Goal: Information Seeking & Learning: Find contact information

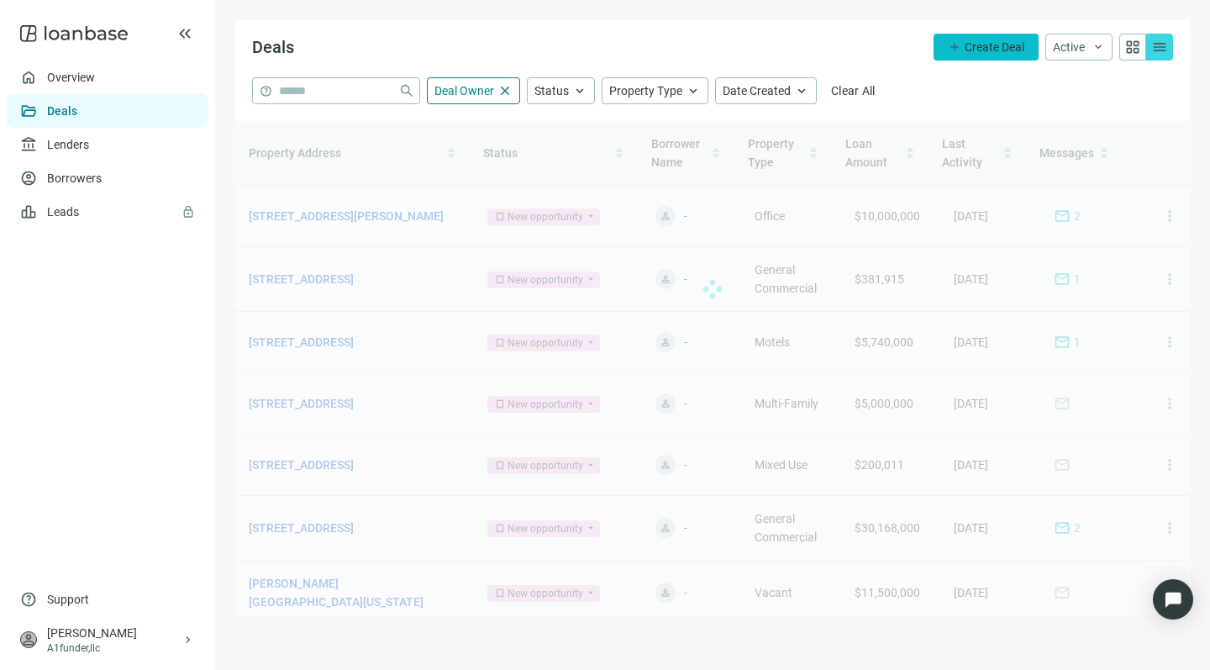
click at [993, 46] on span "Create Deal" at bounding box center [995, 46] width 60 height 13
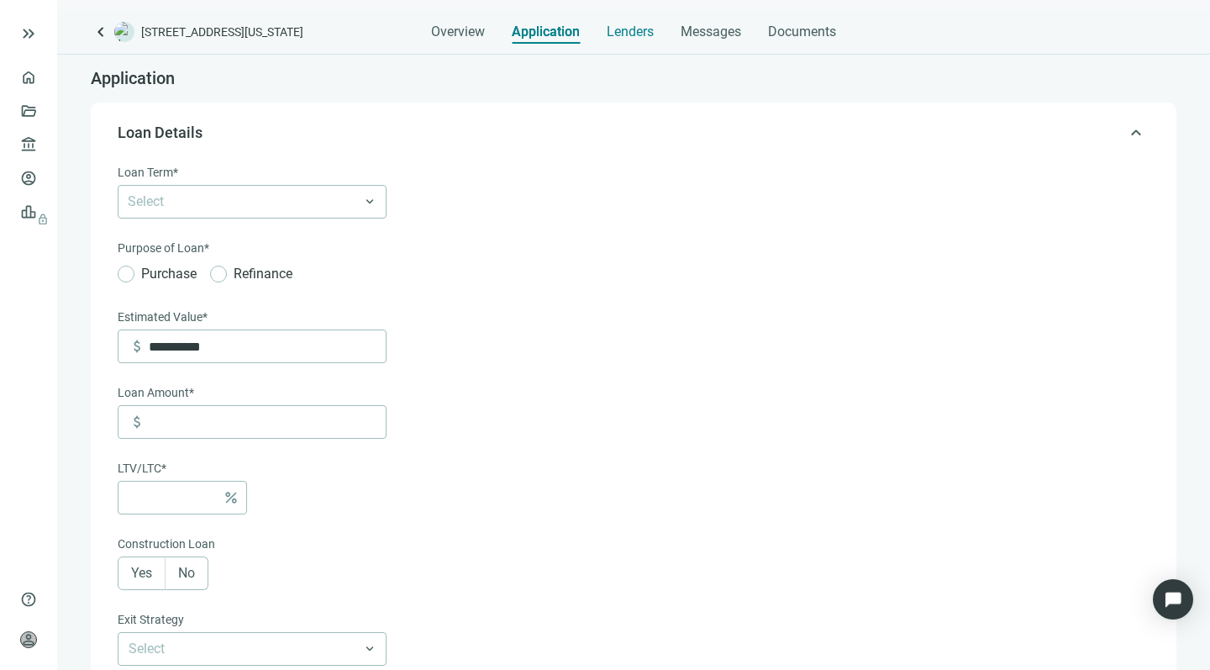
click at [632, 29] on span "Lenders" at bounding box center [630, 32] width 47 height 17
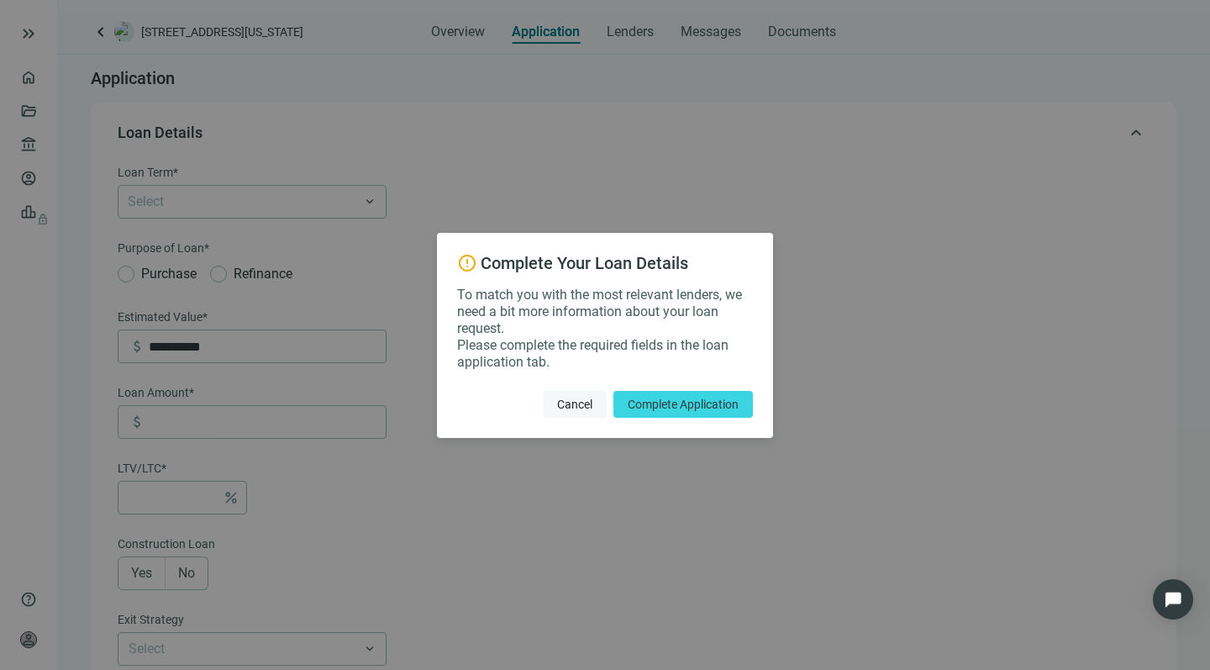
click at [567, 397] on span "Cancel" at bounding box center [574, 403] width 35 height 13
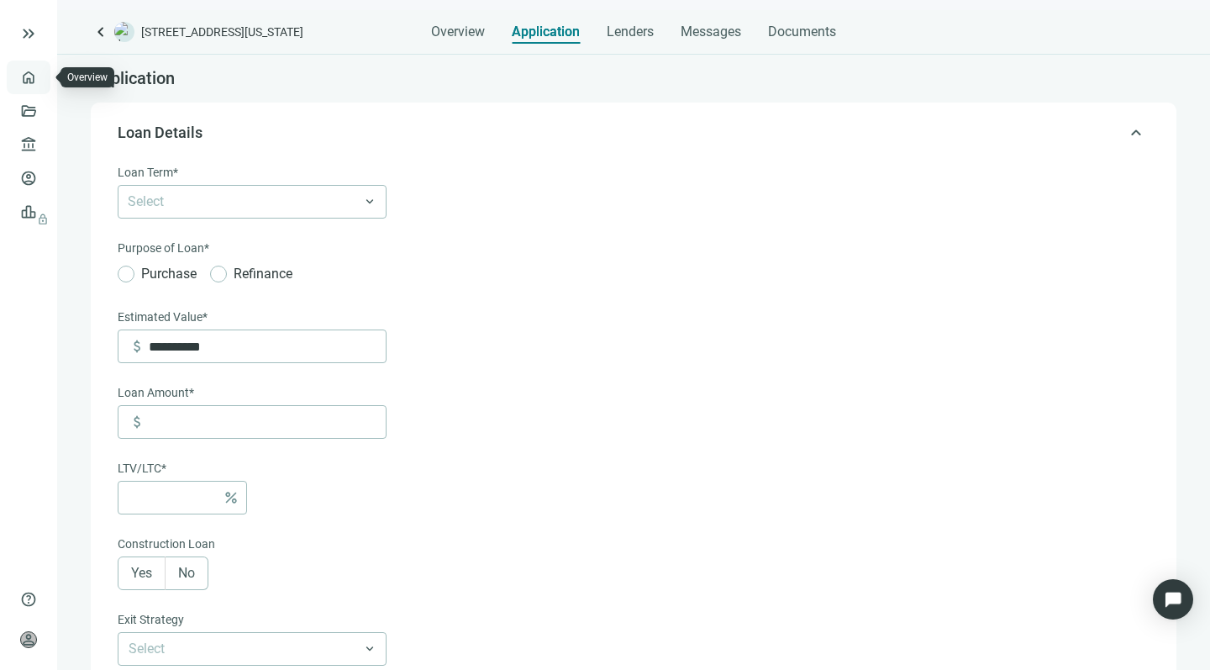
click at [42, 73] on link "Overview" at bounding box center [67, 77] width 50 height 13
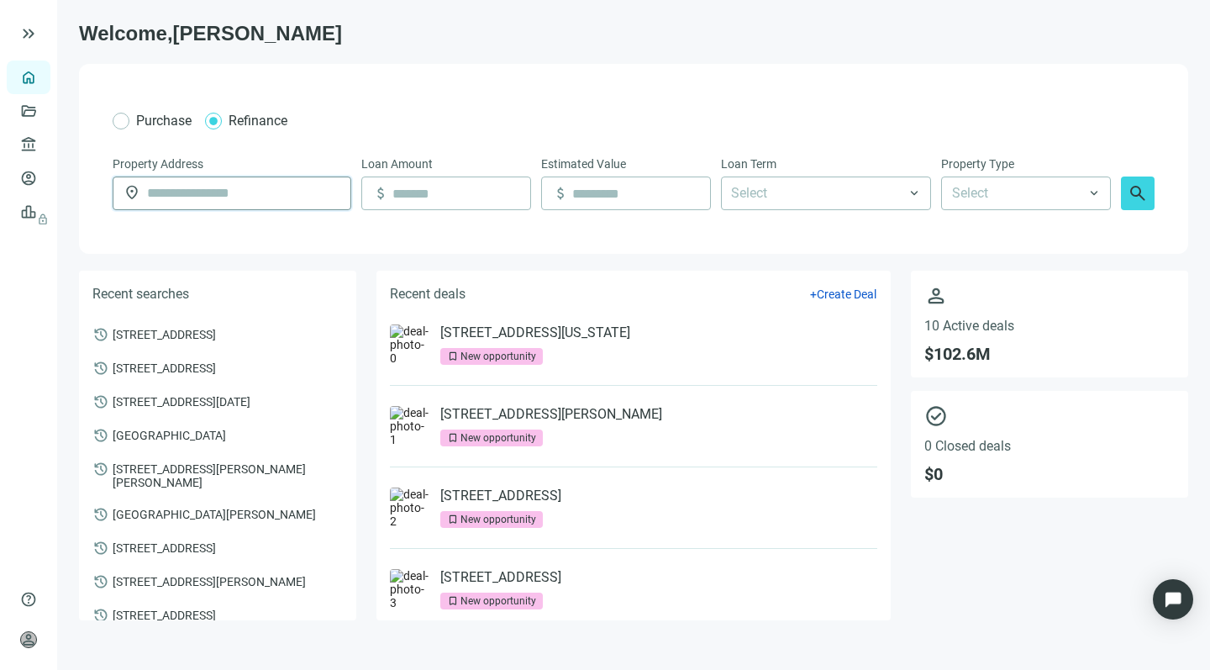
click at [169, 191] on input "text" at bounding box center [243, 193] width 193 height 32
paste input "**********"
type input "**********"
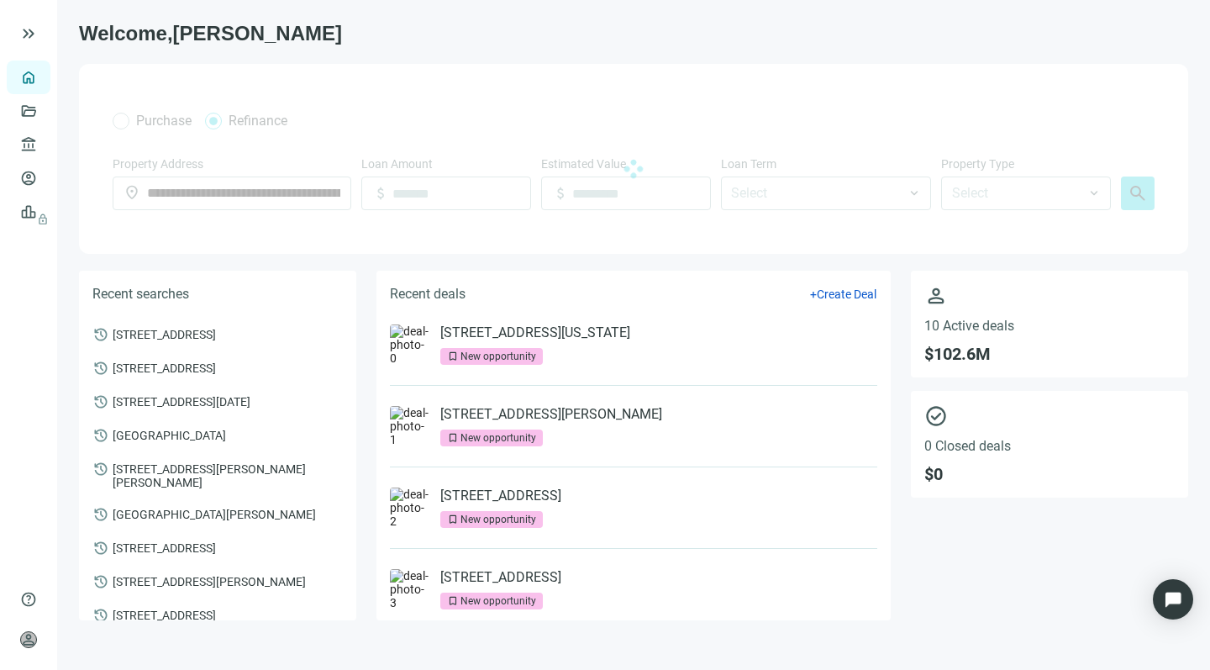
type input "*********"
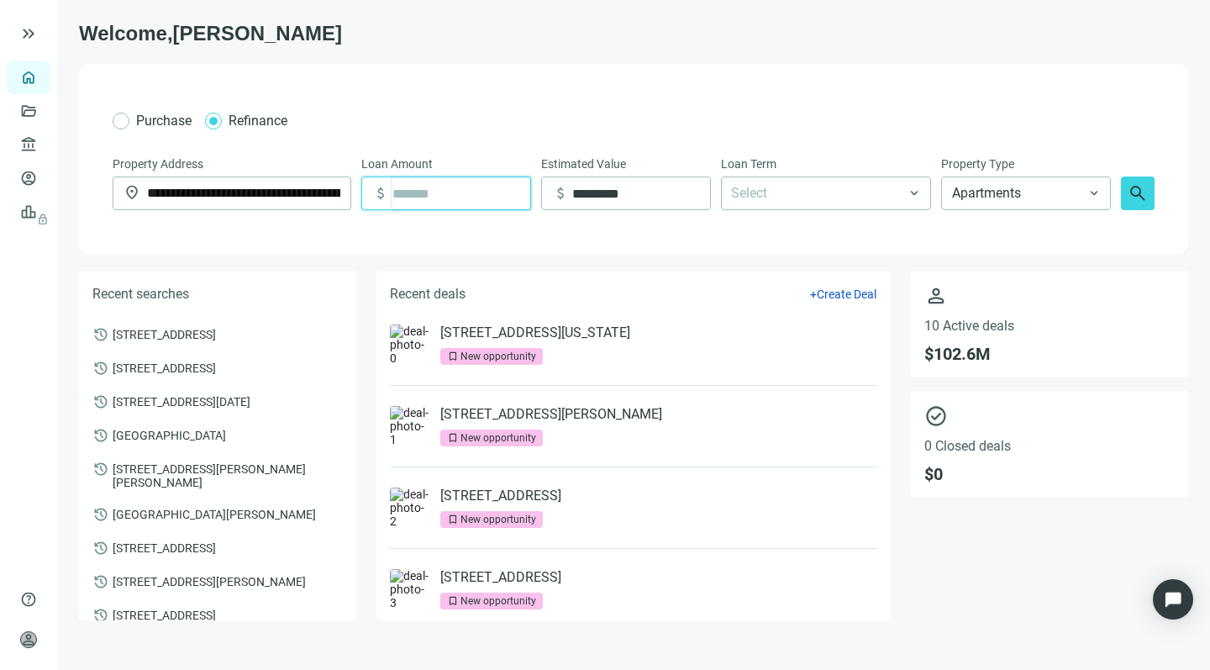
click at [438, 192] on input at bounding box center [461, 193] width 138 height 32
type input "**********"
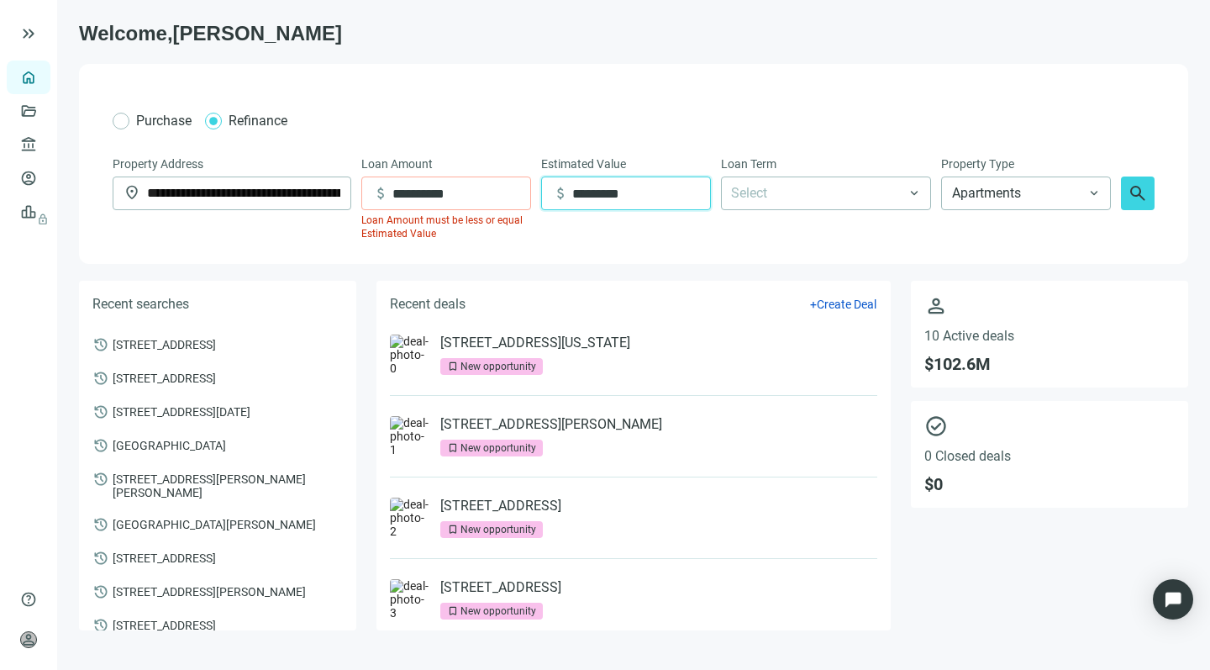
drag, startPoint x: 638, startPoint y: 198, endPoint x: 567, endPoint y: 185, distance: 71.9
click at [567, 185] on div "attach_money *********" at bounding box center [631, 193] width 158 height 32
type input "**********"
click at [828, 191] on div at bounding box center [817, 193] width 186 height 30
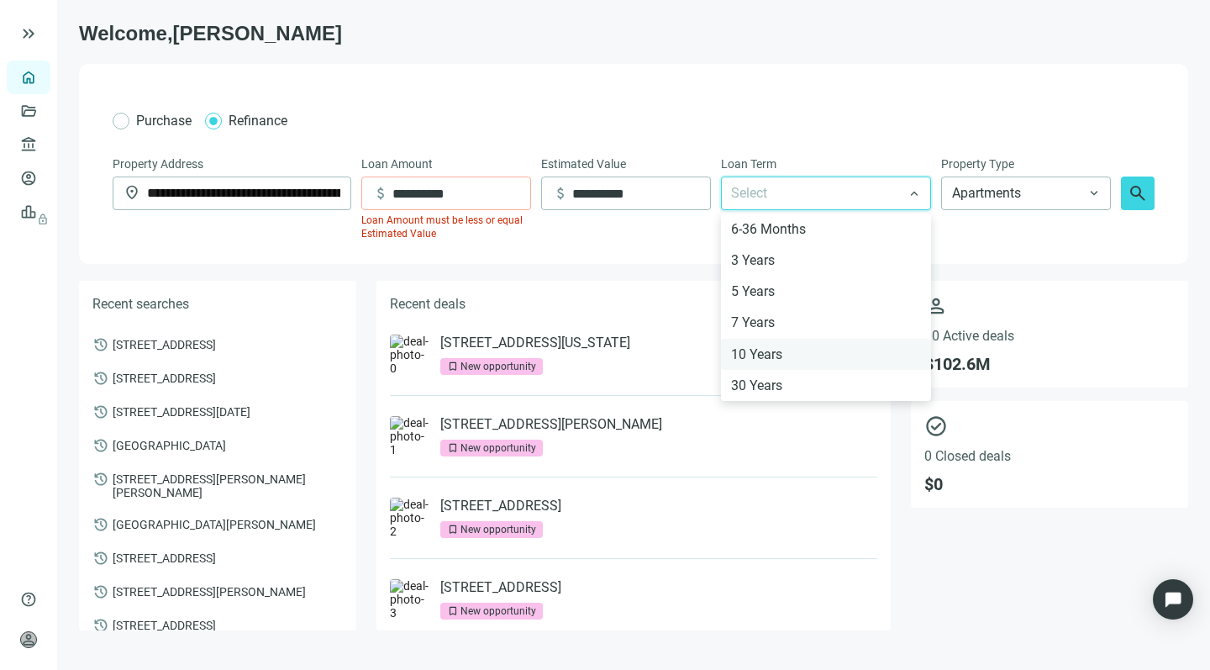
click at [752, 350] on div "10 Years" at bounding box center [826, 354] width 190 height 21
click at [749, 386] on div "30 Years" at bounding box center [826, 385] width 190 height 21
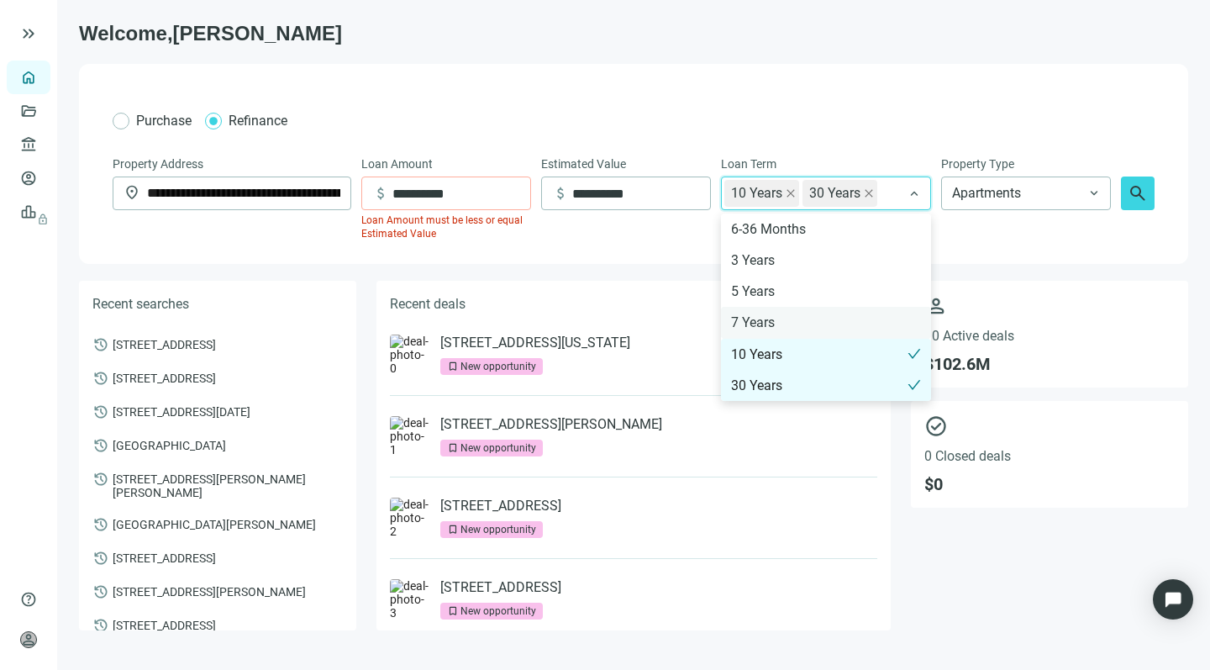
click at [746, 321] on div "7 Years" at bounding box center [826, 322] width 190 height 21
click at [743, 291] on div "5 Years" at bounding box center [826, 291] width 190 height 21
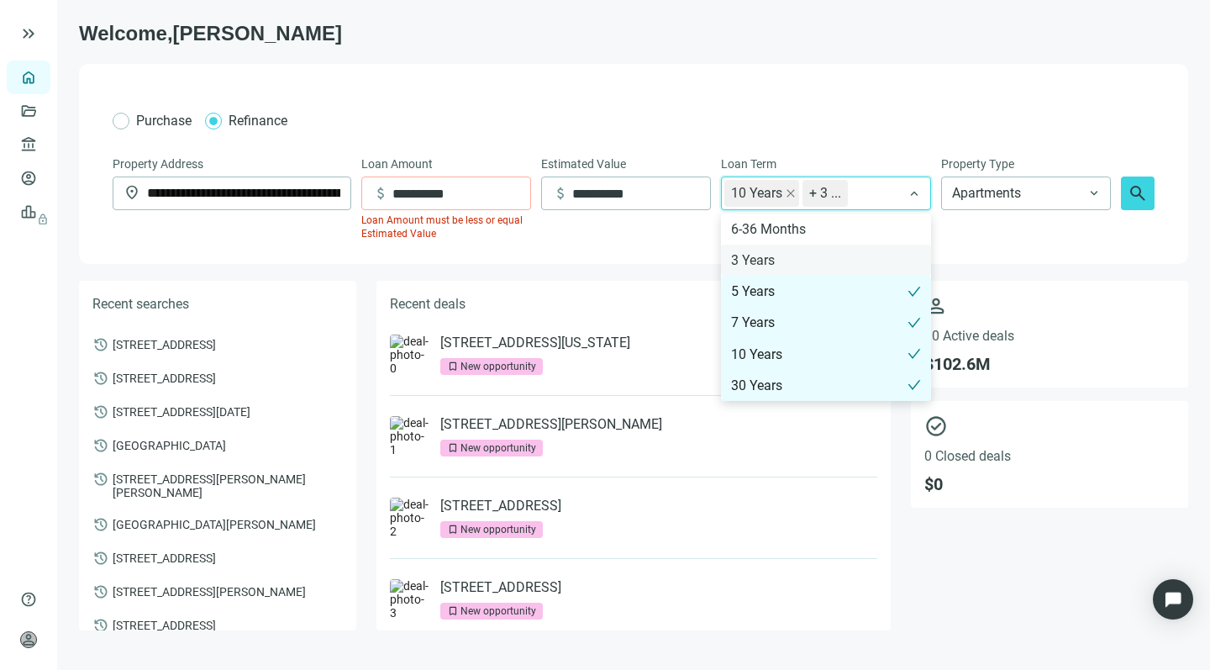
click at [745, 258] on div "3 Years" at bounding box center [826, 260] width 190 height 21
click at [1087, 191] on span "Apartments" at bounding box center [1026, 193] width 148 height 32
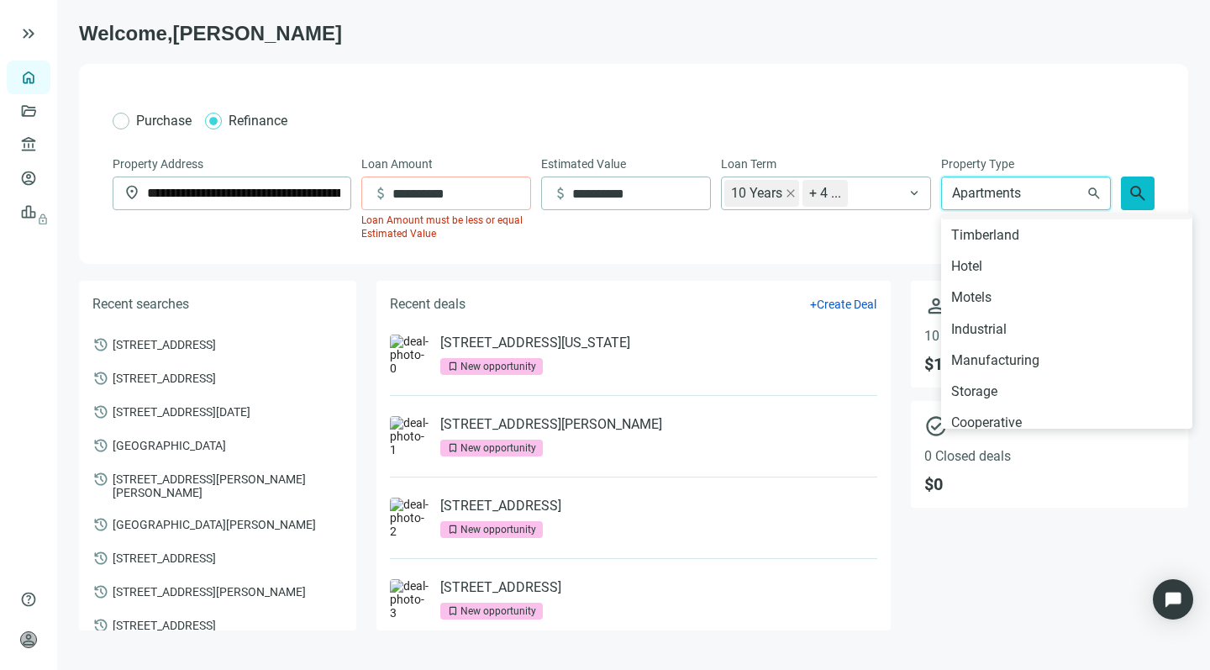
click at [1132, 189] on span "search" at bounding box center [1138, 193] width 20 height 20
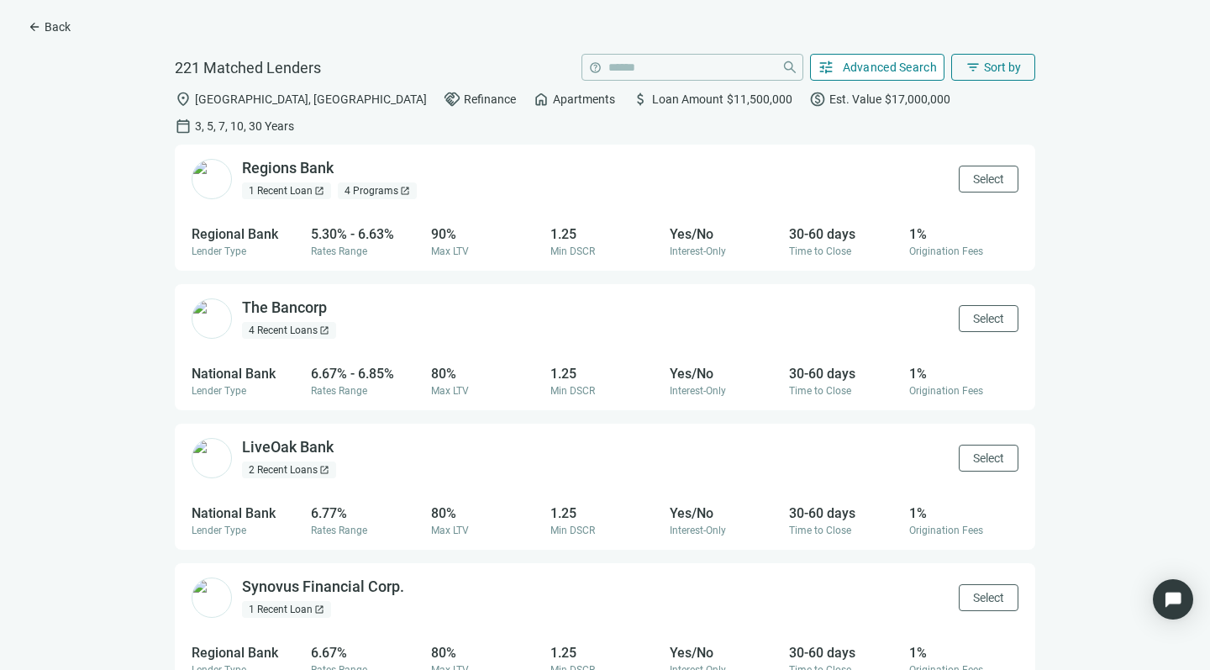
click at [860, 63] on span "Advanced Search" at bounding box center [890, 67] width 95 height 13
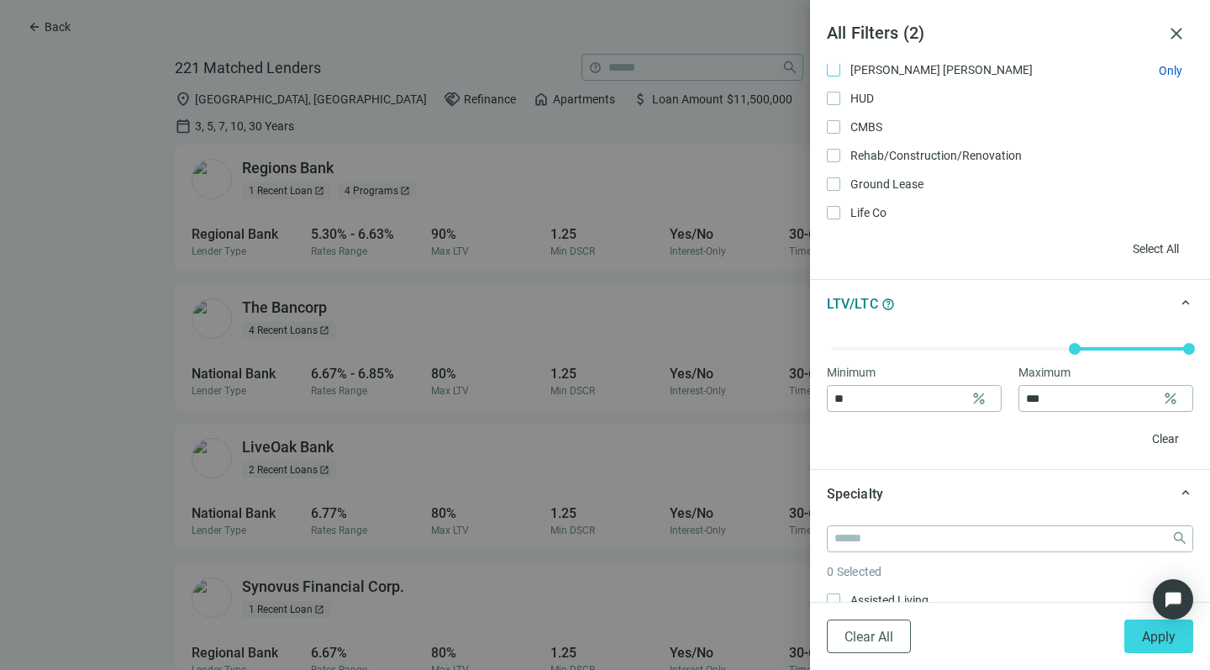
scroll to position [476, 0]
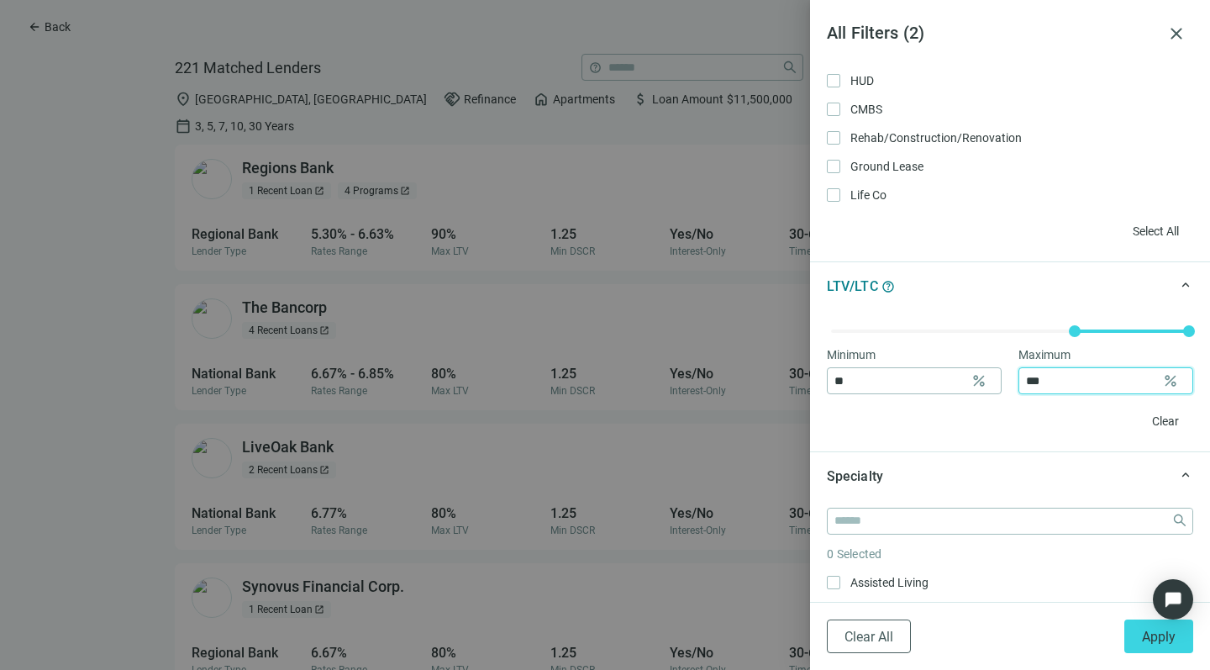
click at [1046, 382] on input "***" at bounding box center [1090, 380] width 129 height 25
type input "*"
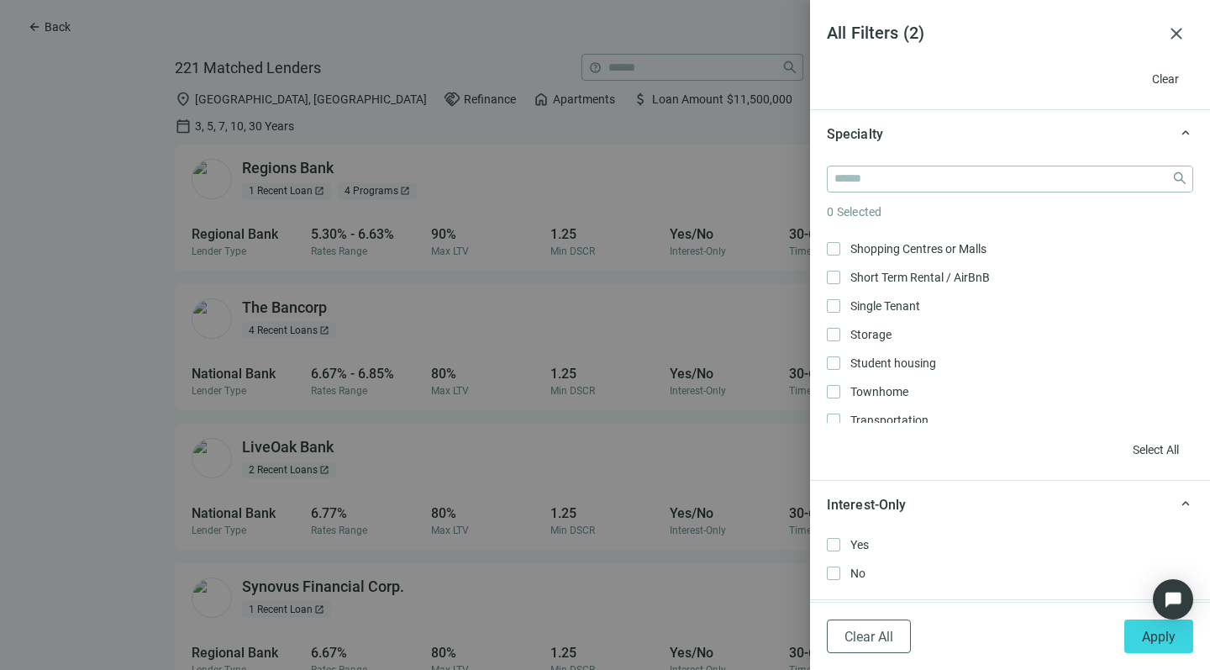
scroll to position [527, 0]
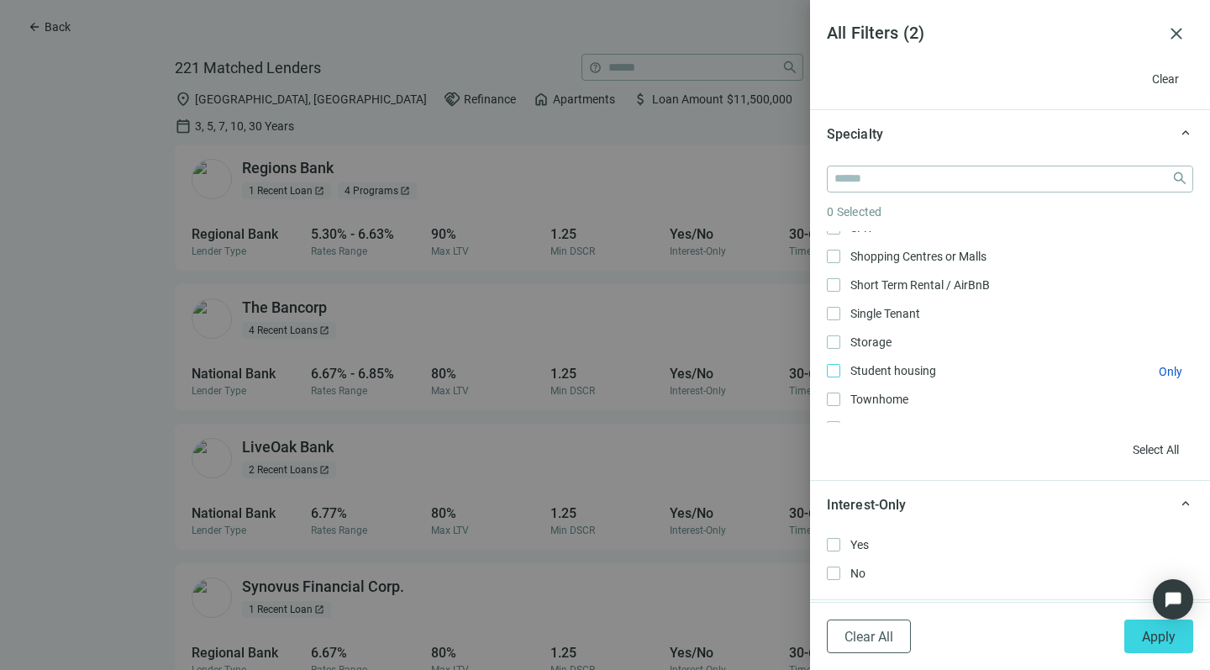
type input "**"
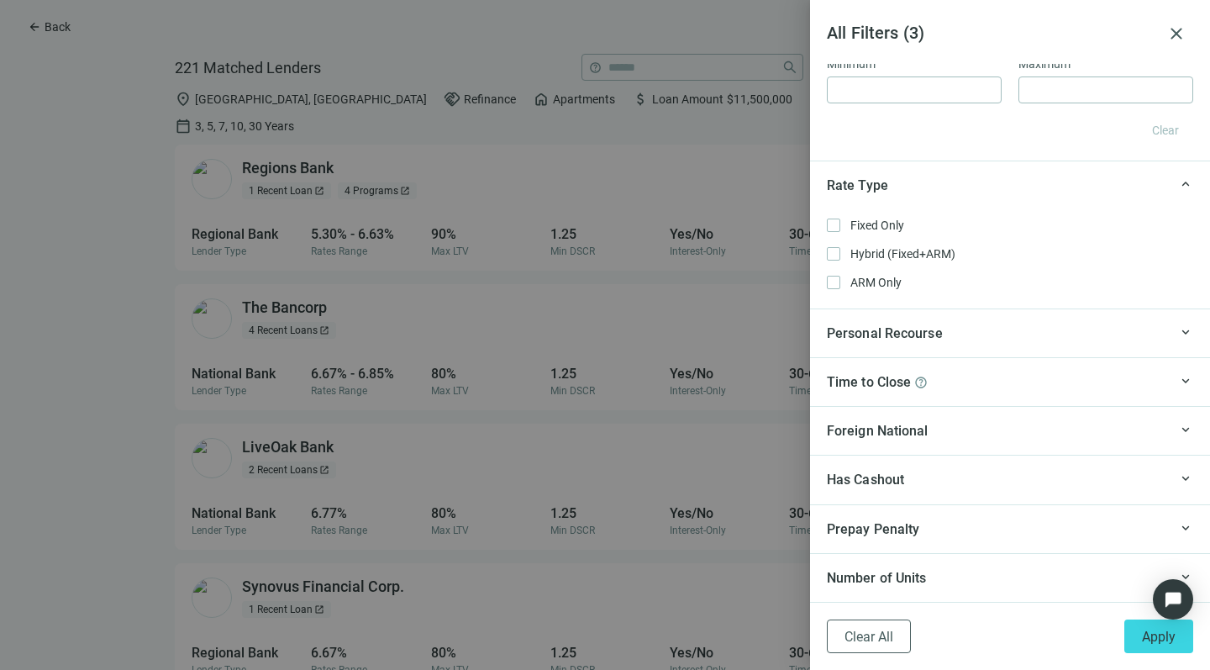
scroll to position [1390, 0]
click at [1174, 629] on span "Apply" at bounding box center [1159, 637] width 34 height 16
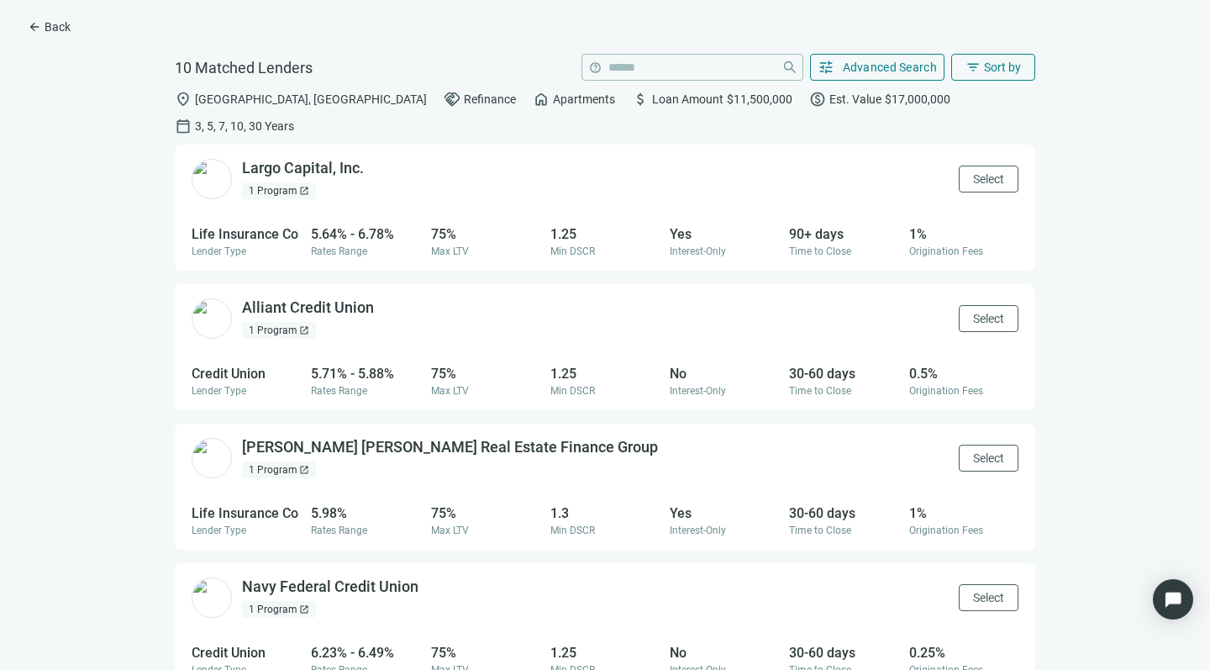
scroll to position [0, 0]
click at [998, 67] on span "Sort by" at bounding box center [1002, 67] width 37 height 13
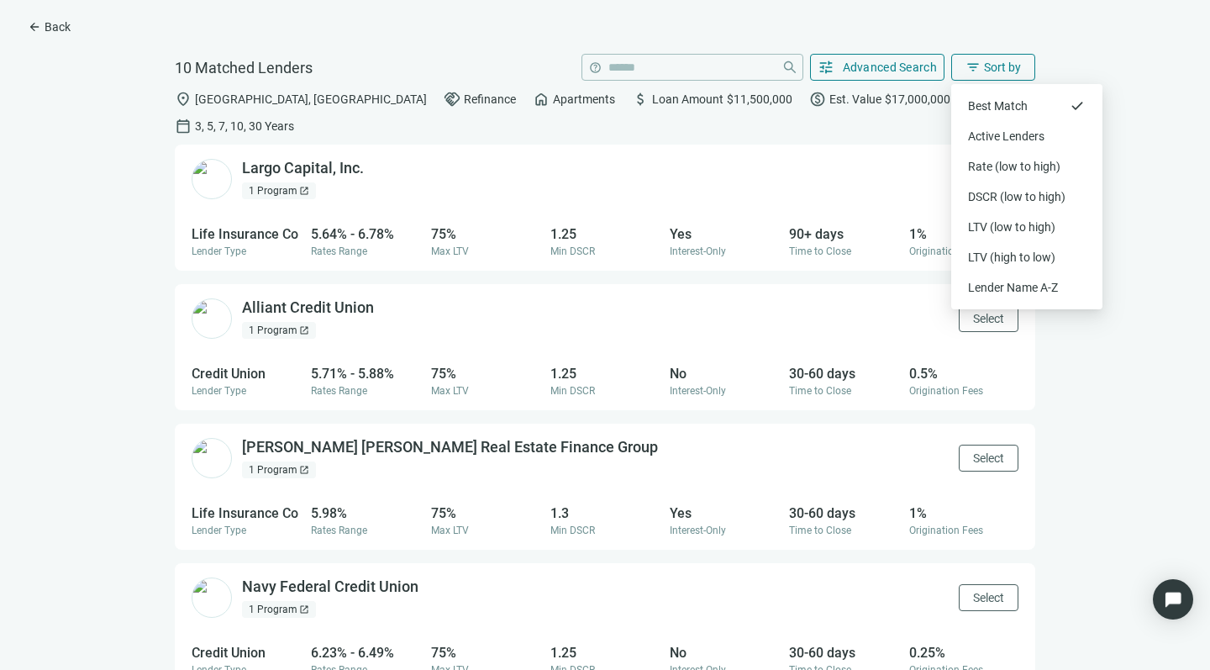
click at [1071, 55] on div "arrow_back Back 10 Matched Lenders help close tune Advanced Search filter_list …" at bounding box center [605, 335] width 1210 height 670
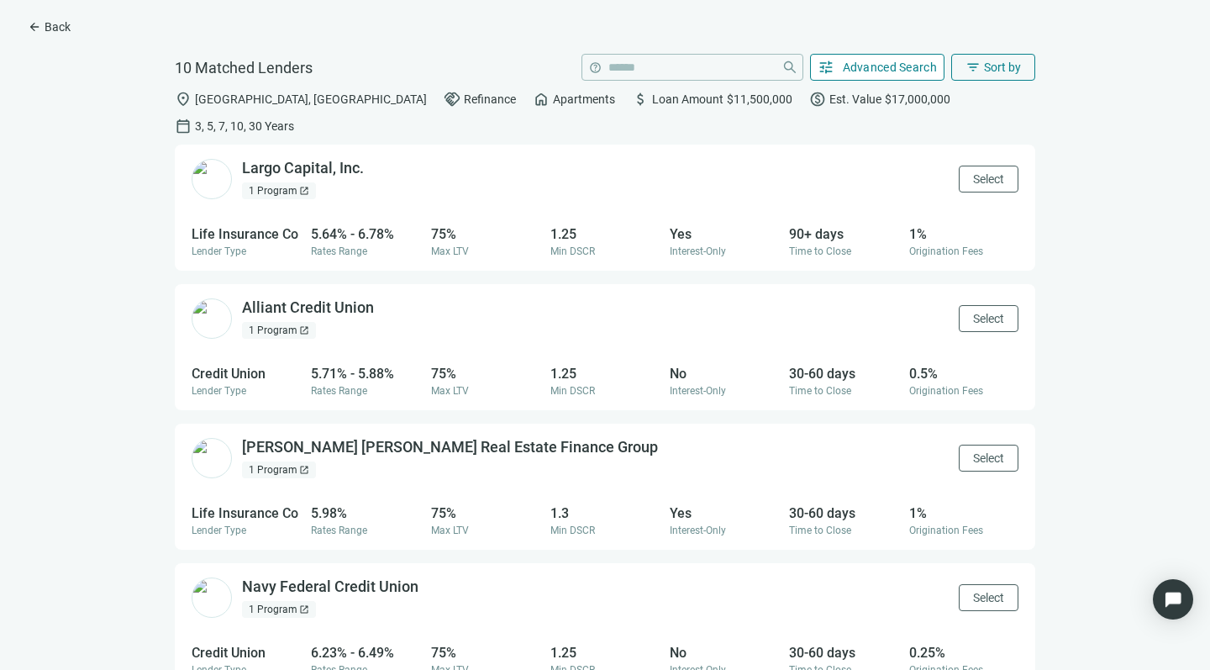
click at [867, 59] on button "tune Advanced Search" at bounding box center [877, 67] width 135 height 27
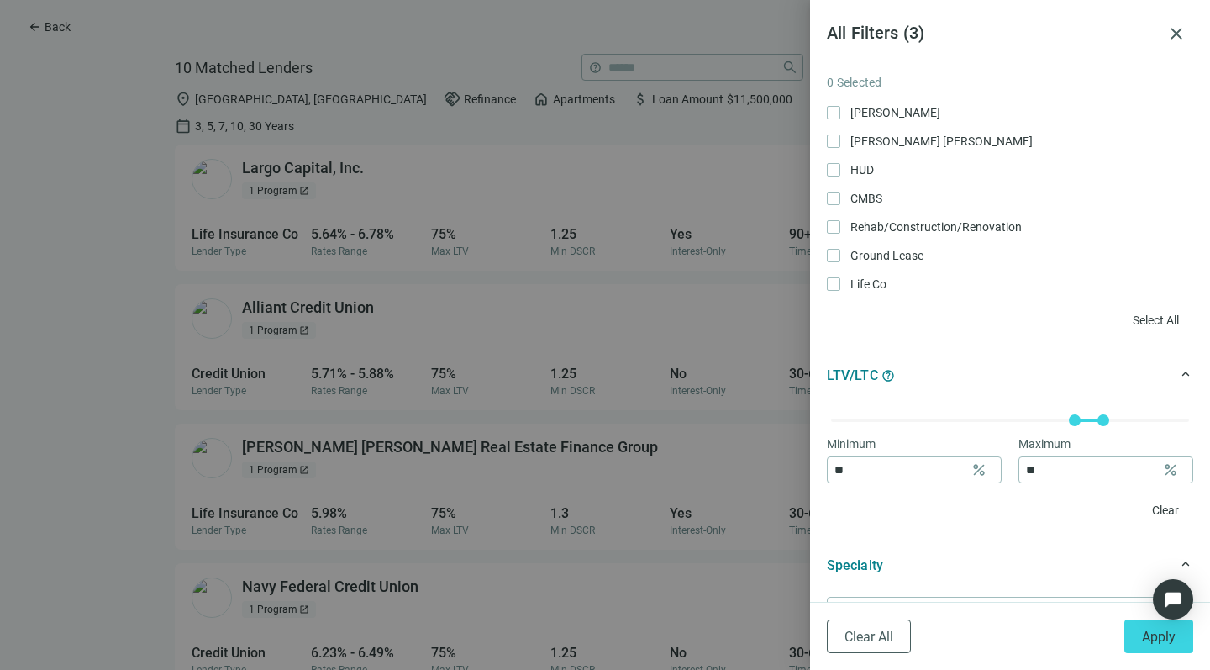
scroll to position [415, 0]
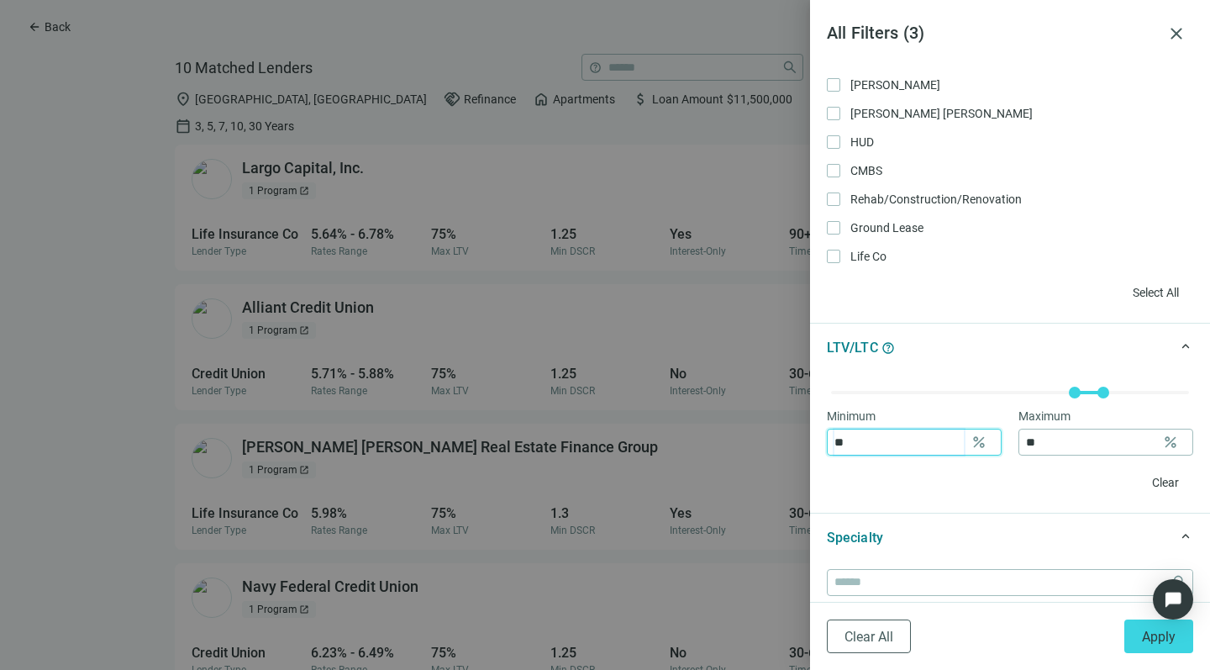
click at [854, 440] on input "**" at bounding box center [898, 441] width 129 height 25
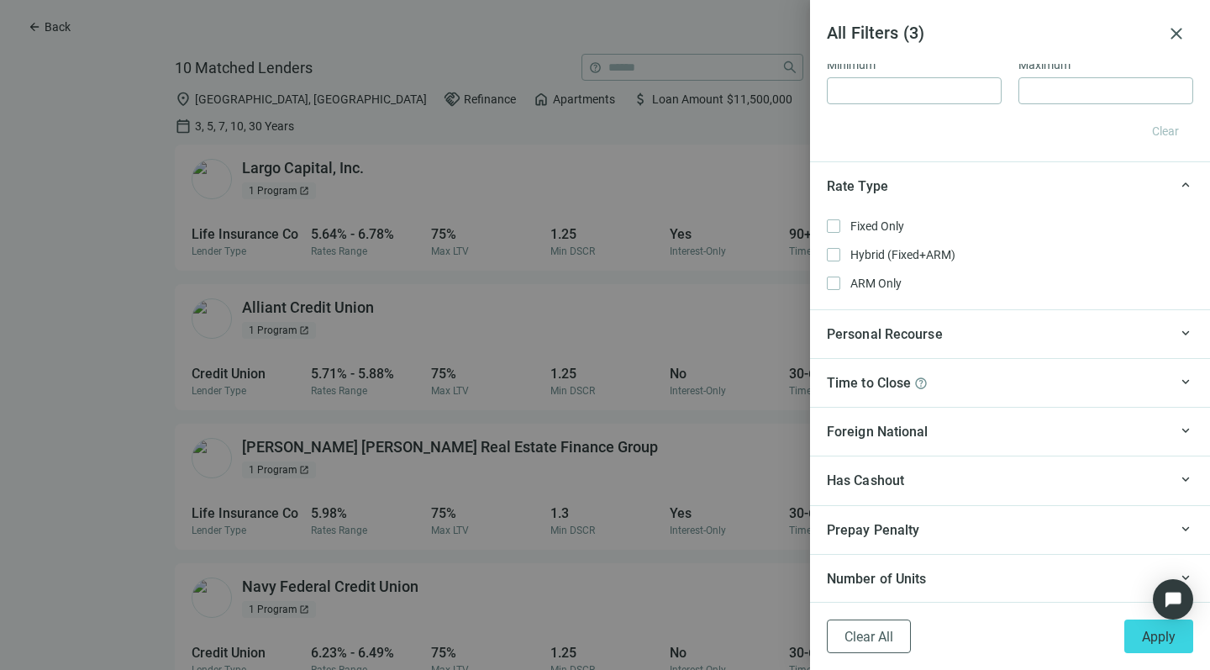
scroll to position [1390, 0]
type input "**"
click at [1142, 634] on span "Apply" at bounding box center [1159, 637] width 34 height 16
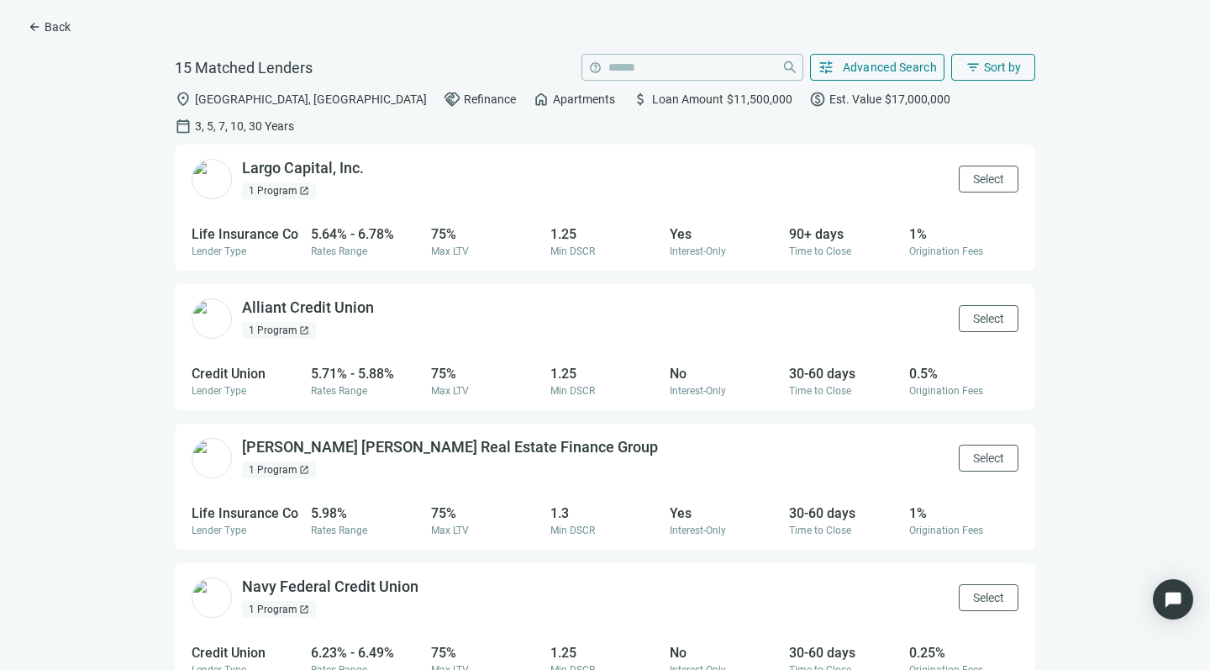
scroll to position [0, 0]
click at [973, 172] on span "Select" at bounding box center [988, 178] width 31 height 13
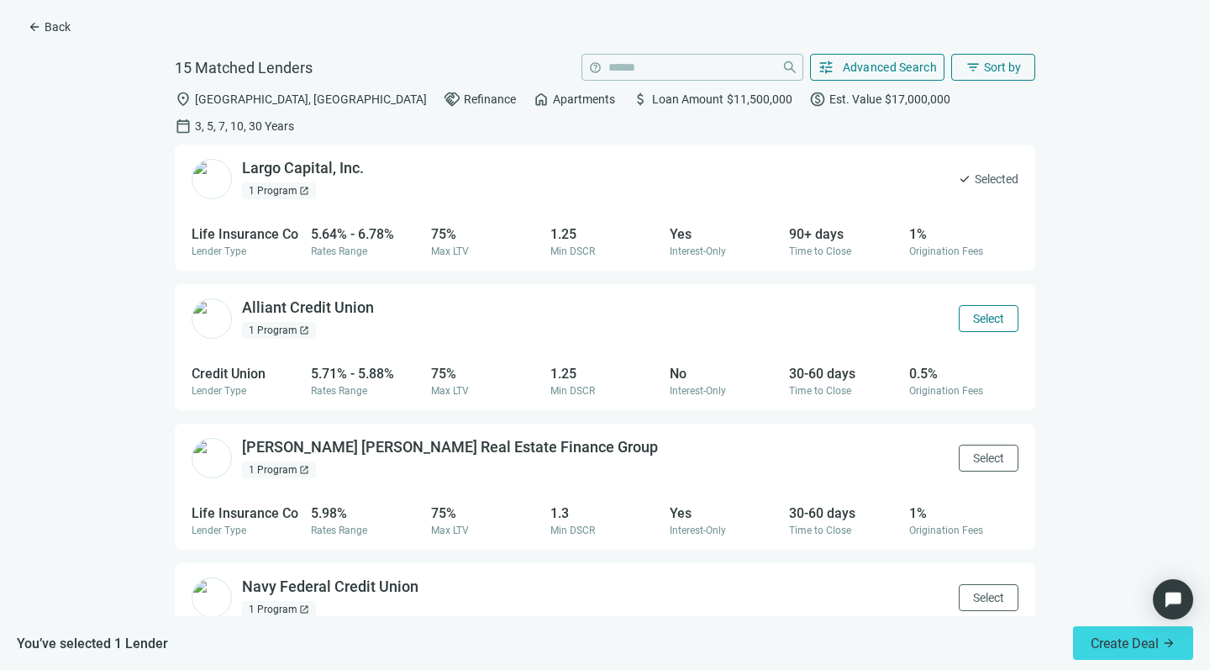
click at [973, 312] on span "Select" at bounding box center [988, 318] width 31 height 13
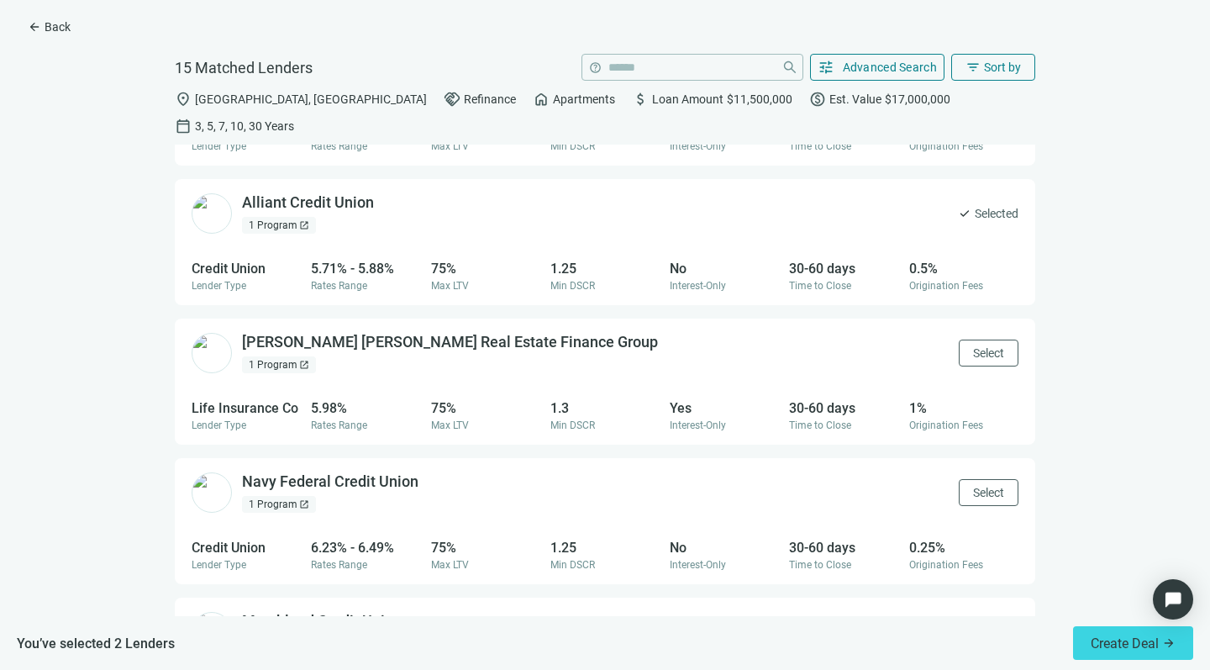
scroll to position [138, 0]
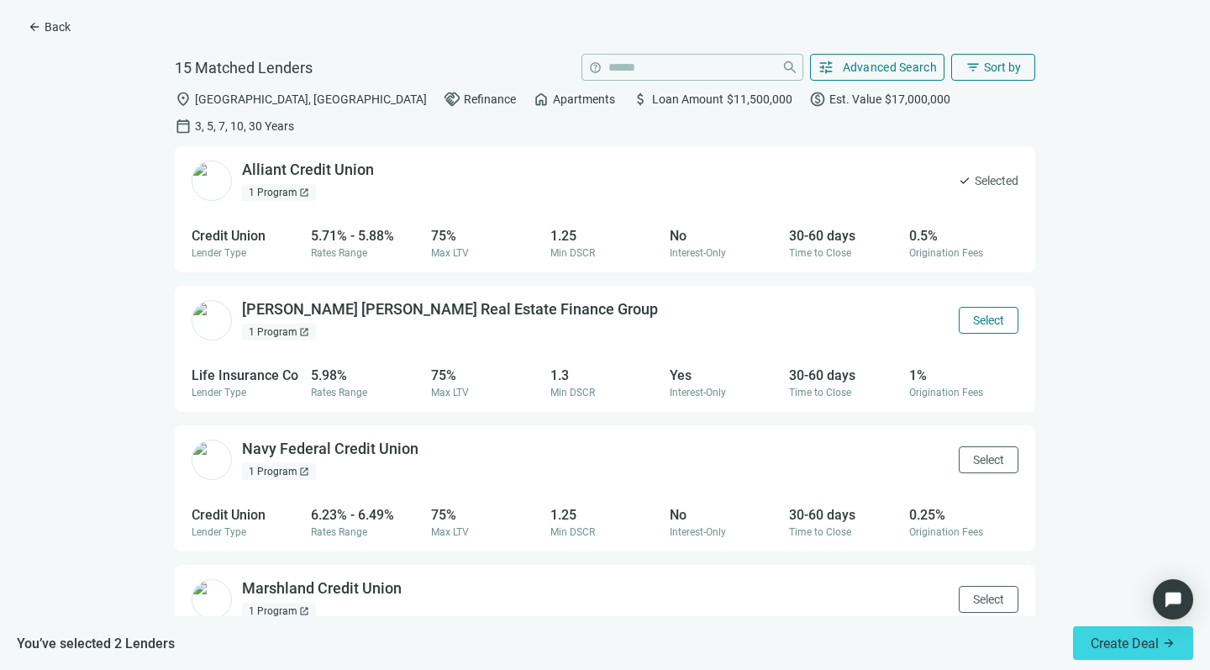
click at [963, 307] on button "Select" at bounding box center [989, 320] width 60 height 27
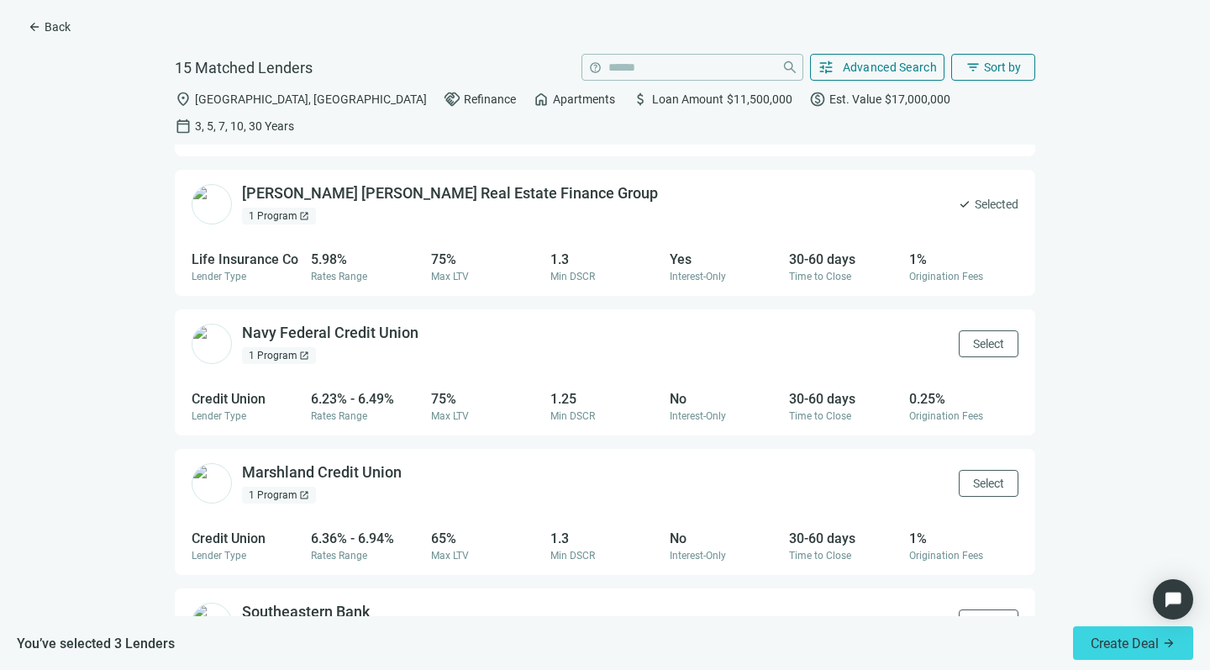
scroll to position [262, 0]
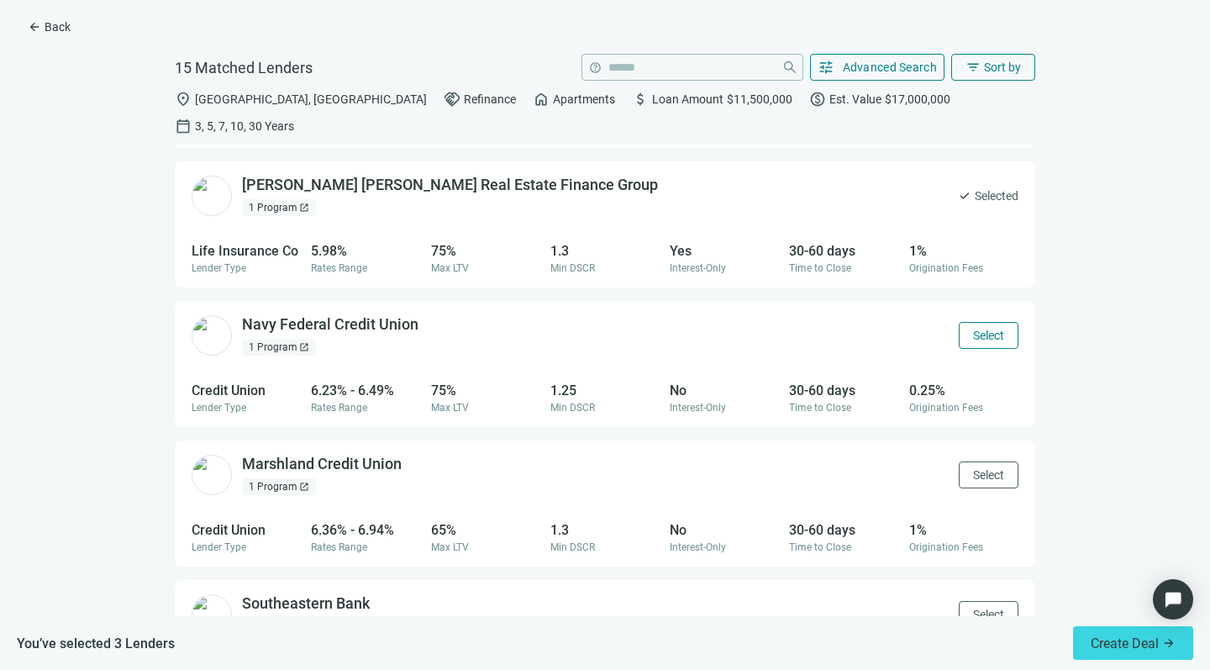
click at [973, 329] on span "Select" at bounding box center [988, 335] width 31 height 13
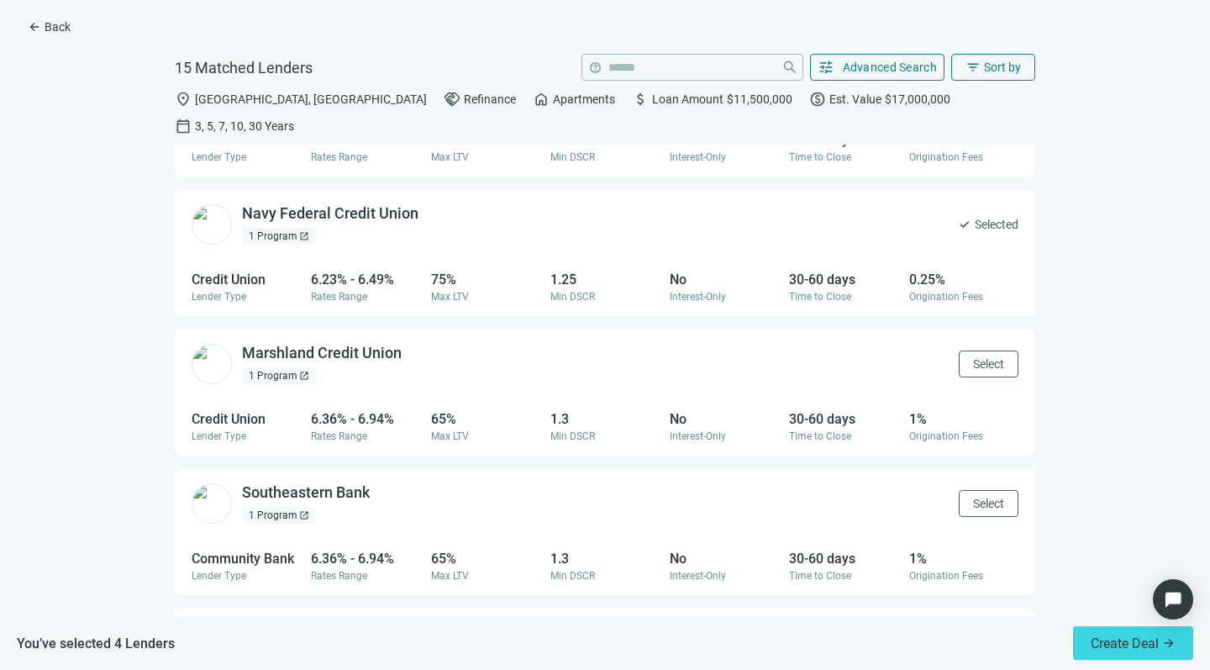
scroll to position [391, 0]
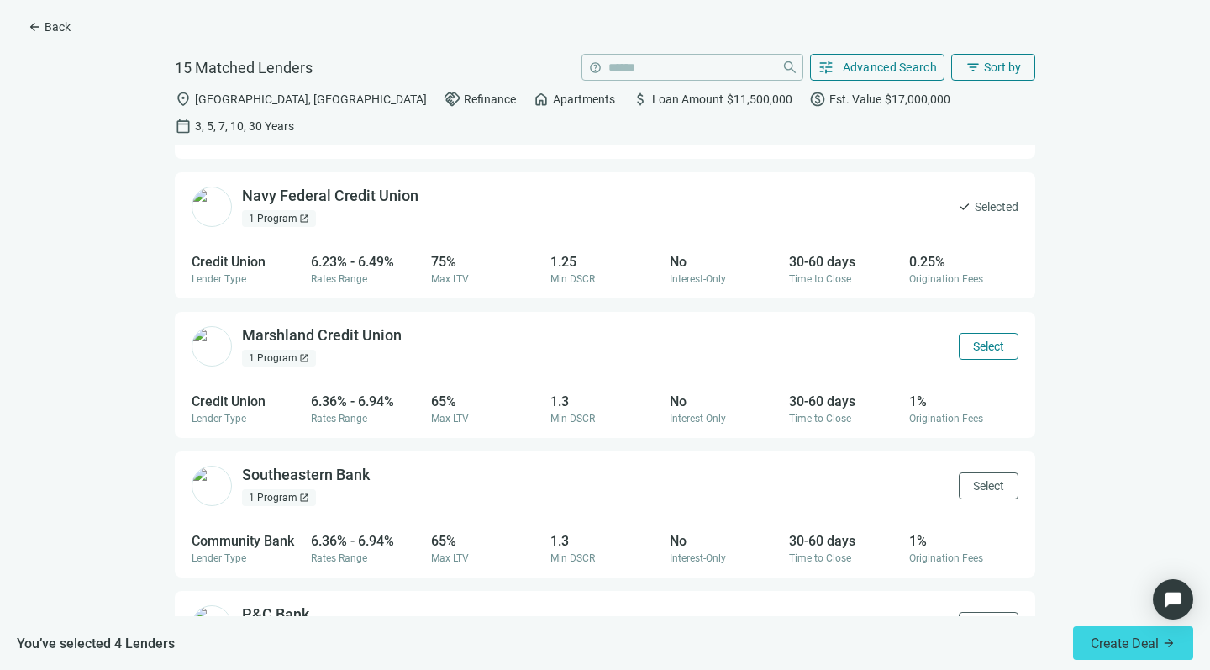
click at [960, 333] on button "Select" at bounding box center [989, 346] width 60 height 27
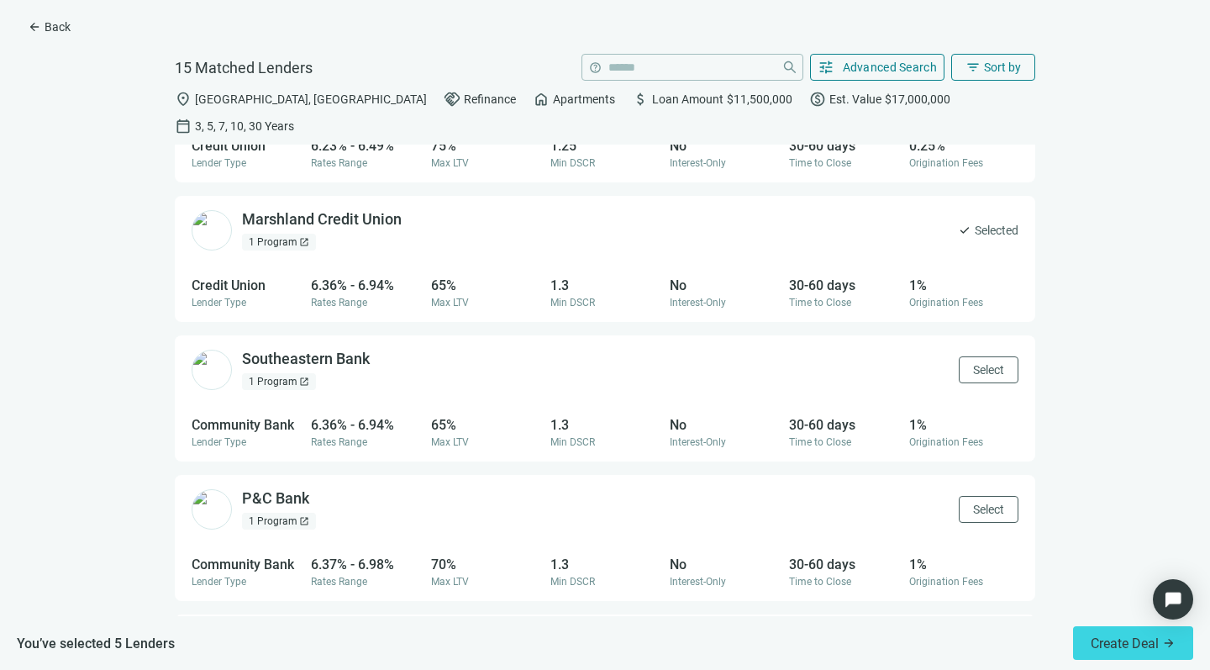
scroll to position [512, 0]
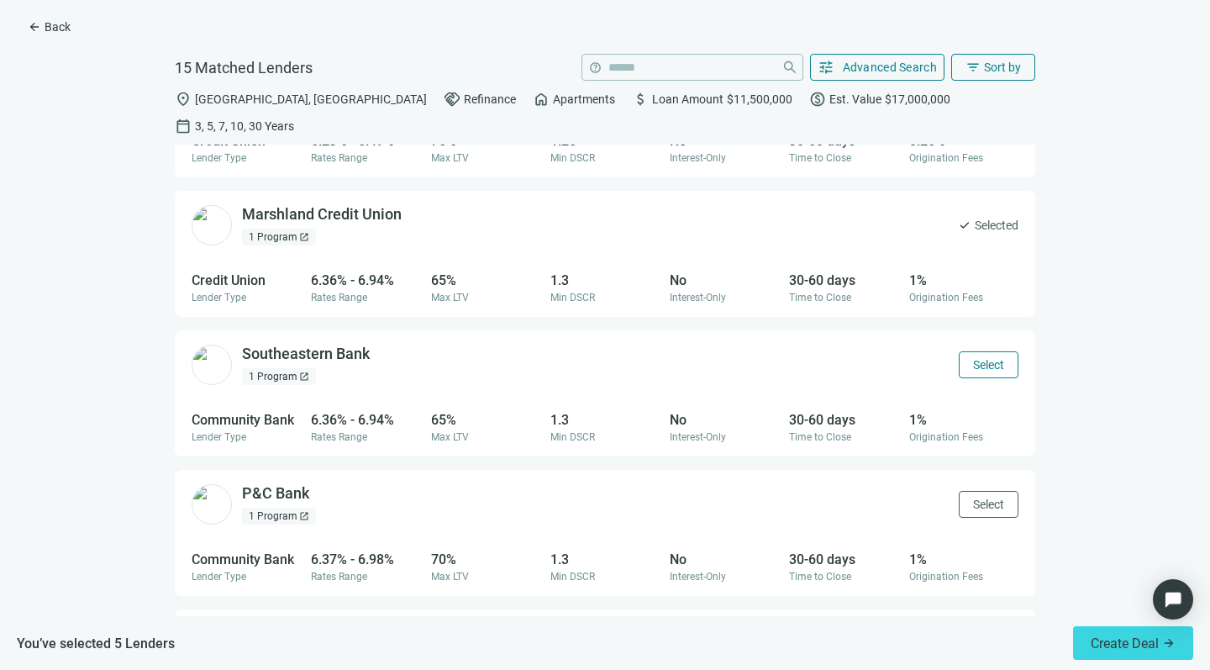
click at [973, 358] on span "Select" at bounding box center [988, 364] width 31 height 13
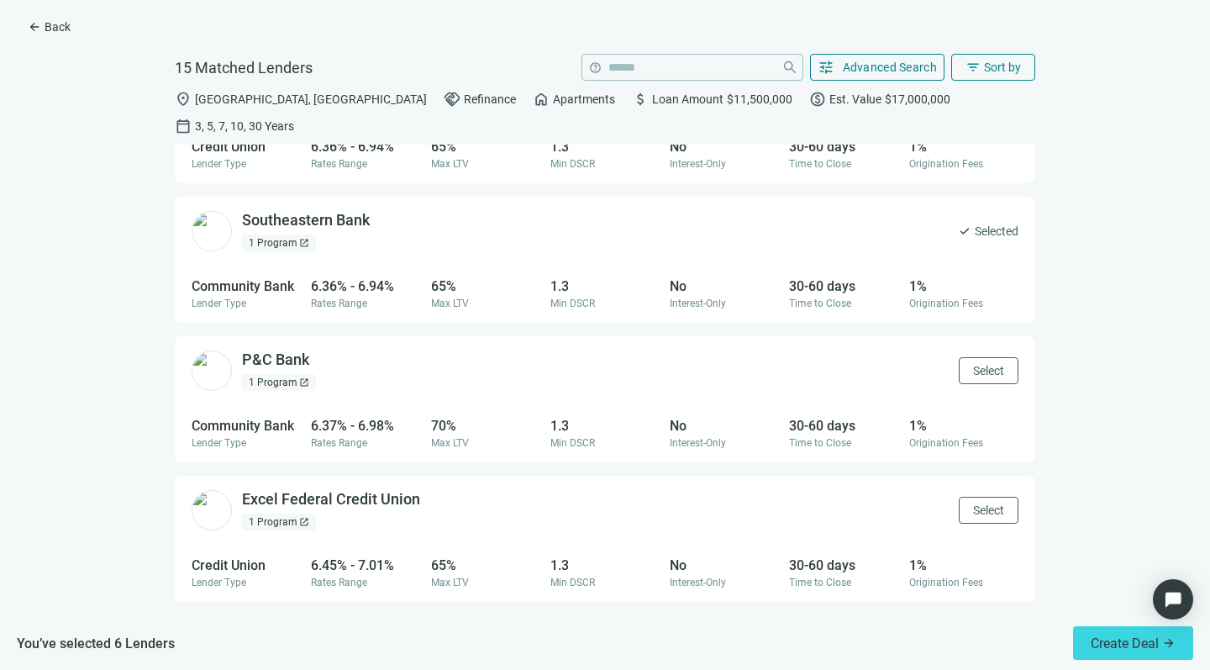
scroll to position [648, 0]
click at [973, 361] on span "Select" at bounding box center [988, 367] width 31 height 13
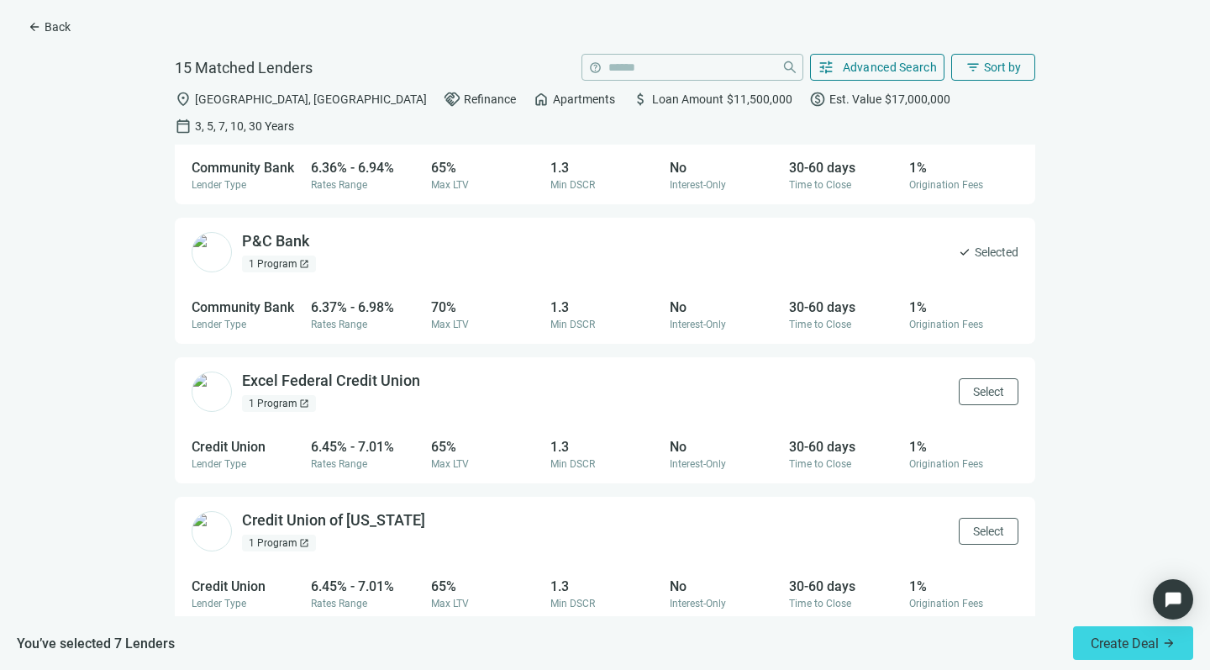
scroll to position [769, 0]
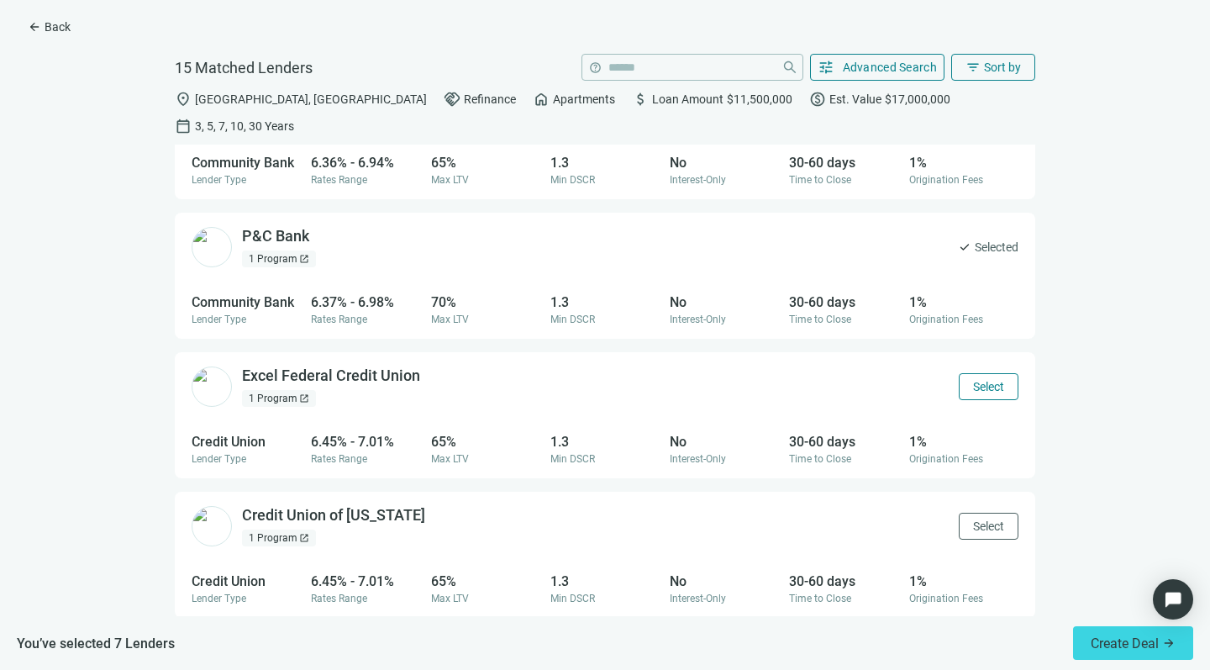
click at [973, 380] on span "Select" at bounding box center [988, 386] width 31 height 13
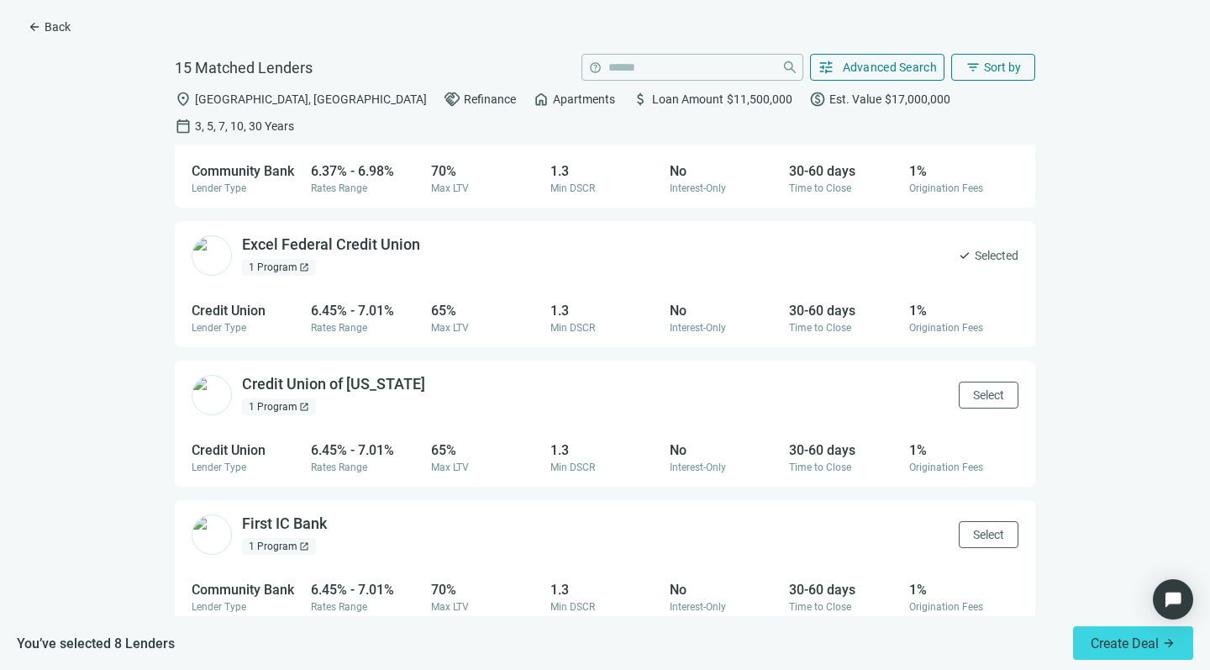
scroll to position [920, 0]
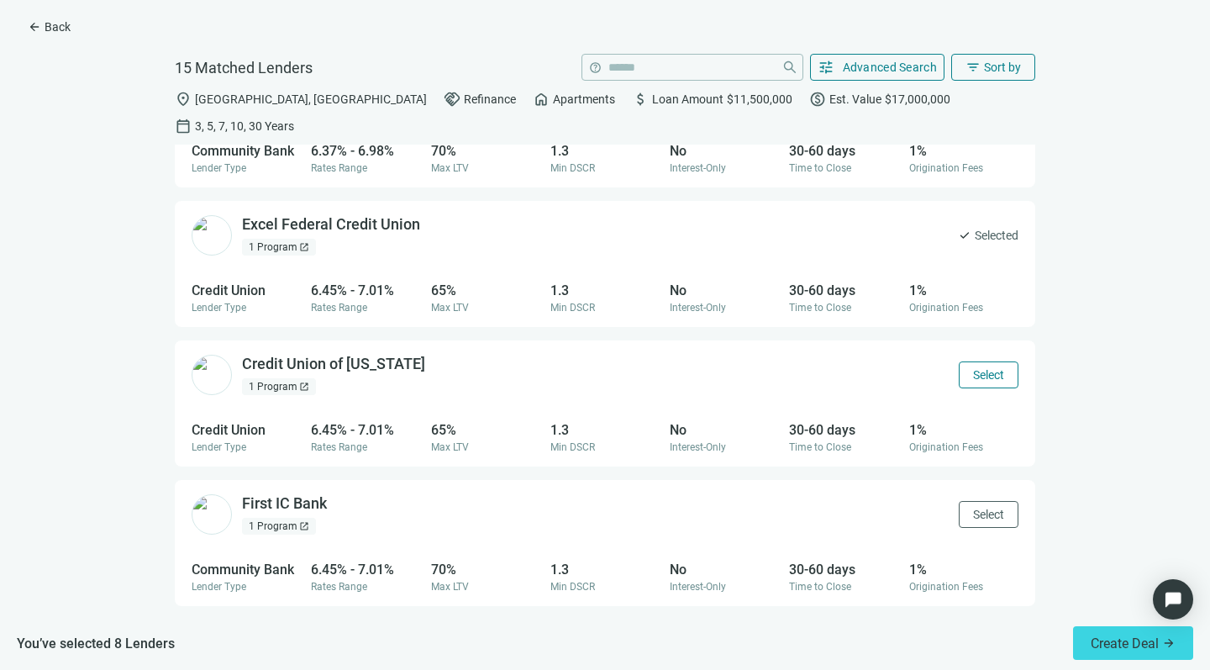
click at [973, 368] on span "Select" at bounding box center [988, 374] width 31 height 13
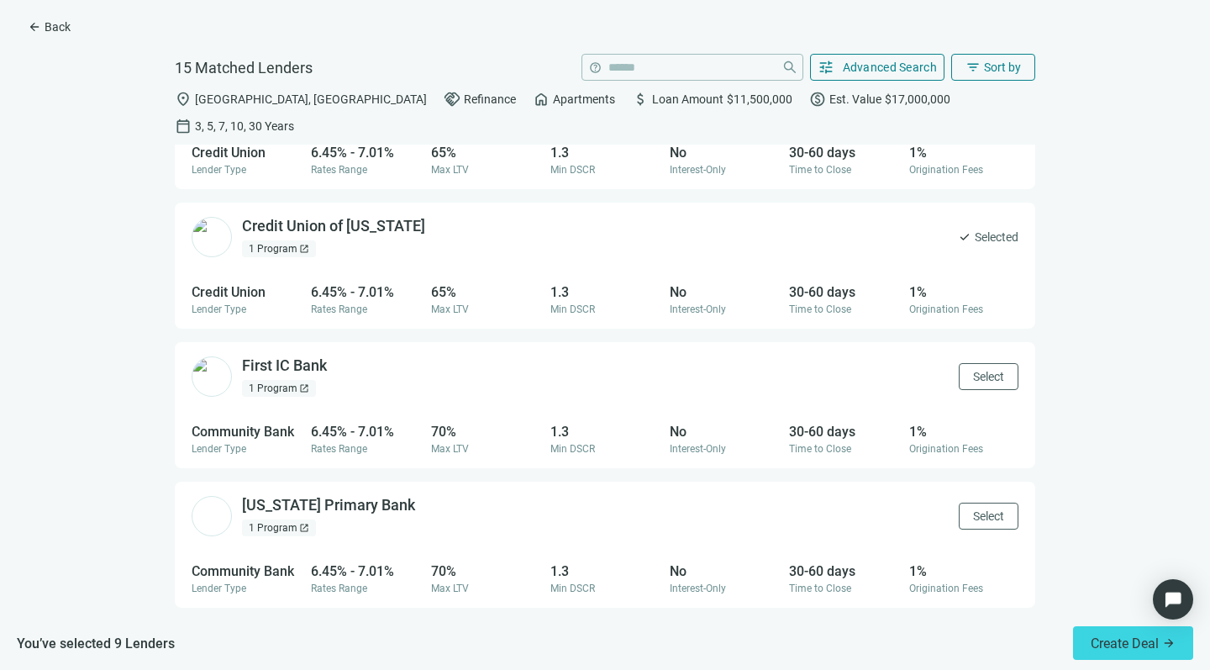
scroll to position [1060, 0]
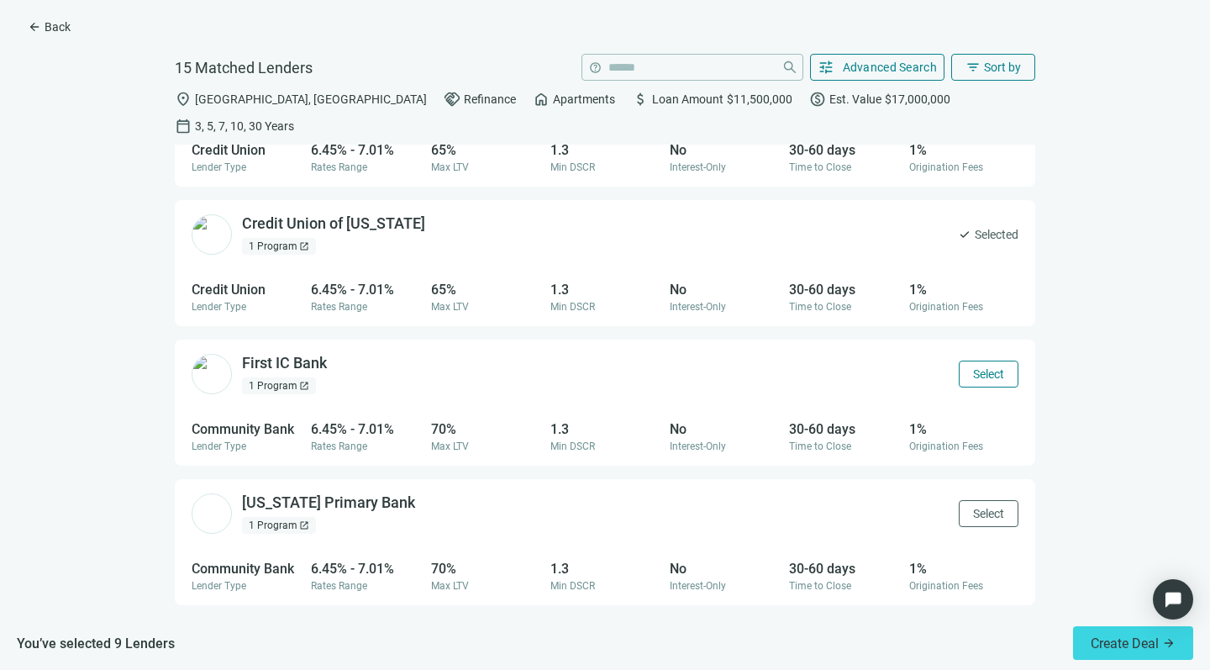
click at [973, 367] on span "Select" at bounding box center [988, 373] width 31 height 13
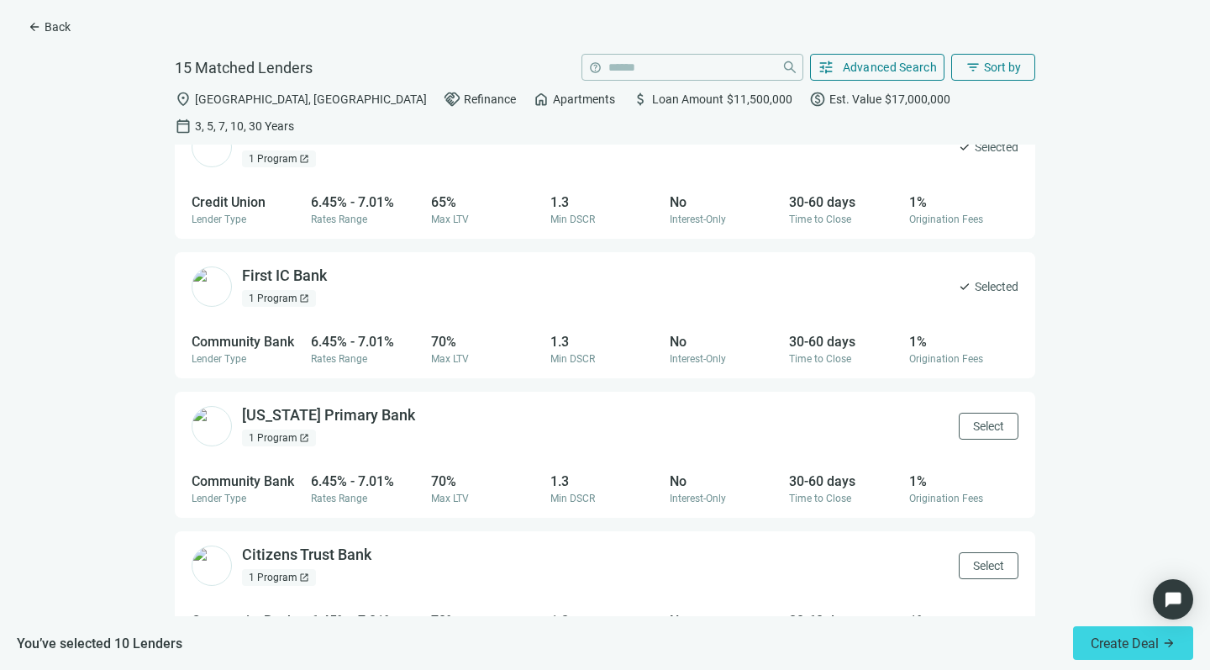
scroll to position [1153, 0]
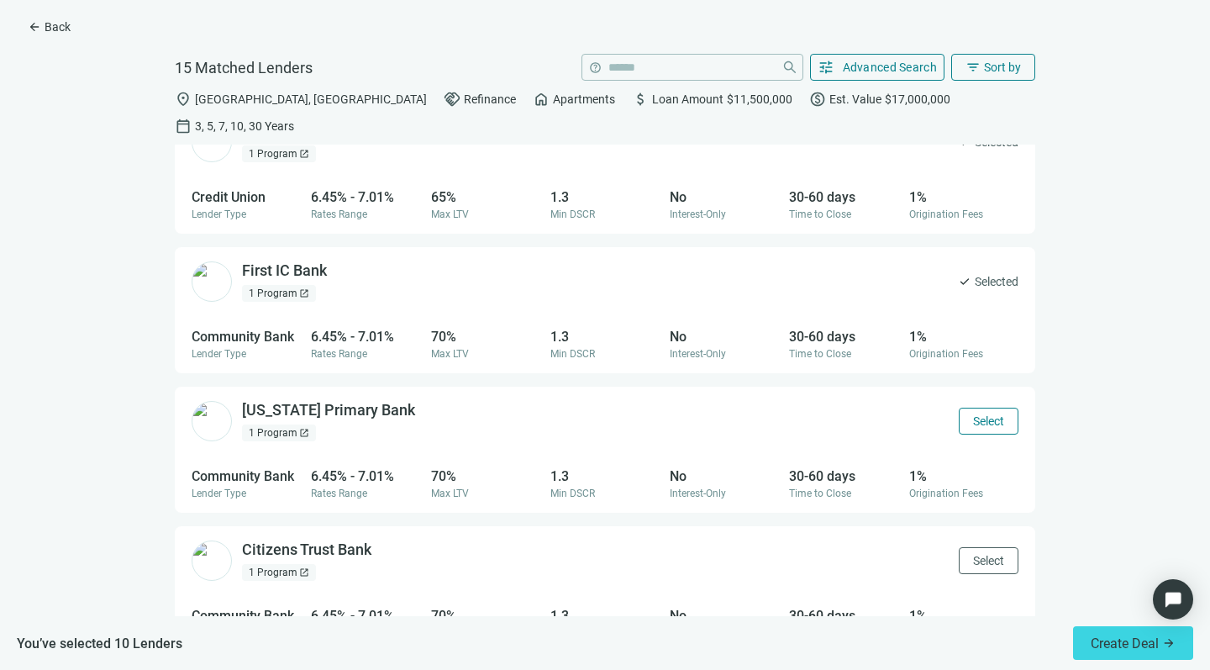
click at [973, 414] on span "Select" at bounding box center [988, 420] width 31 height 13
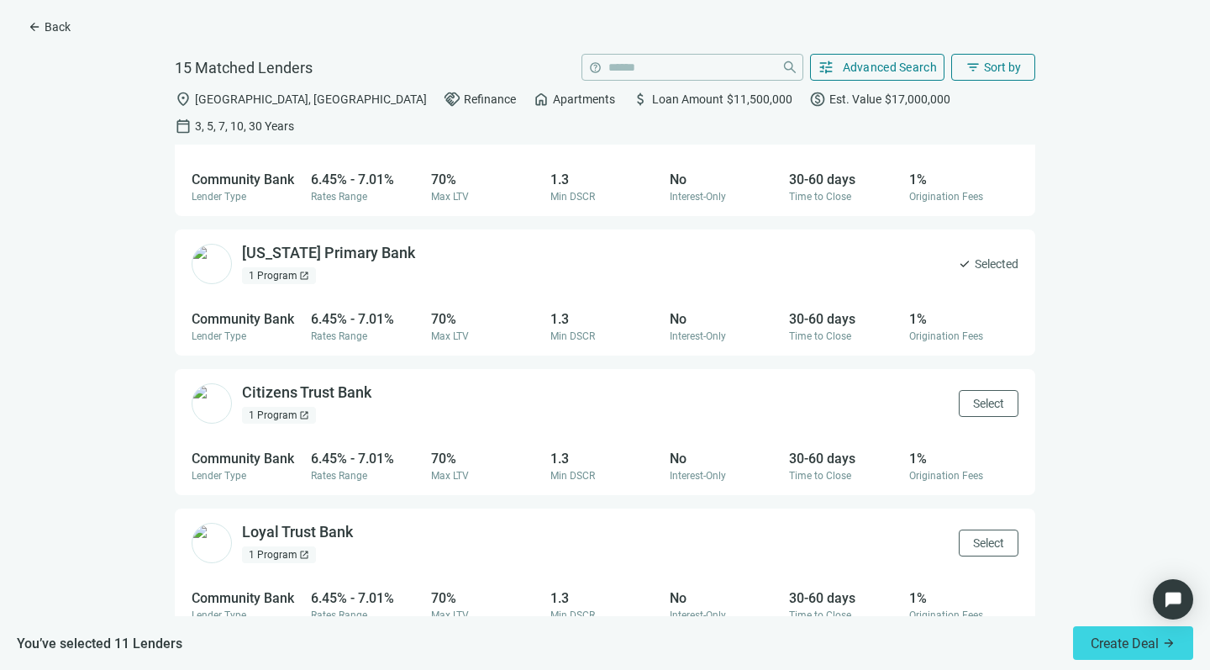
scroll to position [1314, 0]
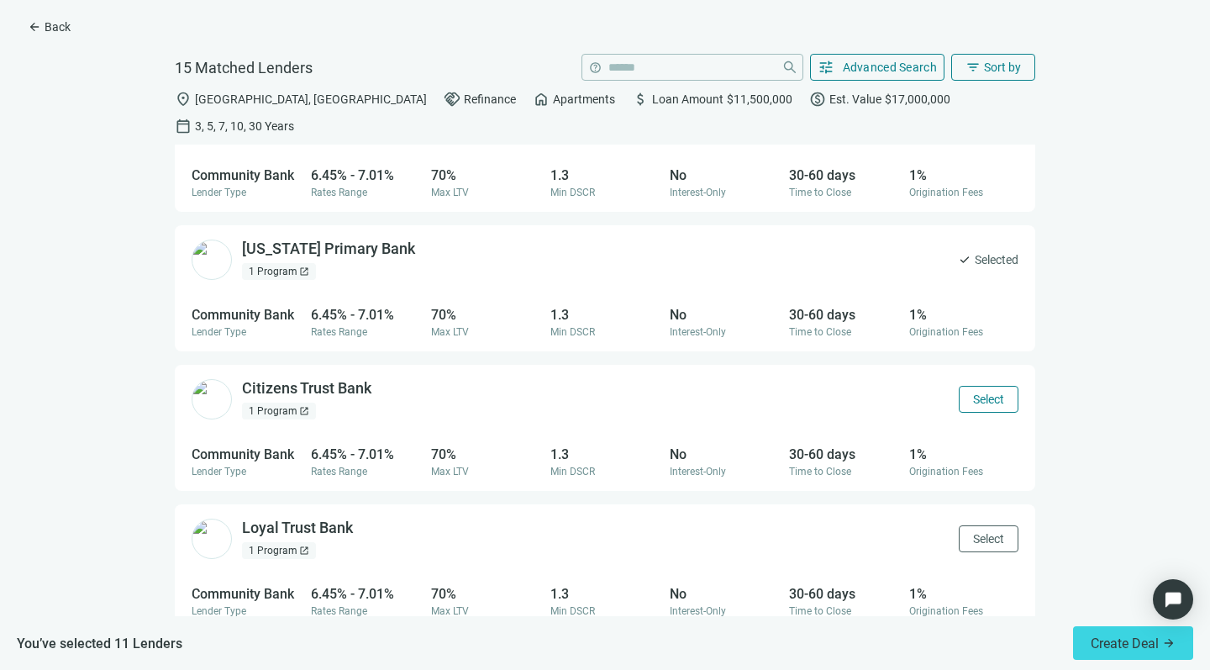
click at [973, 392] on span "Select" at bounding box center [988, 398] width 31 height 13
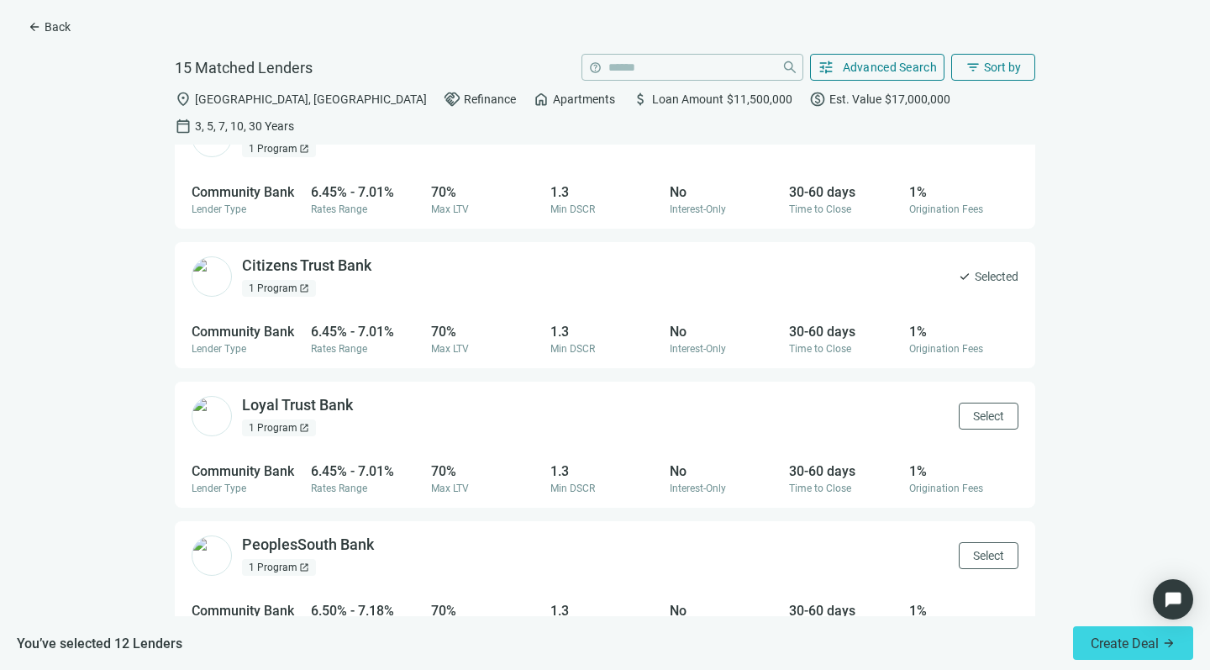
scroll to position [1462, 0]
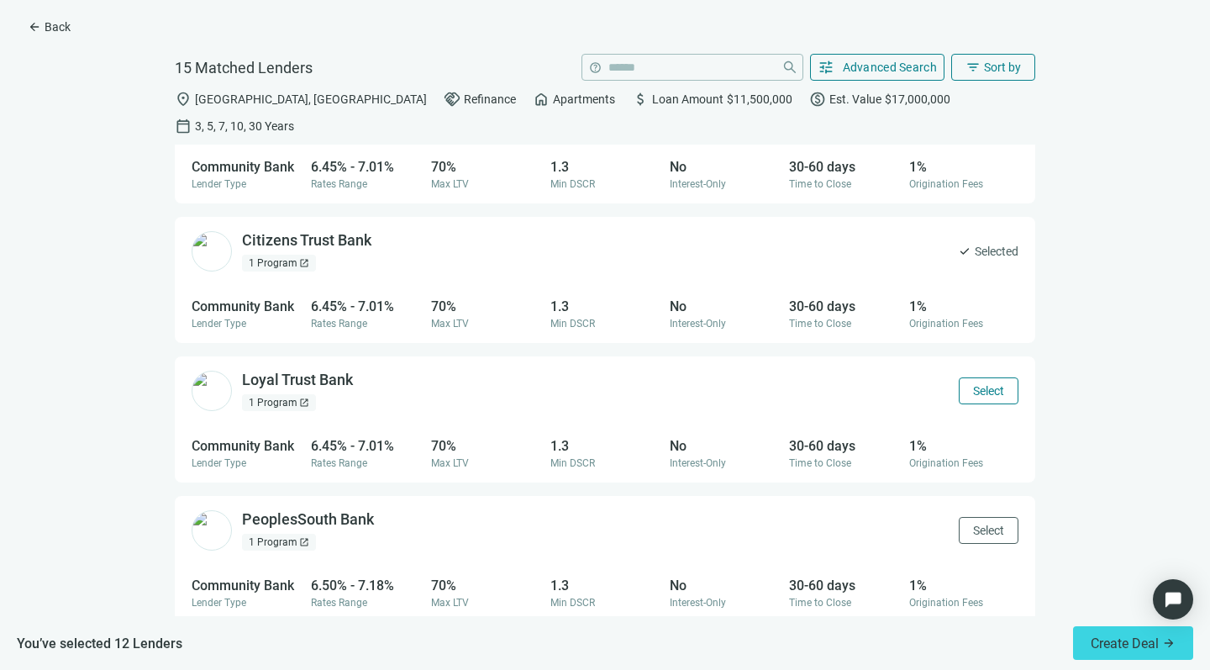
click at [965, 377] on button "Select" at bounding box center [989, 390] width 60 height 27
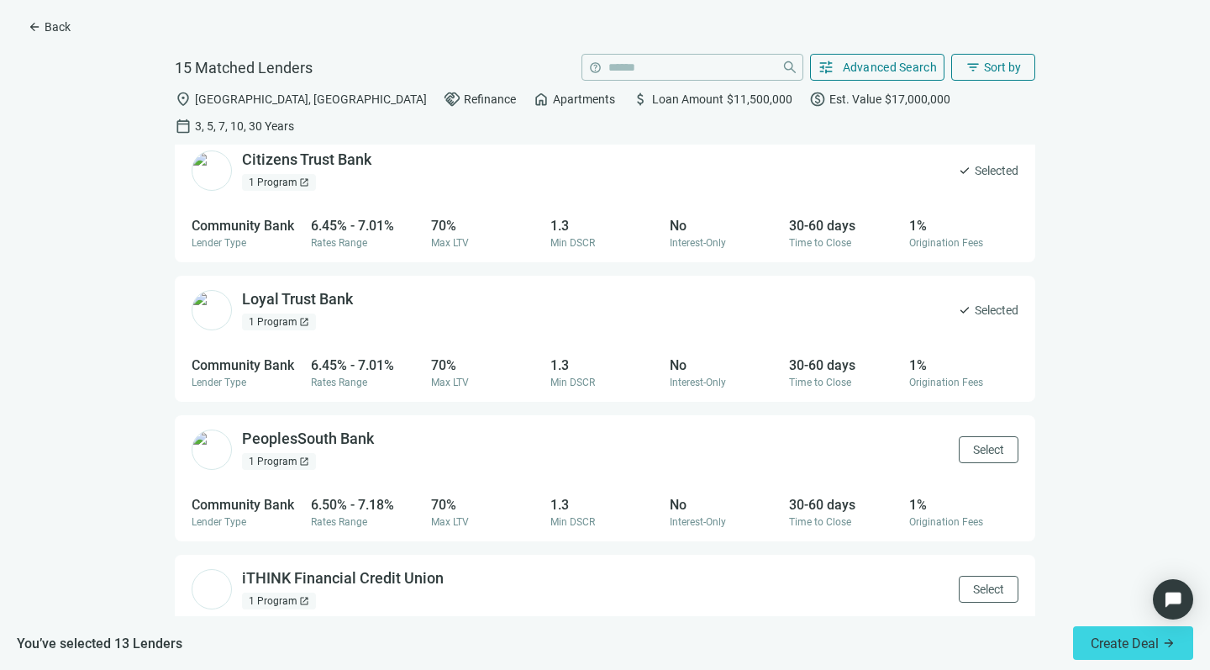
scroll to position [1566, 0]
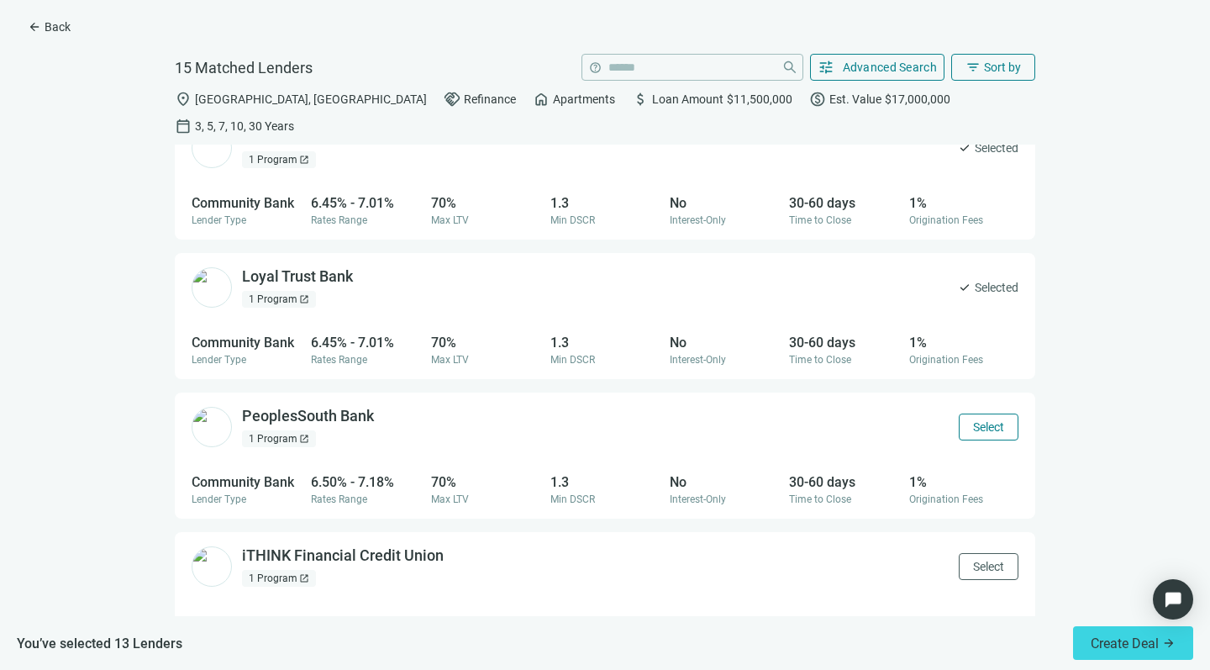
click at [973, 420] on span "Select" at bounding box center [988, 426] width 31 height 13
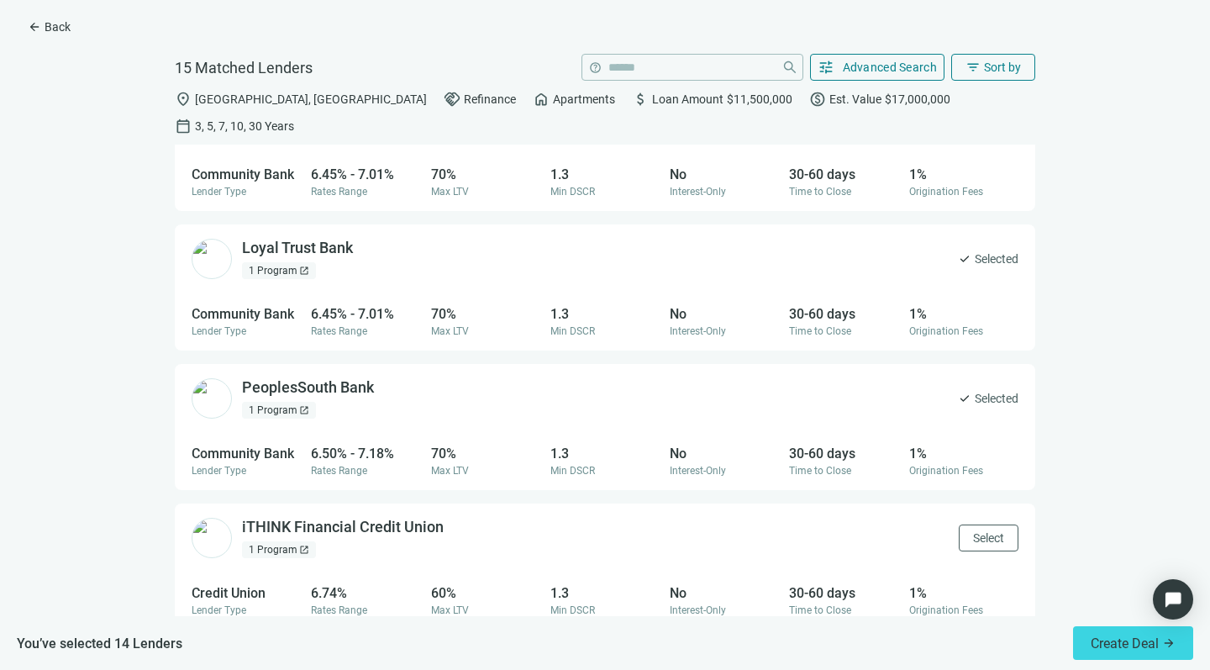
scroll to position [1594, 0]
click at [973, 531] on span "Select" at bounding box center [988, 537] width 31 height 13
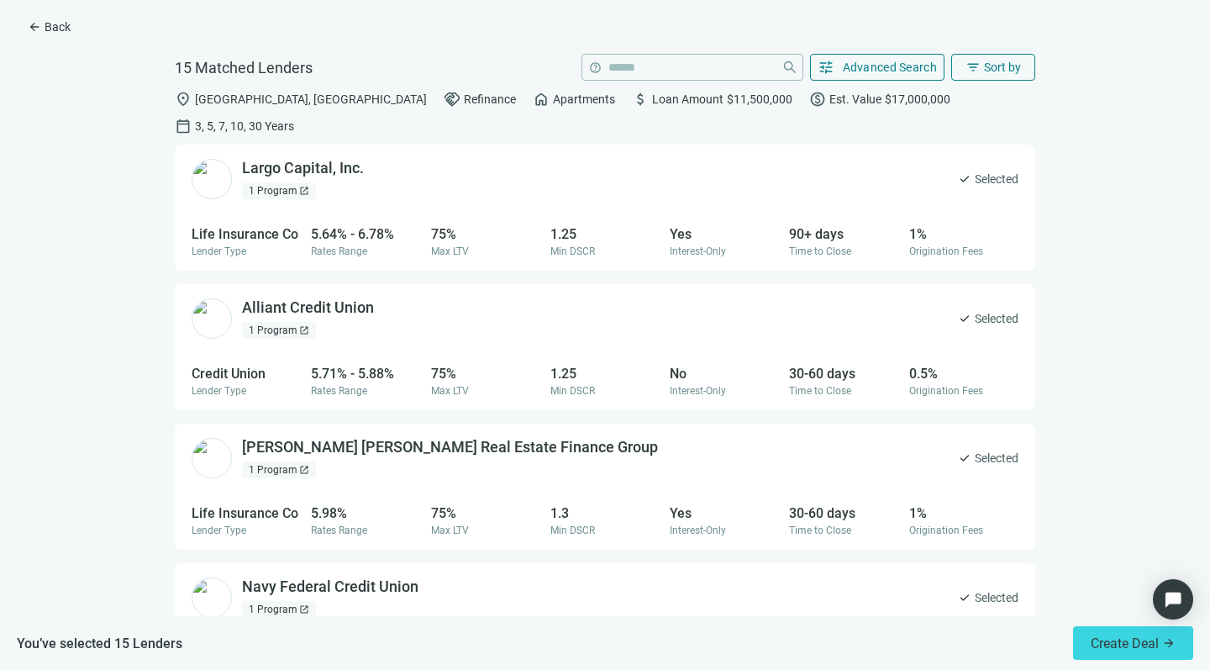
scroll to position [0, 0]
click at [890, 61] on span "Advanced Search" at bounding box center [890, 67] width 95 height 13
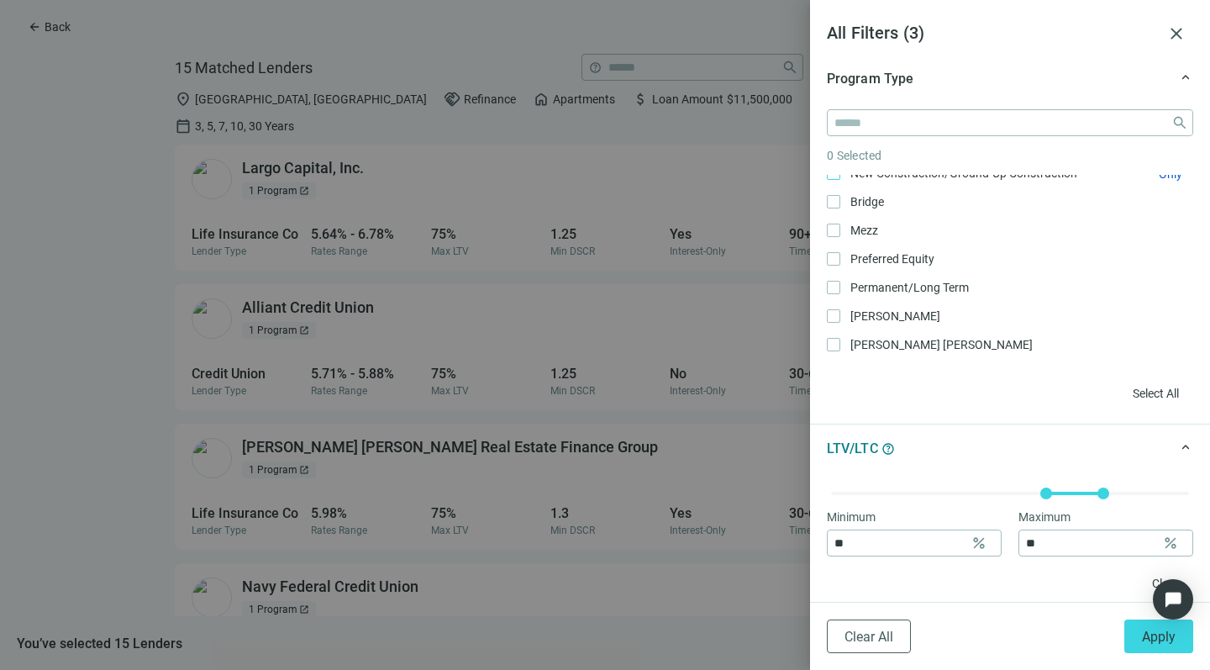
scroll to position [159, 0]
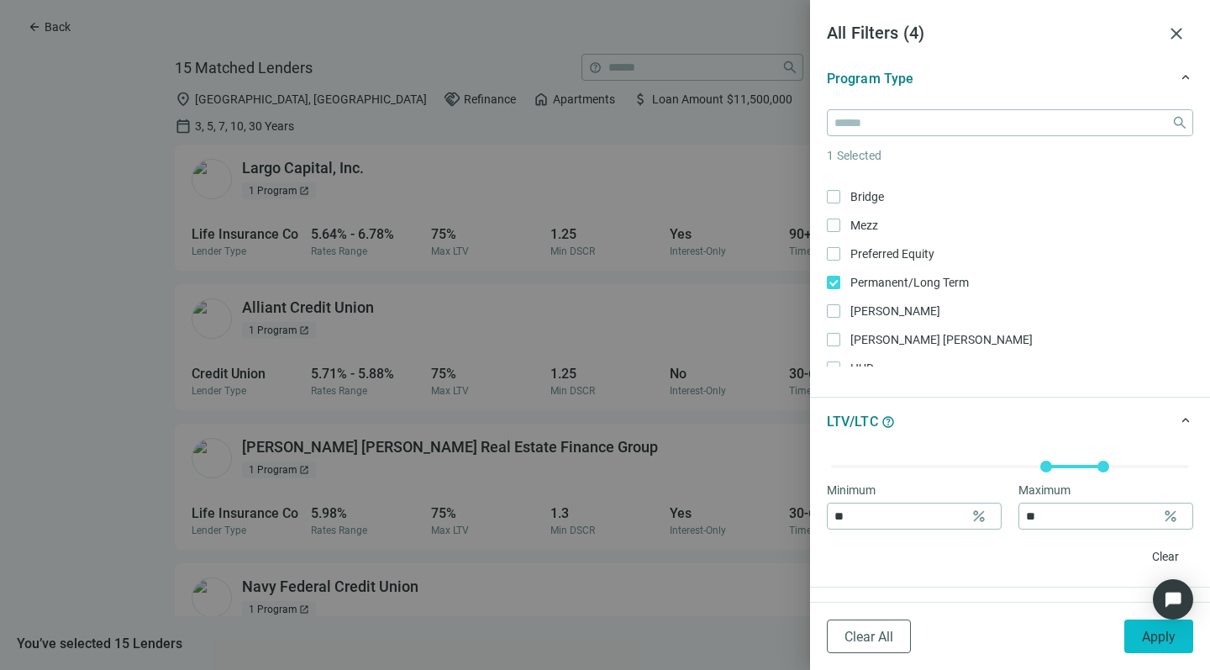
click at [1141, 641] on button "Apply" at bounding box center [1158, 636] width 69 height 34
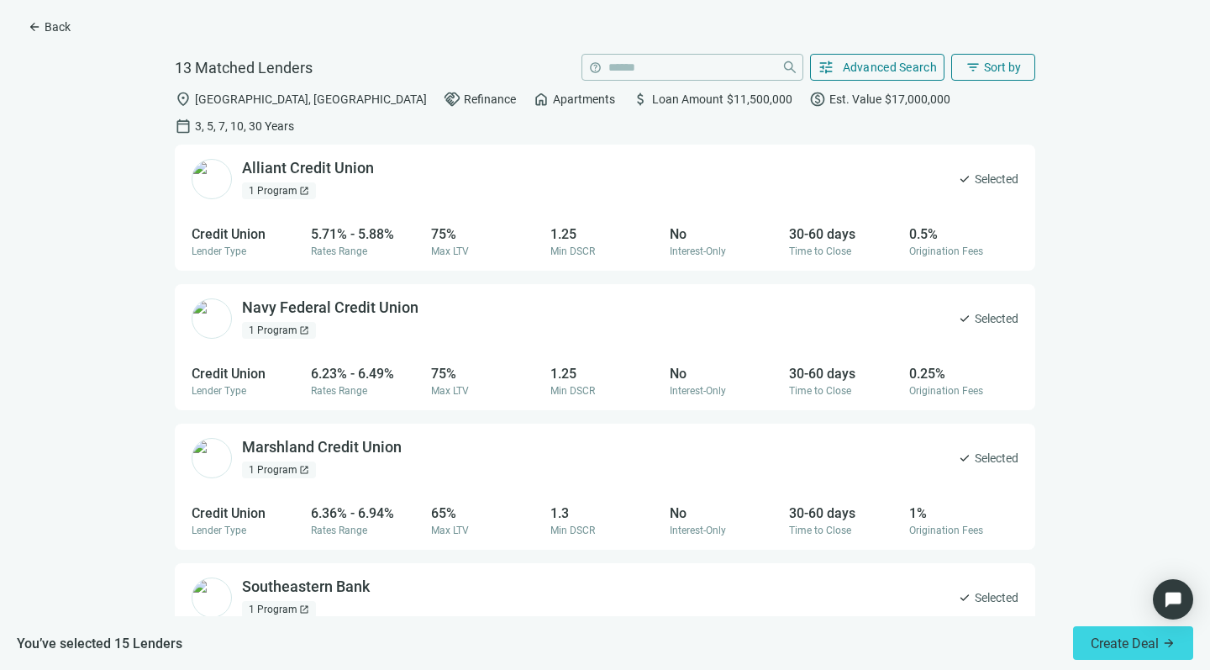
scroll to position [0, 0]
click at [874, 64] on span "Advanced Search" at bounding box center [890, 67] width 95 height 13
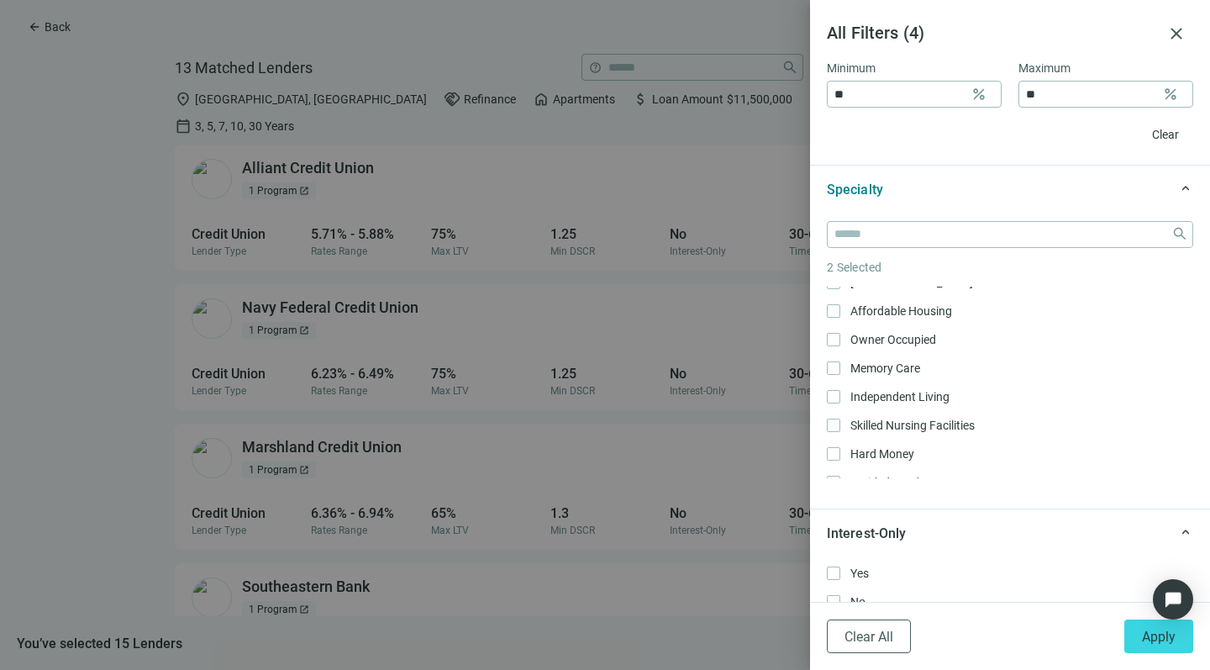
scroll to position [778, 0]
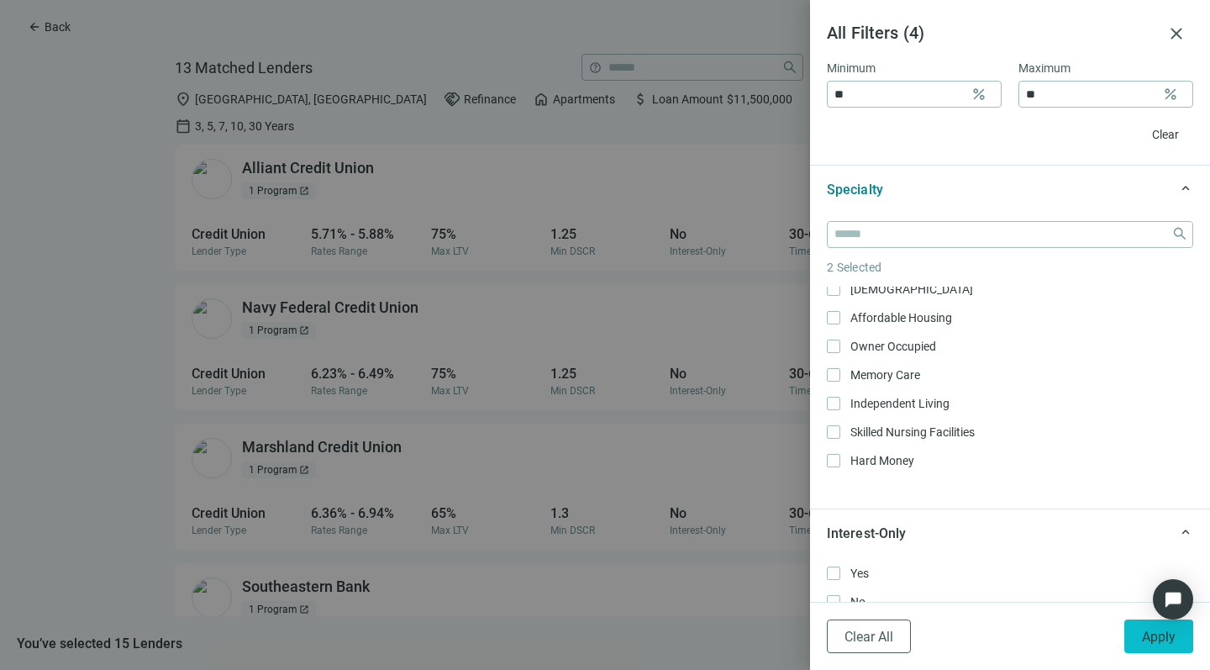
click at [1160, 640] on span "Apply" at bounding box center [1159, 637] width 34 height 16
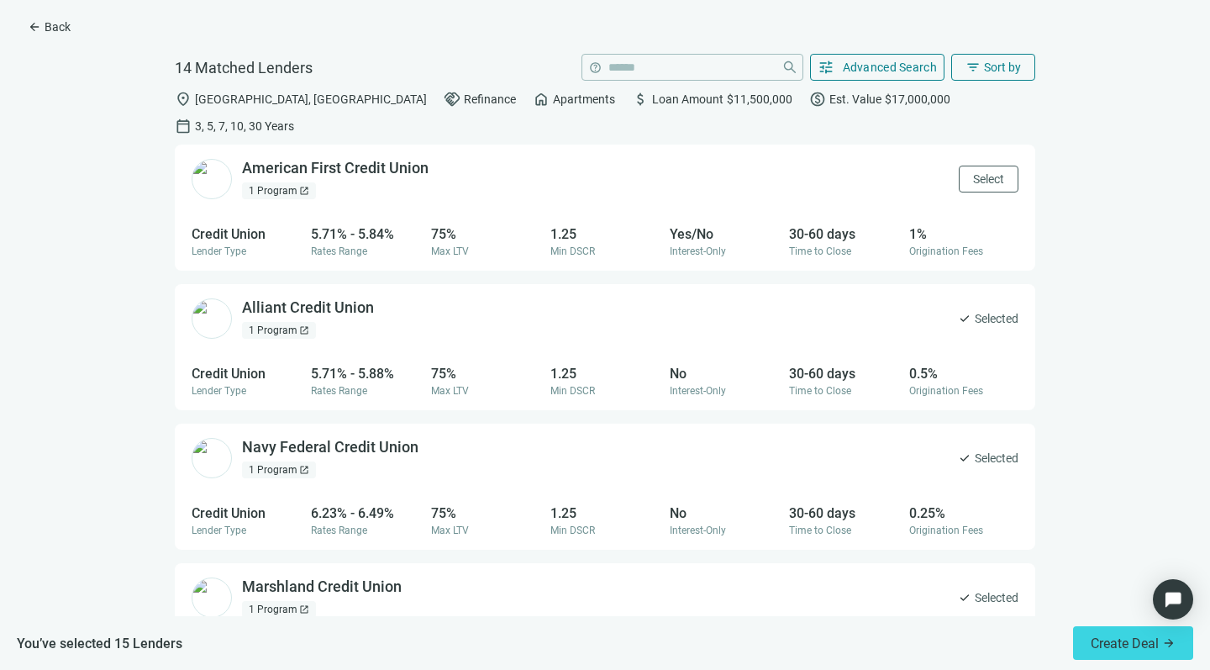
scroll to position [0, 0]
click at [973, 172] on span "Select" at bounding box center [988, 178] width 31 height 13
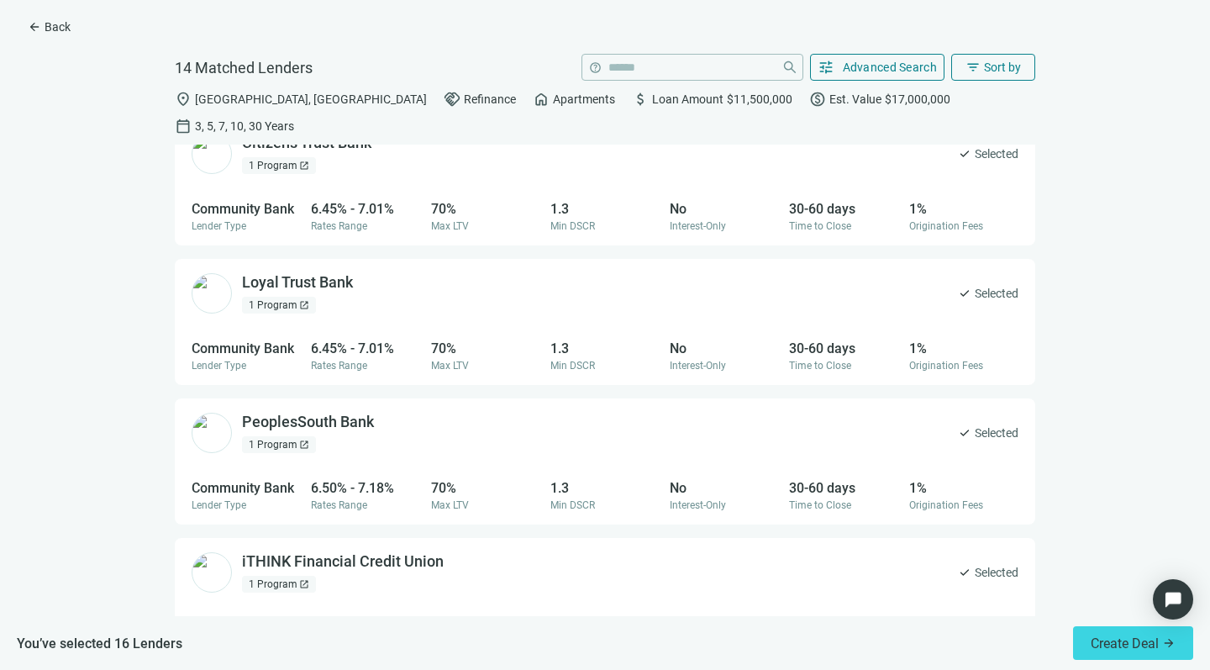
scroll to position [1421, 0]
click at [885, 65] on span "Advanced Search" at bounding box center [890, 67] width 95 height 13
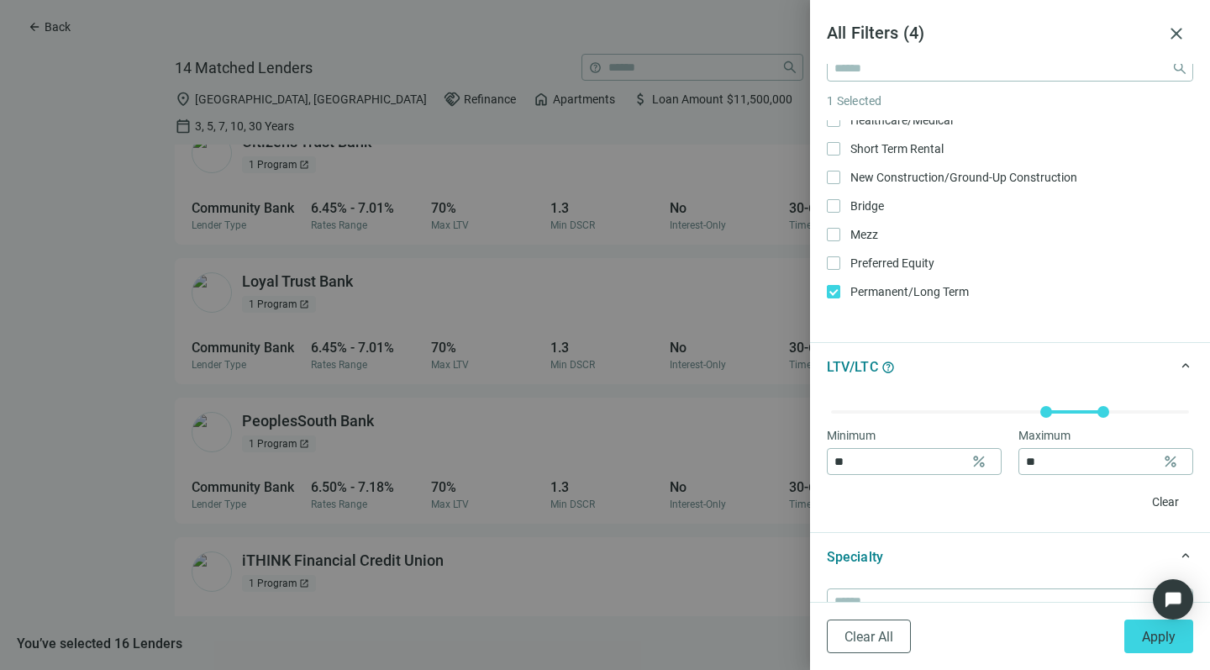
scroll to position [103, 0]
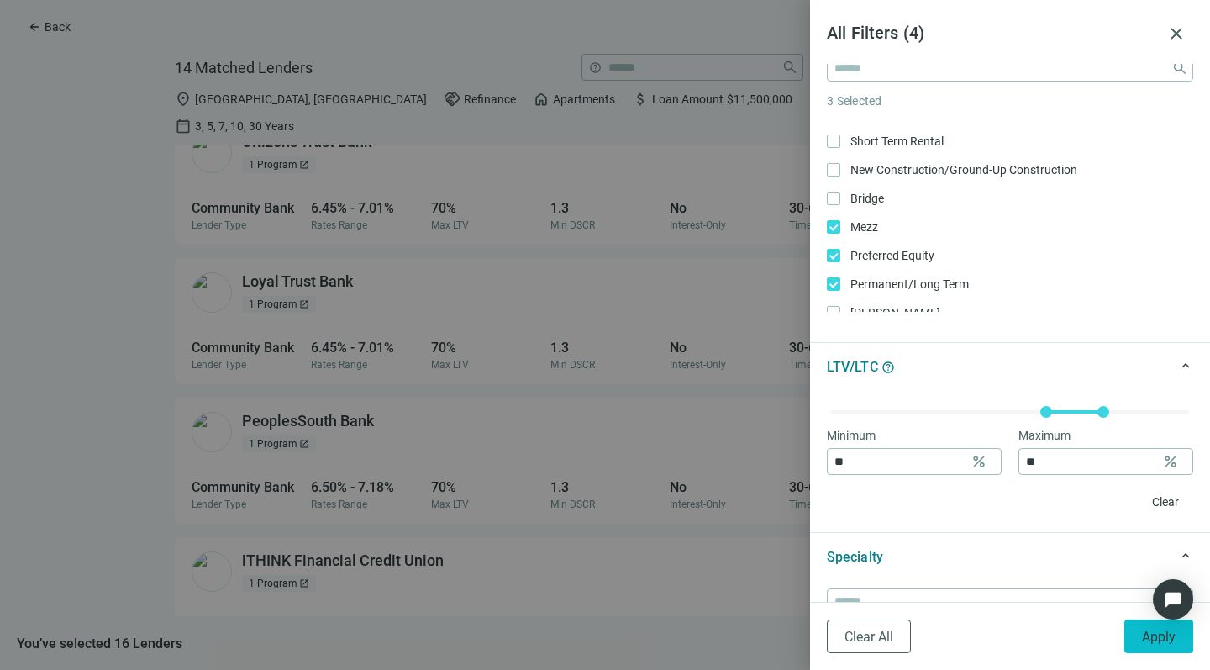
click at [1139, 636] on button "Apply" at bounding box center [1158, 636] width 69 height 34
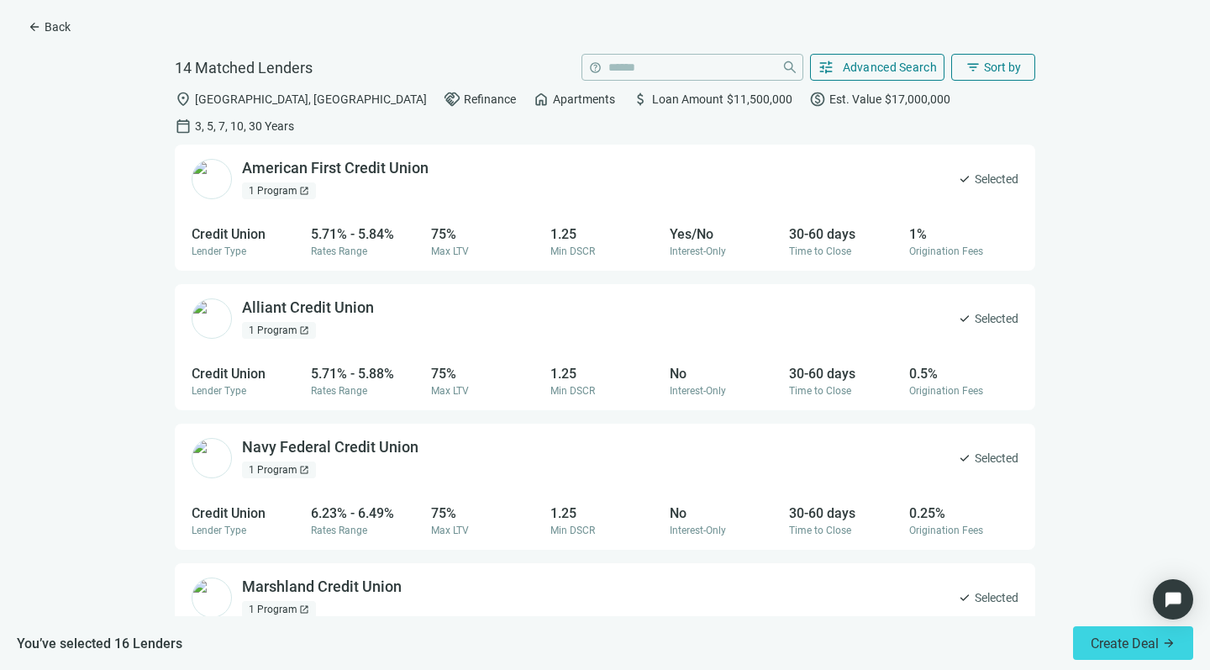
scroll to position [0, 0]
click at [883, 63] on span "Advanced Search" at bounding box center [890, 67] width 95 height 13
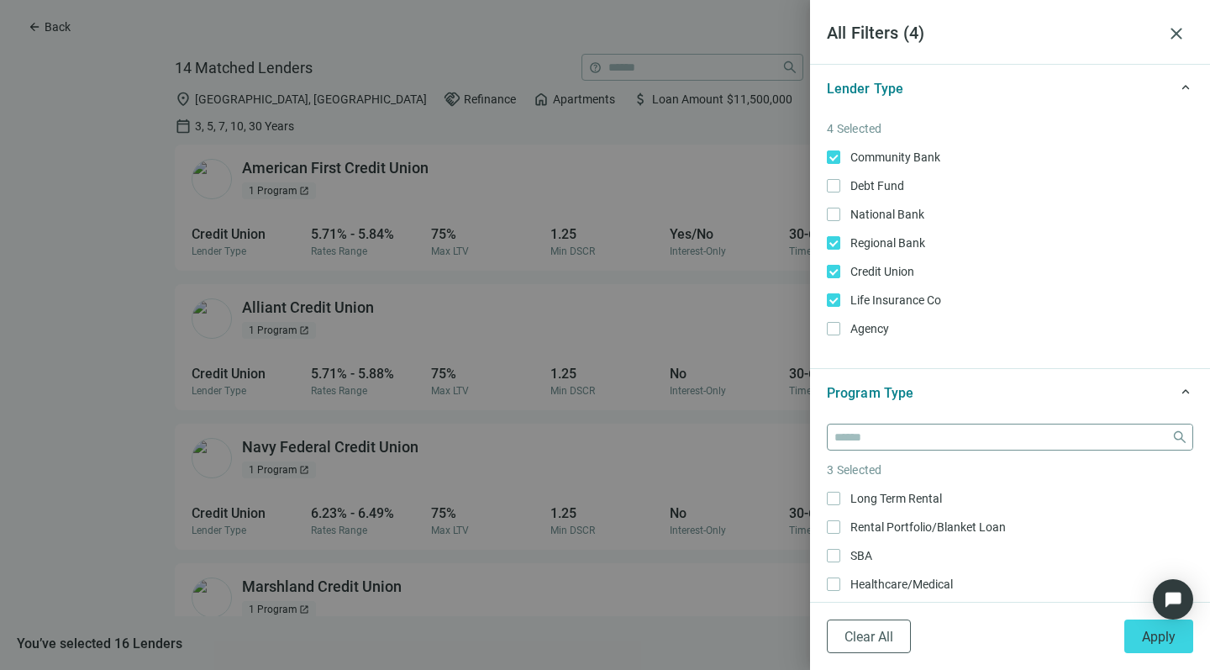
scroll to position [388, 0]
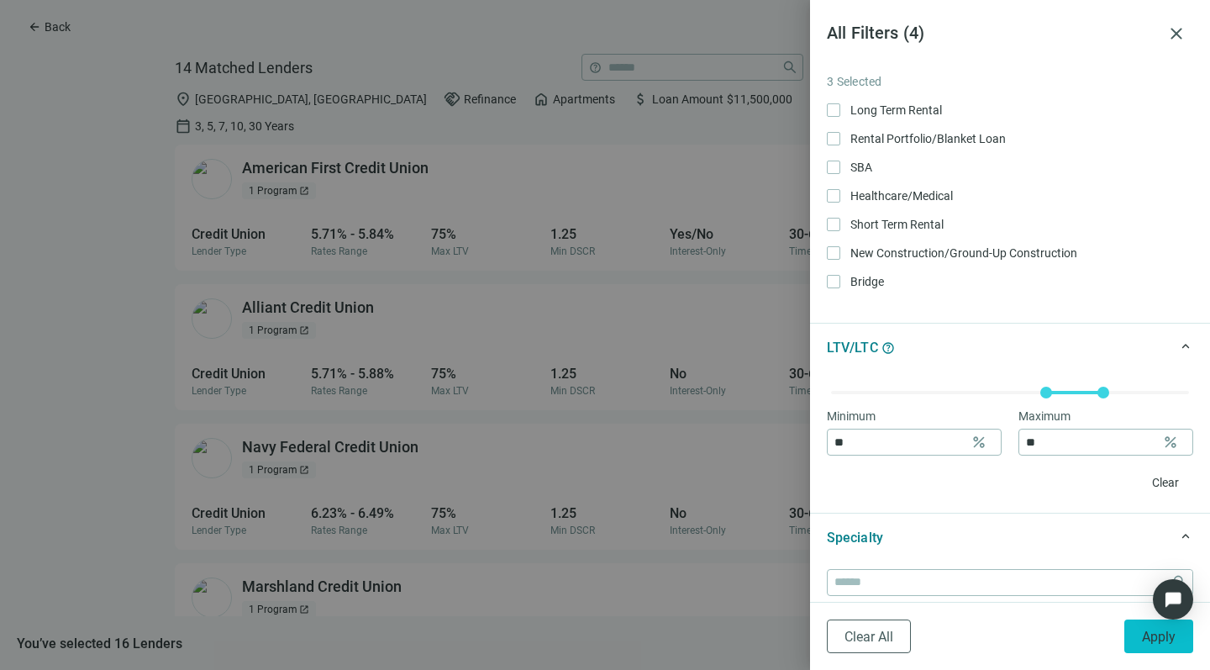
click at [1146, 634] on span "Apply" at bounding box center [1159, 637] width 34 height 16
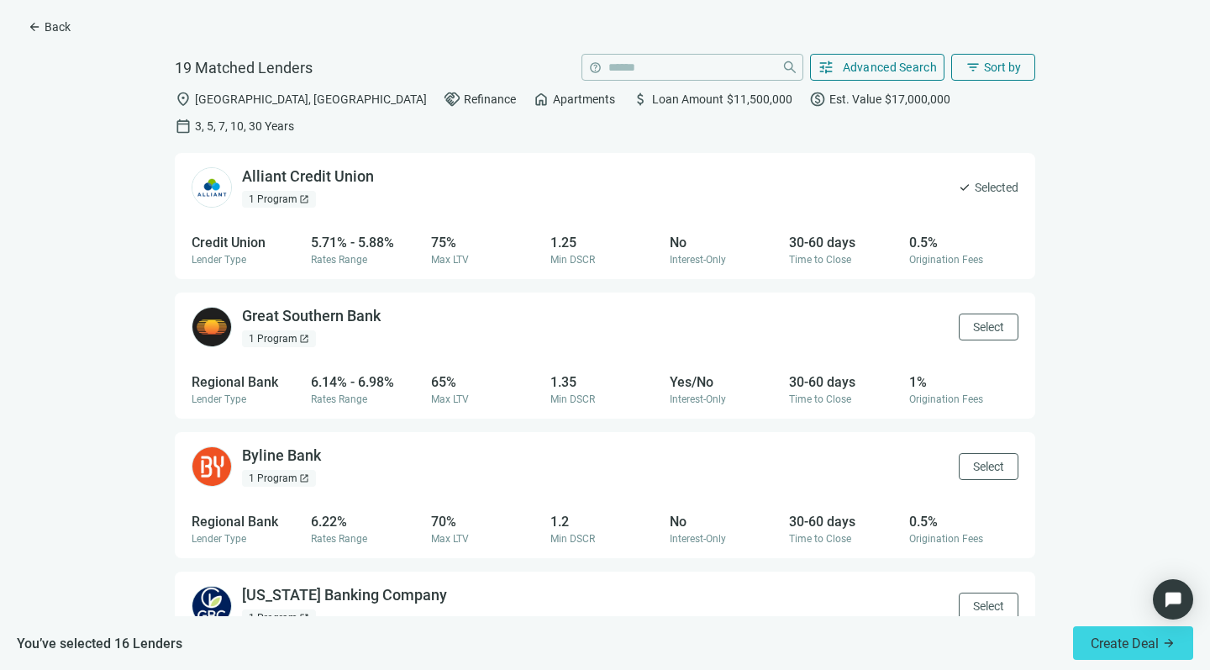
scroll to position [139, 0]
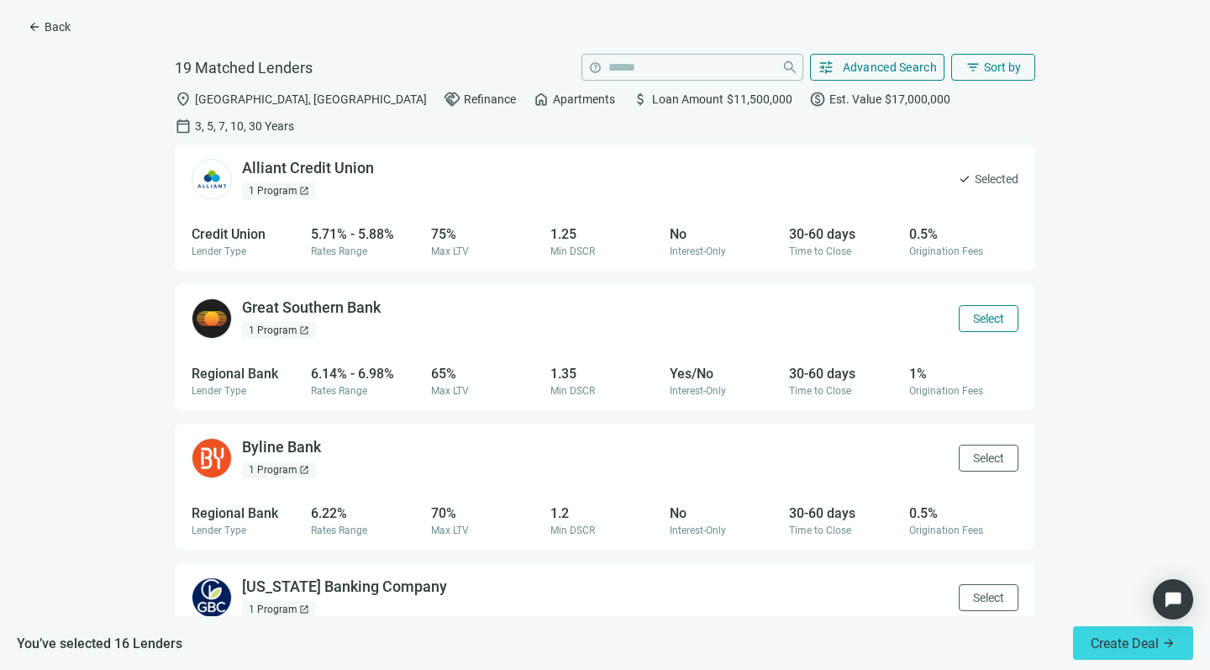
click at [973, 312] on span "Select" at bounding box center [988, 318] width 31 height 13
click at [973, 451] on span "Select" at bounding box center [988, 457] width 31 height 13
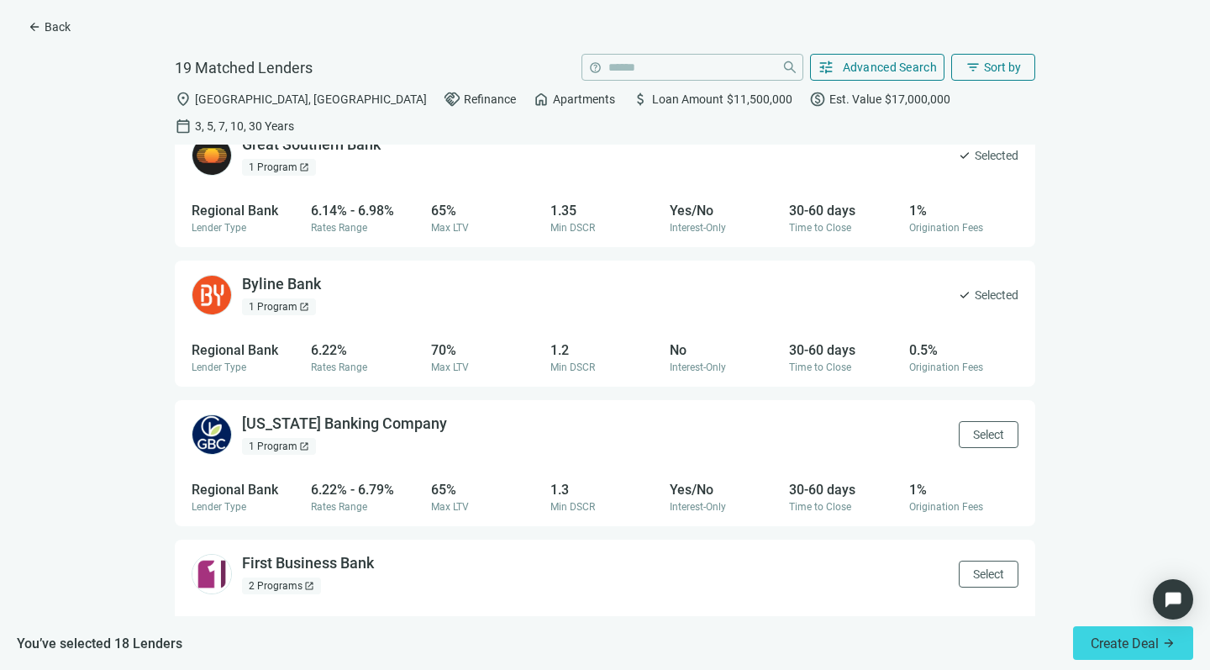
scroll to position [311, 0]
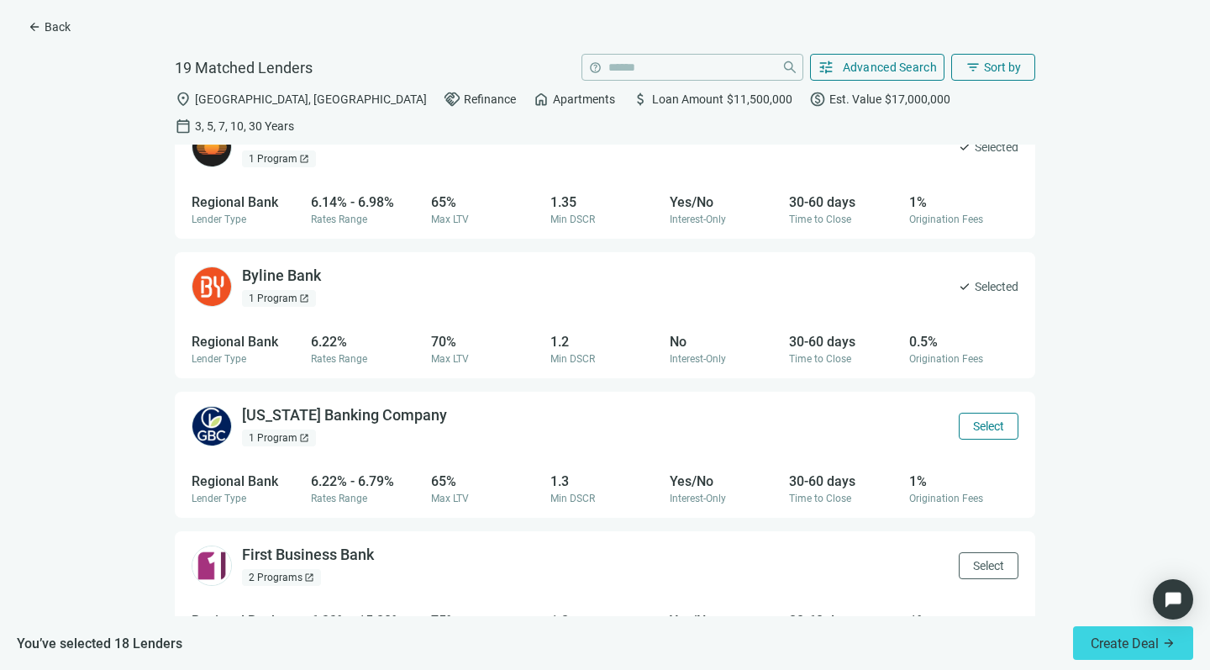
click at [973, 419] on span "Select" at bounding box center [988, 425] width 31 height 13
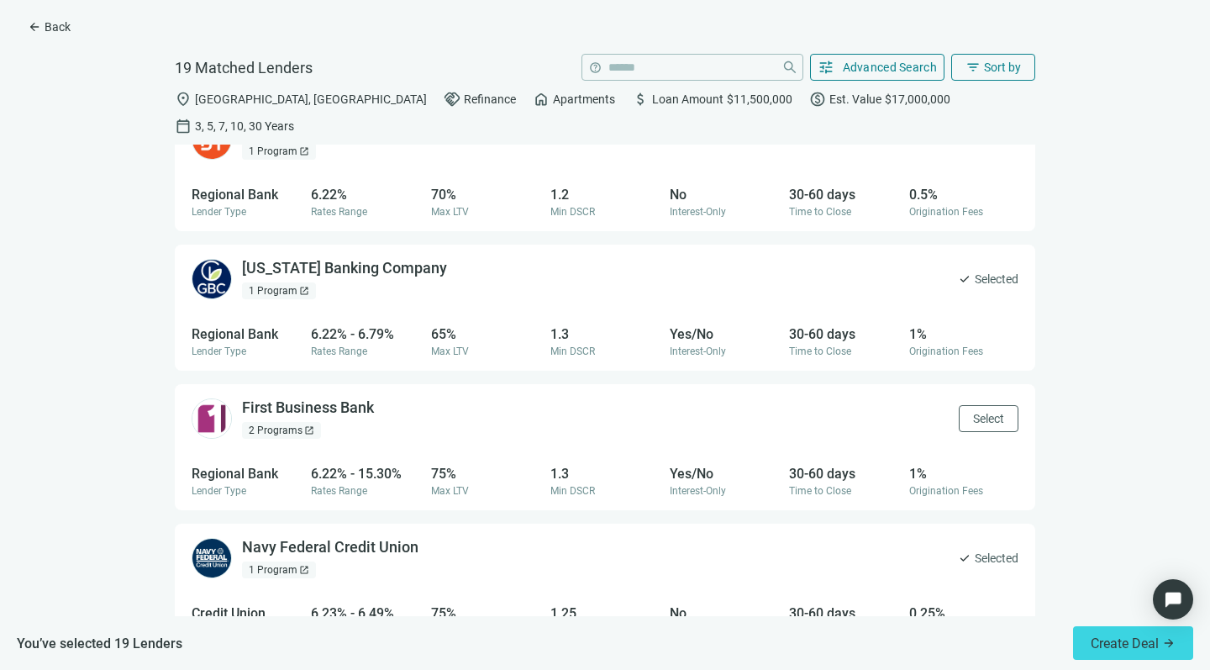
scroll to position [460, 0]
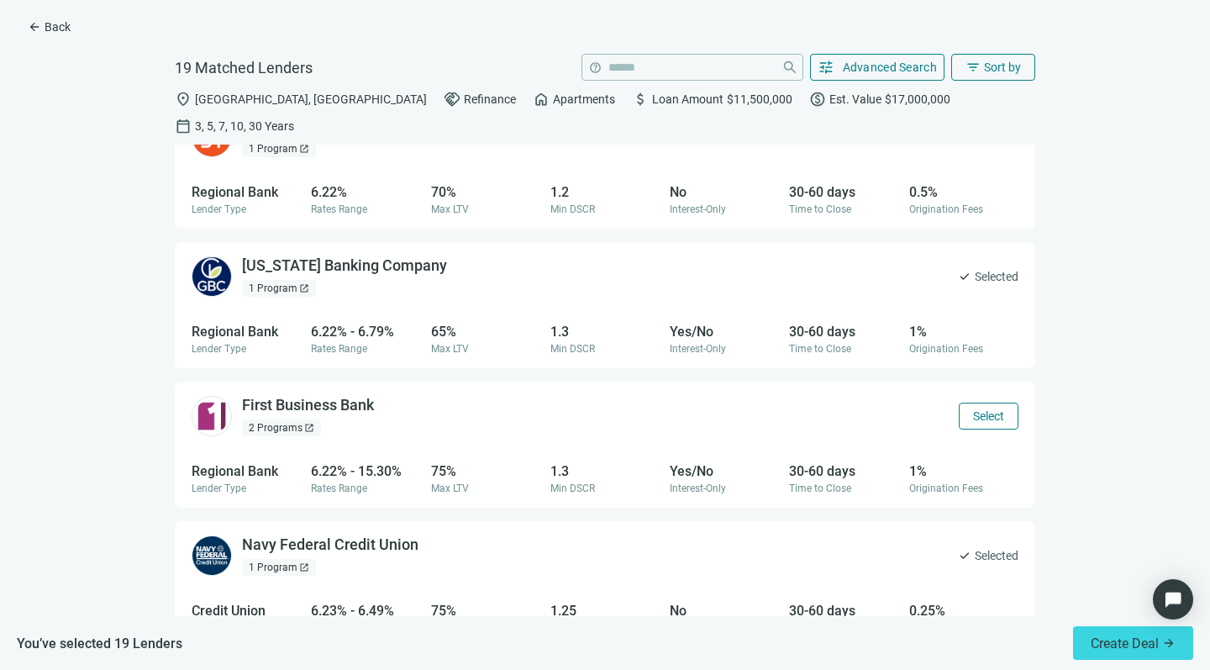
click at [973, 409] on span "Select" at bounding box center [988, 415] width 31 height 13
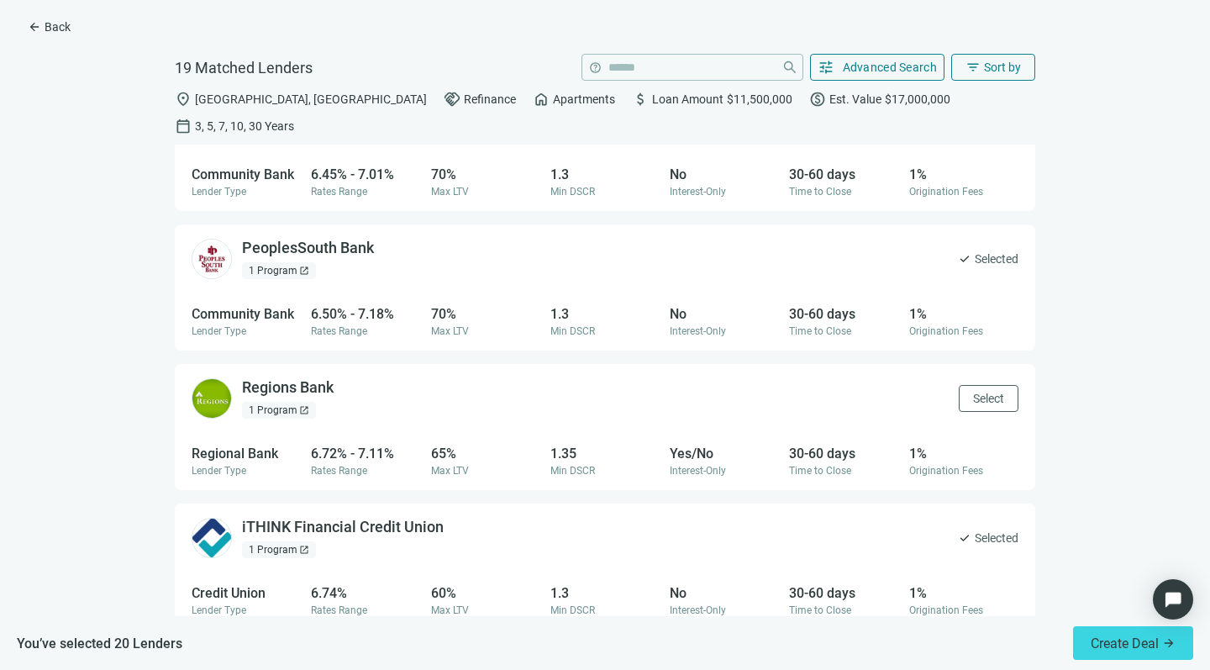
scroll to position [2152, 0]
click at [973, 392] on span "Select" at bounding box center [988, 398] width 31 height 13
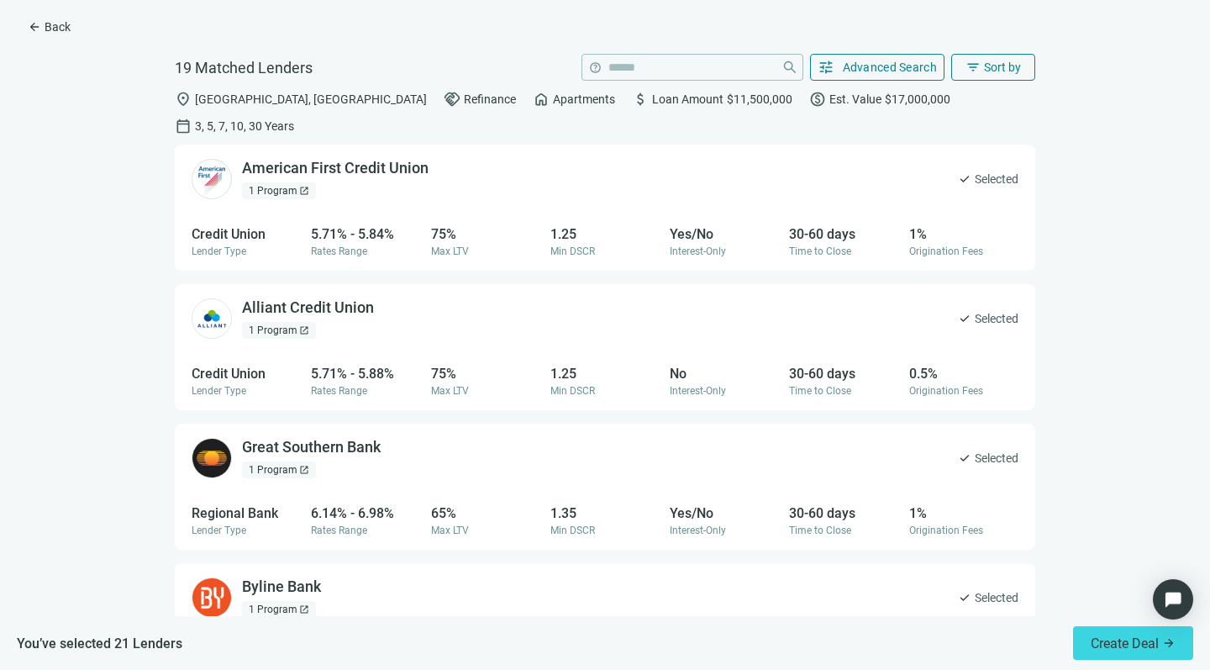
scroll to position [0, 0]
click at [874, 67] on span "Advanced Search" at bounding box center [890, 67] width 95 height 13
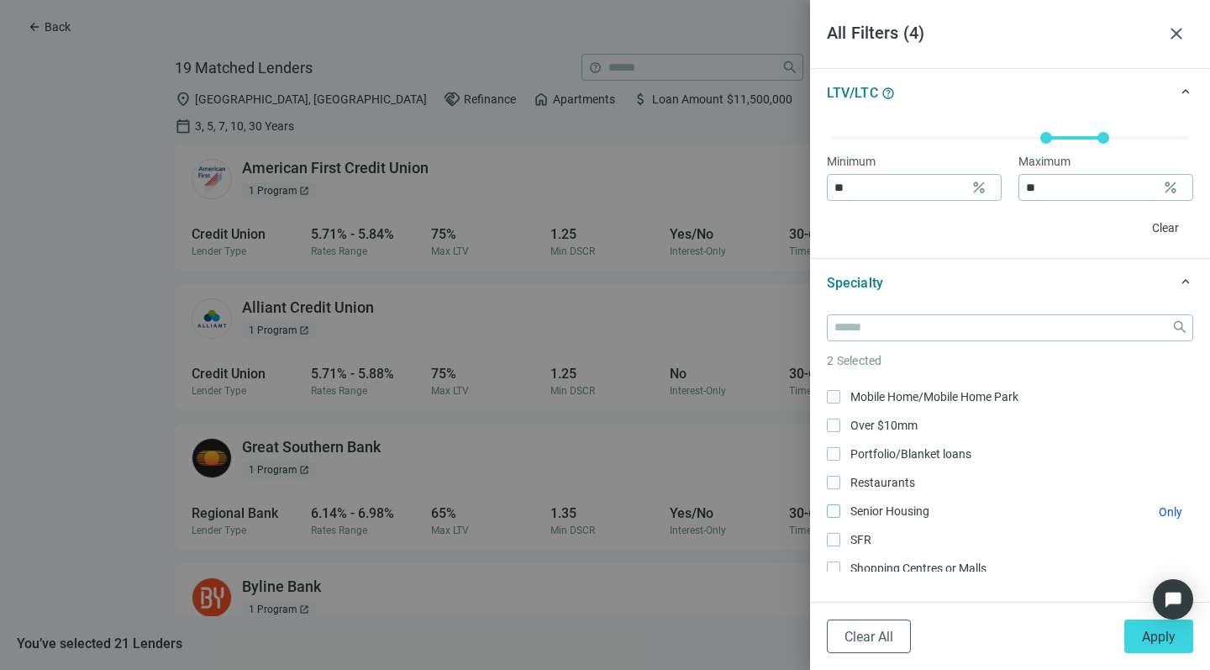
scroll to position [365, 0]
click at [1143, 642] on span "Apply" at bounding box center [1159, 637] width 34 height 16
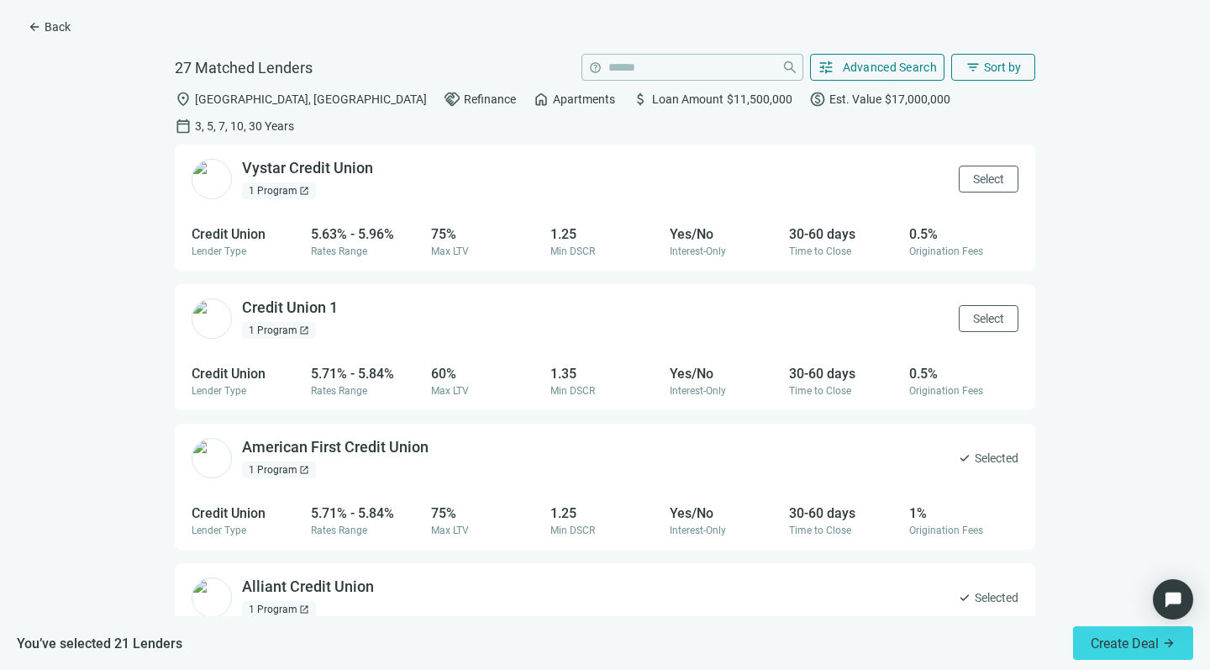
scroll to position [0, 0]
click at [973, 172] on span "Select" at bounding box center [988, 178] width 31 height 13
click at [973, 312] on span "Select" at bounding box center [988, 318] width 31 height 13
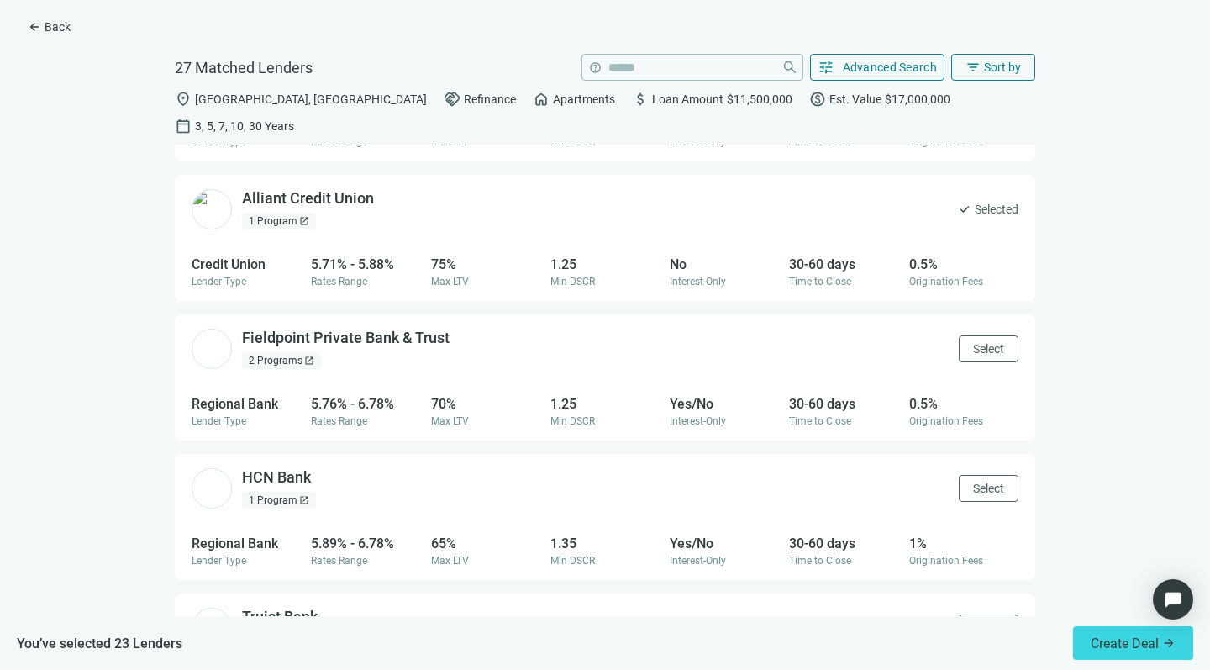
scroll to position [402, 0]
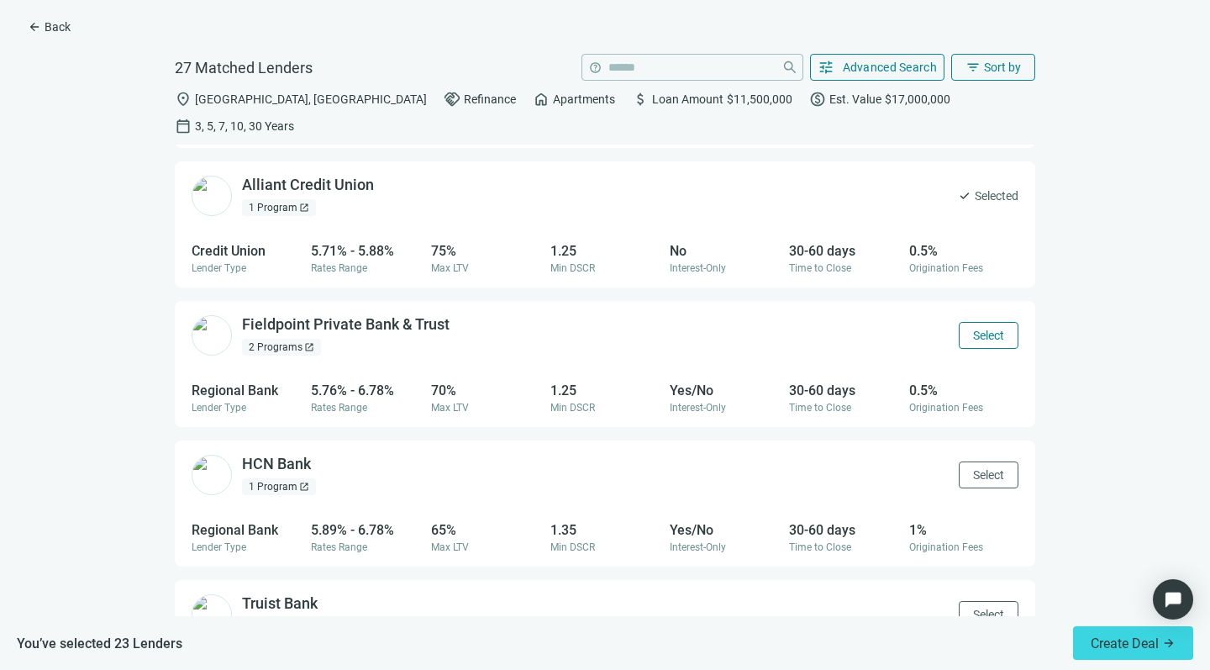
click at [973, 329] on span "Select" at bounding box center [988, 335] width 31 height 13
click at [973, 468] on span "Select" at bounding box center [988, 474] width 31 height 13
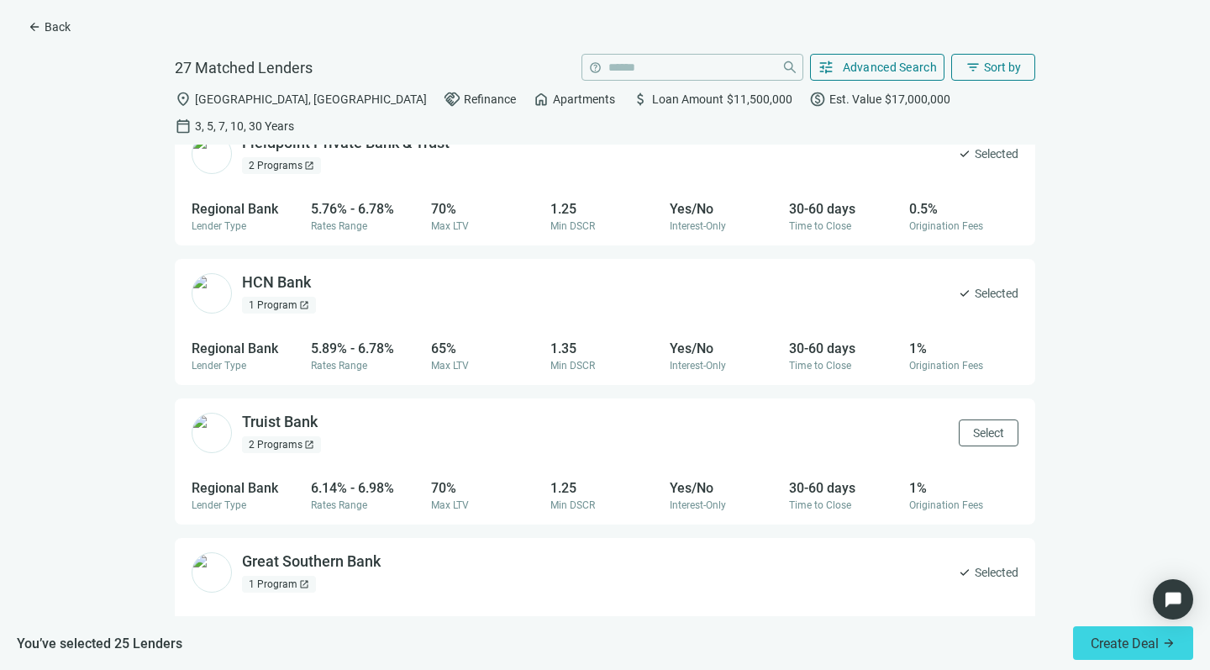
scroll to position [592, 0]
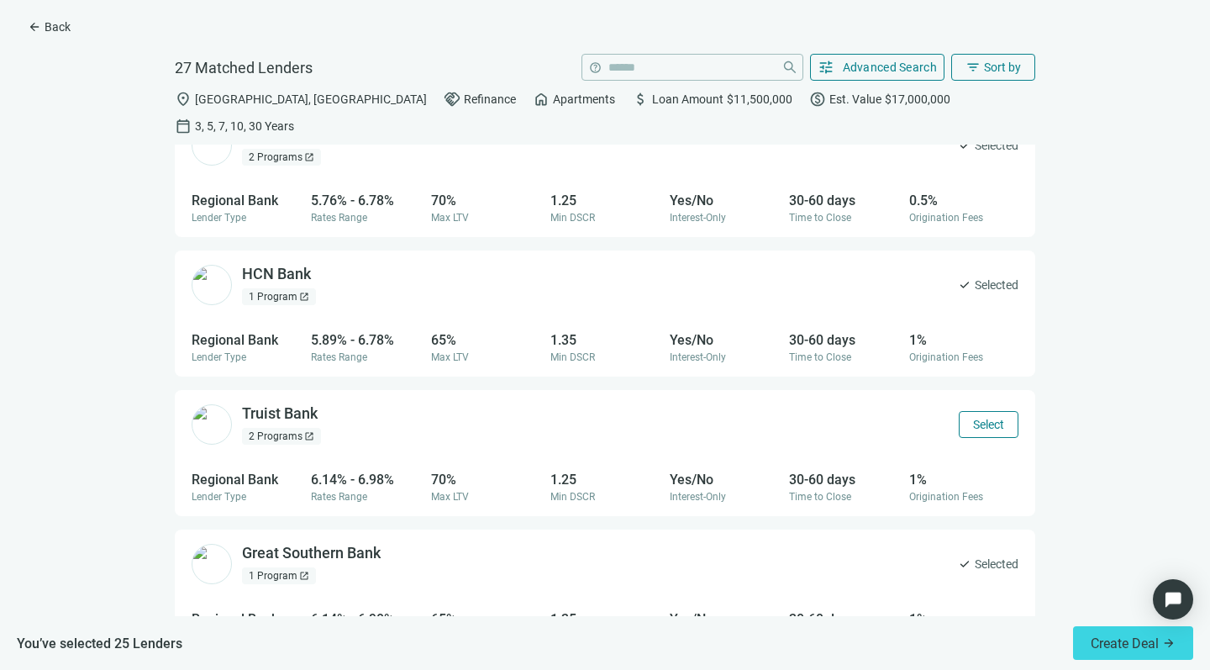
click at [973, 418] on span "Select" at bounding box center [988, 424] width 31 height 13
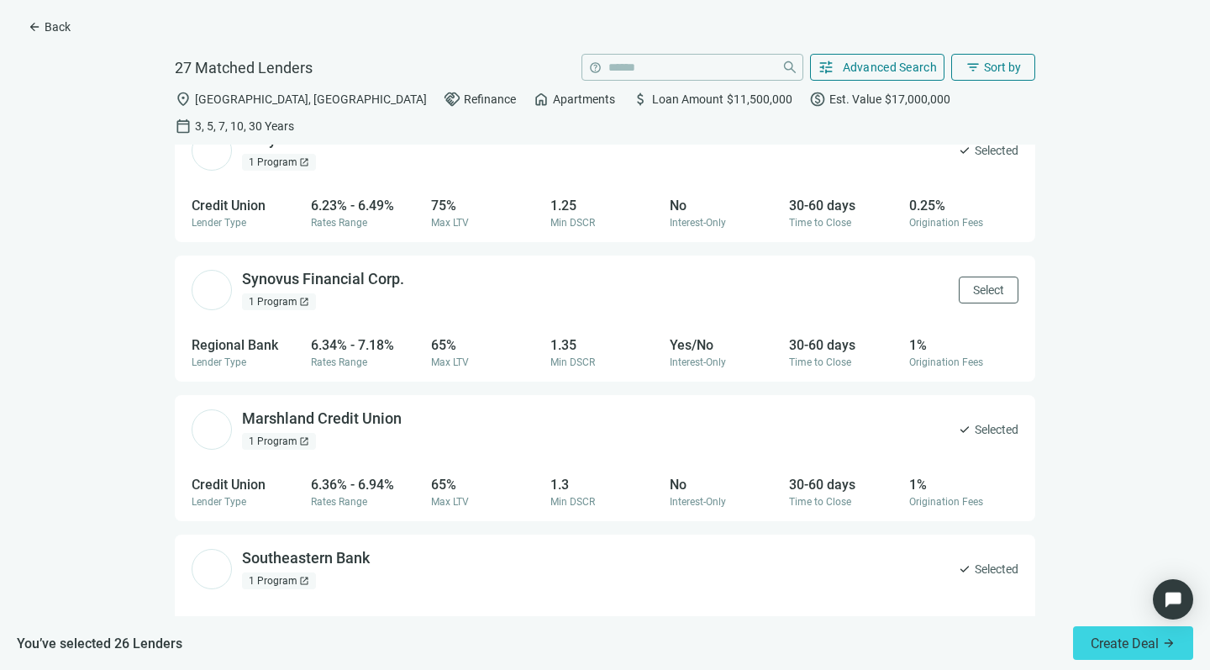
scroll to position [1577, 0]
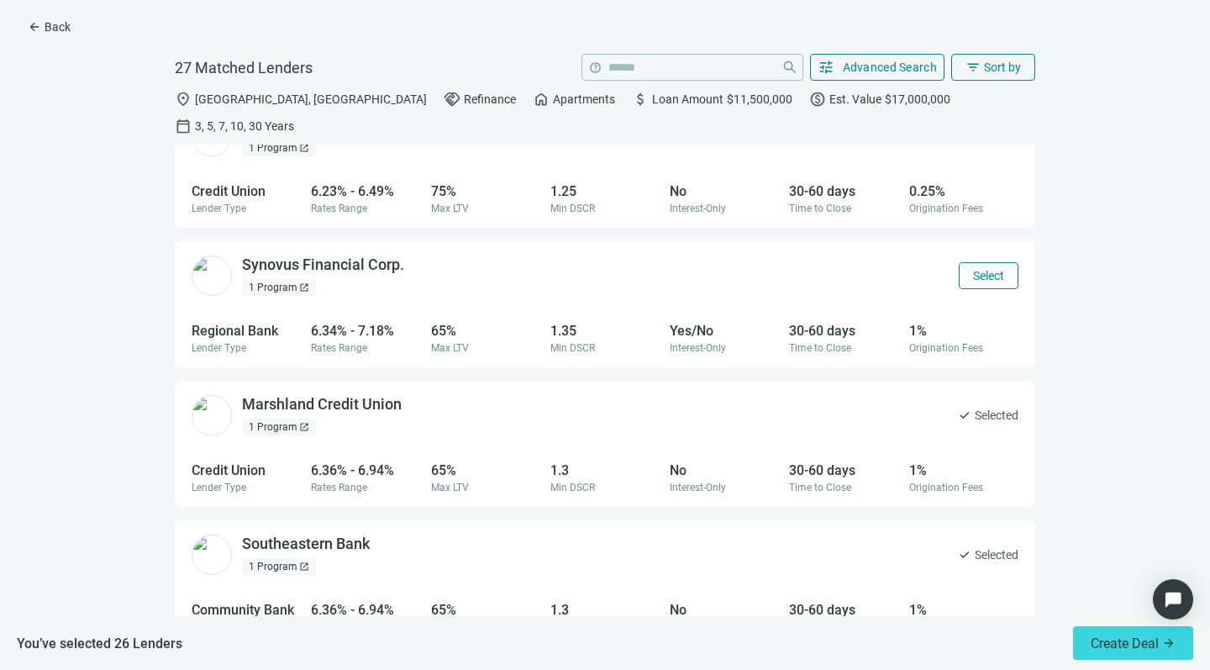
click at [973, 269] on span "Select" at bounding box center [988, 275] width 31 height 13
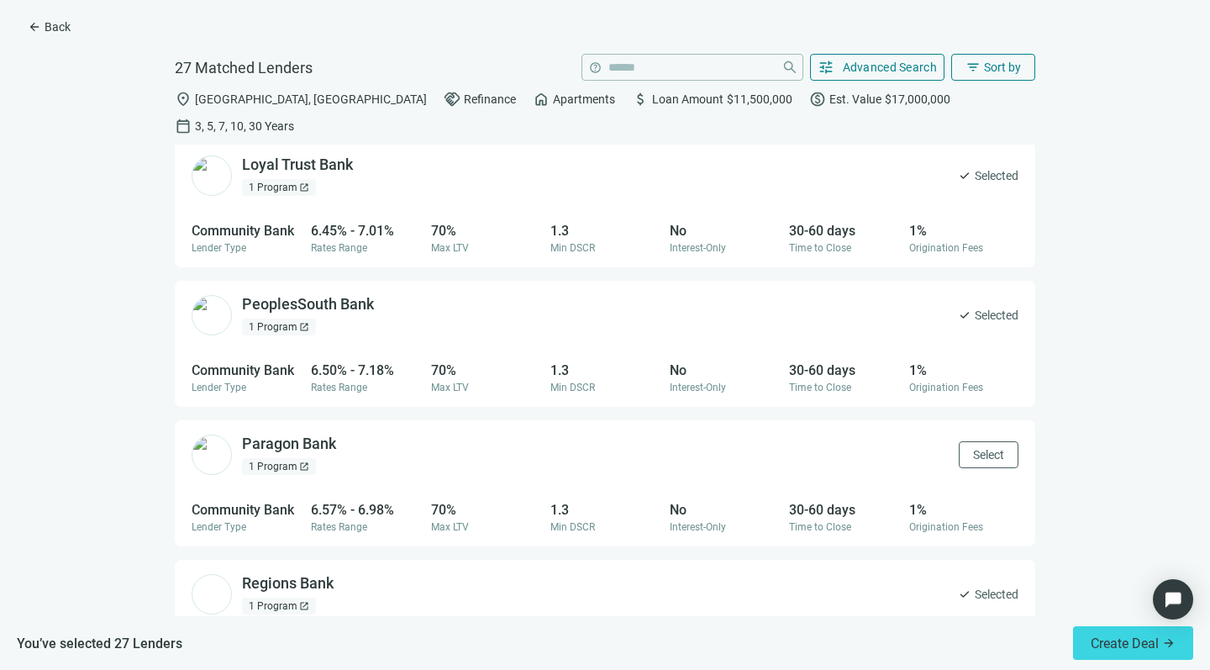
scroll to position [2966, 0]
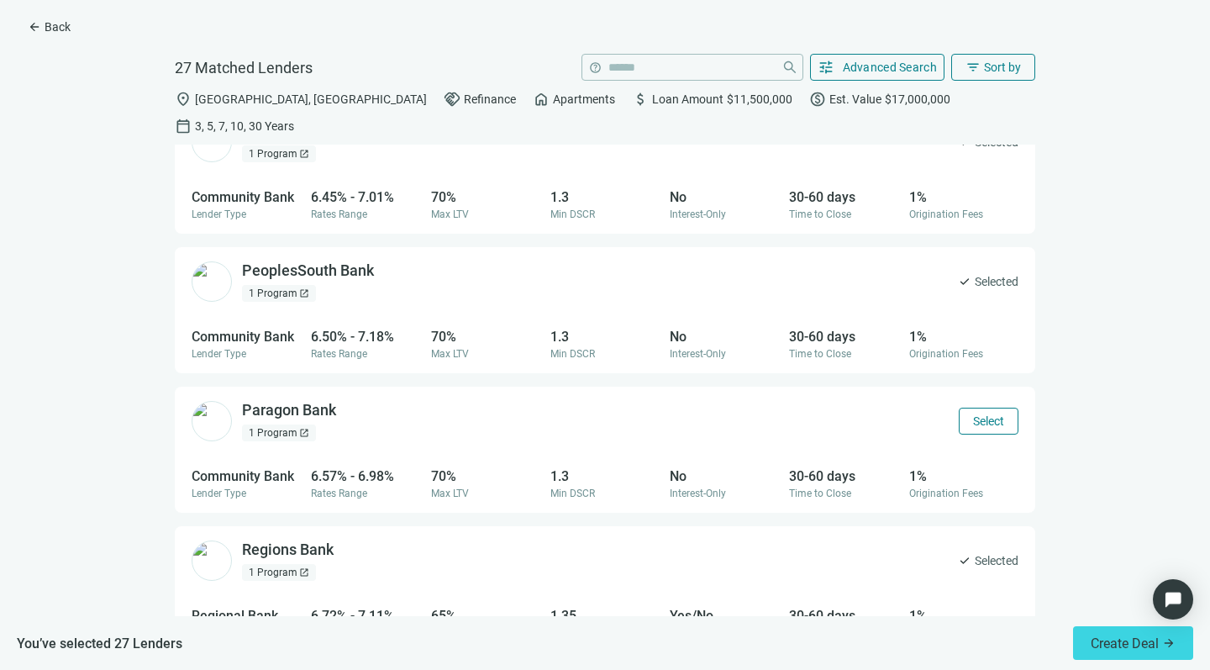
click at [973, 414] on span "Select" at bounding box center [988, 420] width 31 height 13
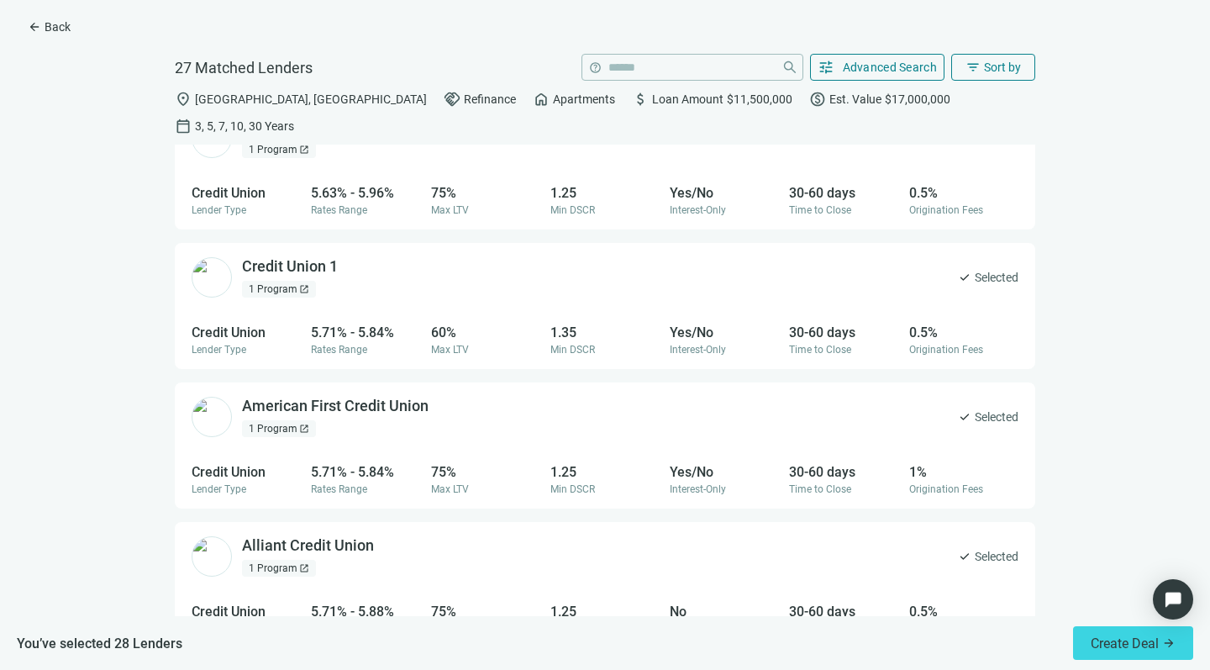
scroll to position [55, 0]
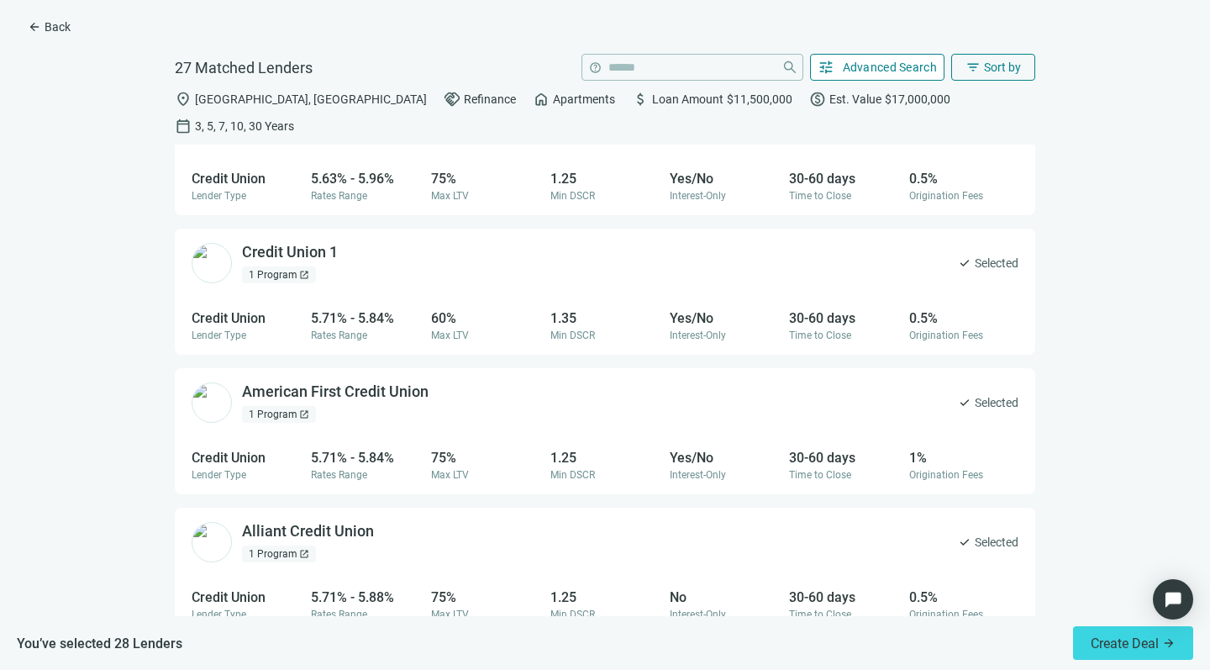
click at [863, 61] on span "Advanced Search" at bounding box center [890, 67] width 95 height 13
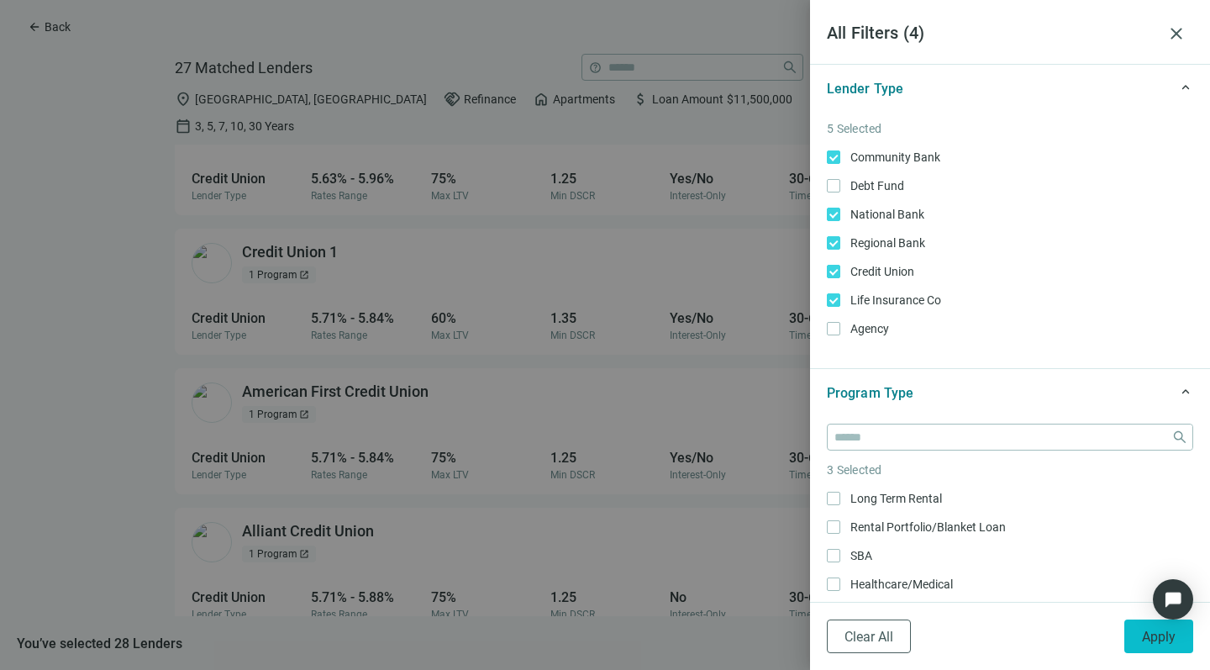
click at [1147, 641] on span "Apply" at bounding box center [1159, 637] width 34 height 16
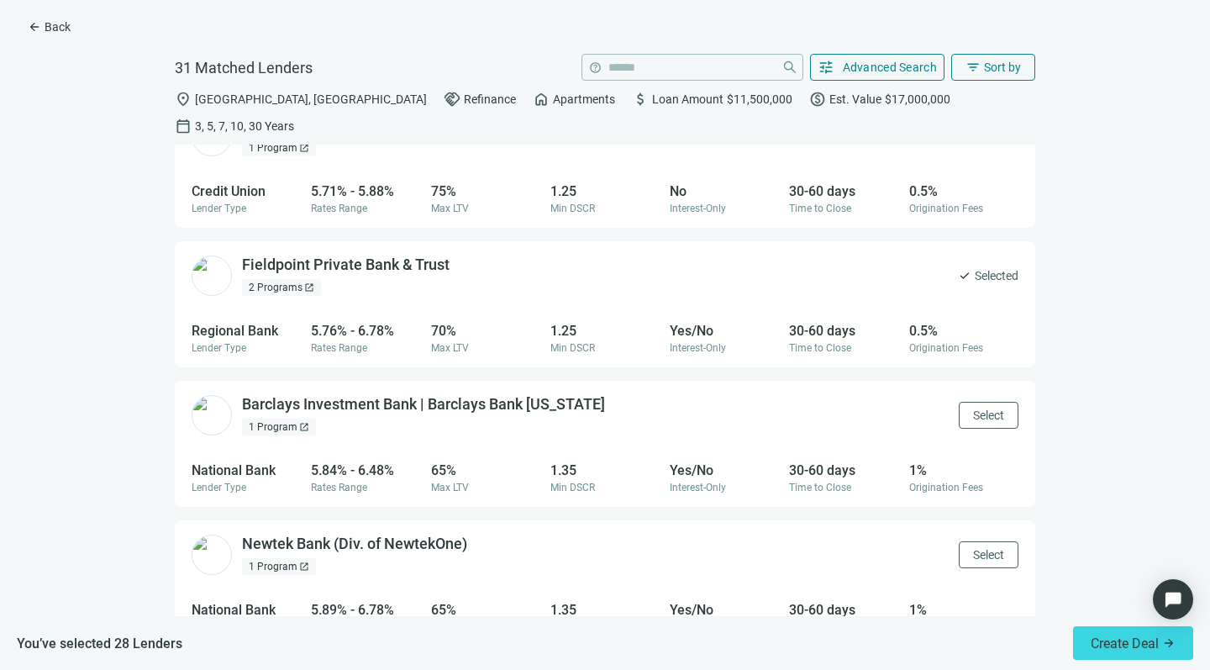
scroll to position [471, 0]
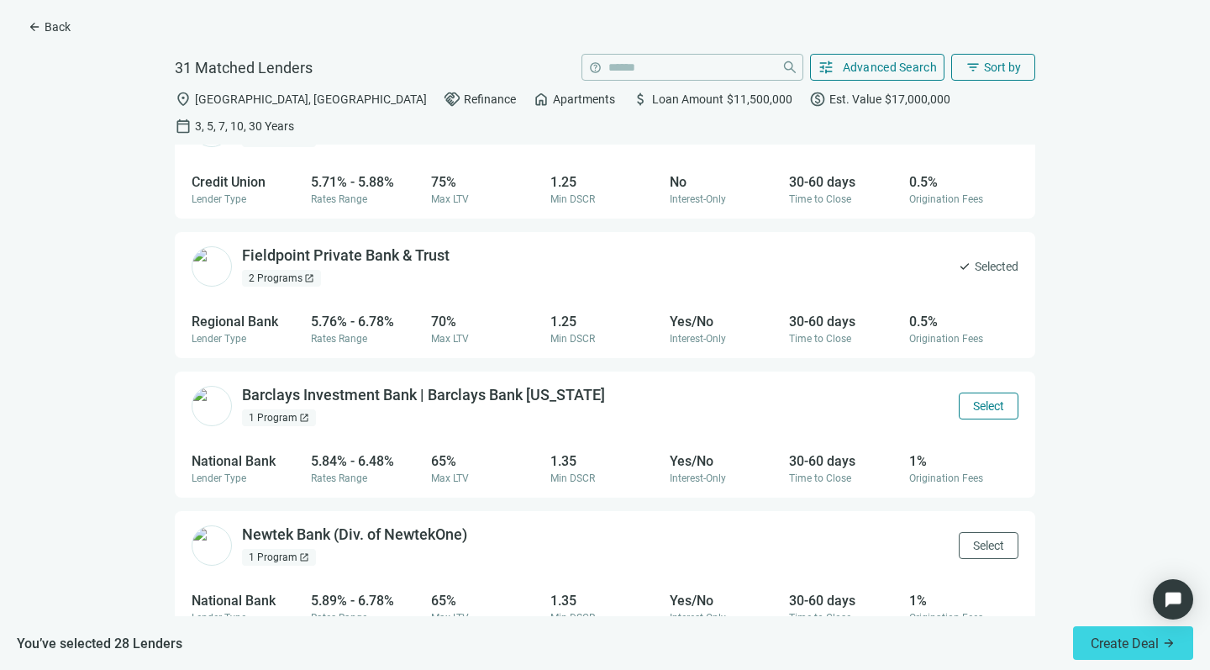
click at [959, 392] on button "Select" at bounding box center [989, 405] width 60 height 27
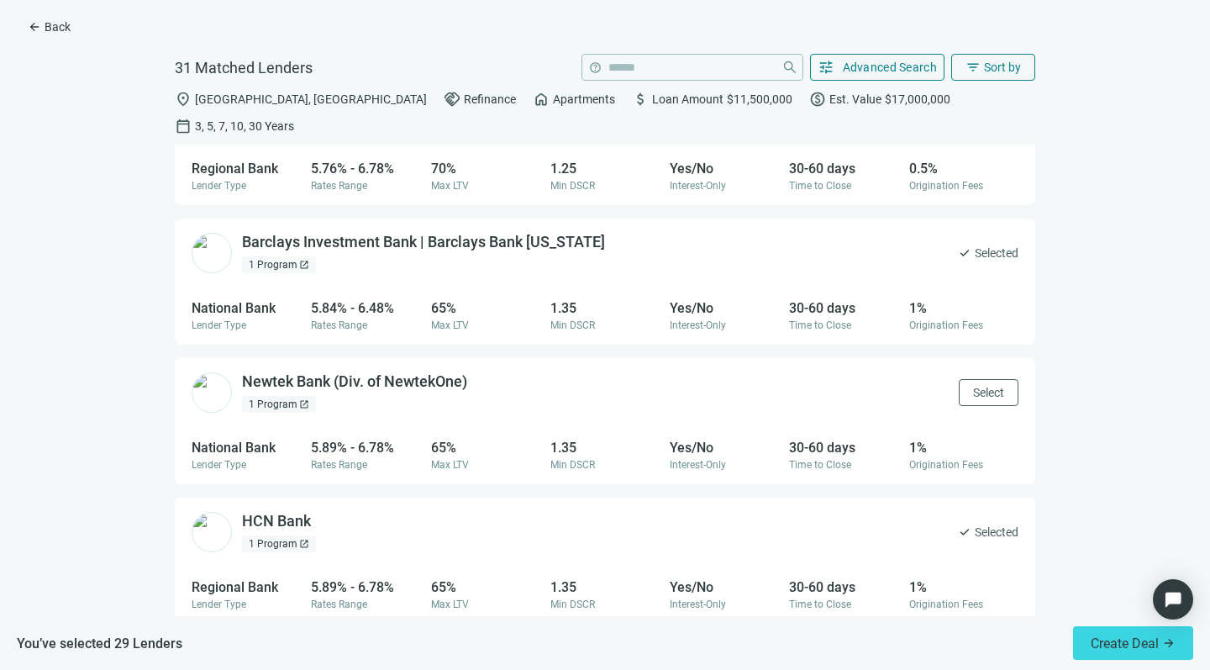
scroll to position [637, 0]
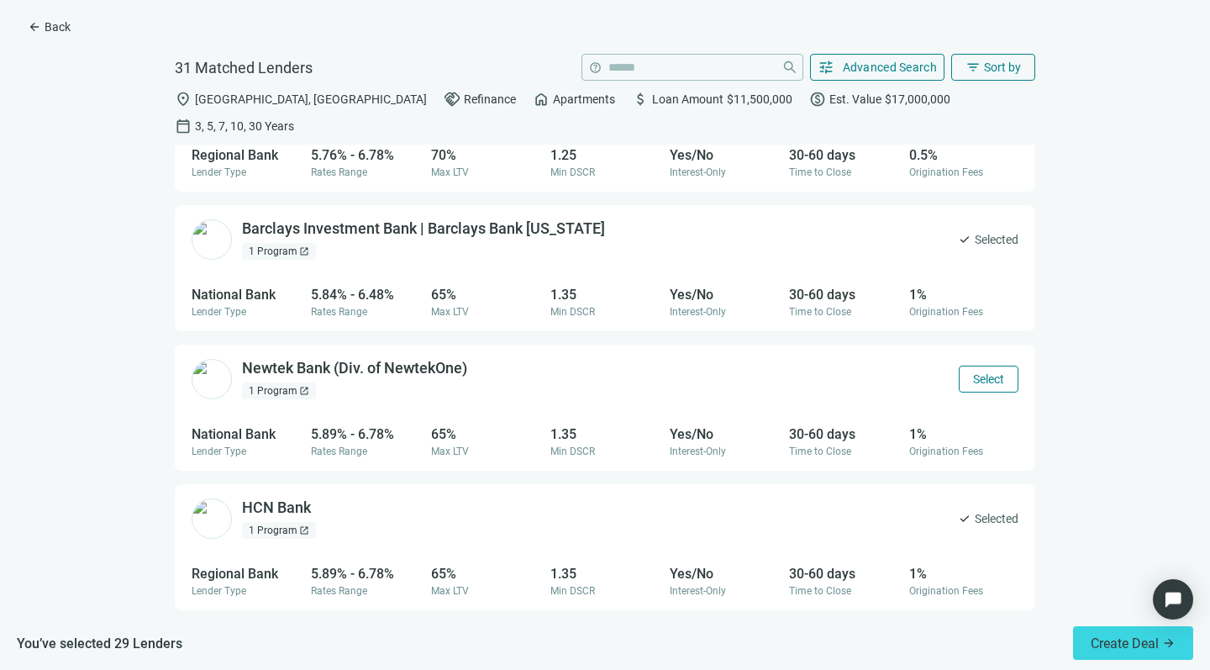
click at [973, 372] on span "Select" at bounding box center [988, 378] width 31 height 13
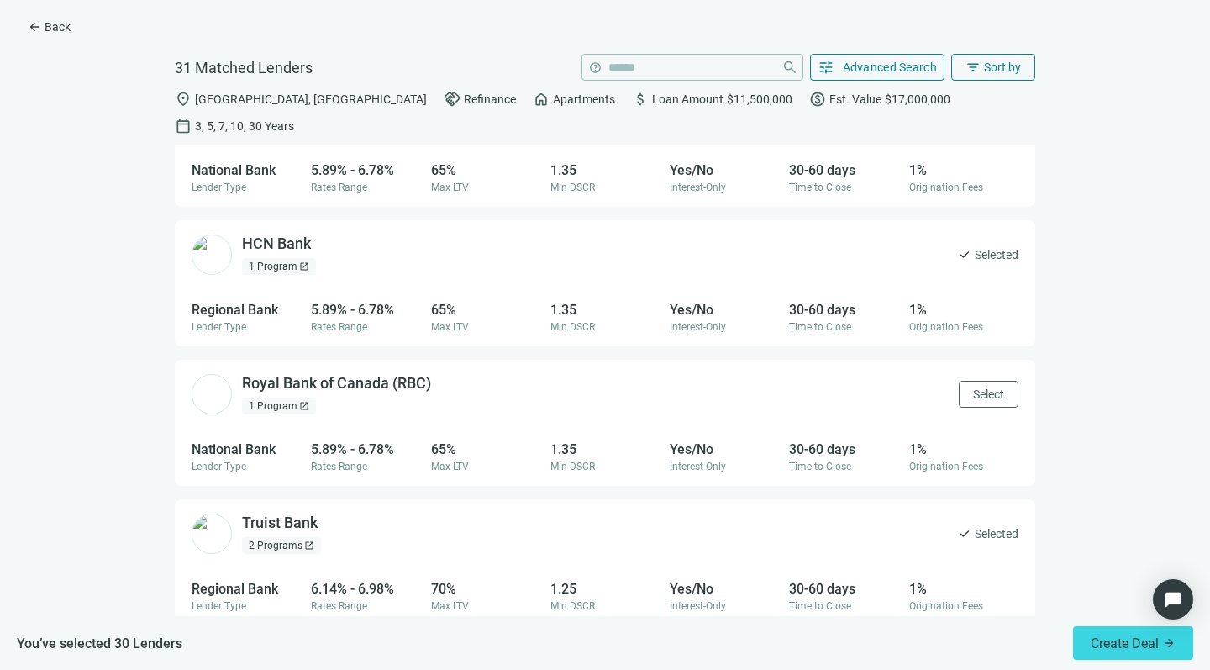
scroll to position [902, 0]
click at [973, 387] on span "Select" at bounding box center [988, 393] width 31 height 13
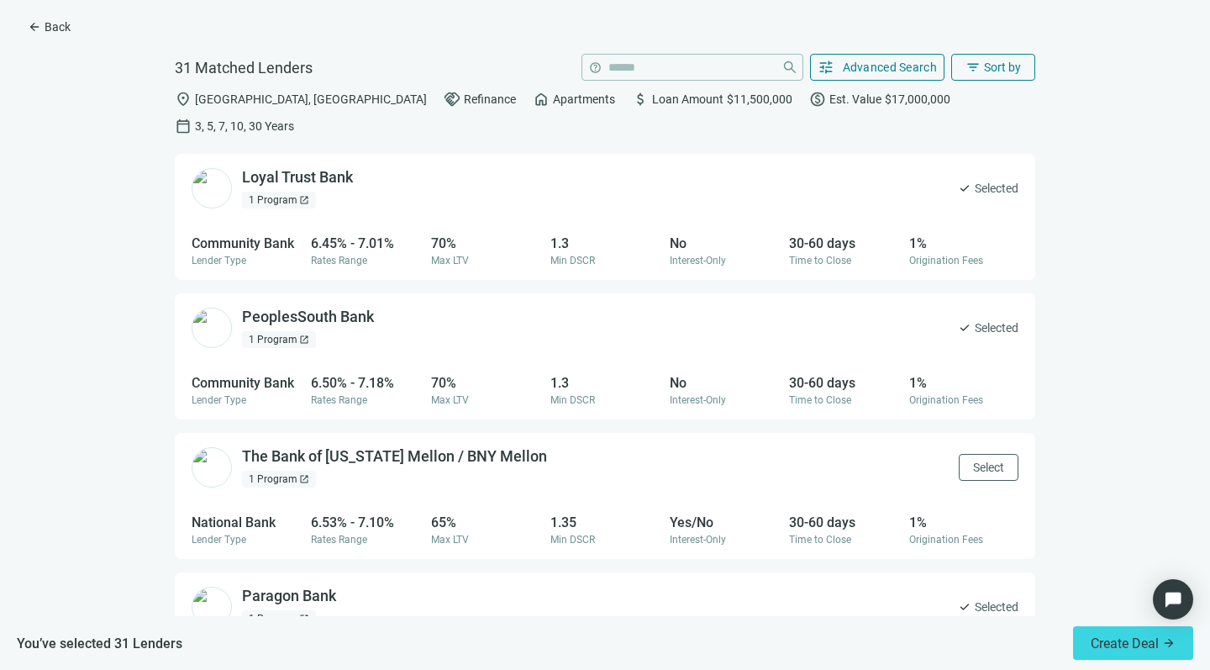
scroll to position [3344, 0]
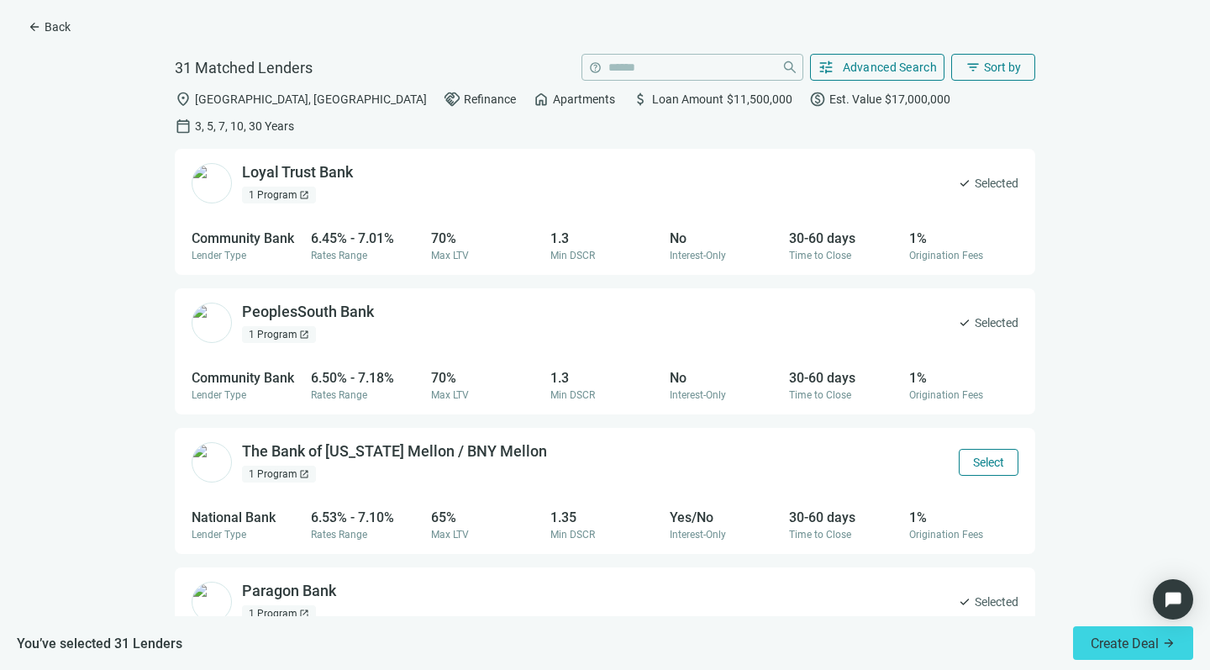
click at [973, 455] on span "Select" at bounding box center [988, 461] width 31 height 13
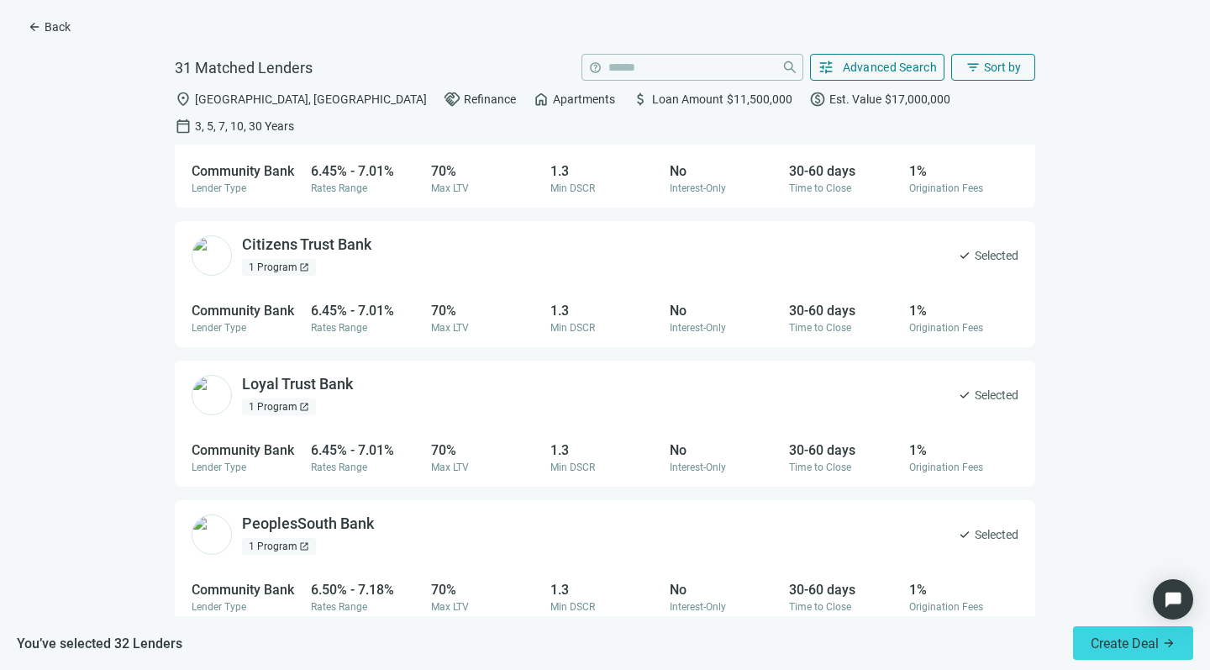
scroll to position [3133, 0]
click at [897, 63] on span "Advanced Search" at bounding box center [890, 67] width 95 height 13
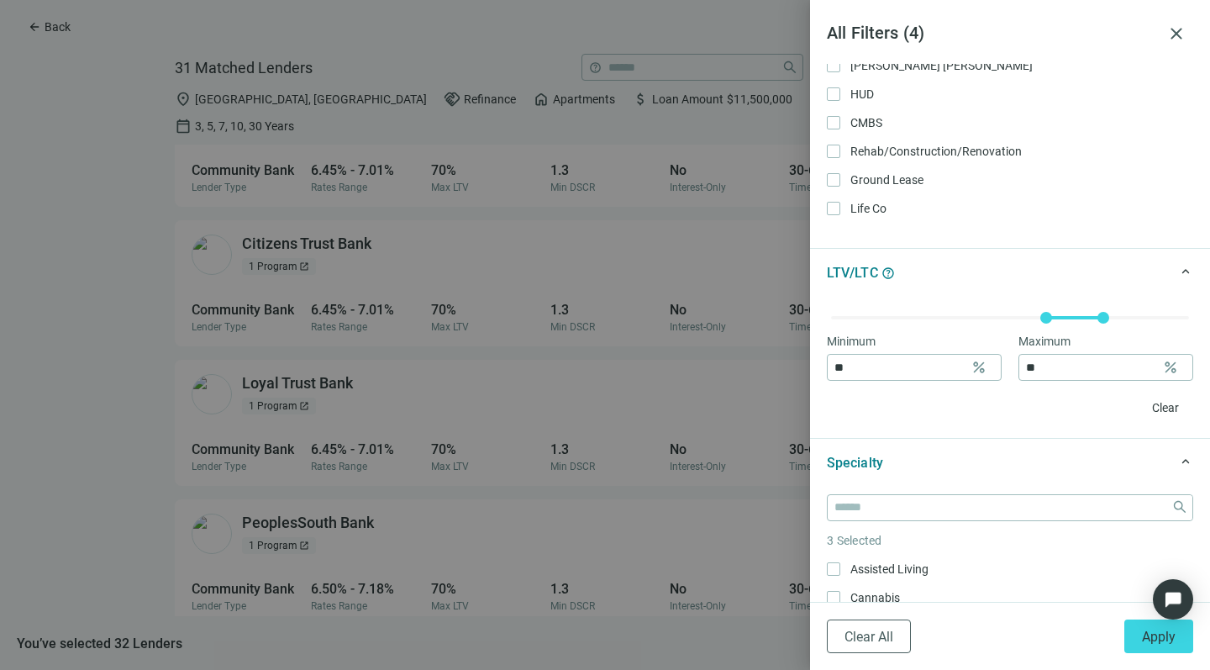
scroll to position [462, 0]
click at [1141, 637] on button "Apply" at bounding box center [1158, 636] width 69 height 34
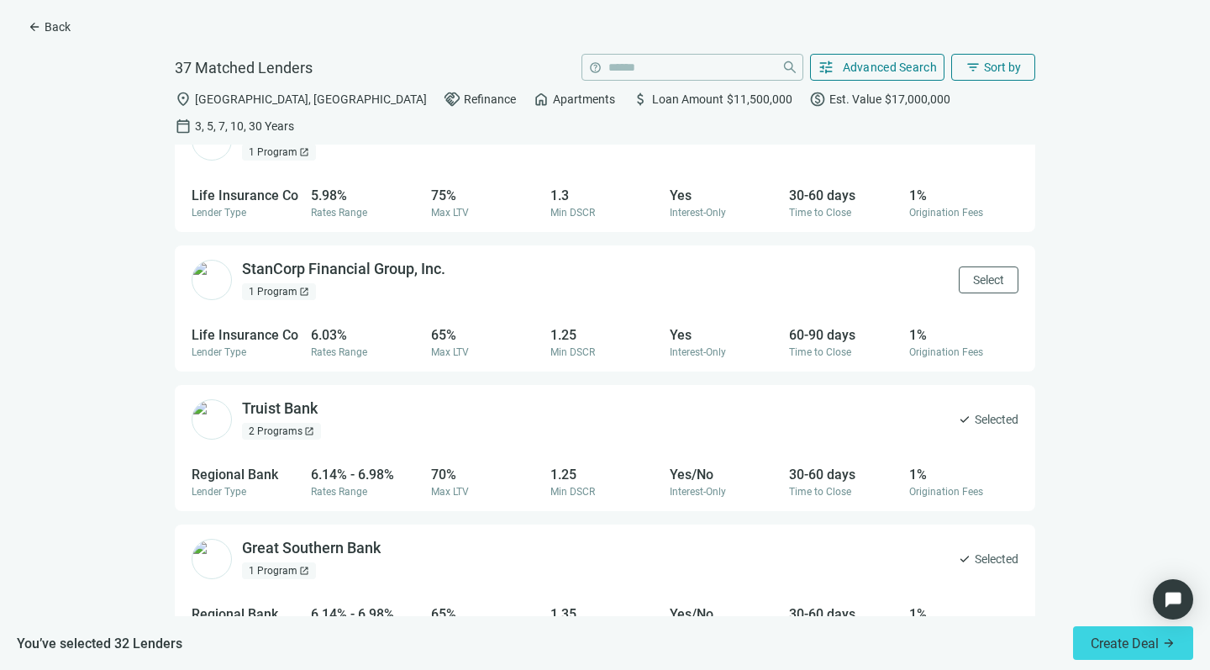
scroll to position [1575, 0]
click at [973, 271] on span "Select" at bounding box center [988, 277] width 31 height 13
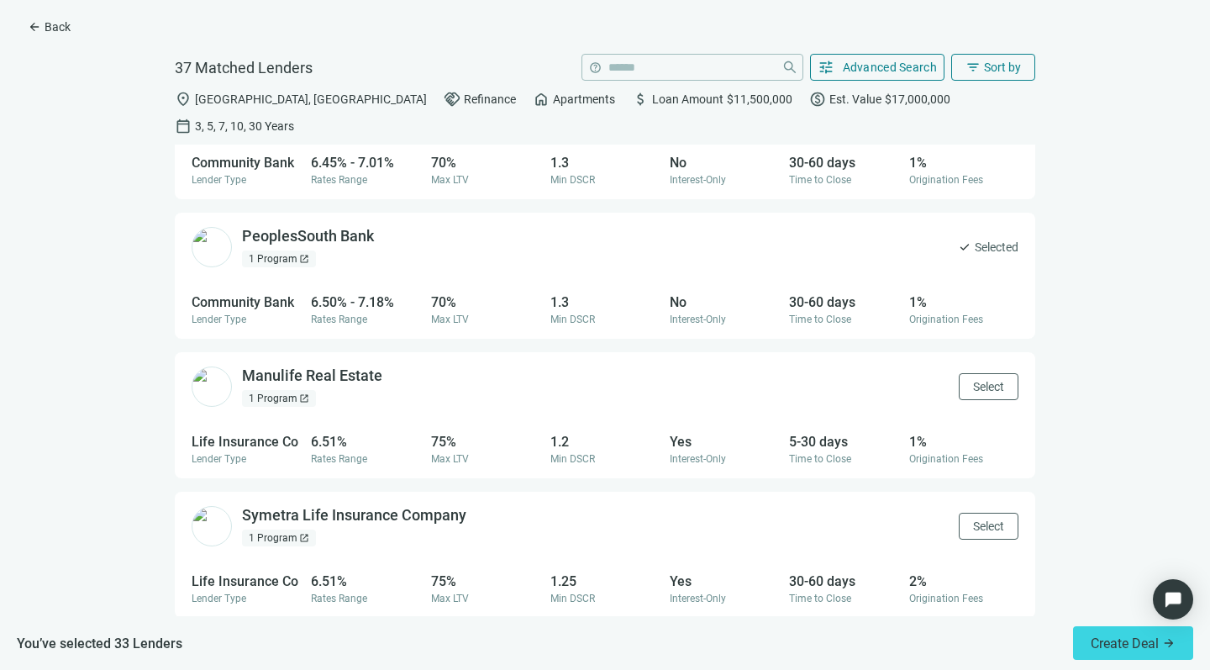
scroll to position [3978, 0]
click at [973, 379] on span "Select" at bounding box center [988, 385] width 31 height 13
click at [973, 518] on span "Select" at bounding box center [988, 524] width 31 height 13
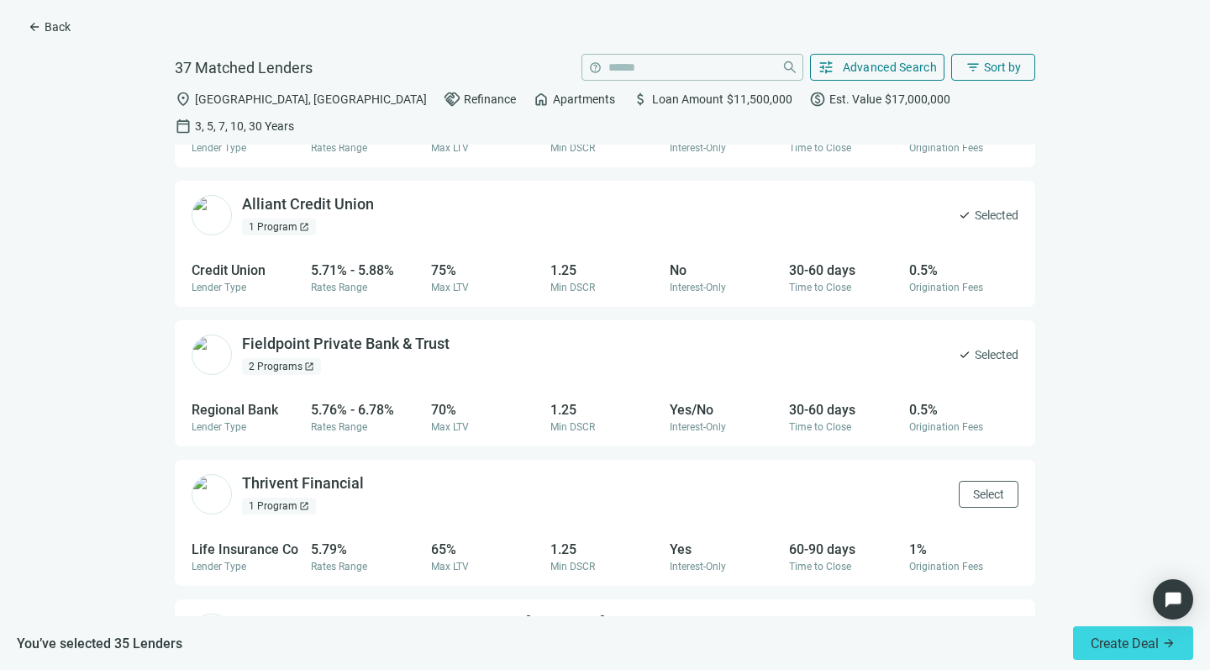
scroll to position [507, 0]
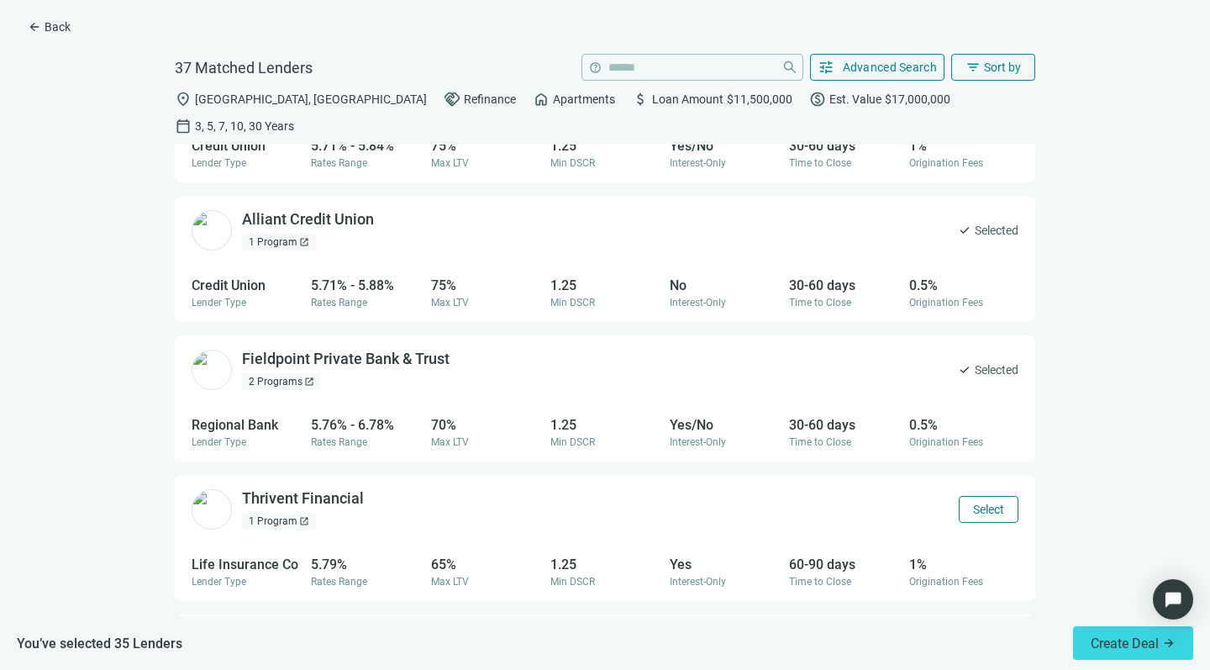
click at [973, 503] on span "Select" at bounding box center [988, 509] width 31 height 13
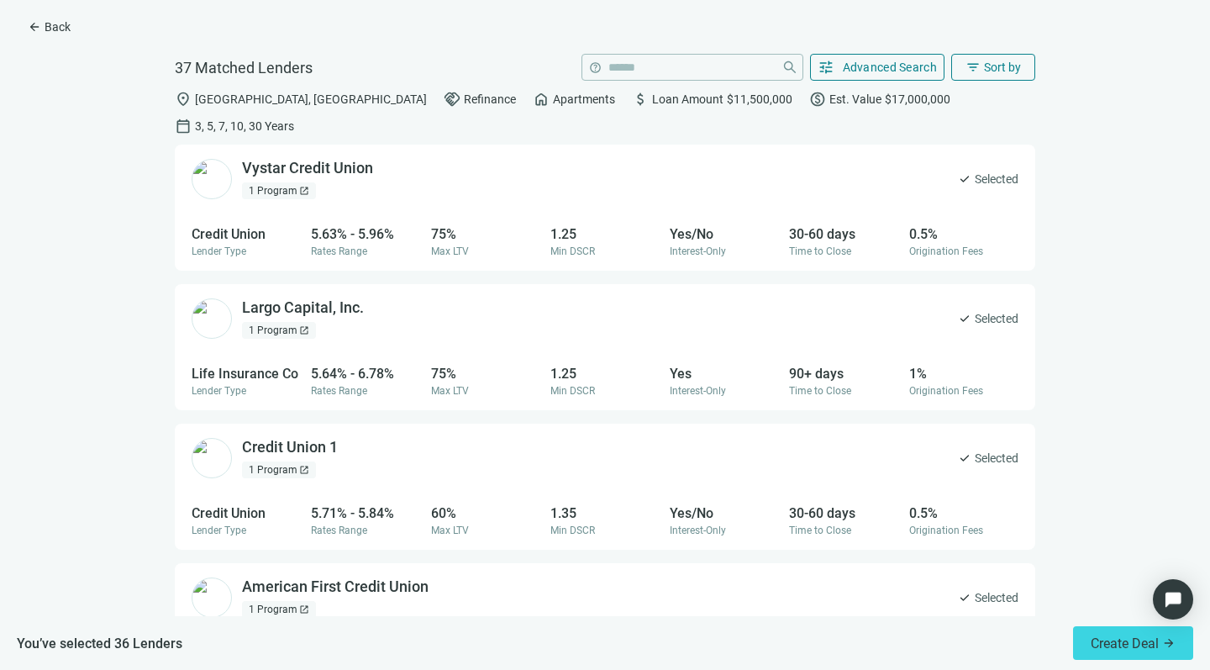
scroll to position [0, 0]
click at [883, 66] on span "Advanced Search" at bounding box center [890, 67] width 95 height 13
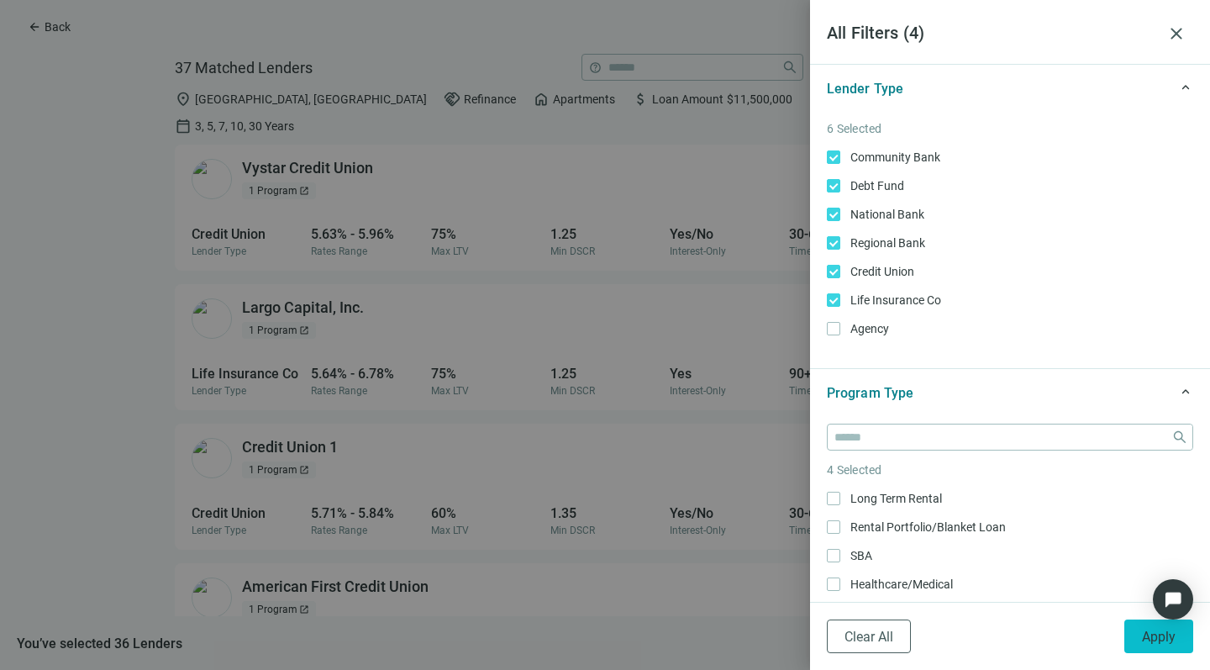
click at [1153, 635] on span "Apply" at bounding box center [1159, 637] width 34 height 16
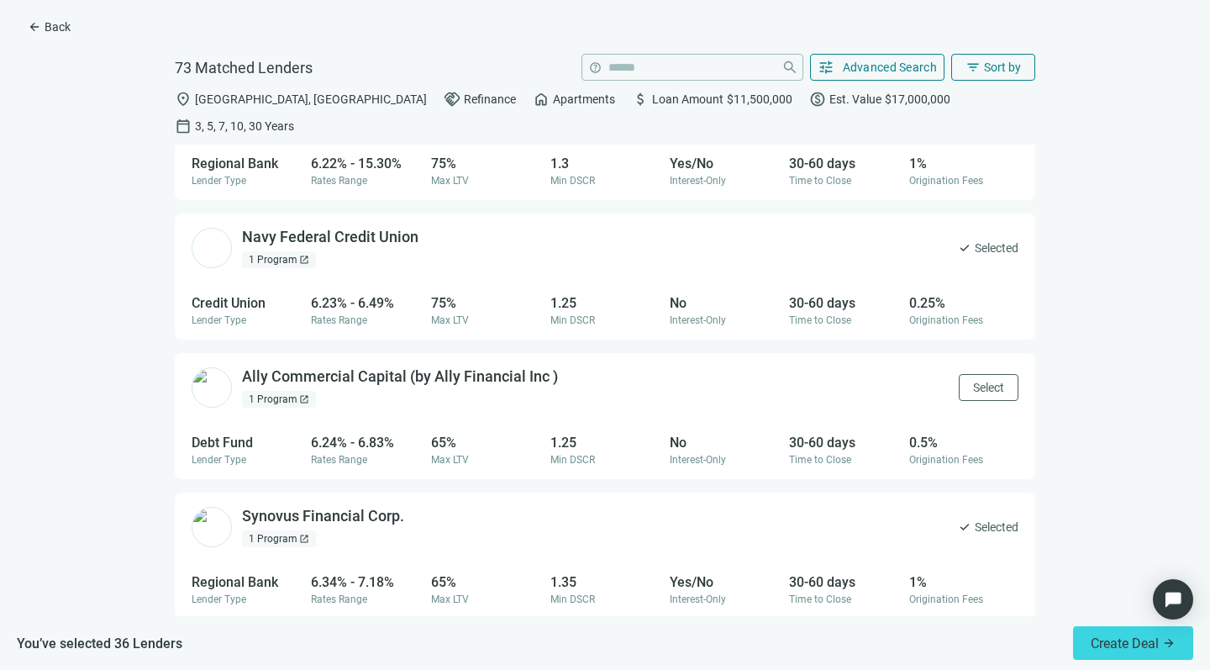
scroll to position [3140, 0]
click at [959, 373] on button "Select" at bounding box center [989, 386] width 60 height 27
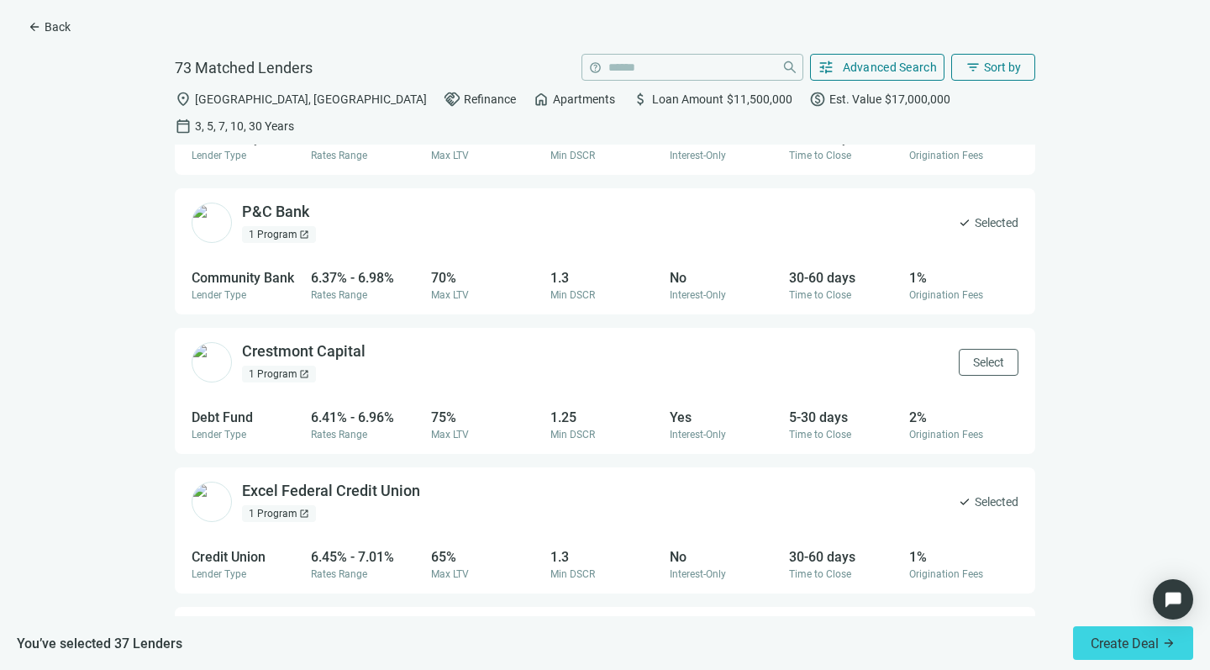
scroll to position [3863, 0]
click at [959, 348] on button "Select" at bounding box center [989, 361] width 60 height 27
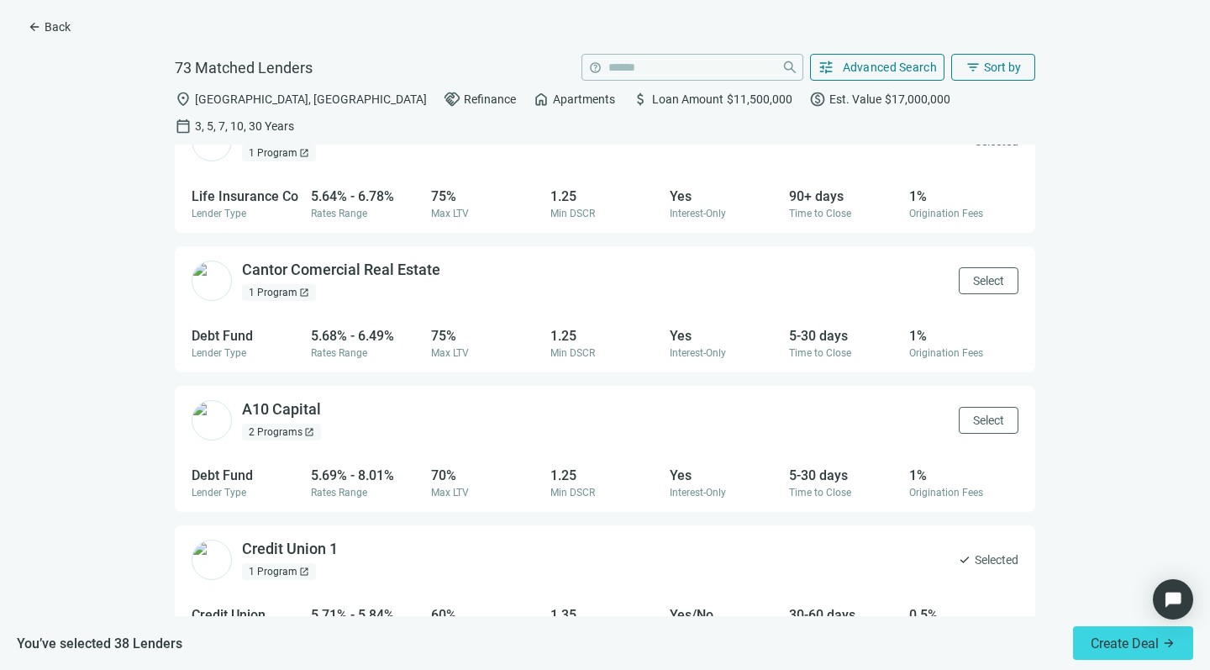
scroll to position [319, 0]
click at [973, 271] on span "Select" at bounding box center [988, 277] width 31 height 13
click at [973, 411] on span "Select" at bounding box center [988, 417] width 31 height 13
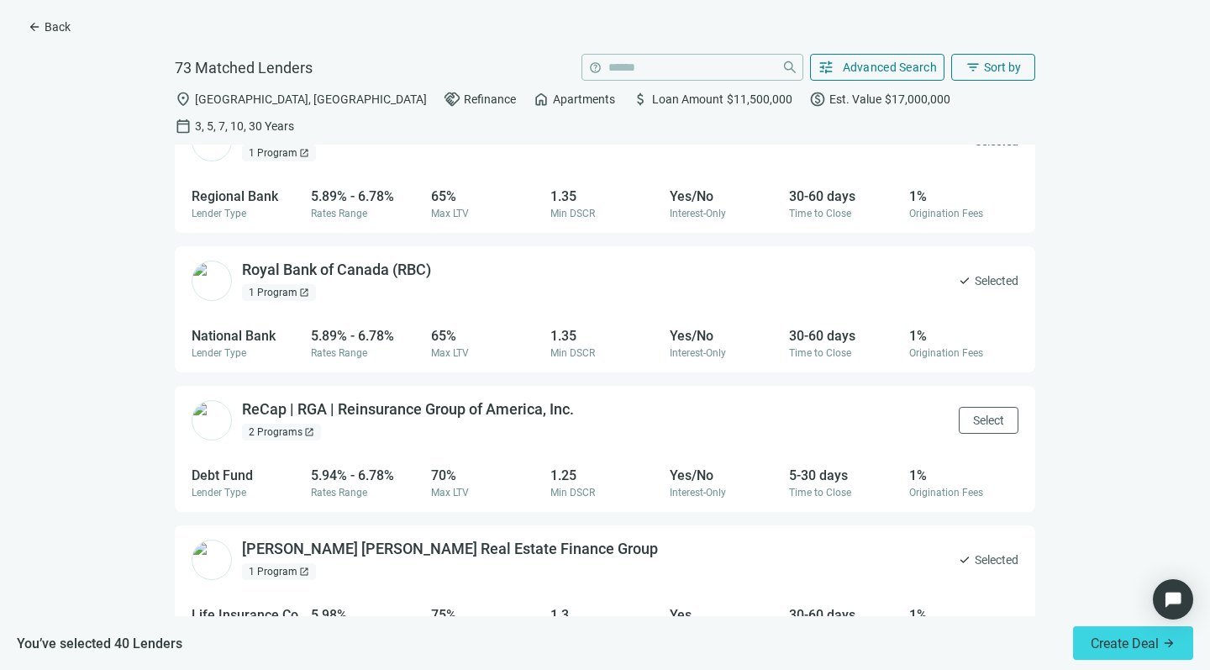
scroll to position [1718, 0]
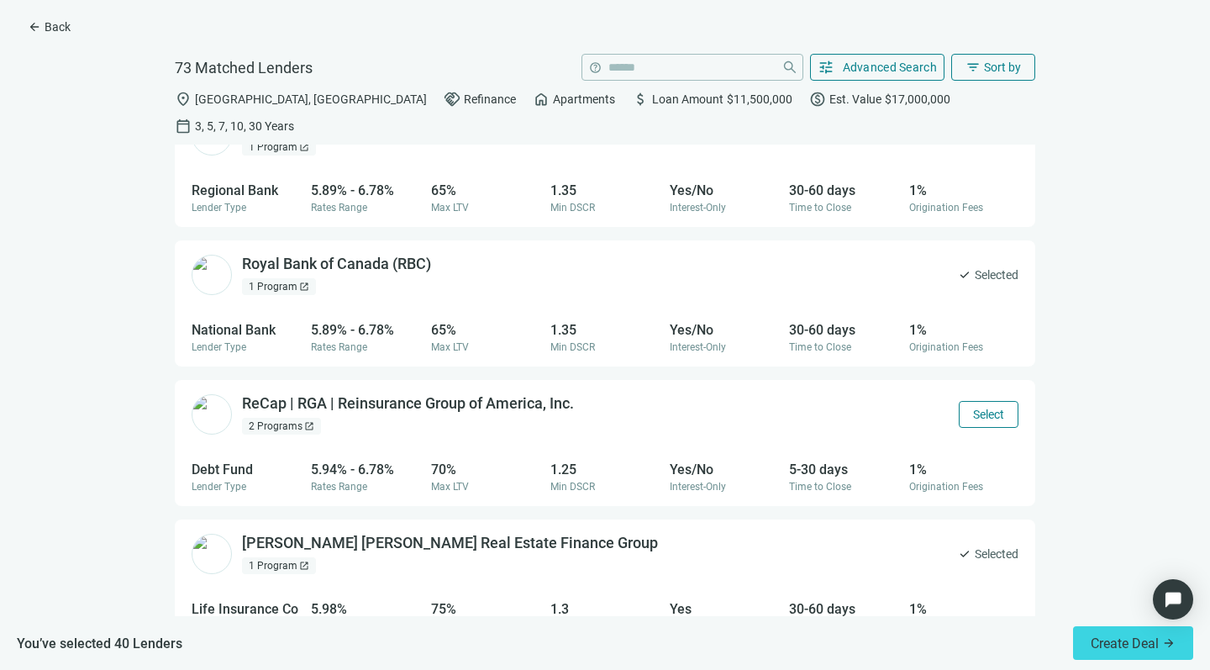
click at [973, 408] on span "Select" at bounding box center [988, 414] width 31 height 13
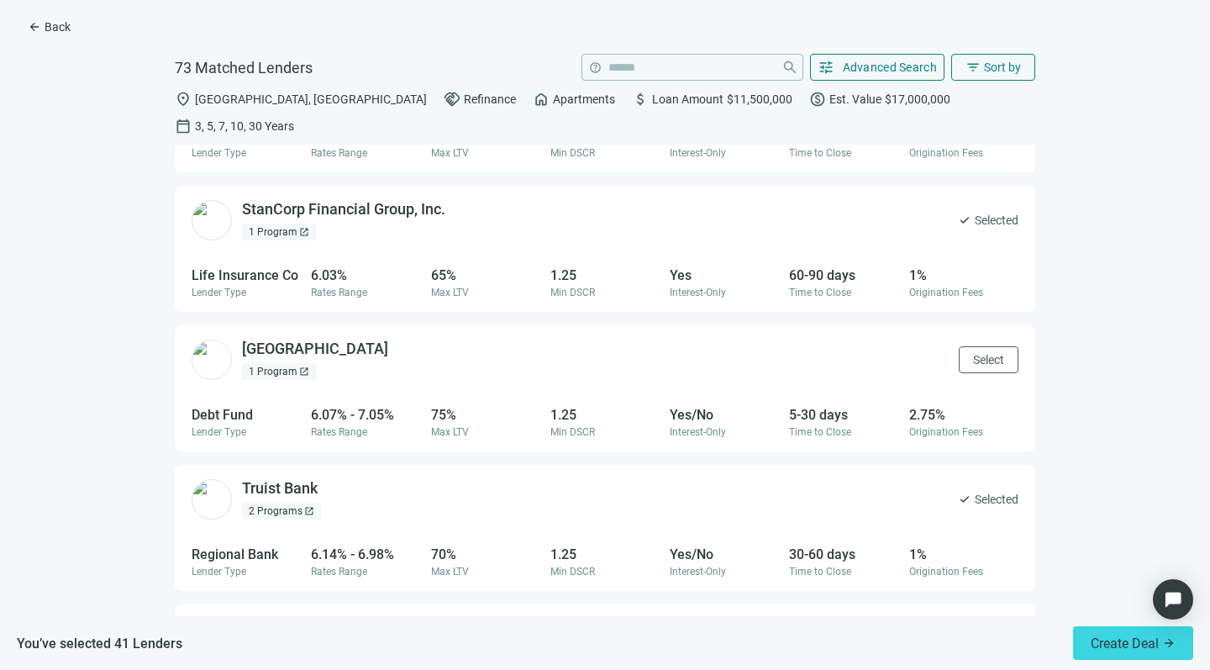
scroll to position [2193, 0]
click at [978, 350] on span "Select" at bounding box center [988, 356] width 31 height 13
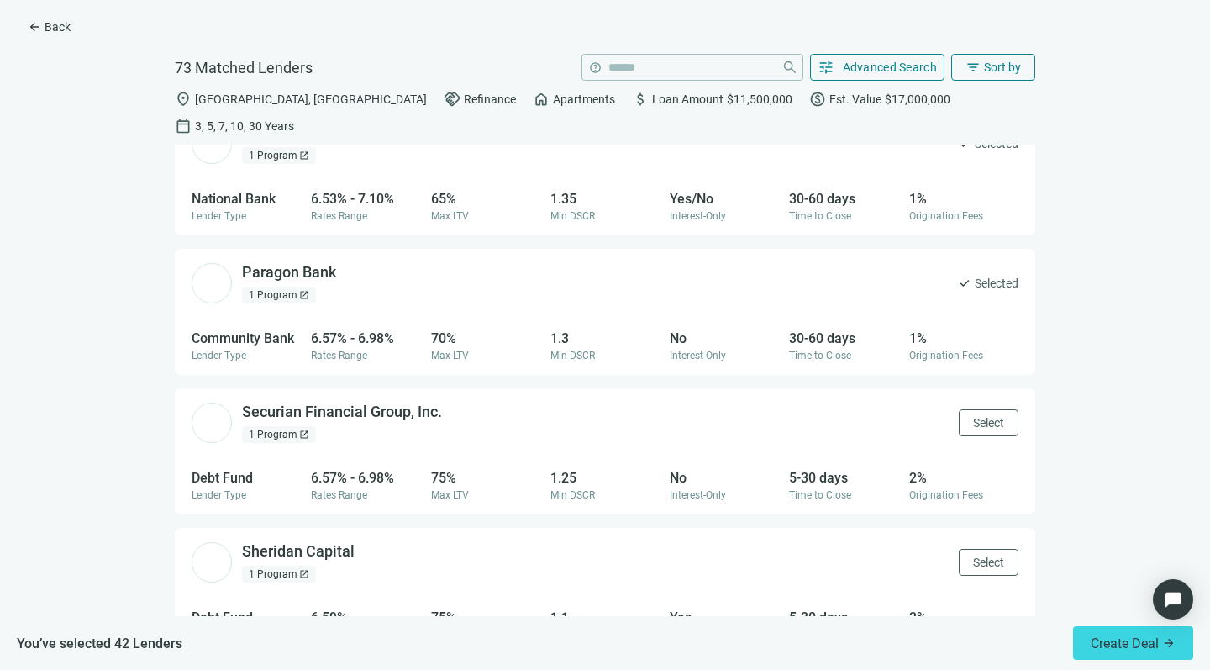
scroll to position [5487, 0]
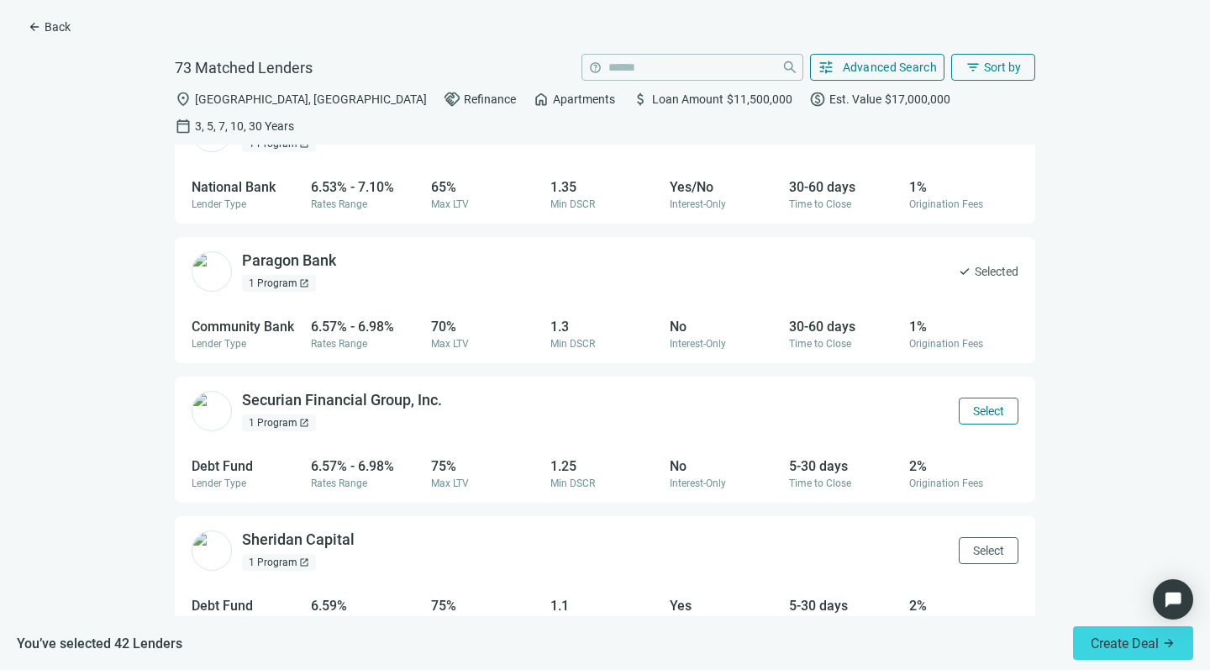
click at [973, 404] on span "Select" at bounding box center [988, 410] width 31 height 13
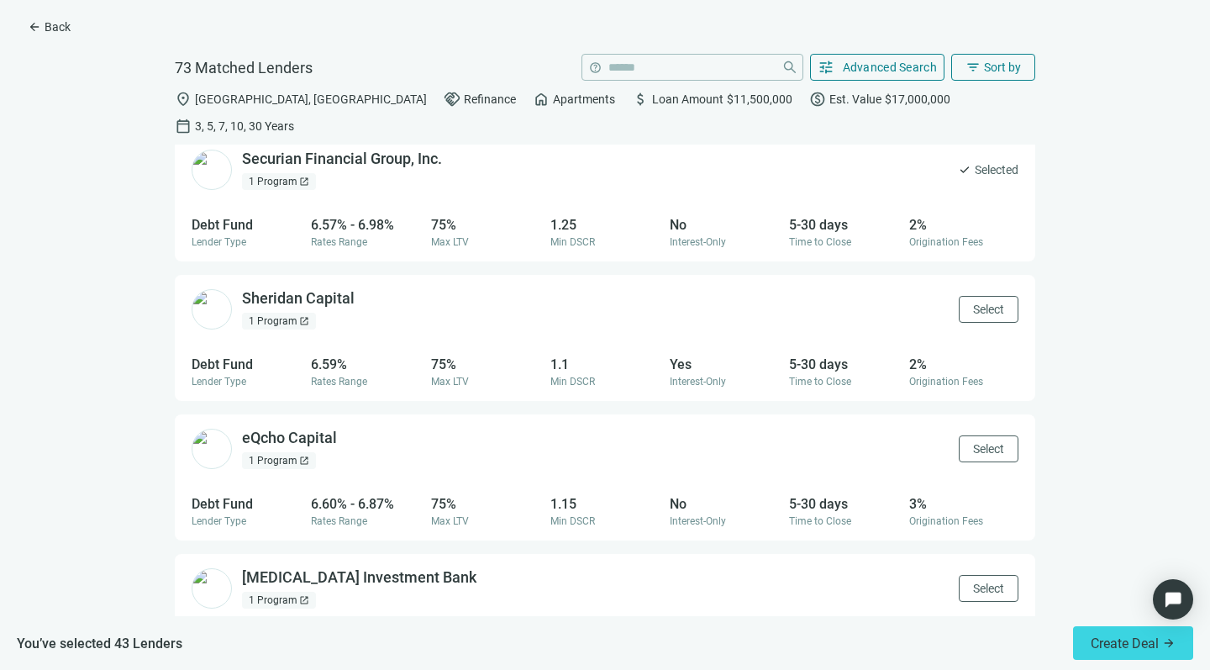
scroll to position [5755, 0]
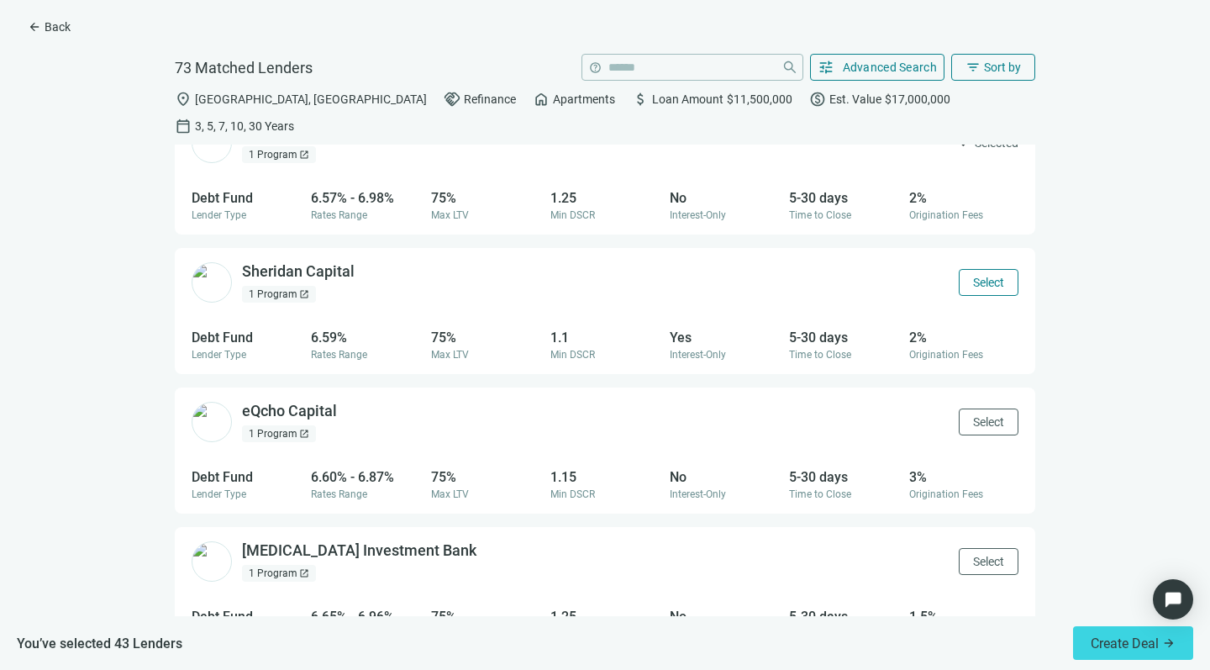
click at [980, 276] on span "Select" at bounding box center [988, 282] width 31 height 13
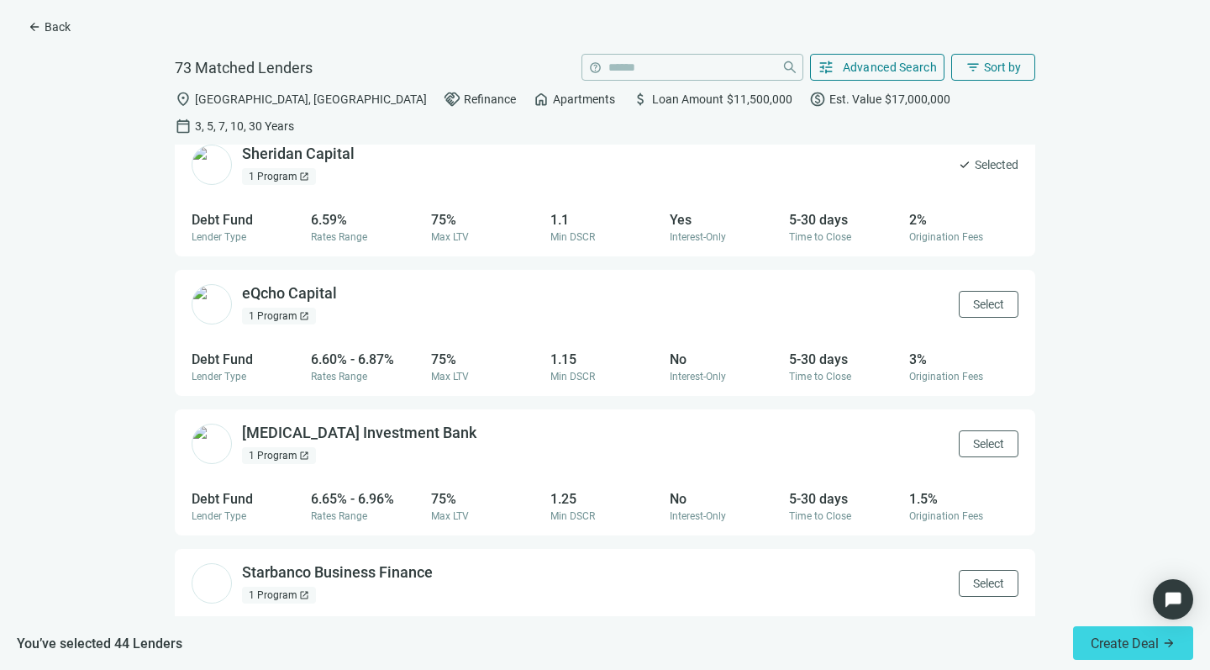
scroll to position [5887, 0]
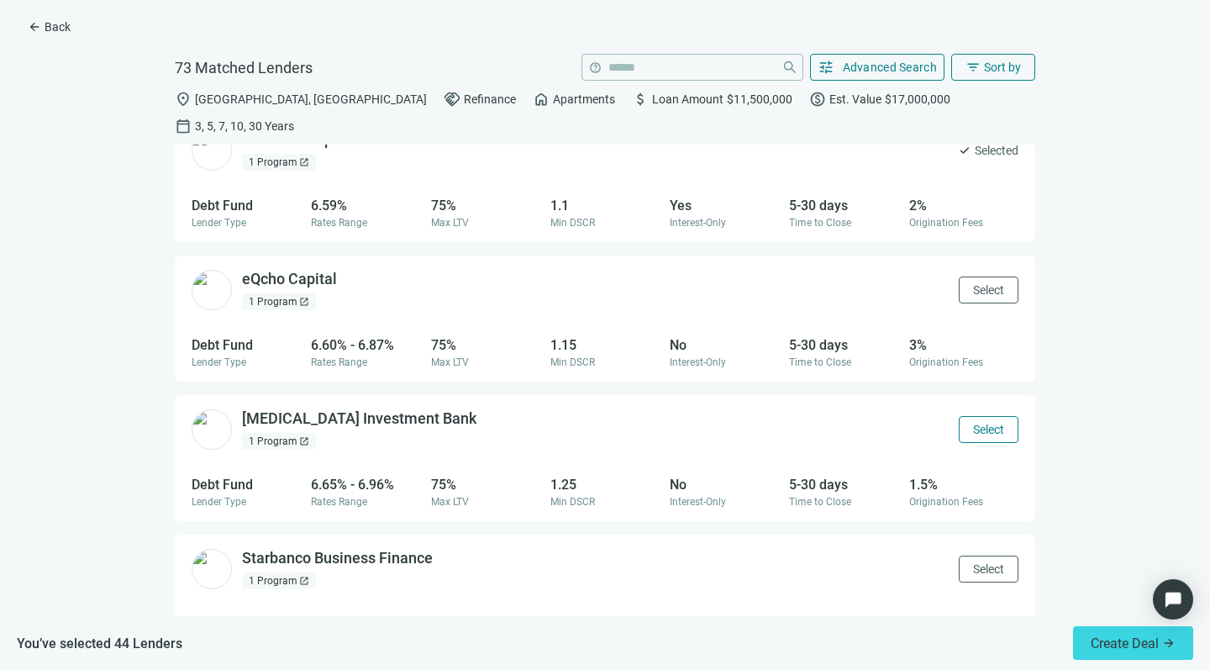
click at [959, 416] on button "Select" at bounding box center [989, 429] width 60 height 27
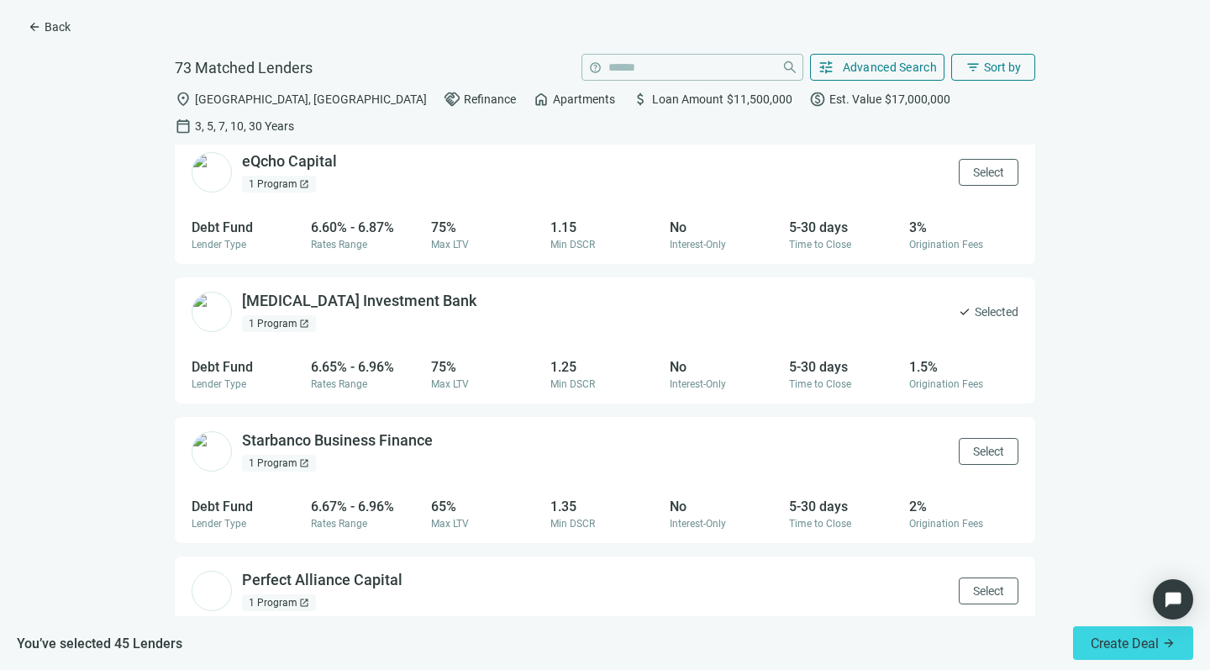
scroll to position [6035, 0]
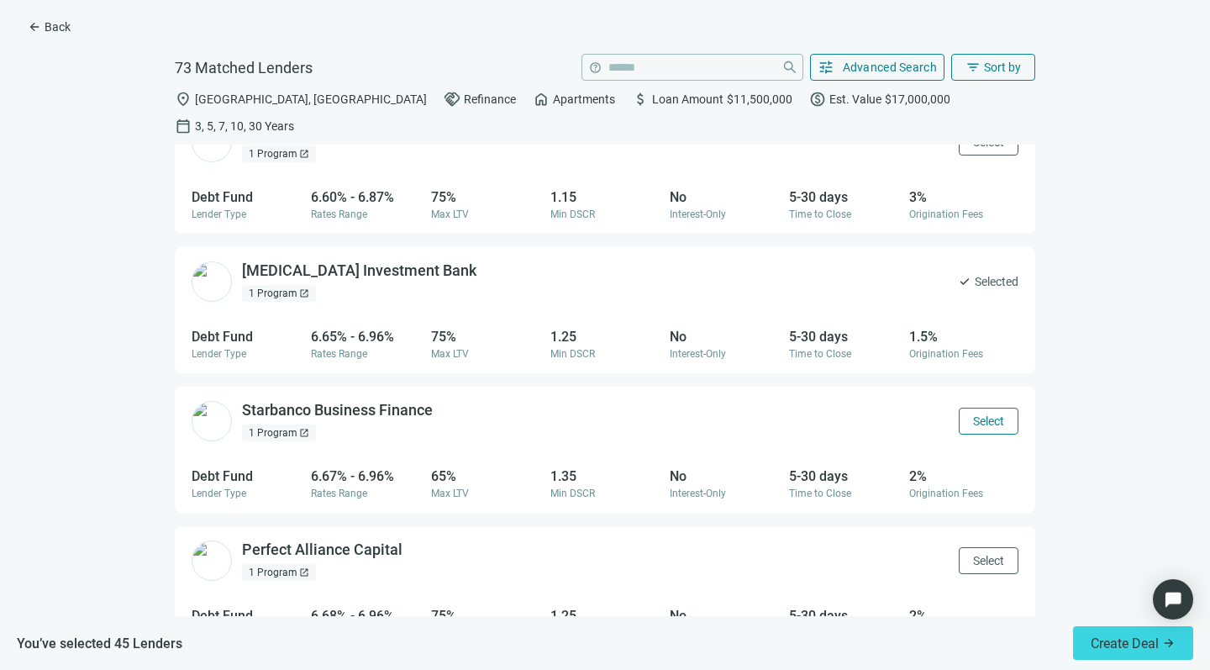
click at [959, 408] on button "Select" at bounding box center [989, 421] width 60 height 27
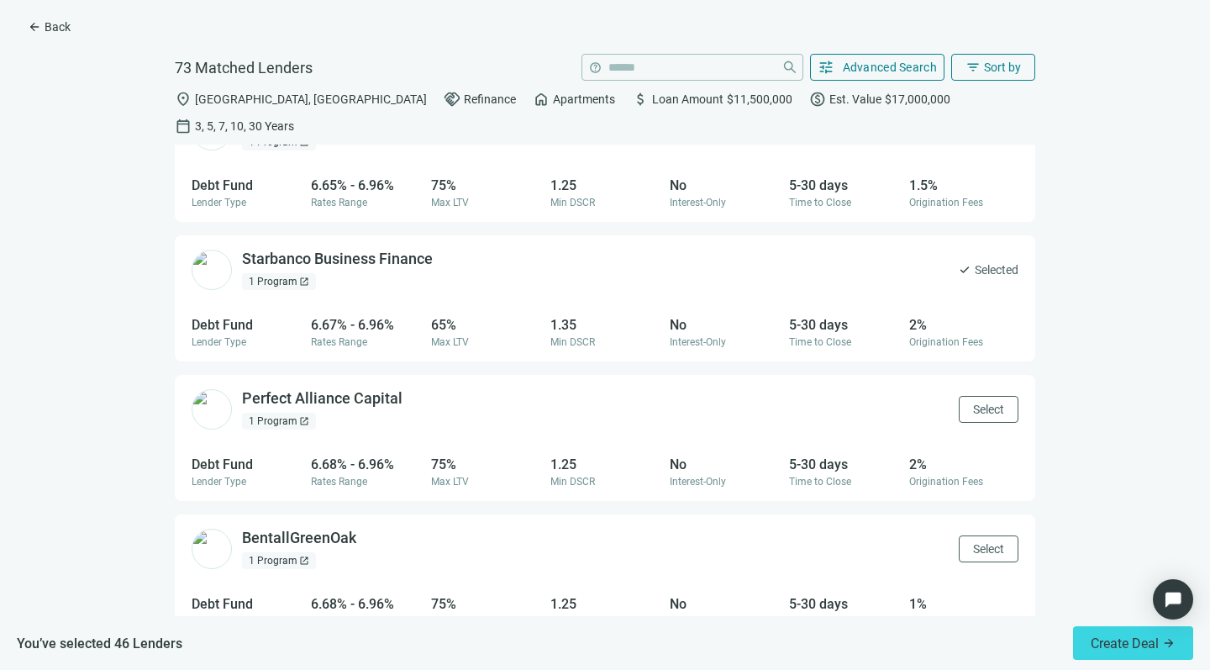
scroll to position [6192, 0]
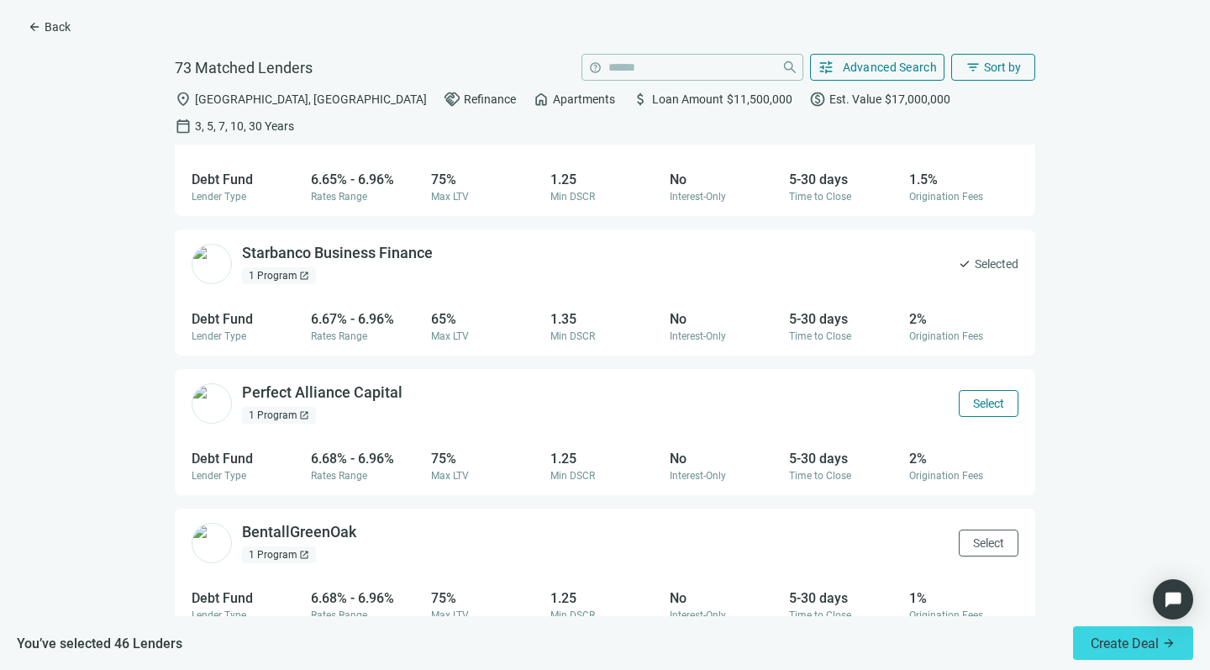
click at [959, 390] on button "Select" at bounding box center [989, 403] width 60 height 27
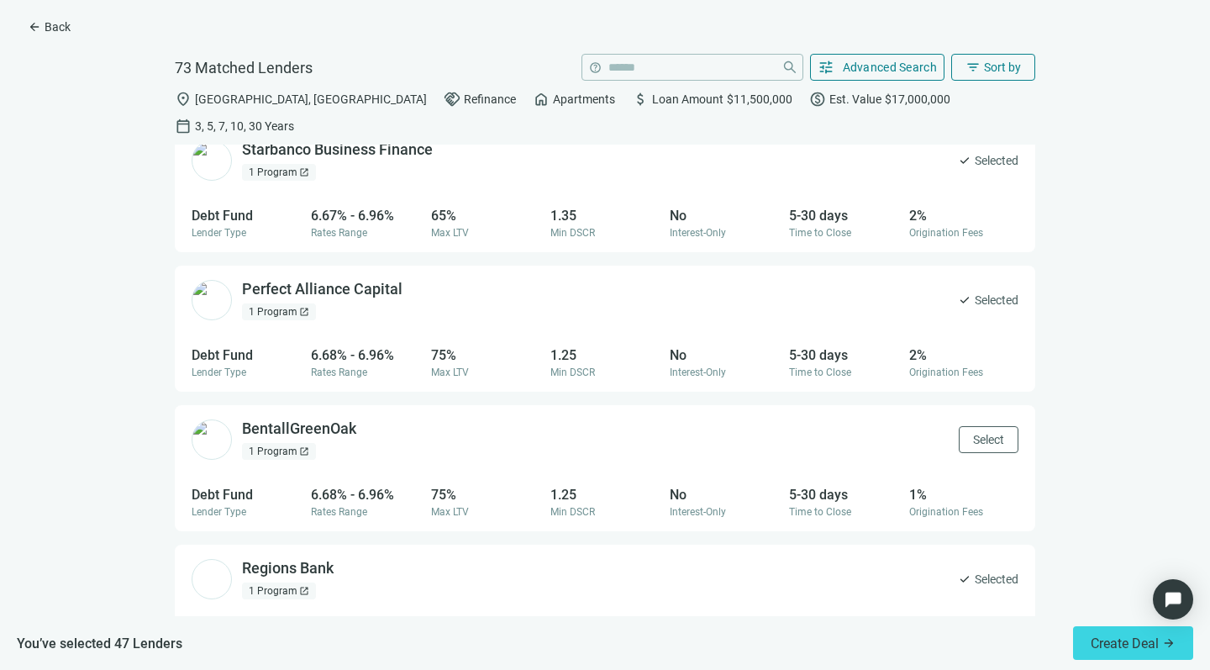
scroll to position [6299, 0]
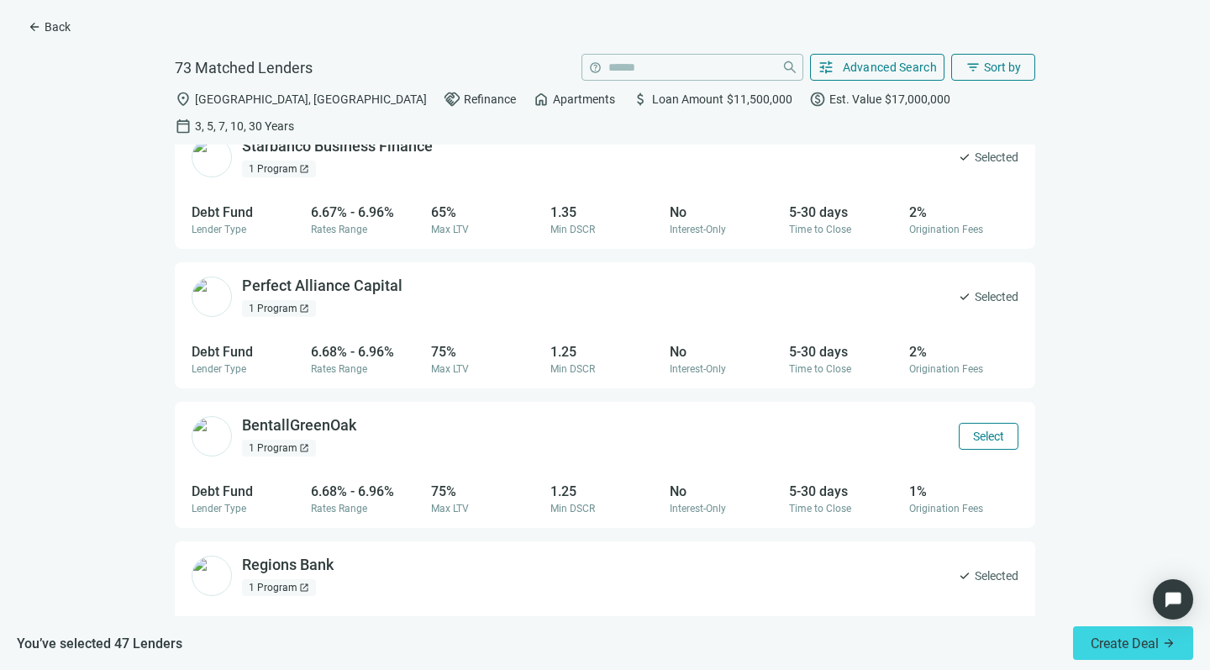
click at [976, 429] on span "Select" at bounding box center [988, 435] width 31 height 13
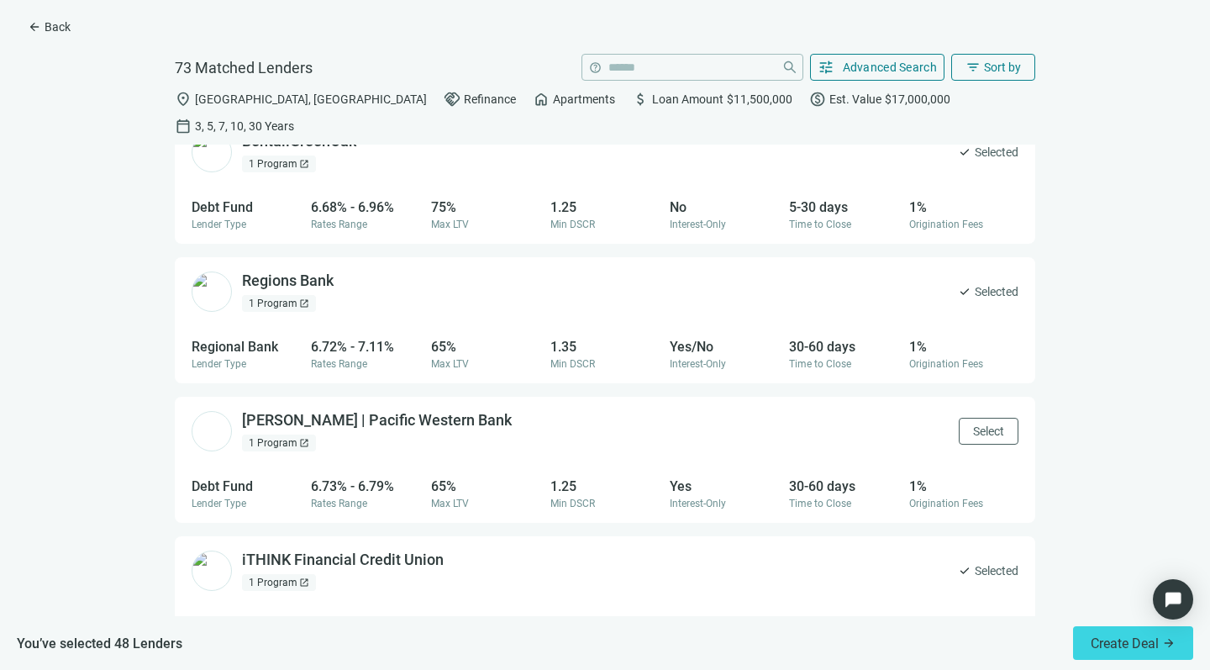
scroll to position [6591, 0]
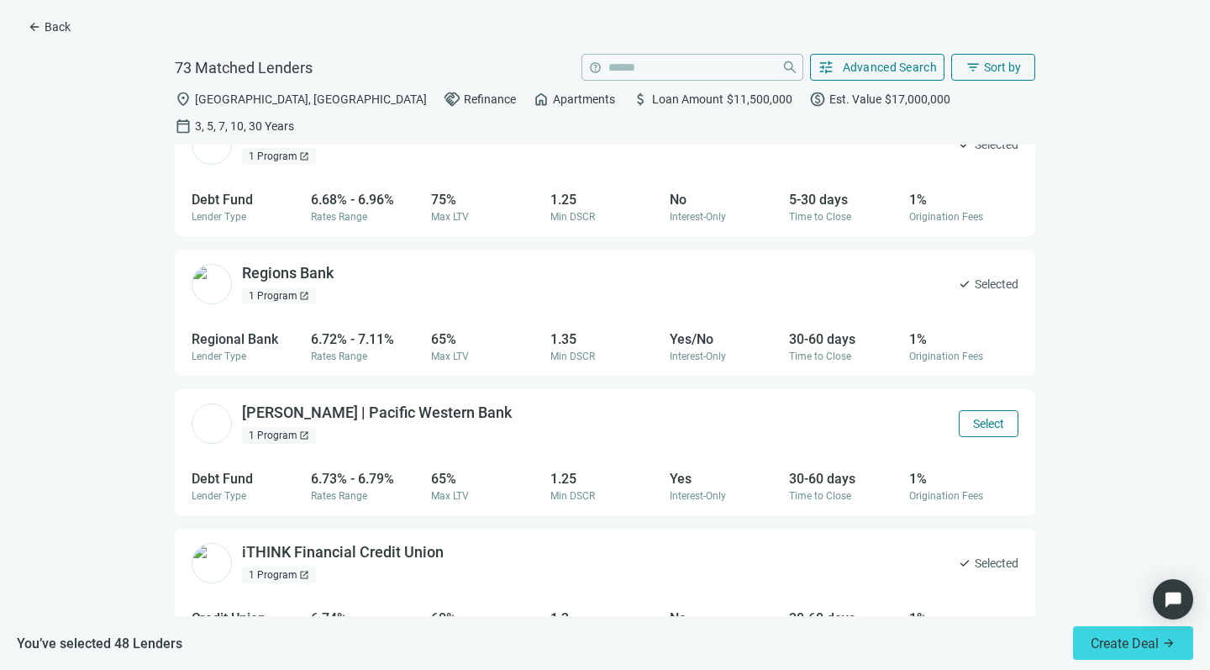
click at [981, 410] on button "Select" at bounding box center [989, 423] width 60 height 27
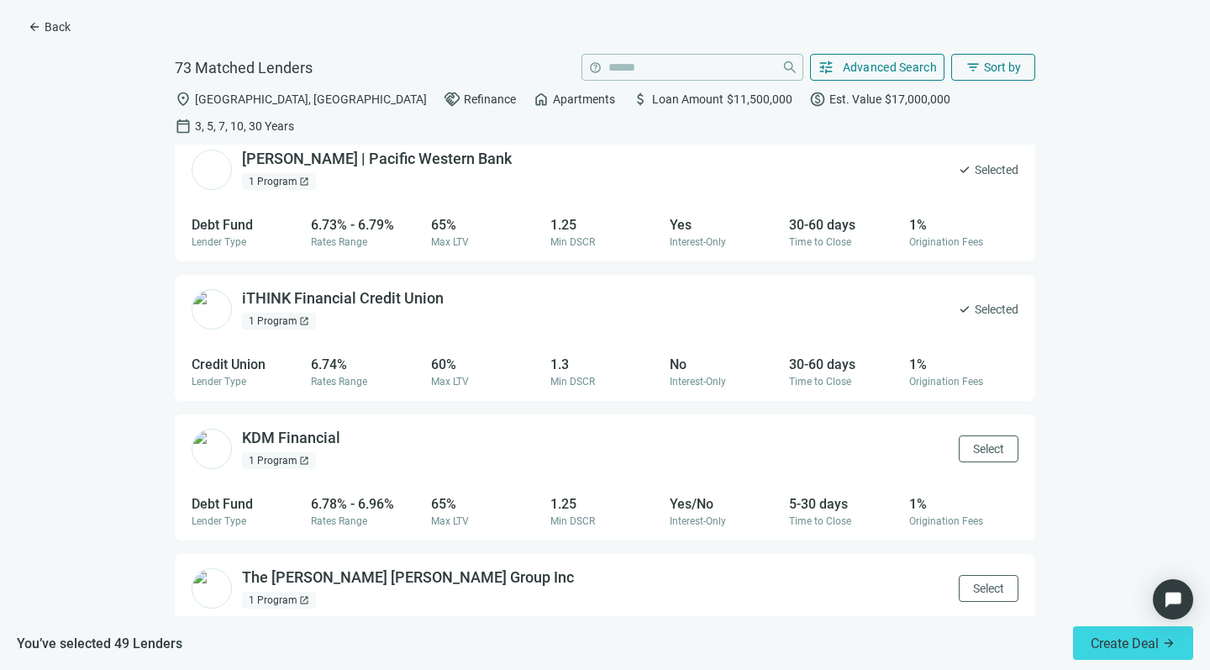
scroll to position [6870, 0]
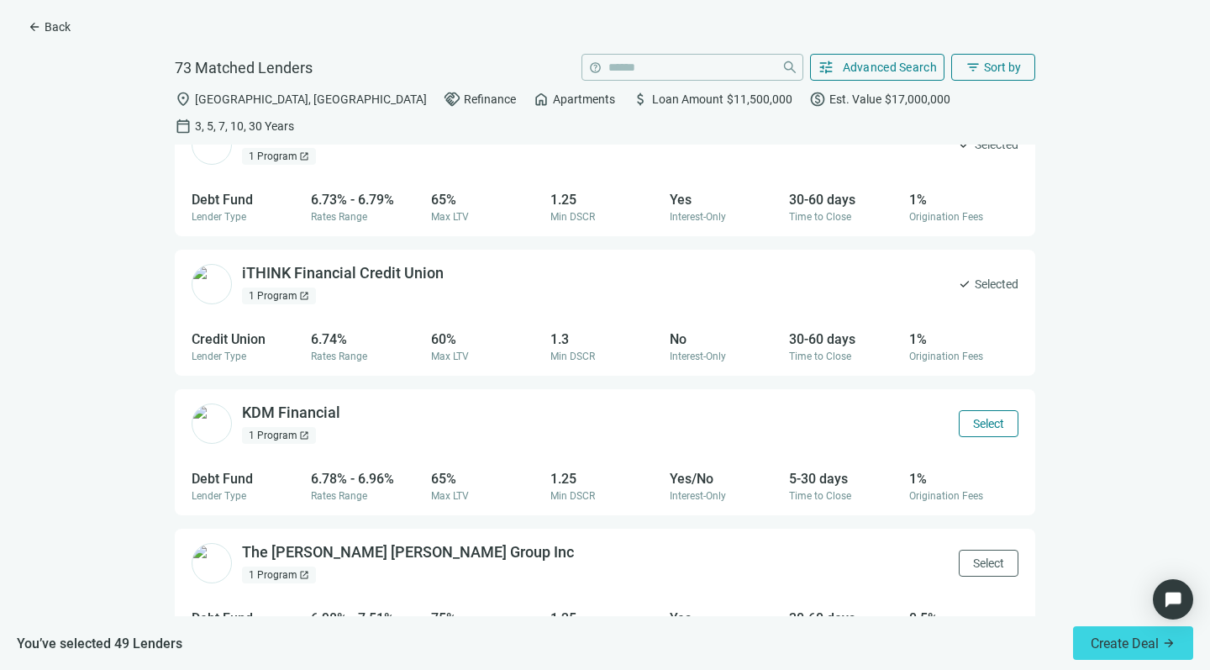
click at [973, 417] on span "Select" at bounding box center [988, 423] width 31 height 13
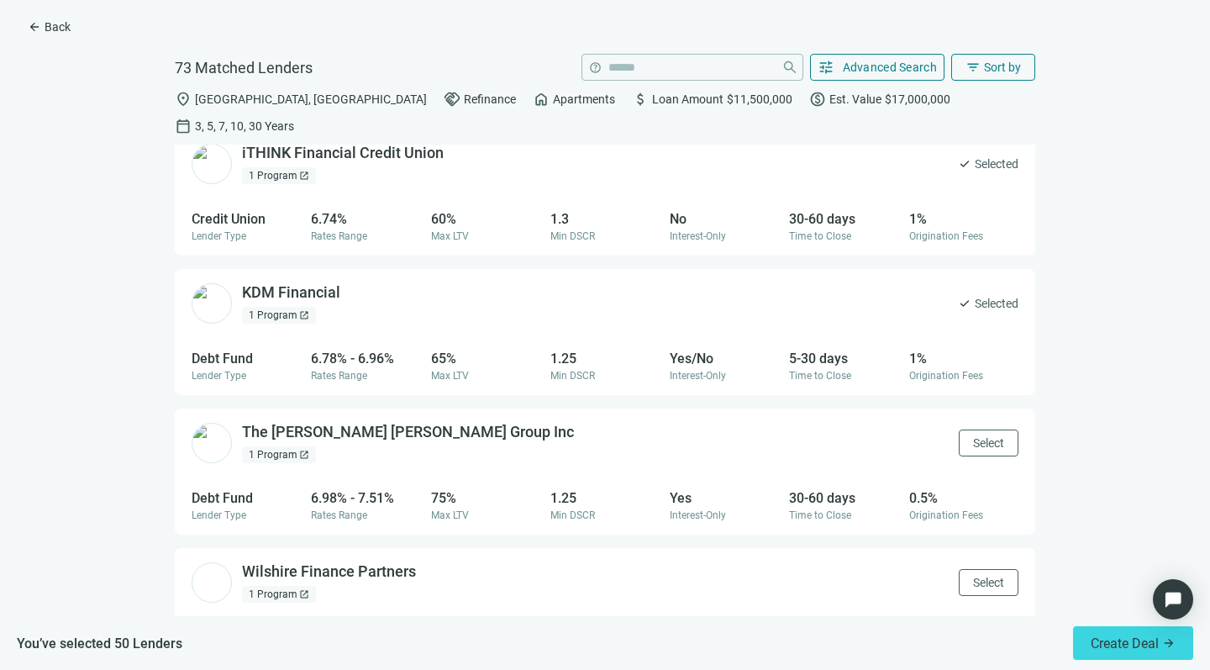
scroll to position [7000, 0]
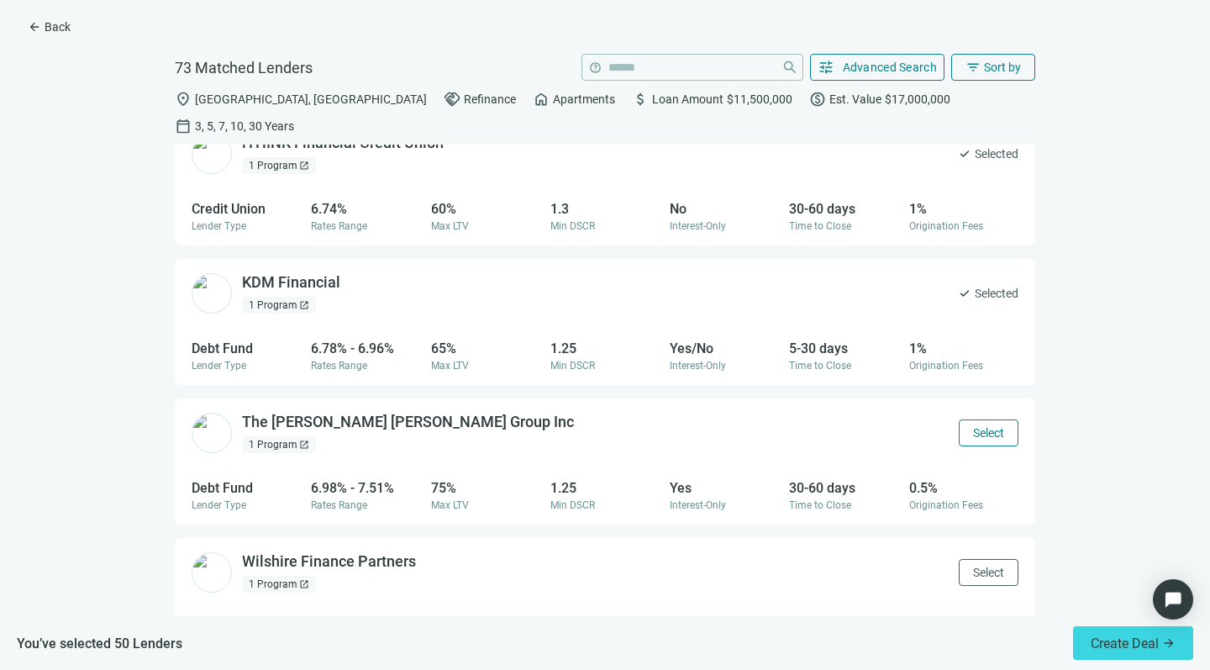
click at [973, 426] on span "Select" at bounding box center [988, 432] width 31 height 13
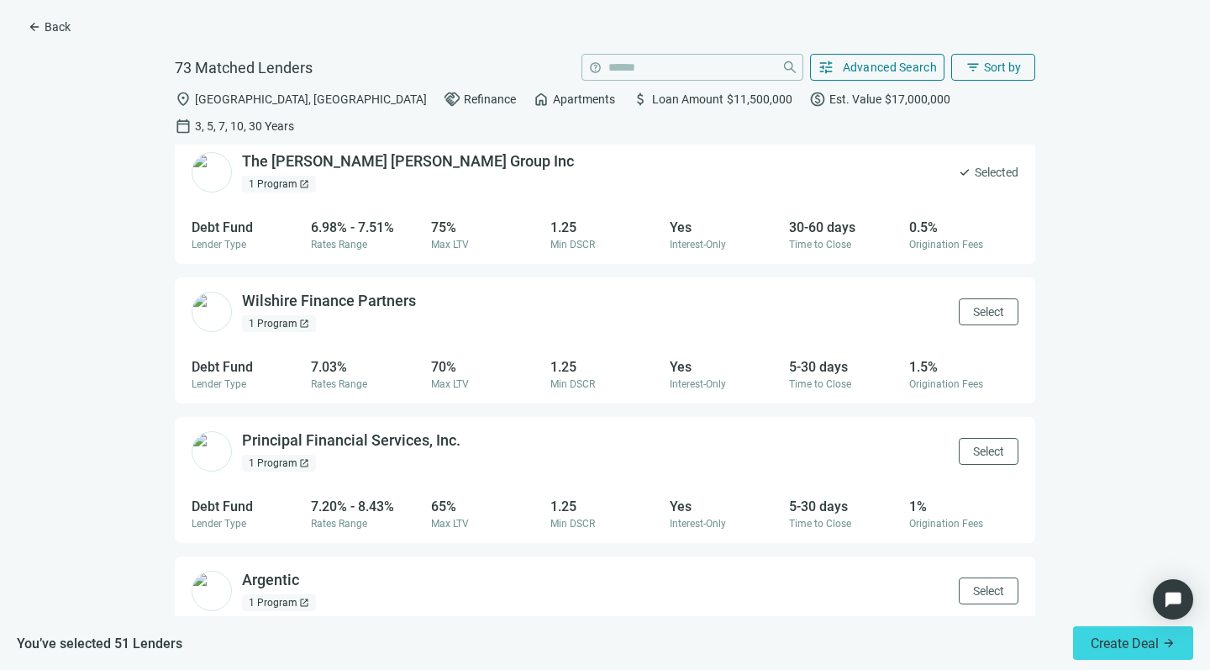
scroll to position [7269, 0]
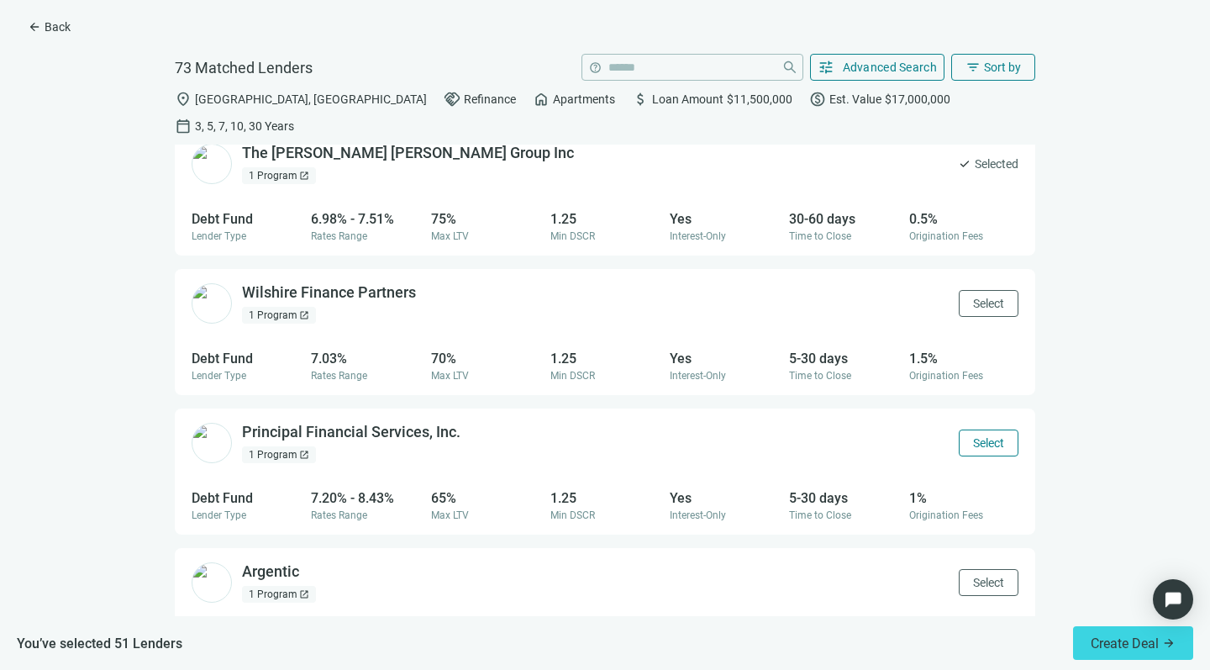
click at [973, 436] on span "Select" at bounding box center [988, 442] width 31 height 13
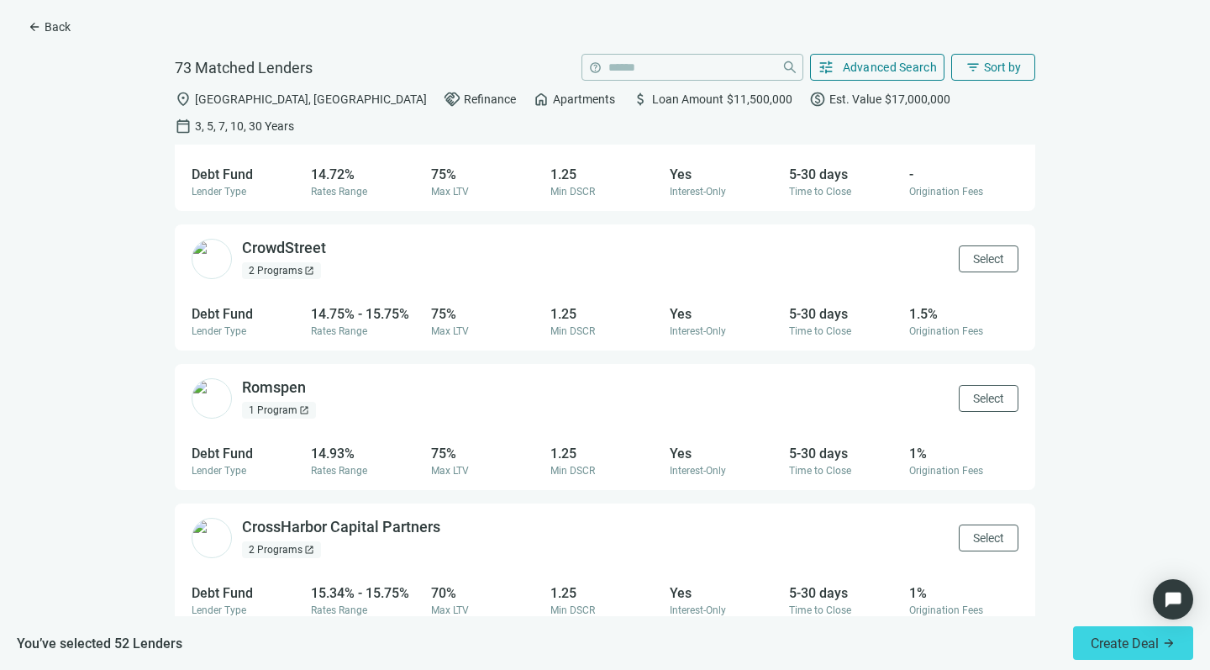
scroll to position [0, 0]
click at [1109, 638] on span "Create Deal" at bounding box center [1125, 643] width 68 height 16
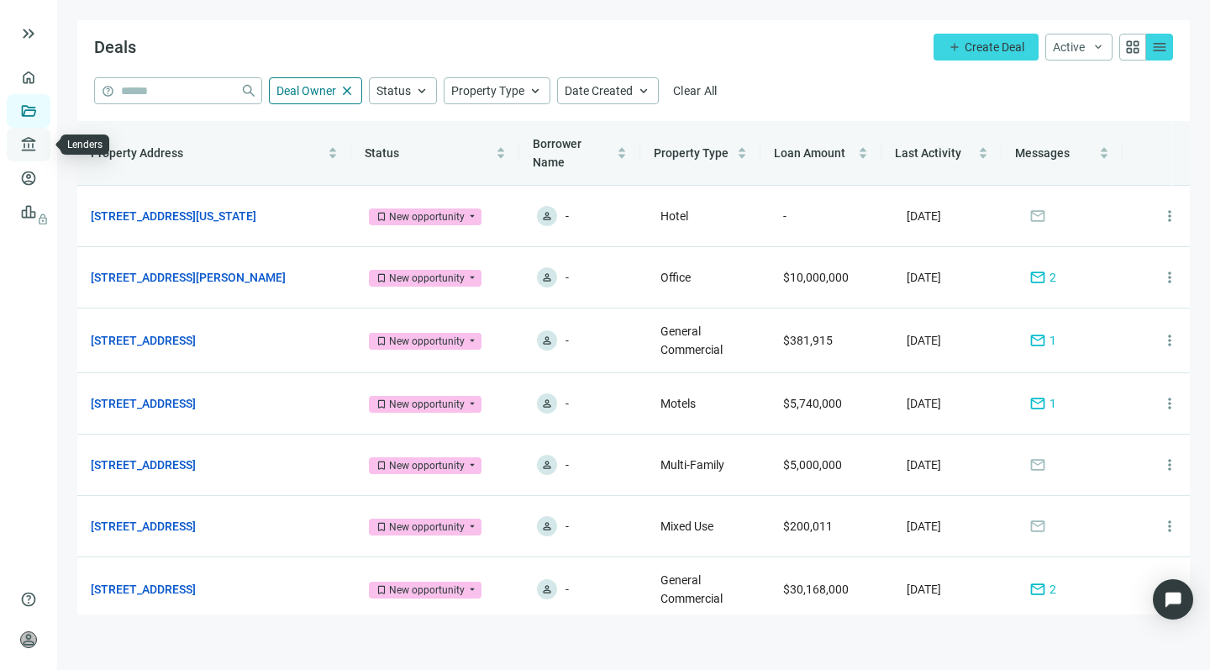
click at [42, 143] on link "Lenders" at bounding box center [64, 144] width 44 height 13
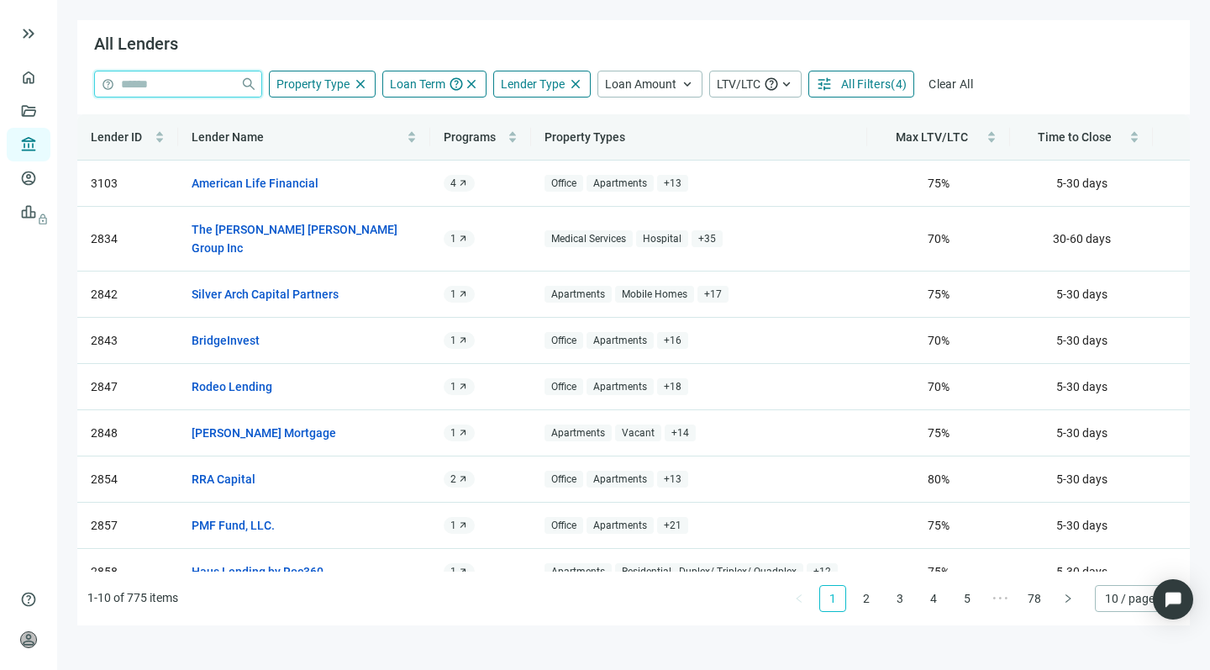
click at [181, 86] on input "search" at bounding box center [177, 83] width 113 height 25
paste input "**********"
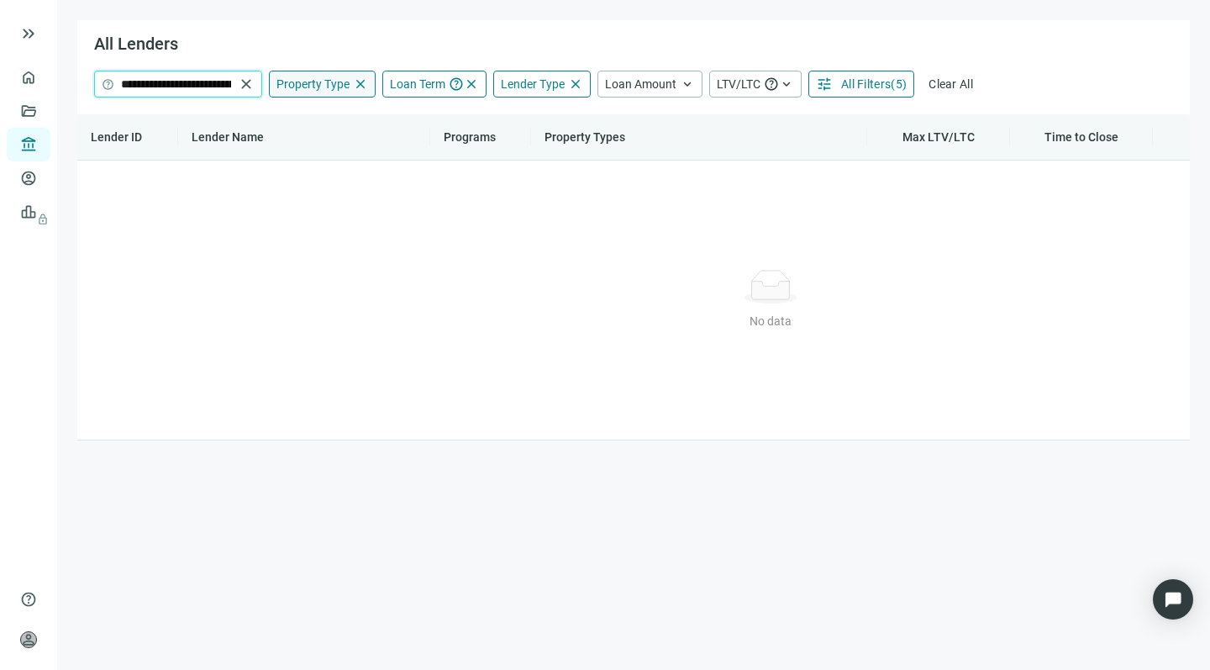
type input "**********"
click at [334, 82] on span "Property Type" at bounding box center [312, 83] width 73 height 13
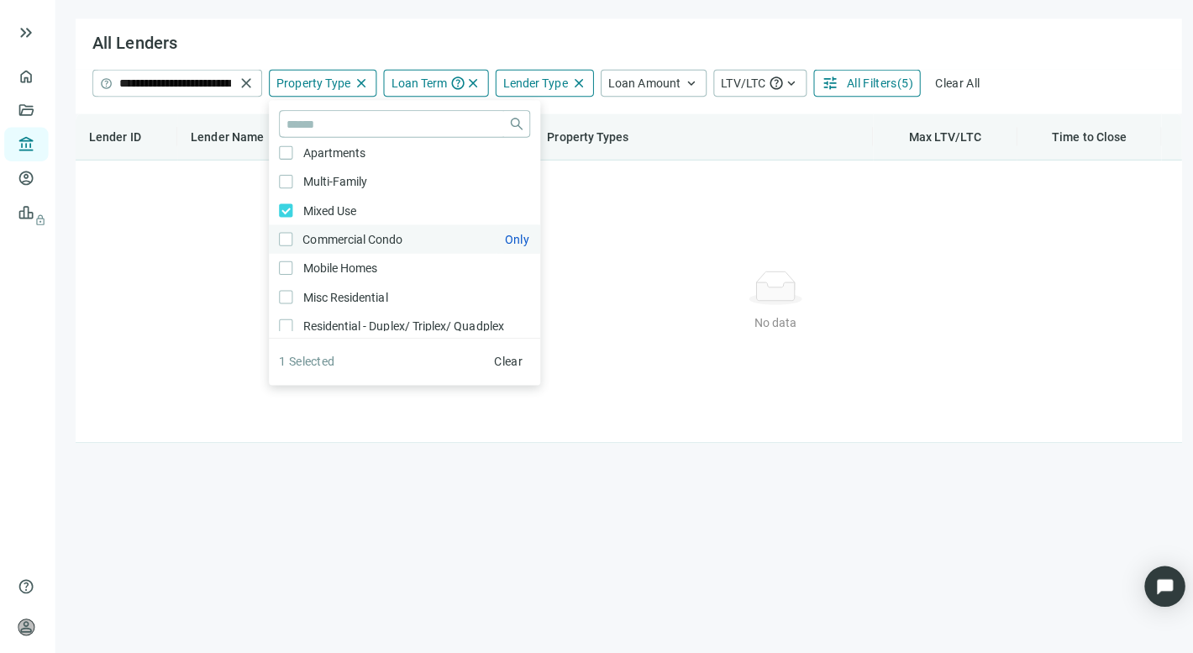
scroll to position [376, 0]
click at [187, 85] on input "**********" at bounding box center [177, 83] width 113 height 25
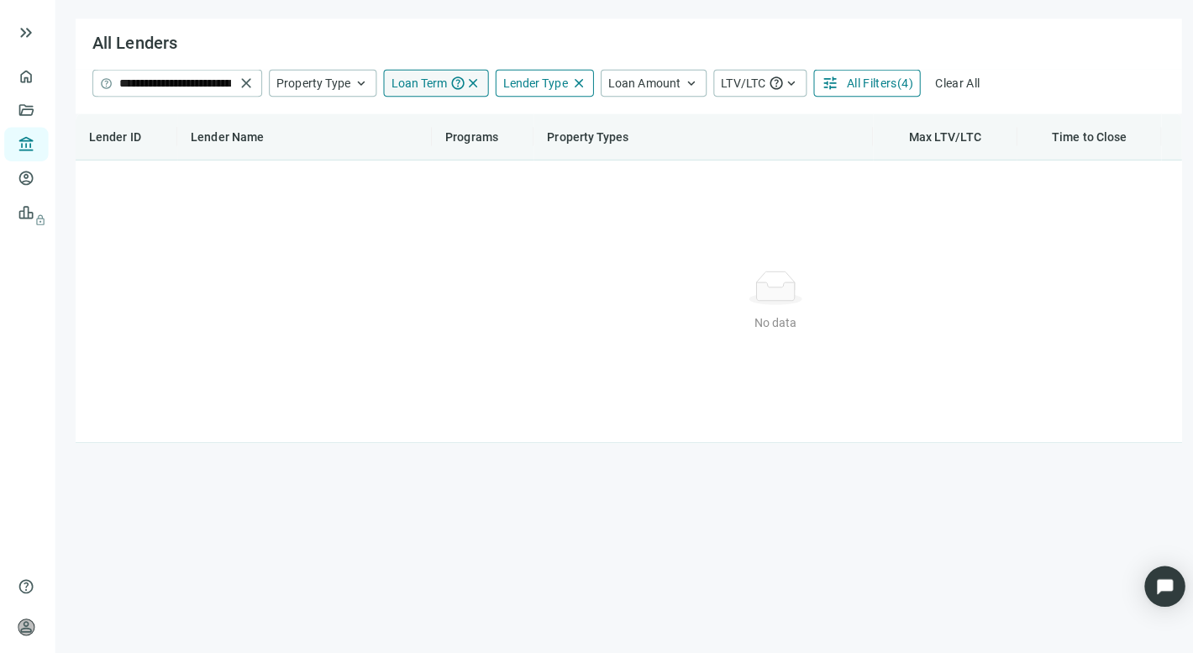
click at [416, 77] on span "Loan Term" at bounding box center [417, 83] width 55 height 13
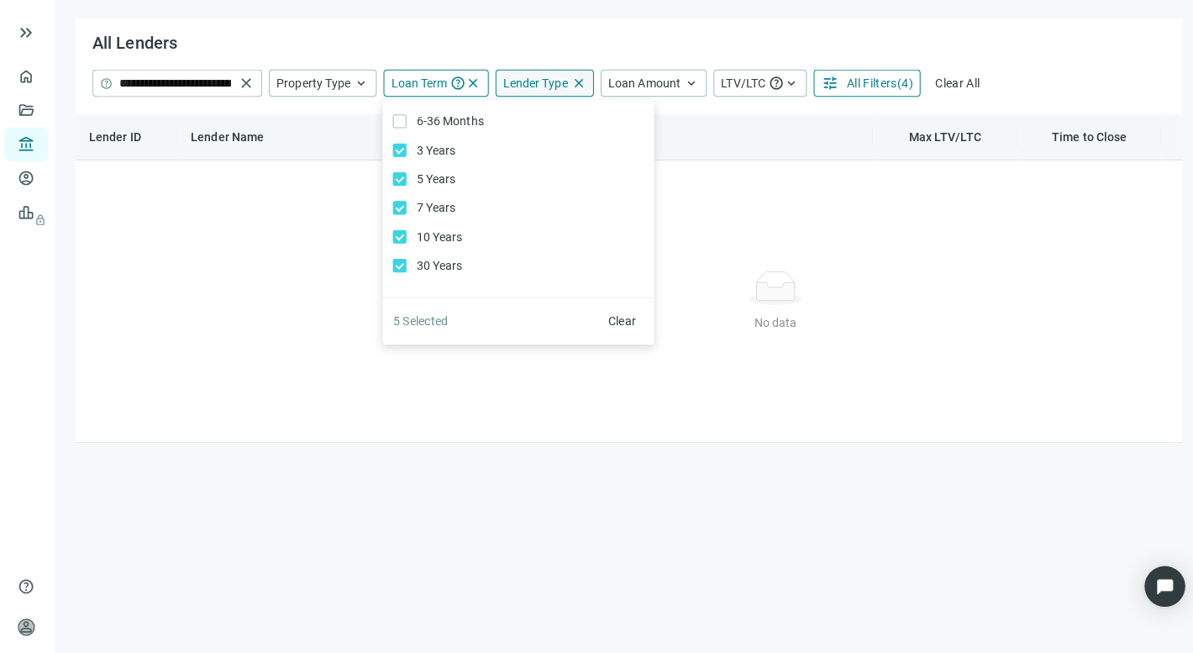
click at [538, 81] on span "Lender Type" at bounding box center [533, 83] width 64 height 13
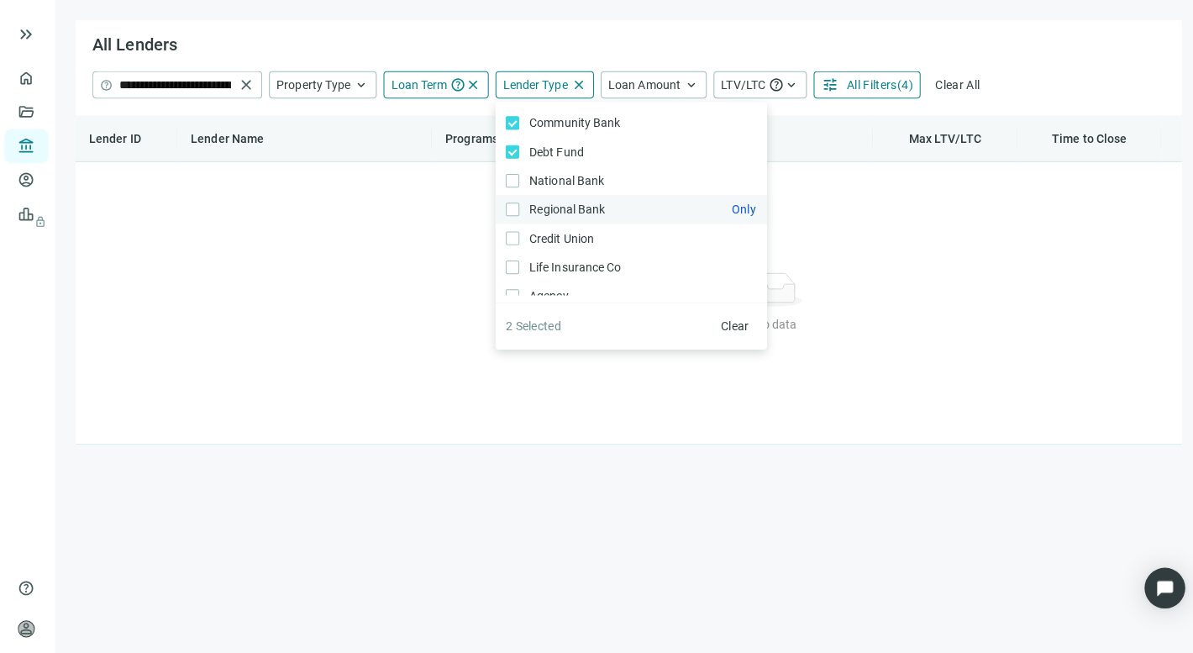
click at [506, 200] on label "Regional Bank Only" at bounding box center [627, 207] width 269 height 29
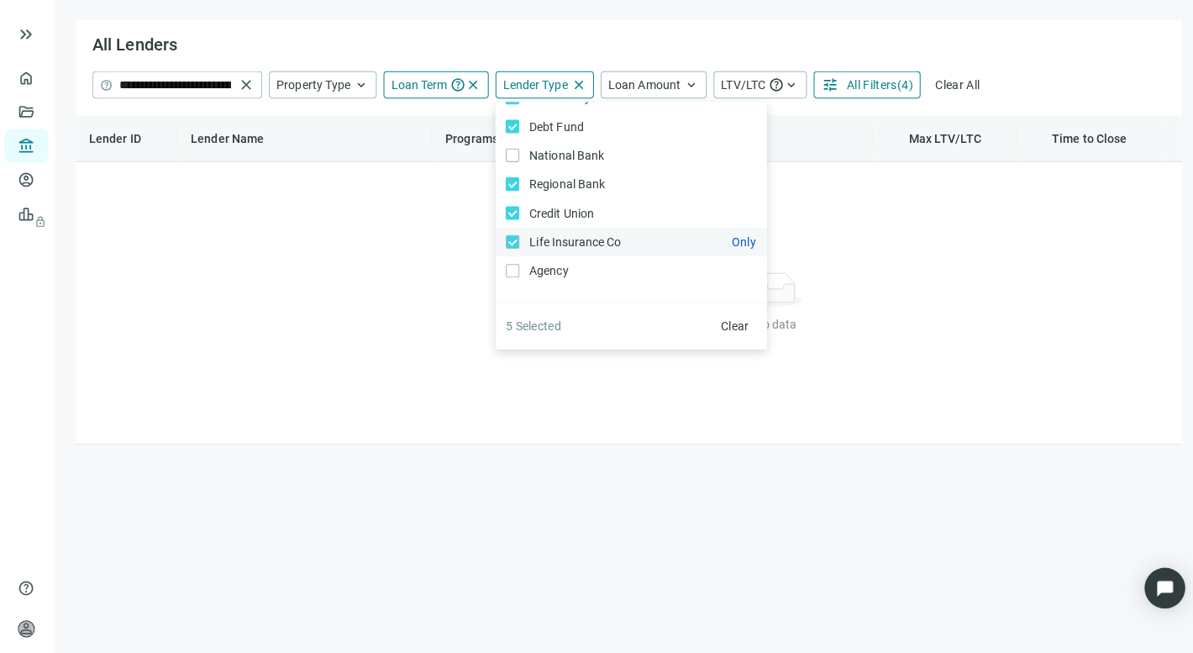
scroll to position [25, 0]
click at [811, 239] on div "Lender ID Lender Name Programs Property Types Max LTV/LTC Time to Close Status …" at bounding box center [625, 277] width 1096 height 326
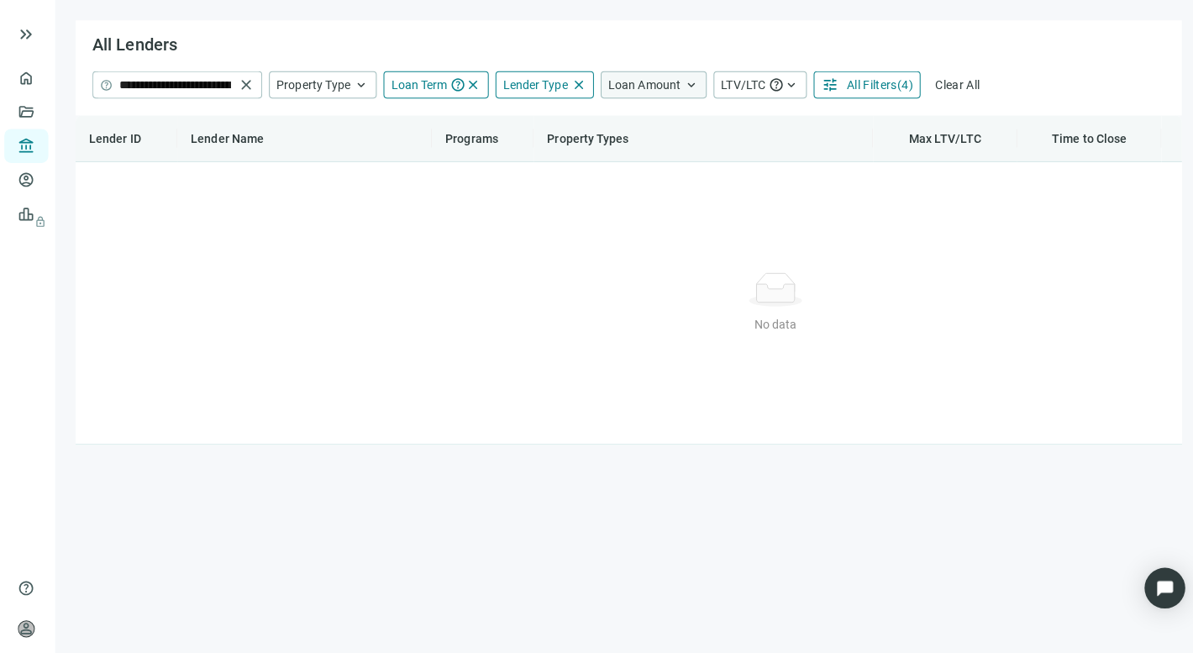
click at [644, 86] on span "Loan Amount" at bounding box center [640, 83] width 71 height 13
click at [639, 124] on input at bounding box center [745, 124] width 220 height 25
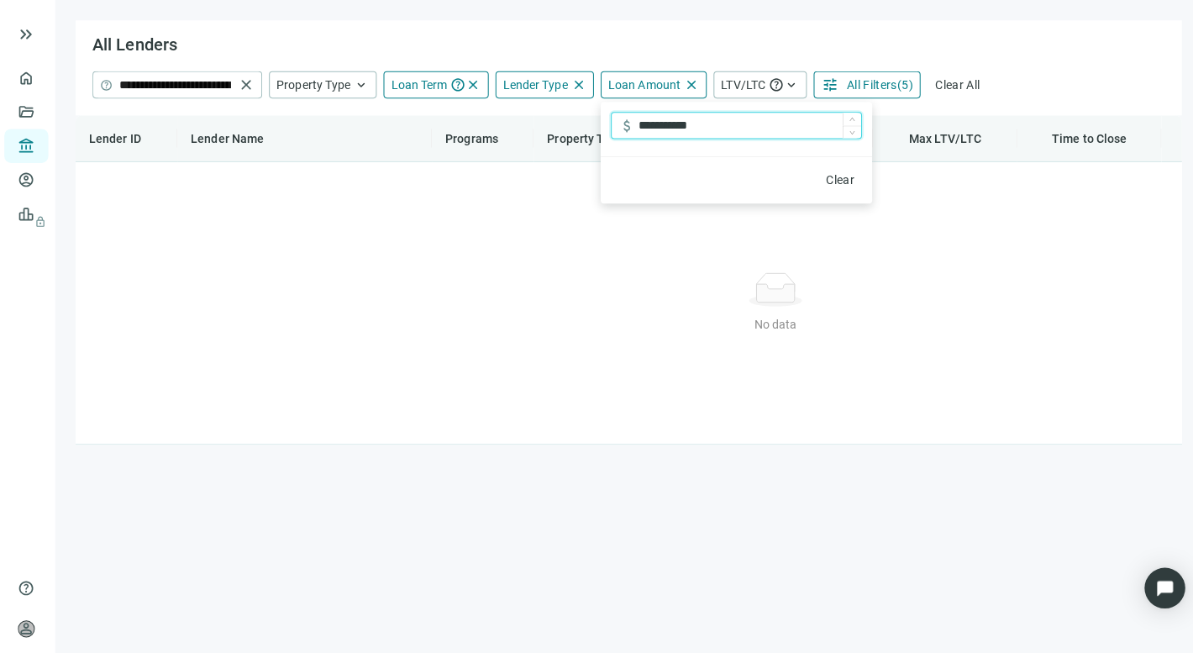
type input "**********"
click at [857, 82] on span "All Filters" at bounding box center [866, 83] width 50 height 13
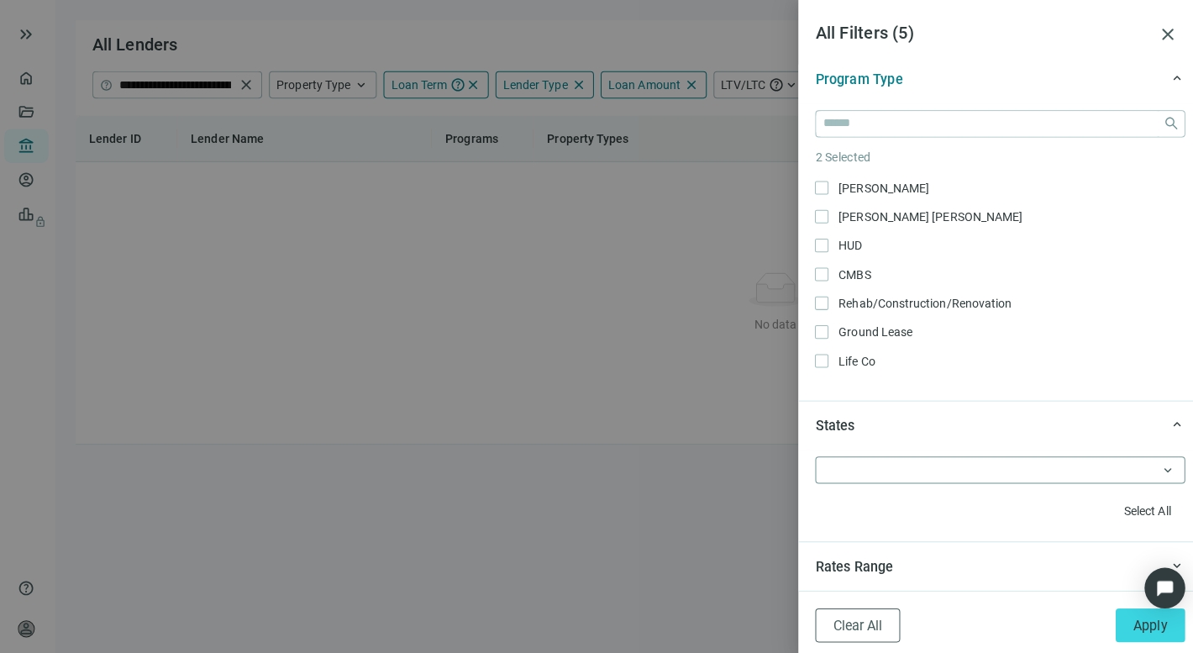
scroll to position [1205, 0]
click at [879, 458] on div at bounding box center [984, 465] width 342 height 24
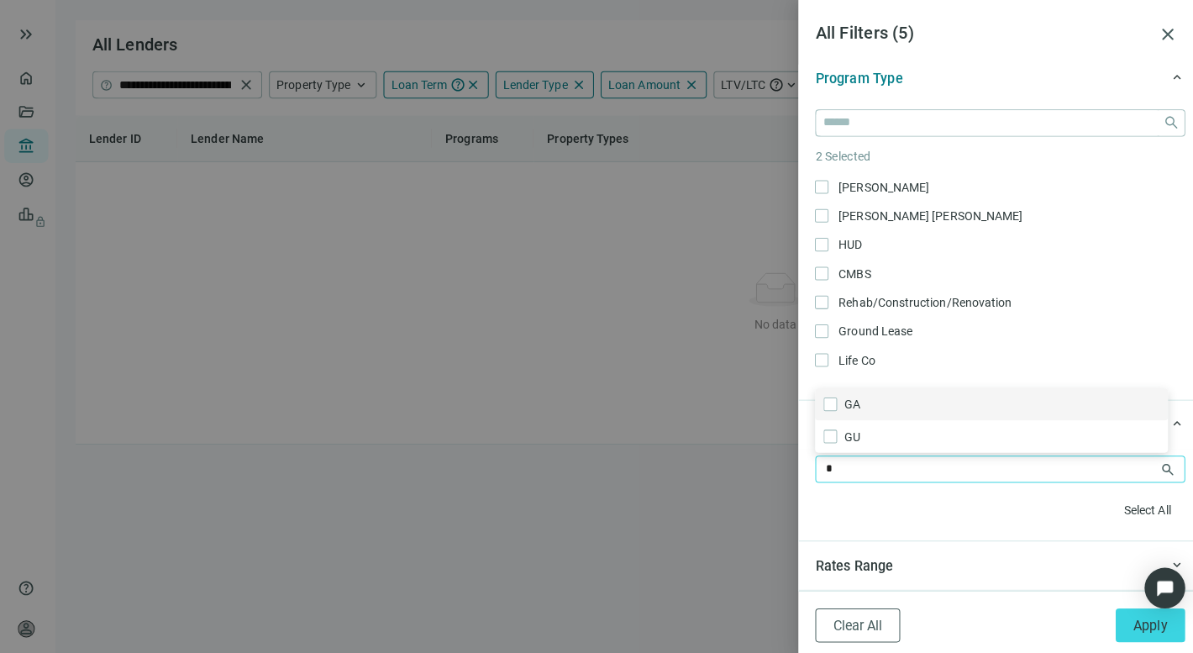
type input "**"
click at [852, 530] on div "GA GA keyboard_arrow_down AR CA CO AL Only AK Only AS Only AZ Only AR Only CA O…" at bounding box center [993, 490] width 400 height 91
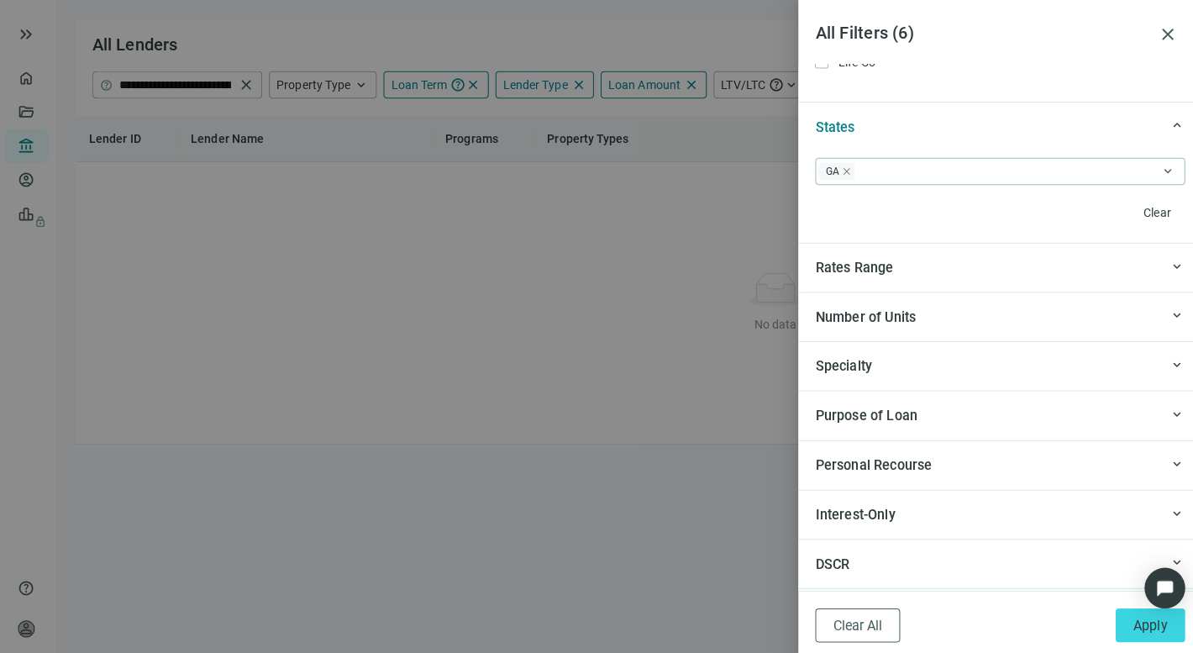
scroll to position [1502, 0]
click at [834, 358] on span "Specialty" at bounding box center [838, 360] width 56 height 16
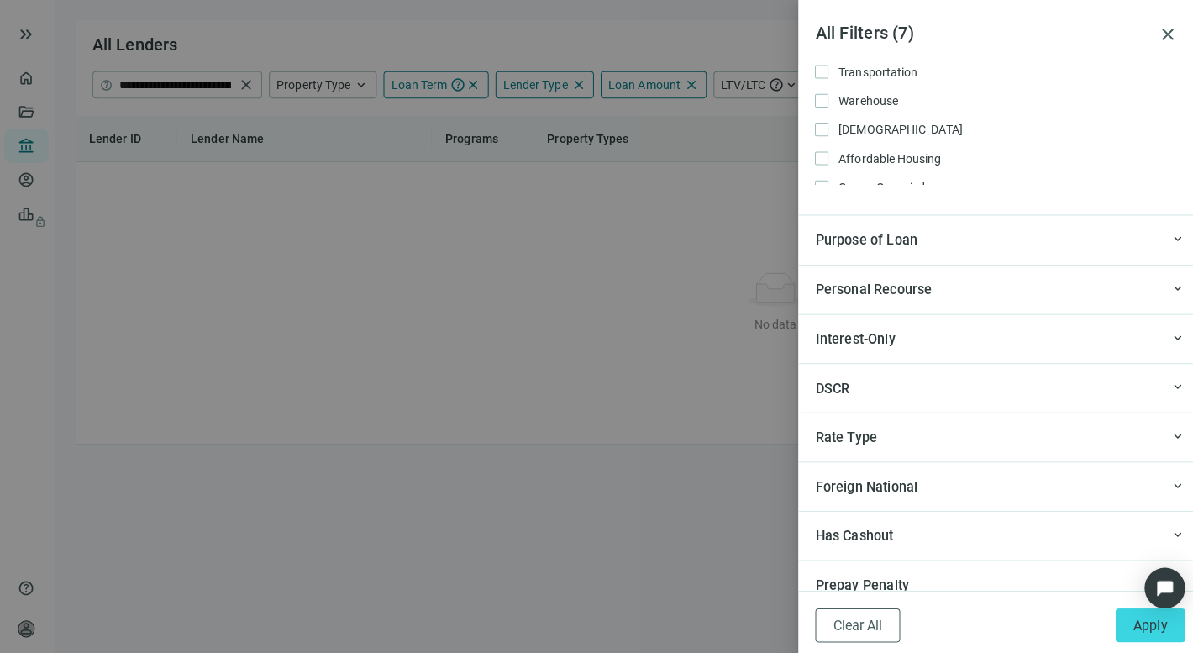
scroll to position [1977, 0]
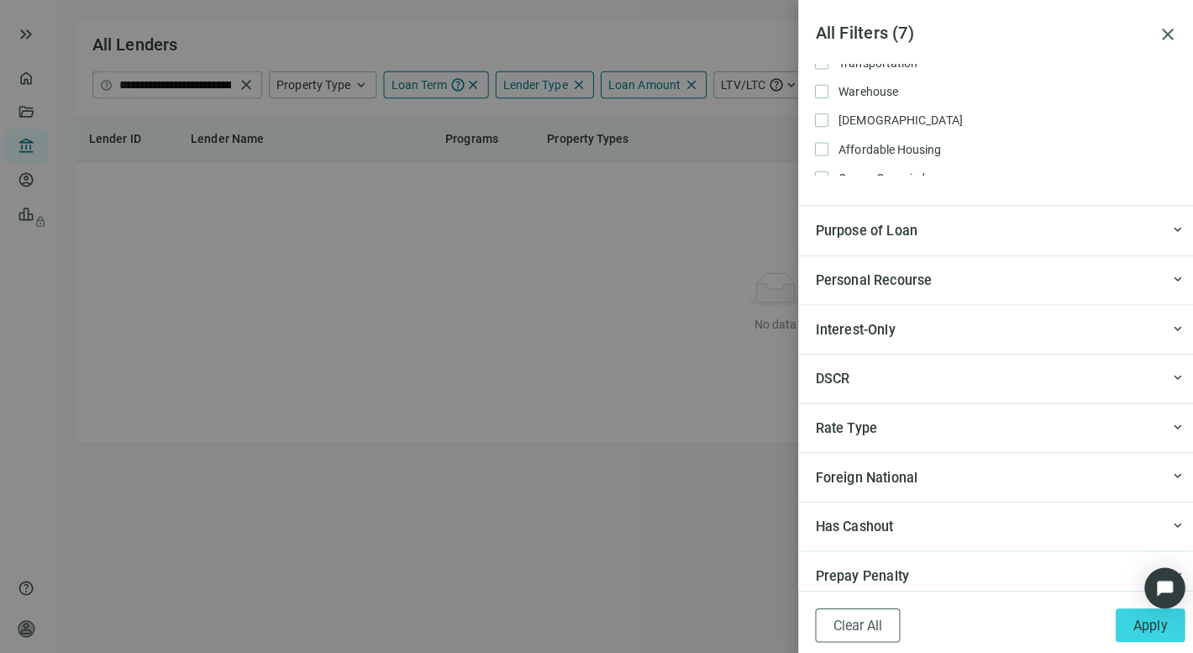
click at [849, 235] on span "Purpose of Loan" at bounding box center [861, 228] width 102 height 21
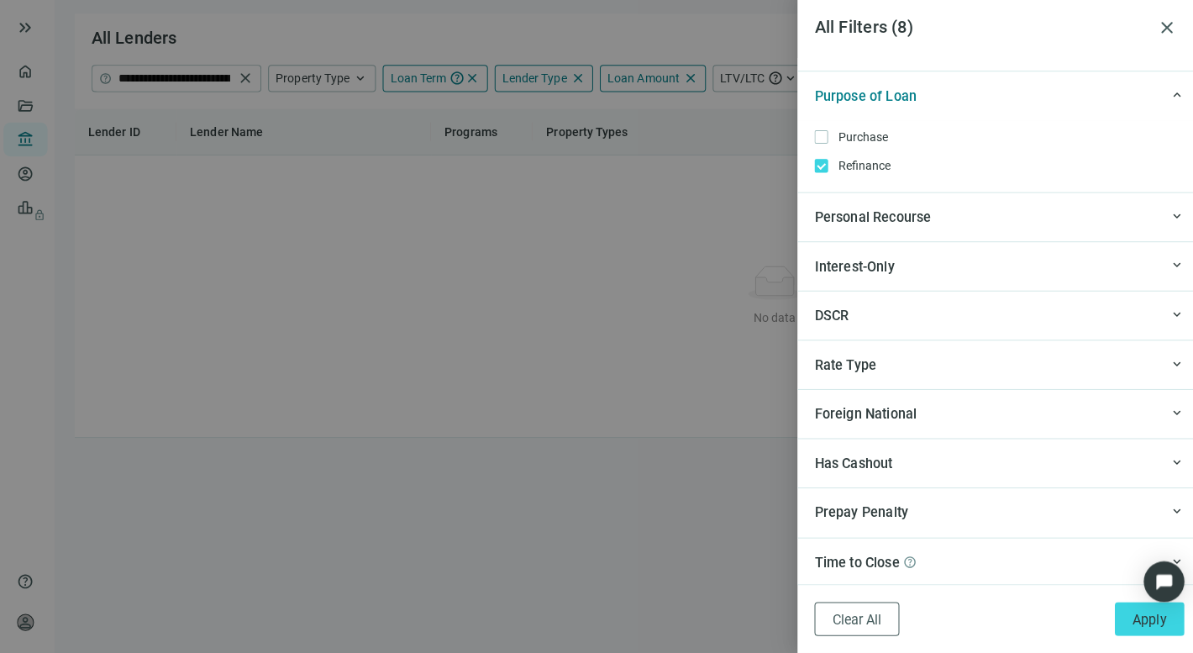
scroll to position [17, 0]
click at [1130, 612] on span "Apply" at bounding box center [1142, 620] width 34 height 16
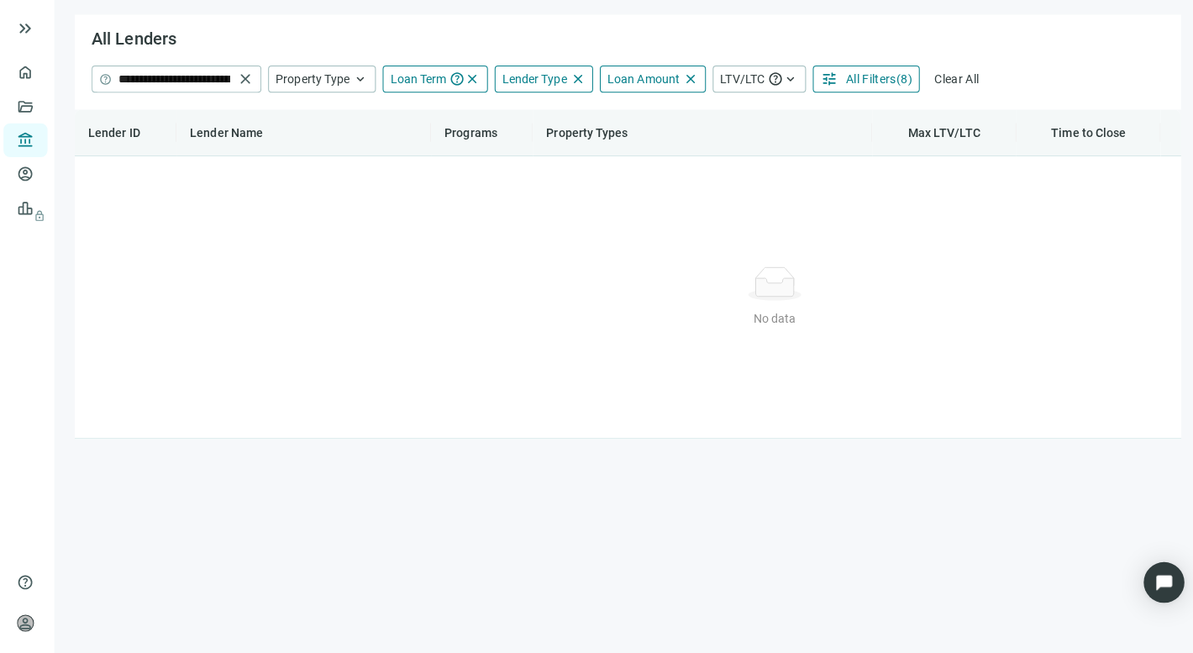
click at [834, 71] on button "tune All Filters ( 8 )" at bounding box center [861, 84] width 106 height 27
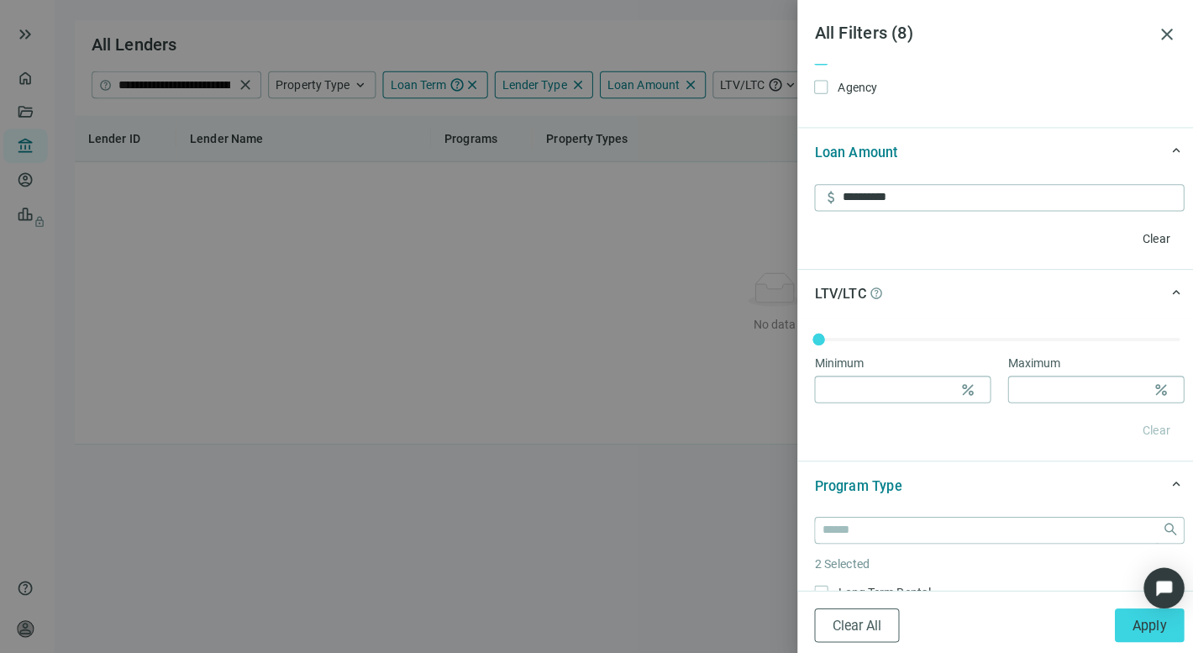
scroll to position [808, 0]
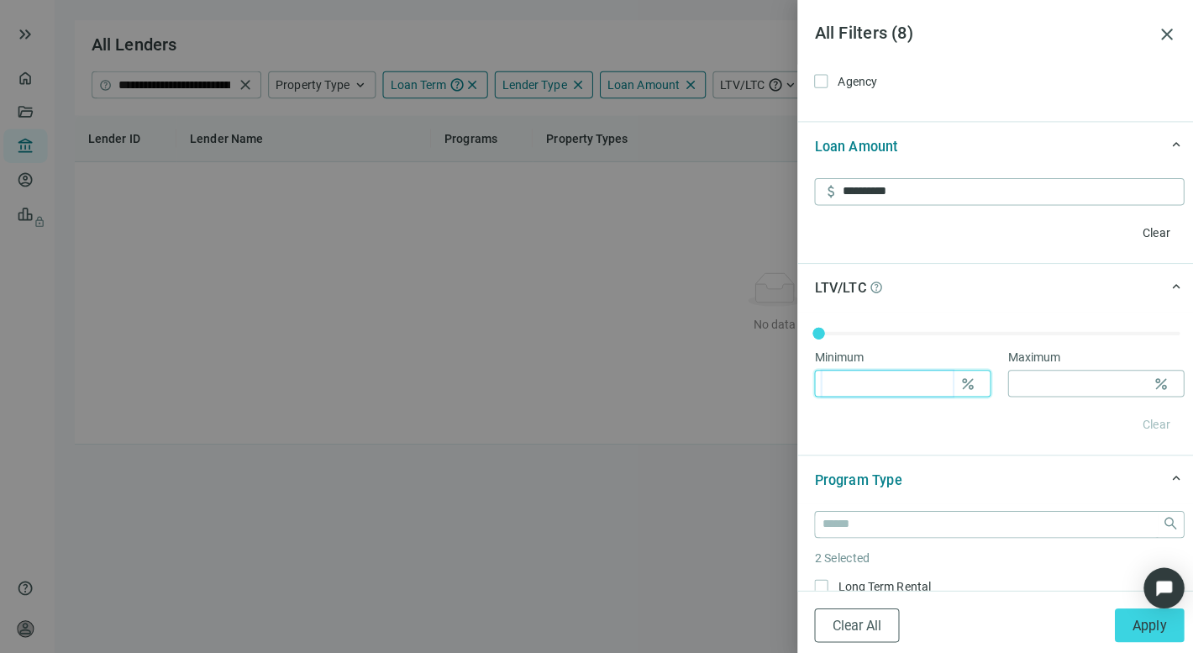
click at [884, 378] on input at bounding box center [882, 379] width 129 height 25
type input "*"
type input "**"
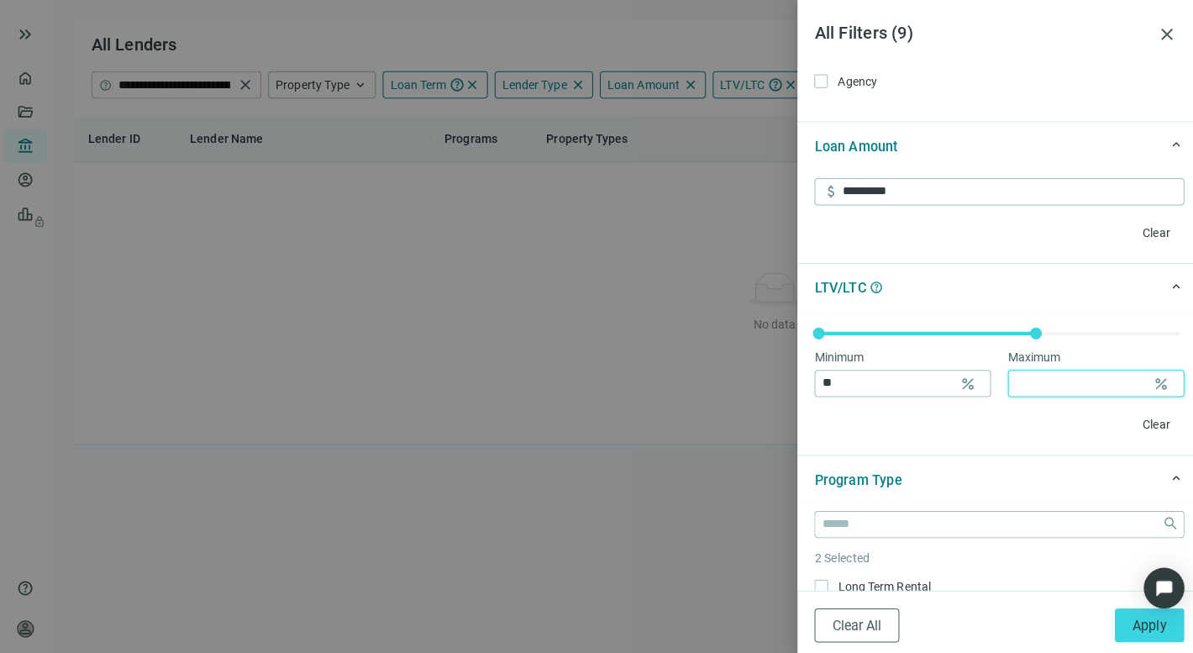
click at [1046, 385] on input at bounding box center [1073, 379] width 129 height 25
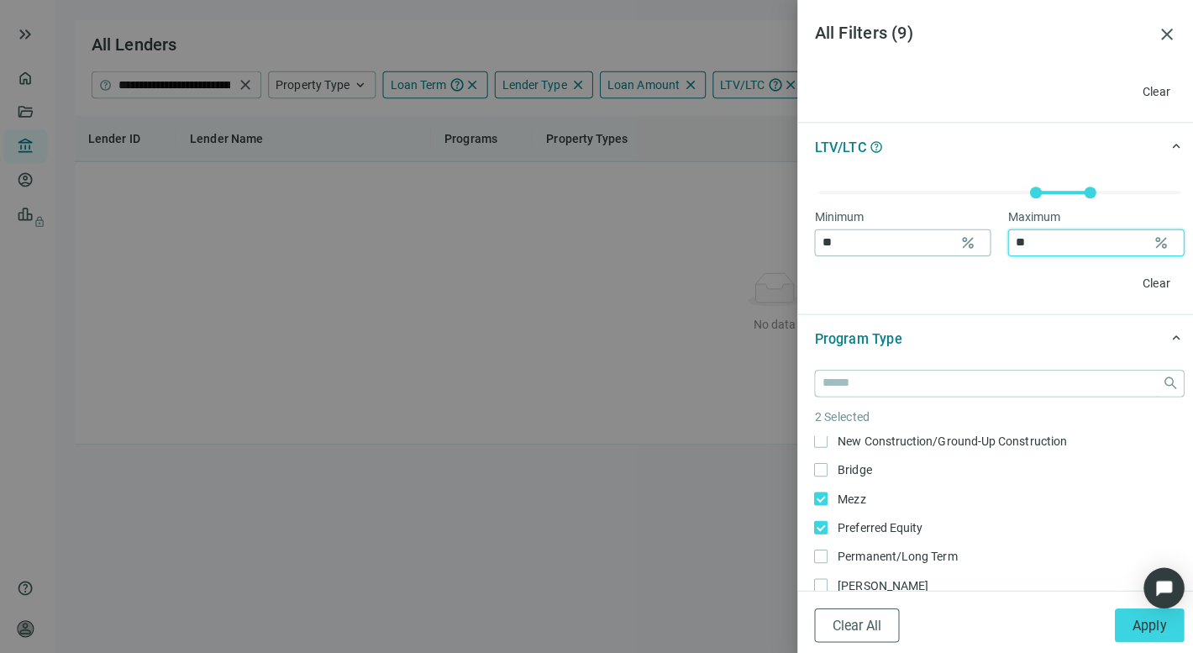
scroll to position [155, 0]
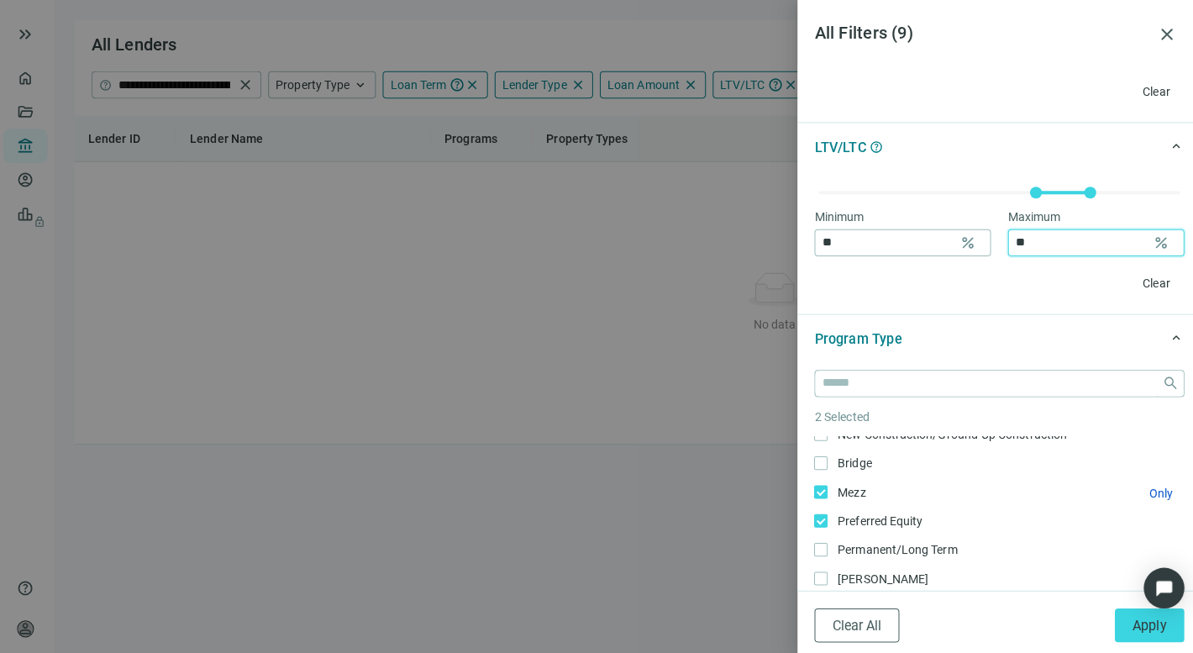
type input "**"
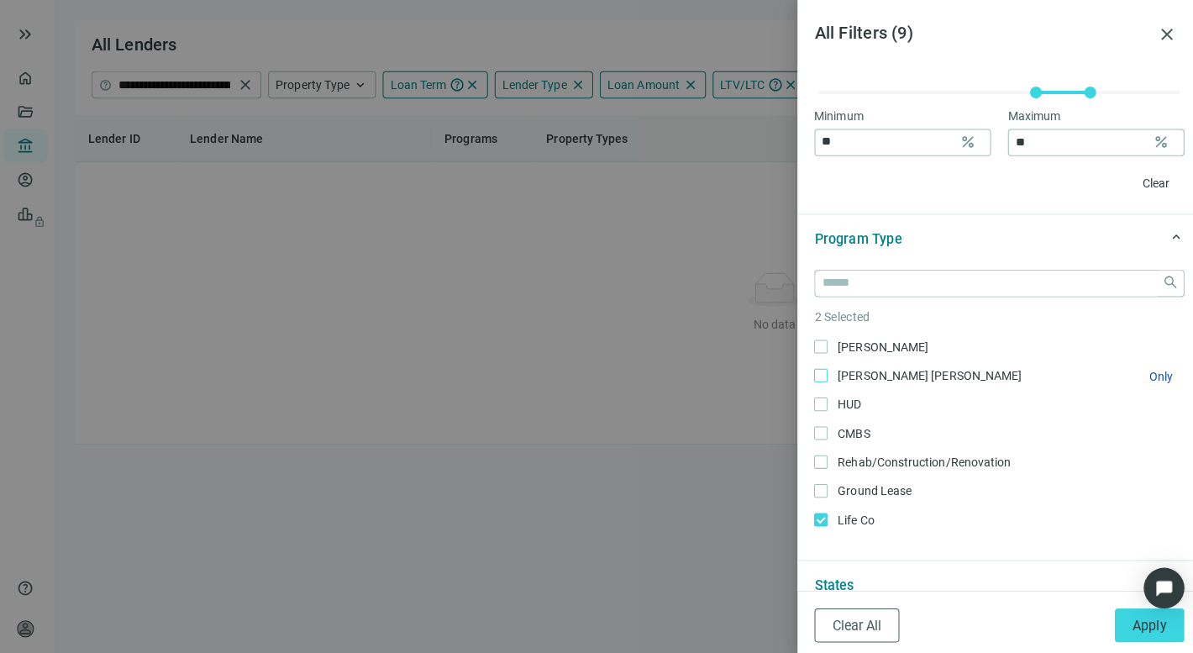
scroll to position [284, 0]
click at [1128, 620] on span "Apply" at bounding box center [1142, 620] width 34 height 16
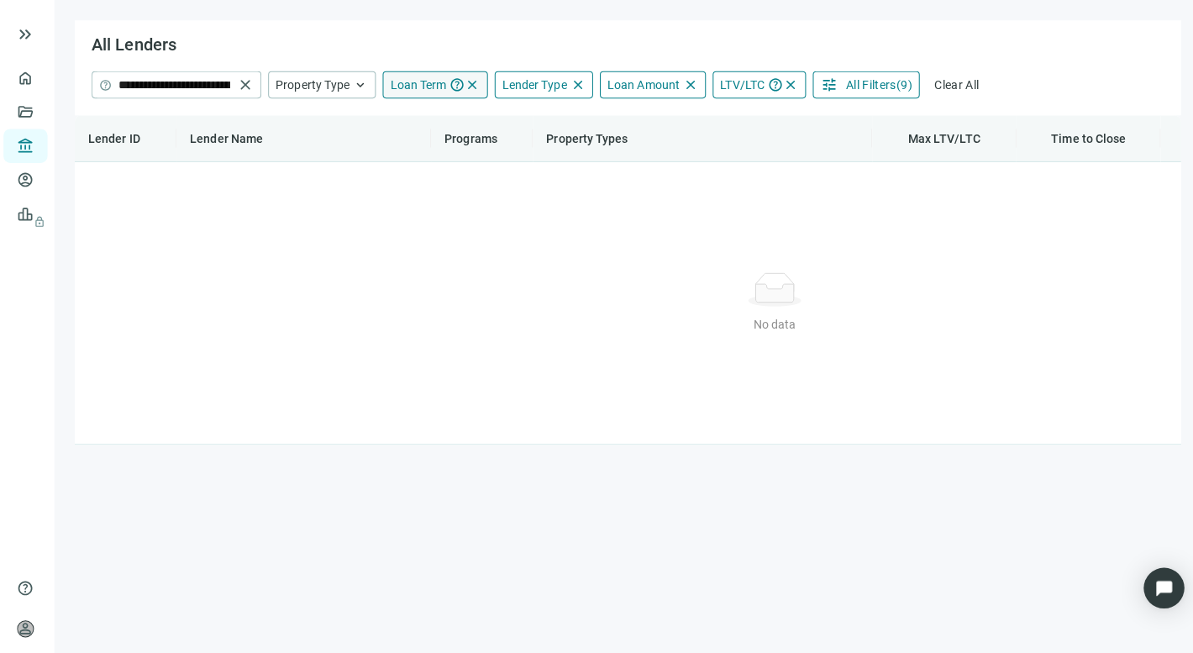
click at [417, 77] on span "Loan Term" at bounding box center [417, 83] width 55 height 13
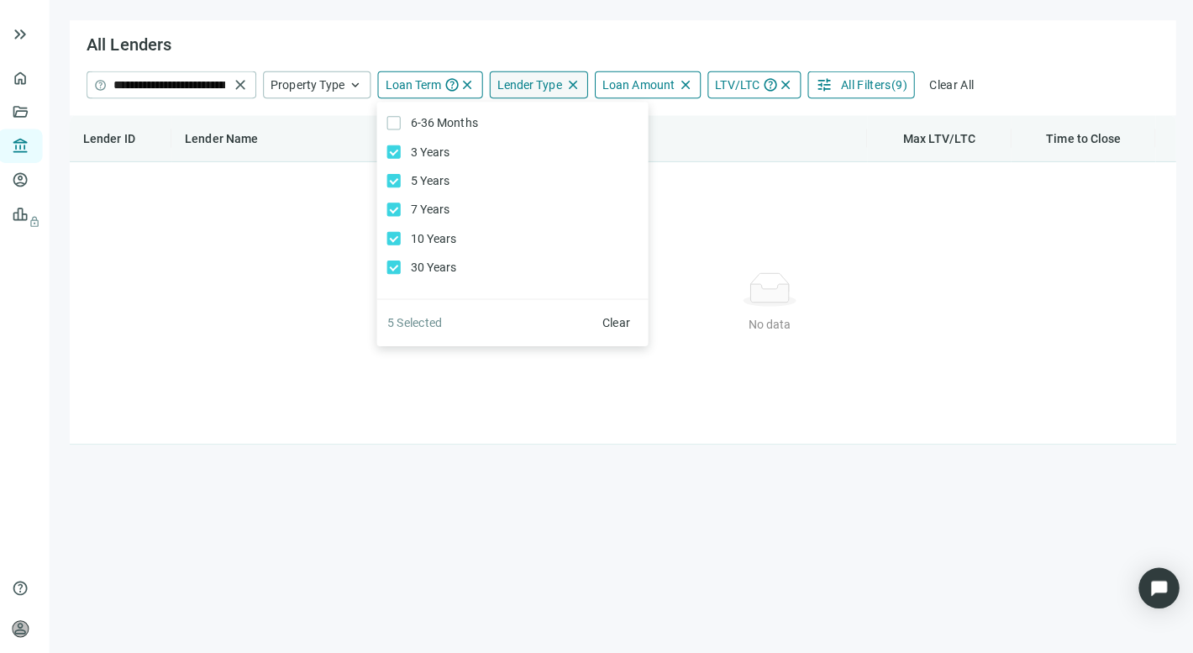
click at [515, 78] on span "Lender Type" at bounding box center [533, 83] width 64 height 13
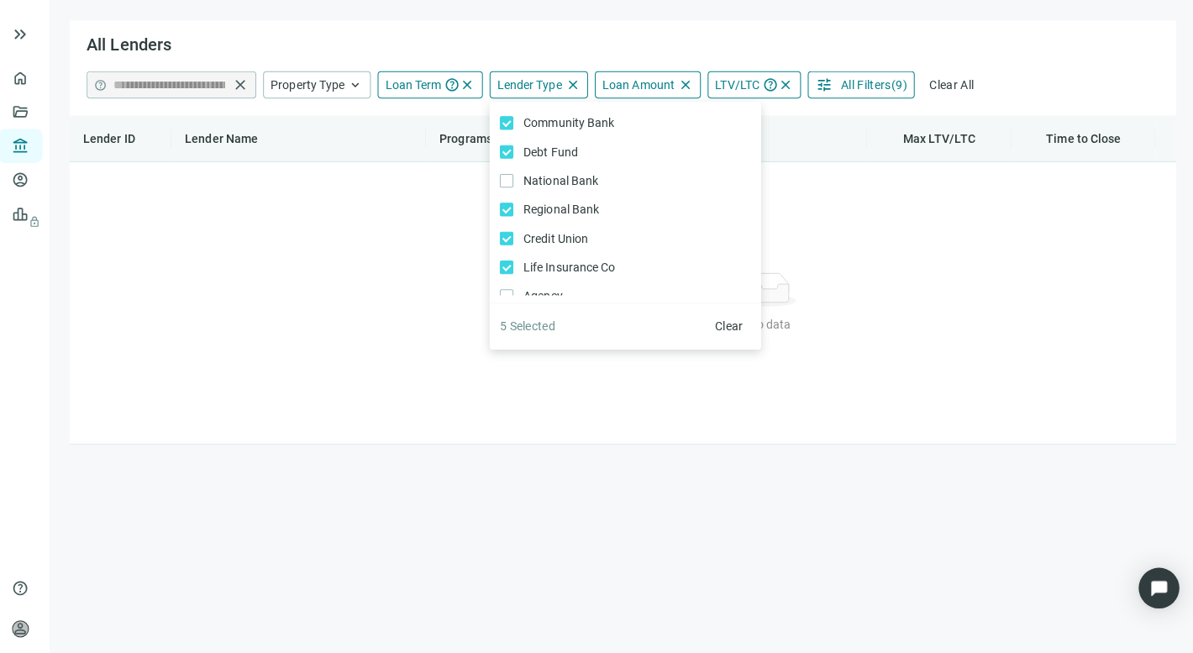
click at [434, 334] on div "No data No data" at bounding box center [771, 300] width 1360 height 252
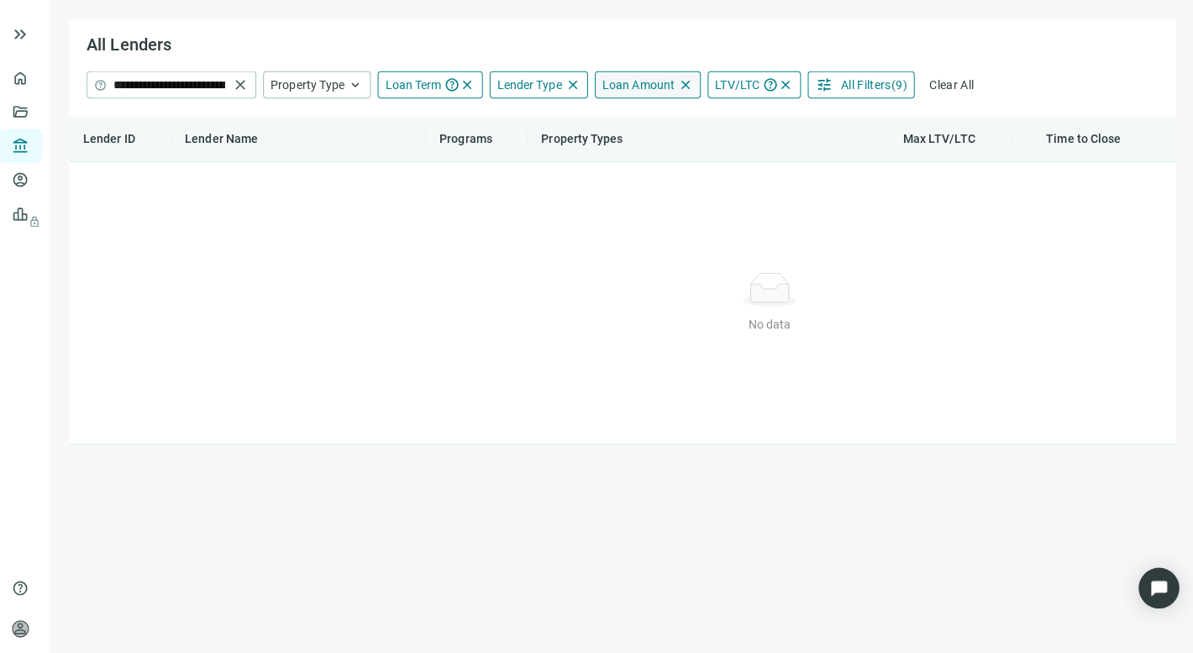
click at [622, 78] on span "Loan Amount" at bounding box center [640, 83] width 71 height 13
click at [717, 123] on input "**********" at bounding box center [745, 124] width 220 height 25
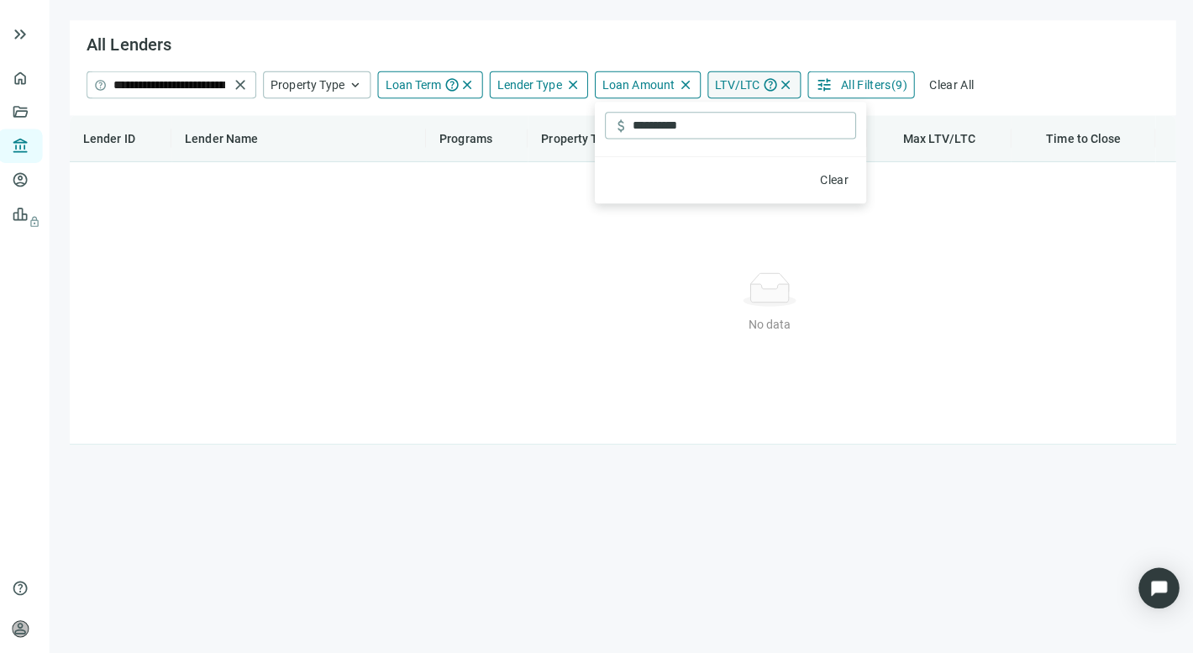
click at [729, 77] on span "LTV/LTC" at bounding box center [739, 83] width 44 height 13
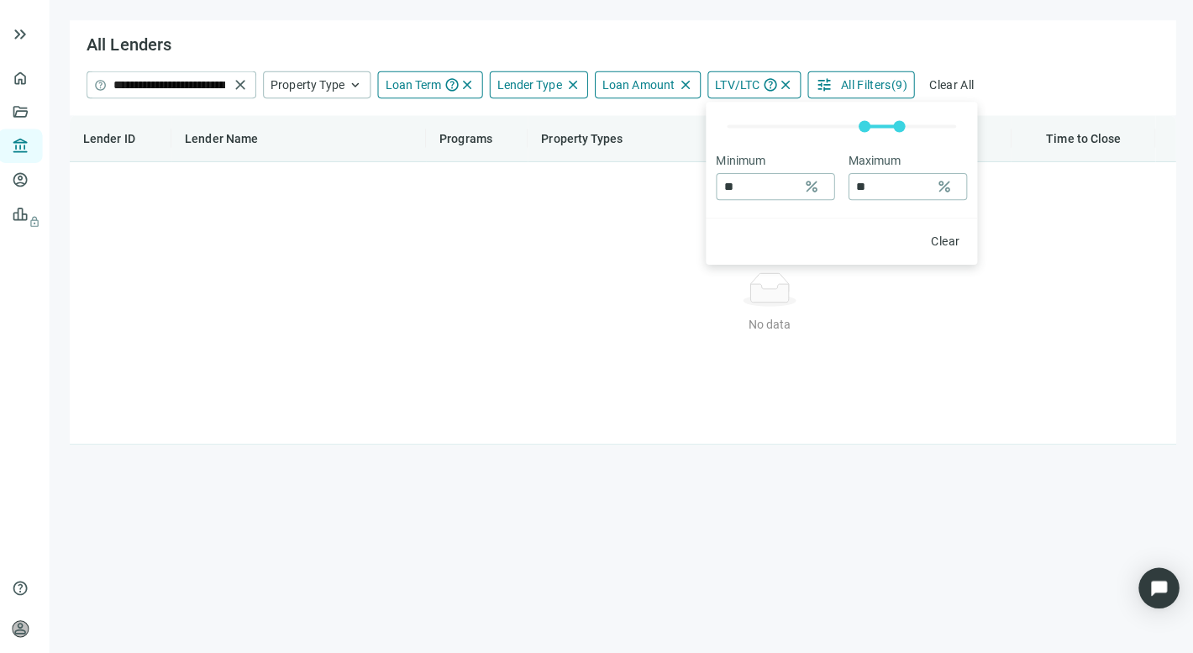
click at [826, 81] on button "tune All Filters ( 9 )" at bounding box center [861, 84] width 106 height 27
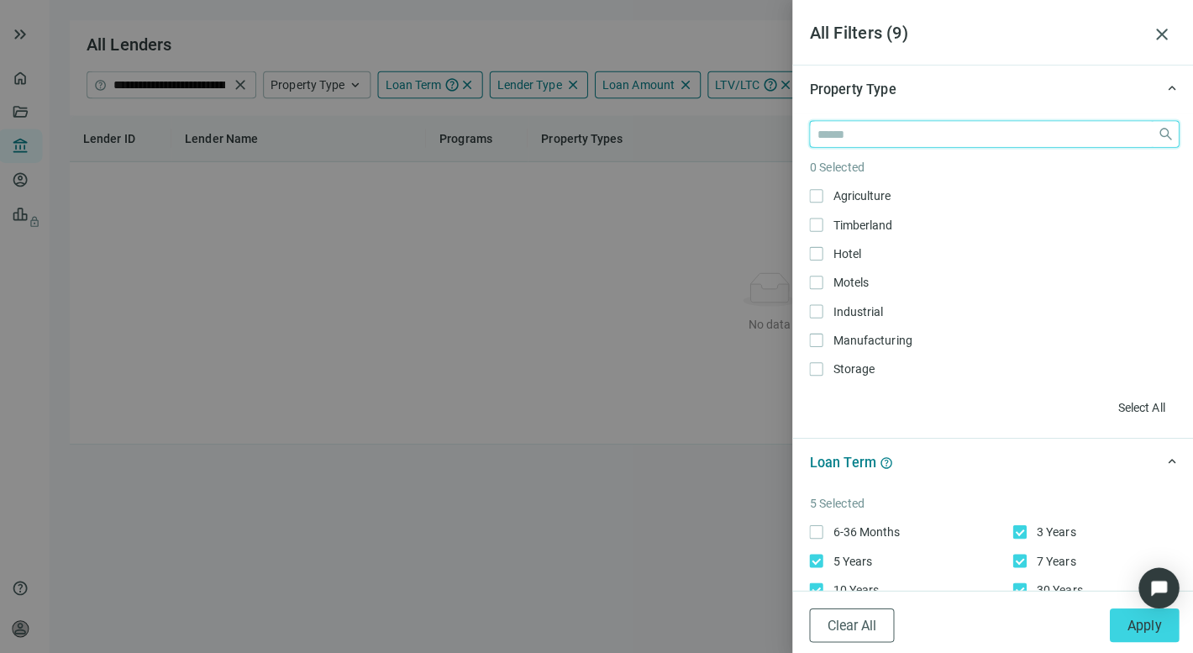
click at [836, 127] on input "search" at bounding box center [983, 132] width 330 height 25
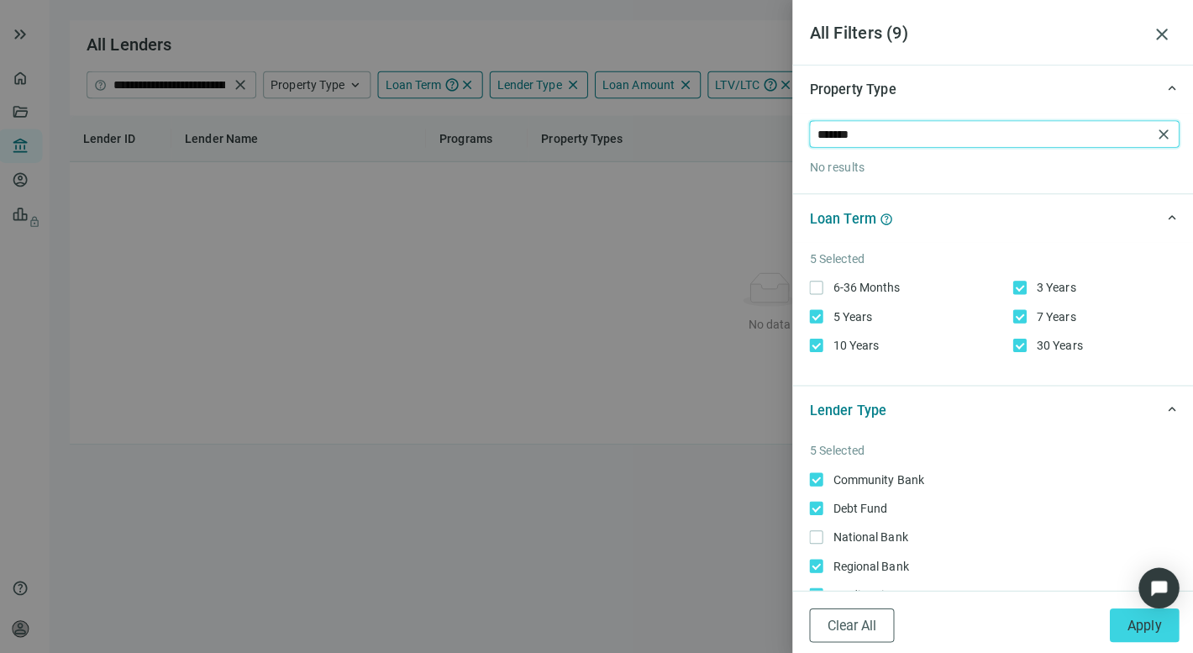
type input "*******"
click at [1152, 128] on span "close" at bounding box center [1160, 132] width 17 height 17
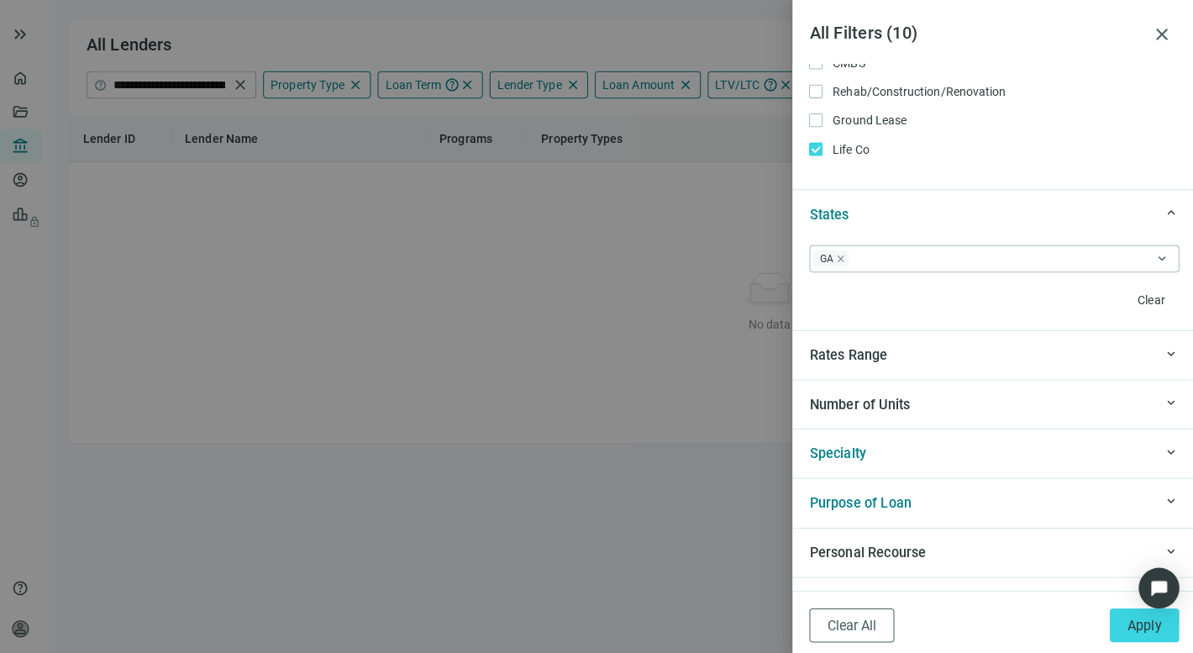
scroll to position [1393, 0]
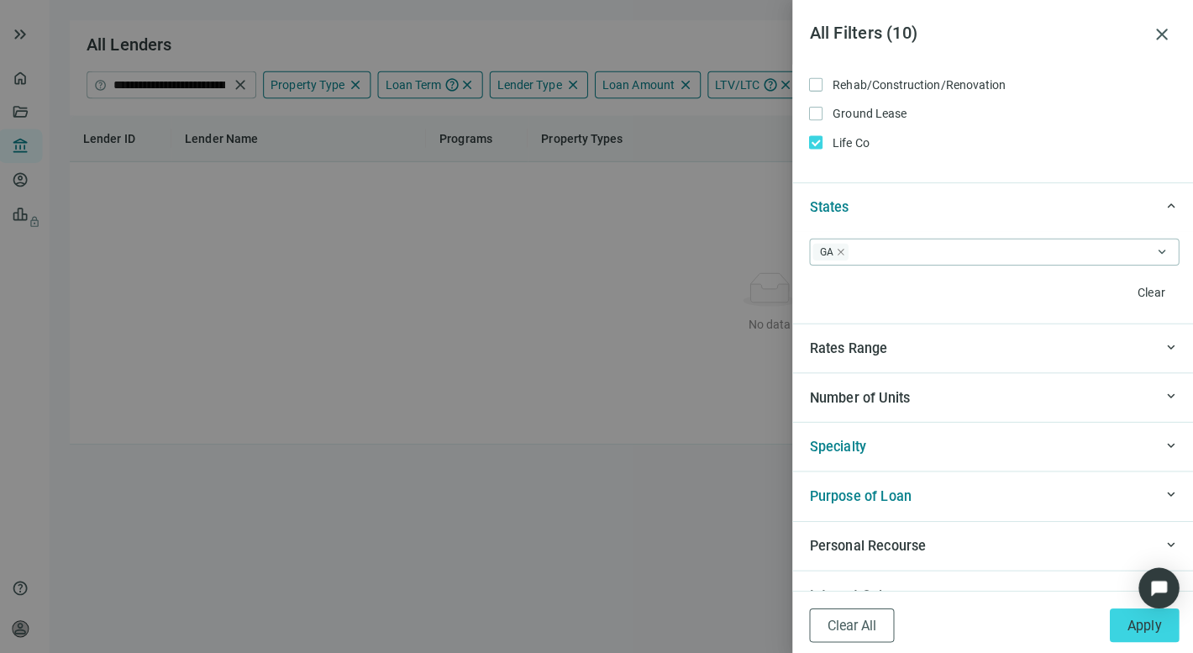
click at [839, 439] on span "Specialty" at bounding box center [838, 442] width 56 height 16
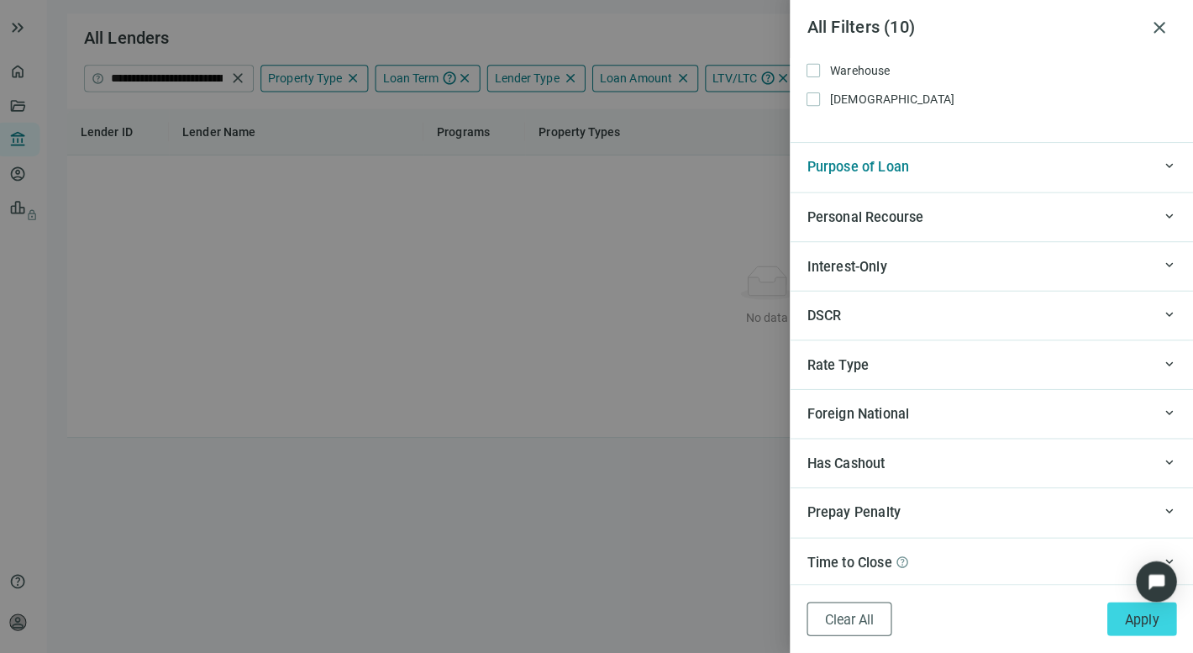
scroll to position [17, 0]
click at [1108, 613] on button "Apply" at bounding box center [1142, 620] width 69 height 34
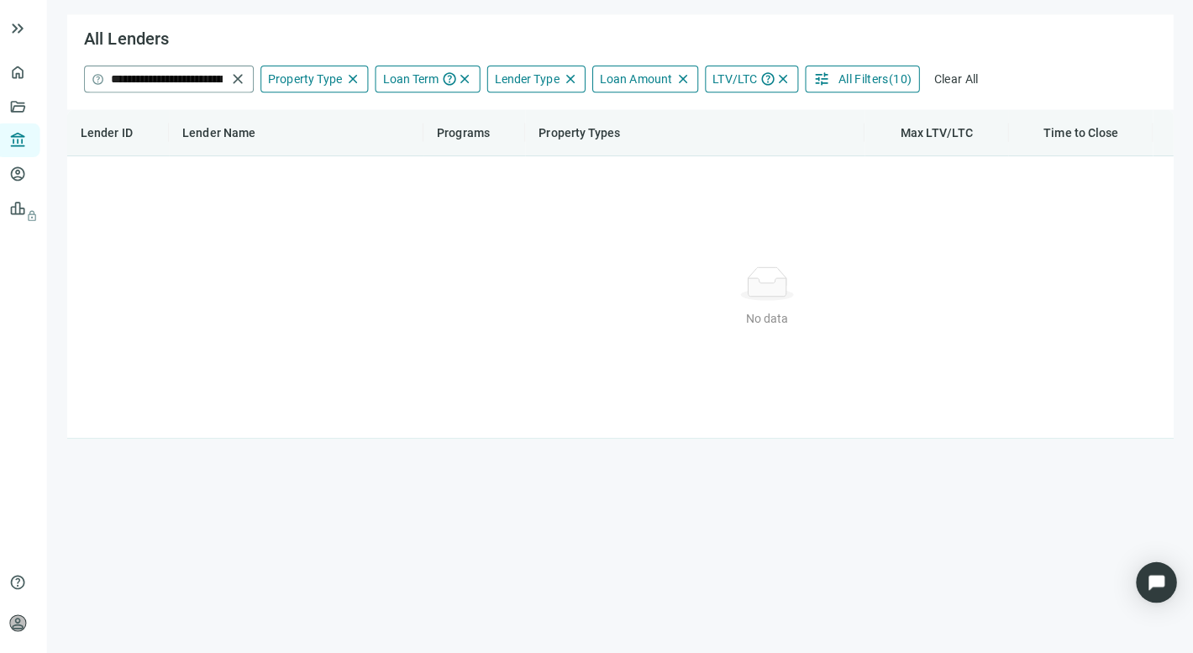
click at [238, 76] on span "close" at bounding box center [246, 84] width 17 height 17
click at [845, 77] on span "All Filters" at bounding box center [866, 83] width 50 height 13
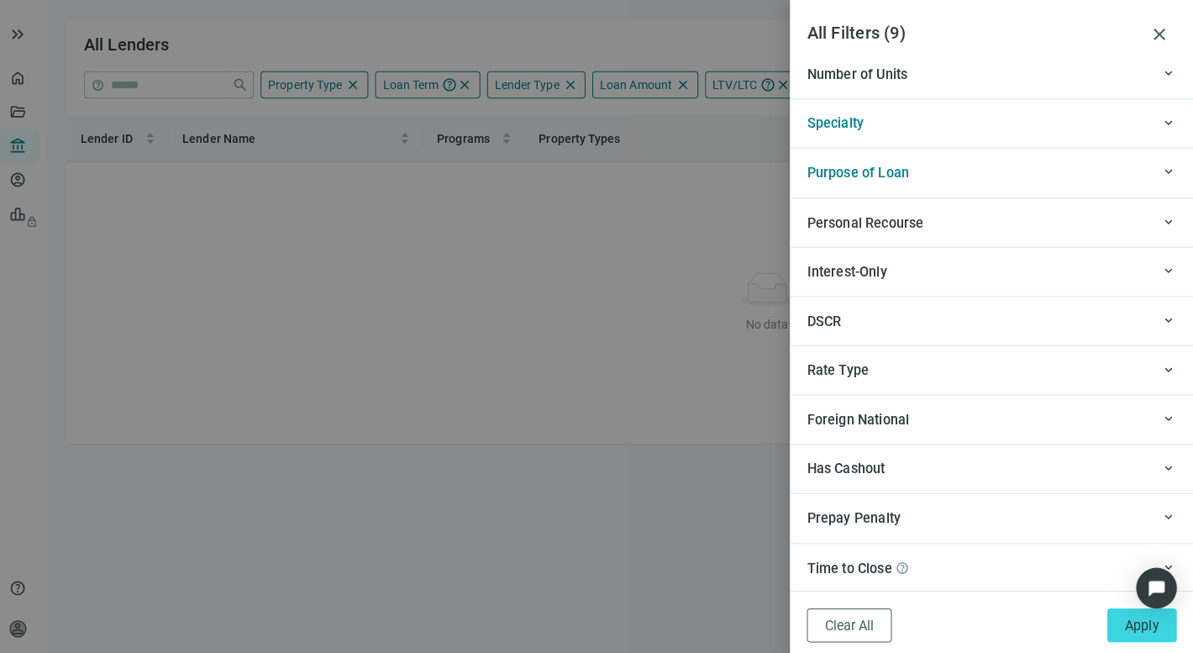
scroll to position [1713, 0]
click at [1125, 622] on span "Apply" at bounding box center [1142, 620] width 34 height 16
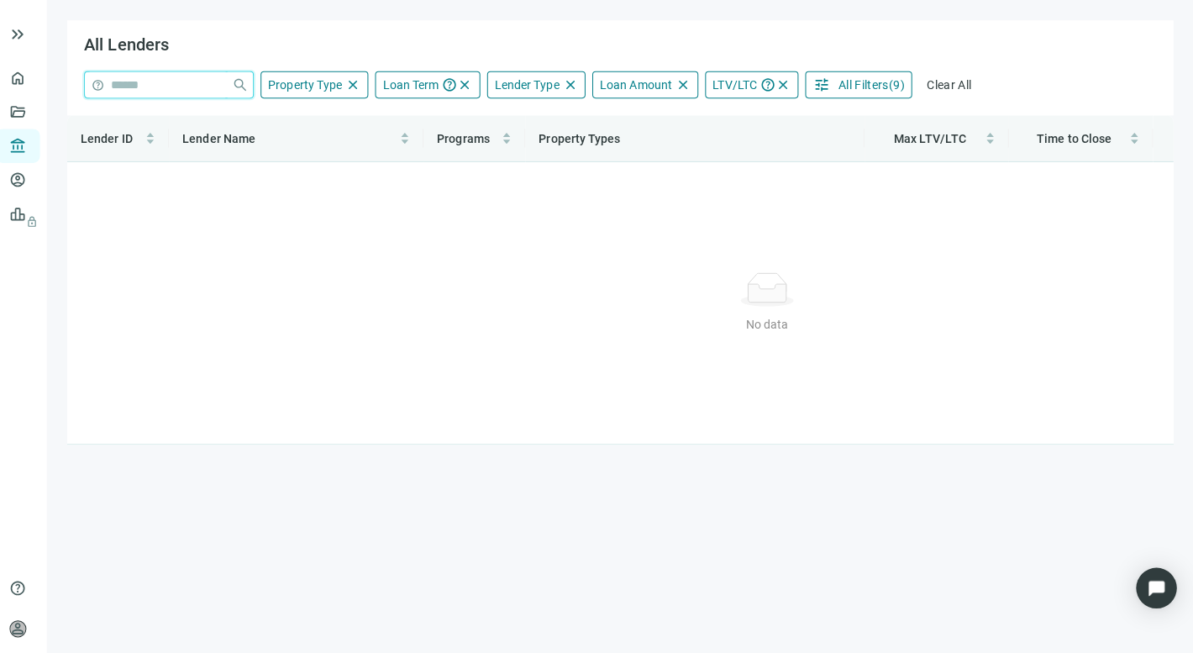
click at [174, 71] on input "search" at bounding box center [177, 83] width 113 height 25
paste input "**********"
type input "**********"
click at [622, 77] on span "Loan Amount" at bounding box center [640, 83] width 71 height 13
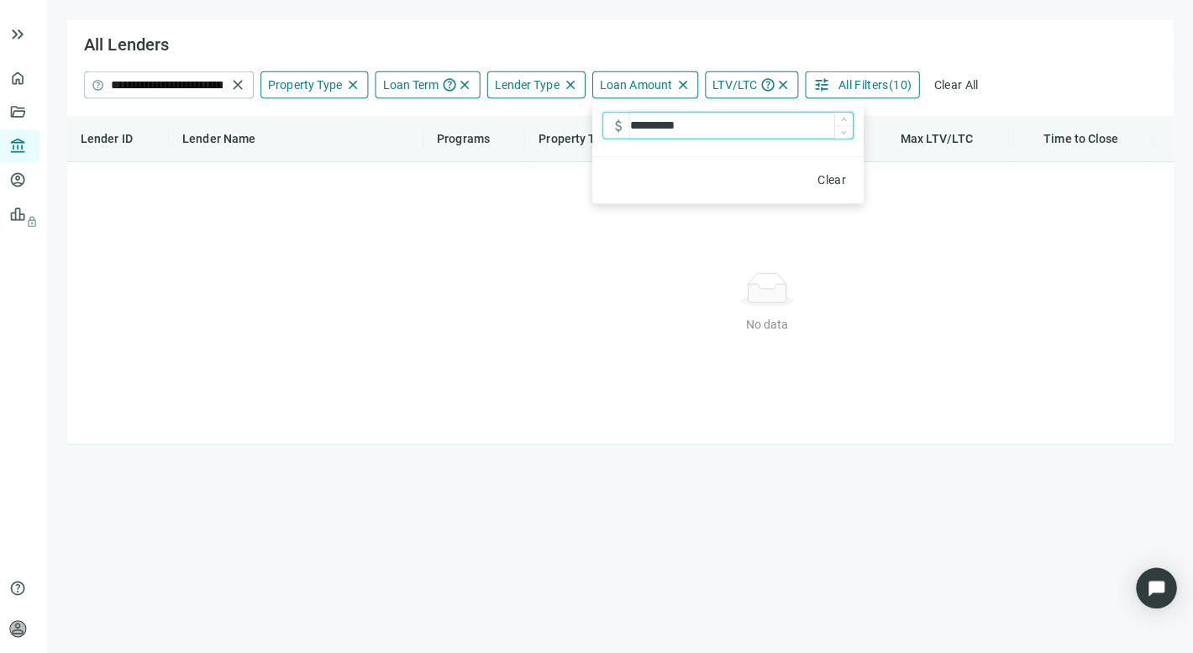
click at [635, 112] on input "**********" at bounding box center [745, 124] width 220 height 25
type input "*********"
click at [802, 226] on div "No data No data" at bounding box center [771, 300] width 1360 height 252
click at [912, 130] on span "Max LTV/LTC" at bounding box center [938, 136] width 72 height 13
click at [841, 77] on span "All Filters" at bounding box center [866, 83] width 50 height 13
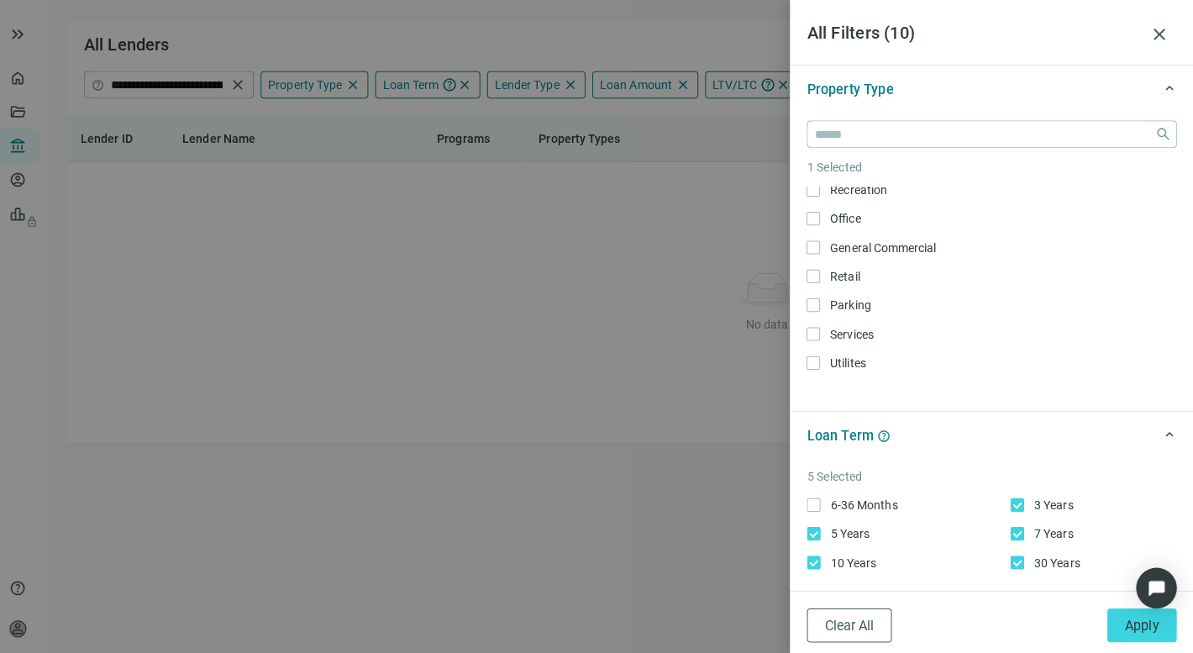
scroll to position [830, 0]
click at [1110, 613] on button "Apply" at bounding box center [1142, 620] width 69 height 34
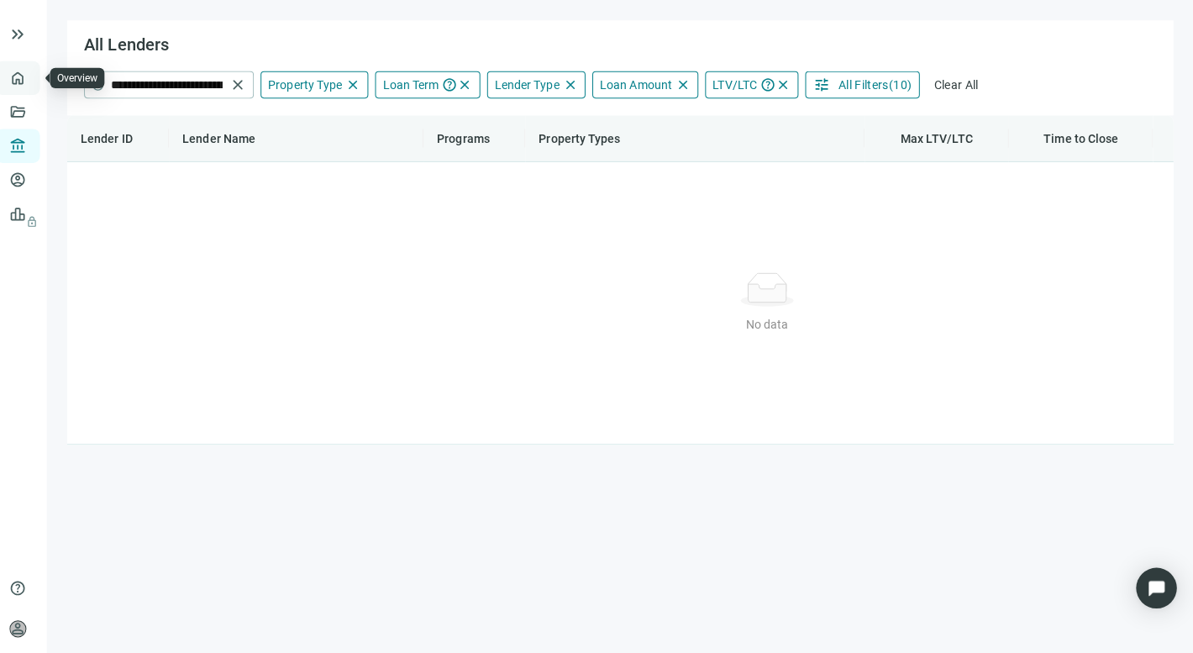
click at [42, 71] on link "Overview" at bounding box center [67, 77] width 50 height 13
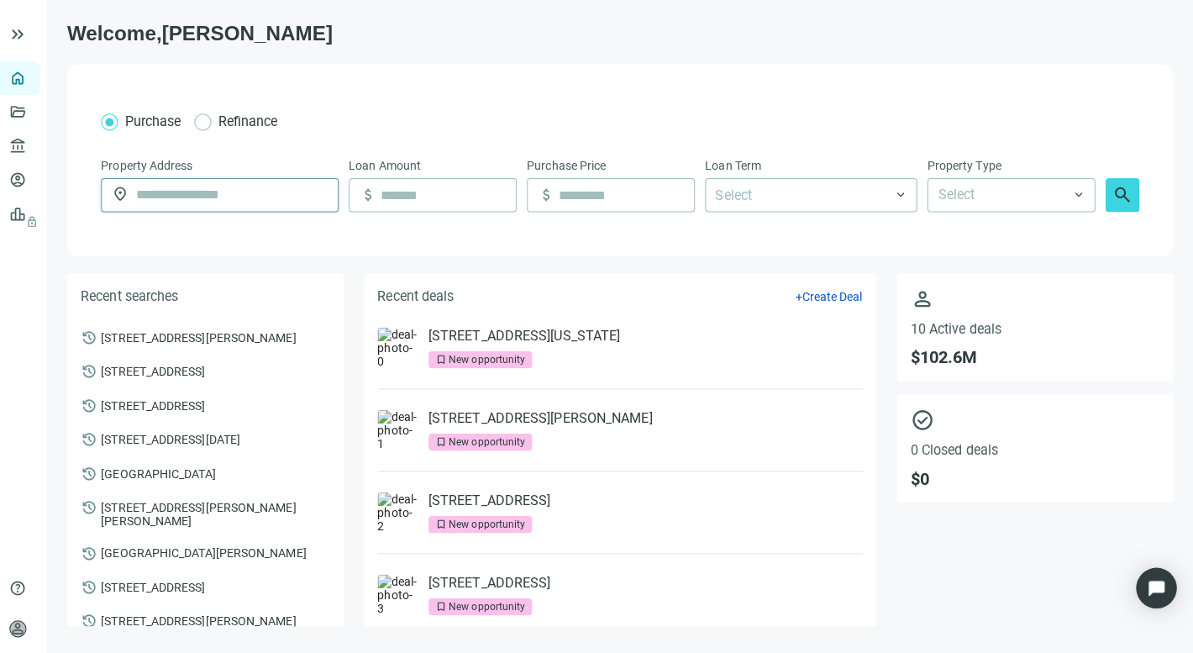
click at [163, 177] on input "text" at bounding box center [240, 193] width 190 height 32
paste input "**********"
type input "**********"
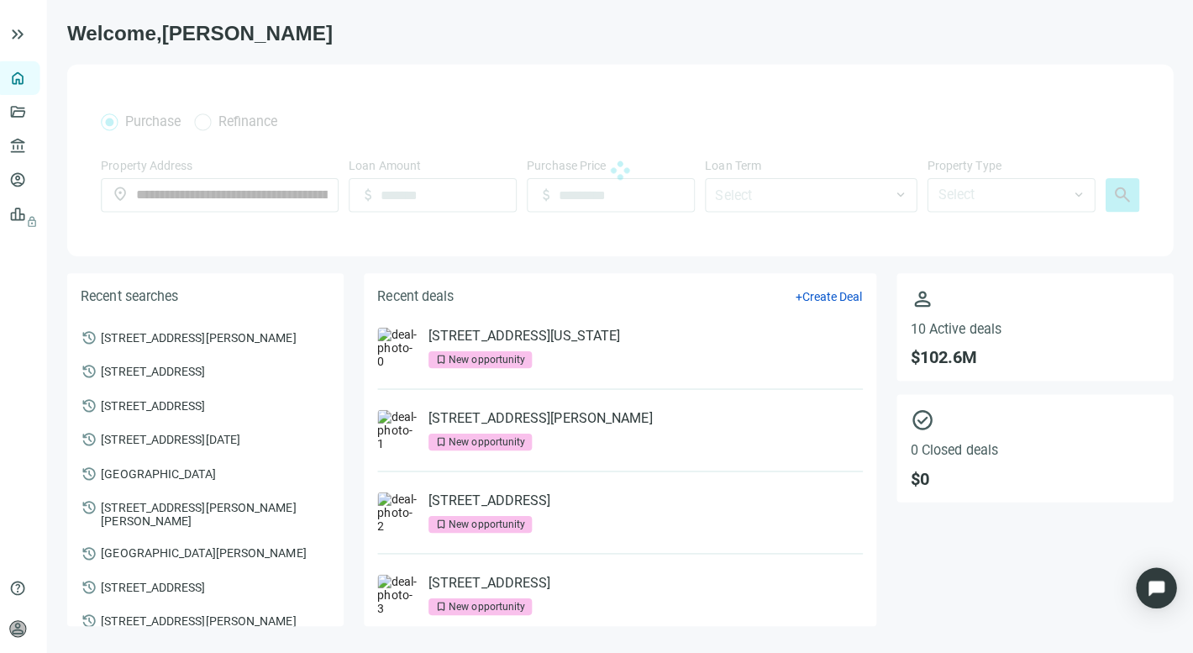
type input "*********"
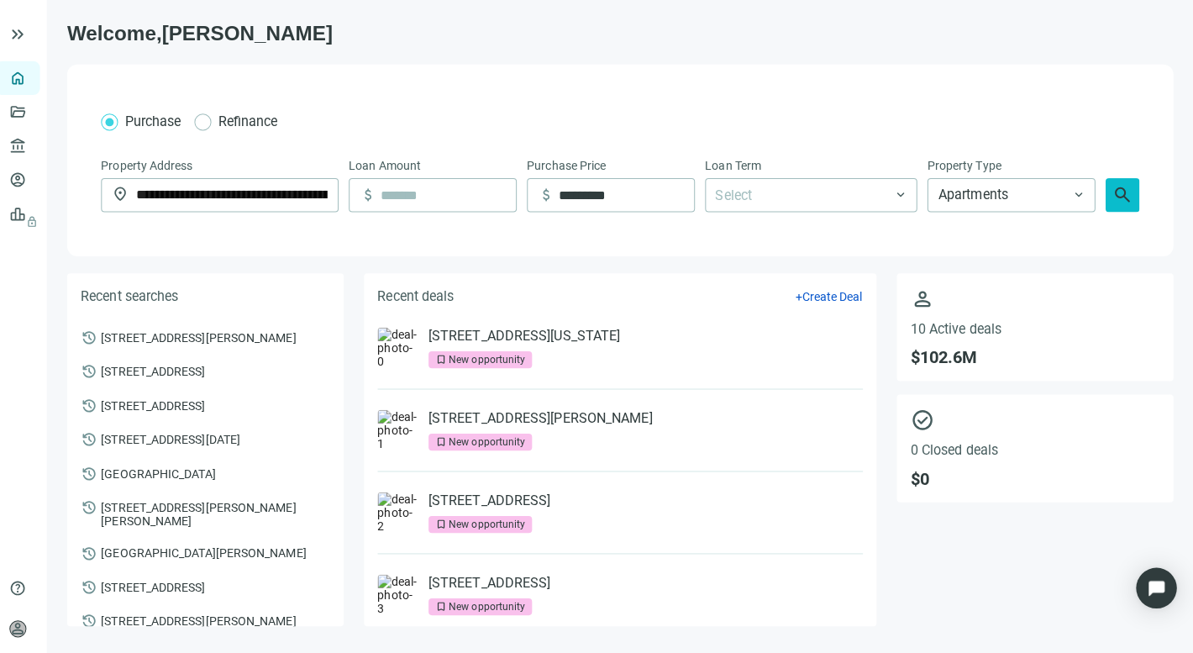
click at [1113, 183] on span "search" at bounding box center [1123, 193] width 20 height 20
type input "**********"
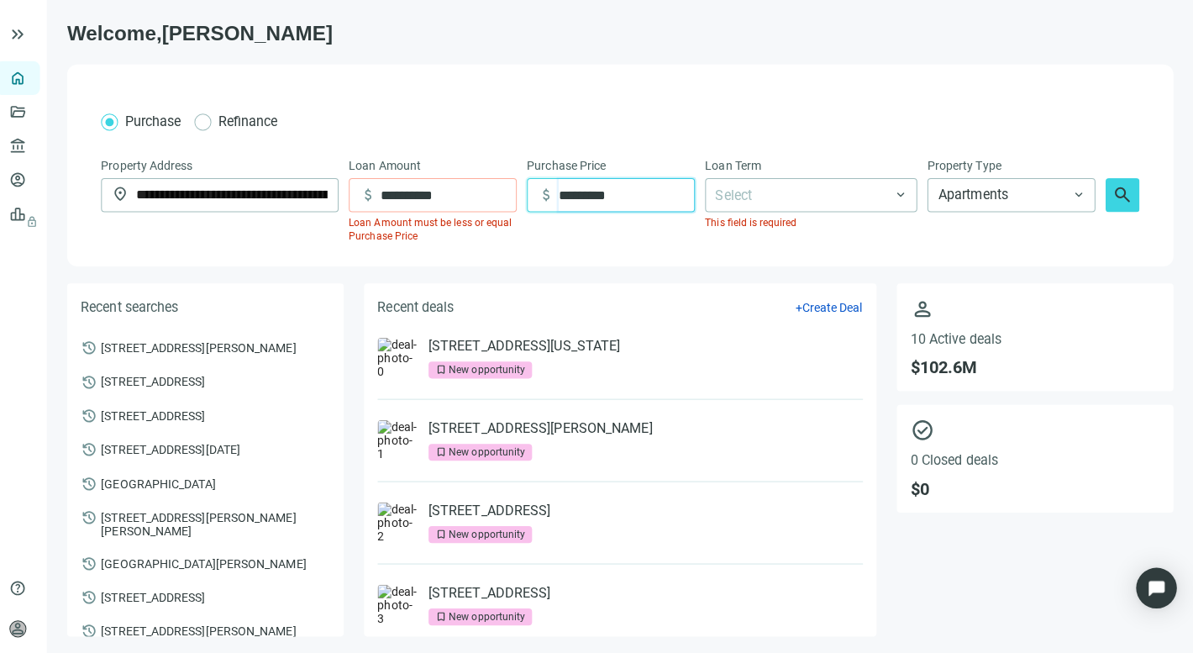
click at [564, 177] on input "*********" at bounding box center [631, 193] width 134 height 32
click at [731, 179] on div at bounding box center [806, 193] width 186 height 30
type input "**********"
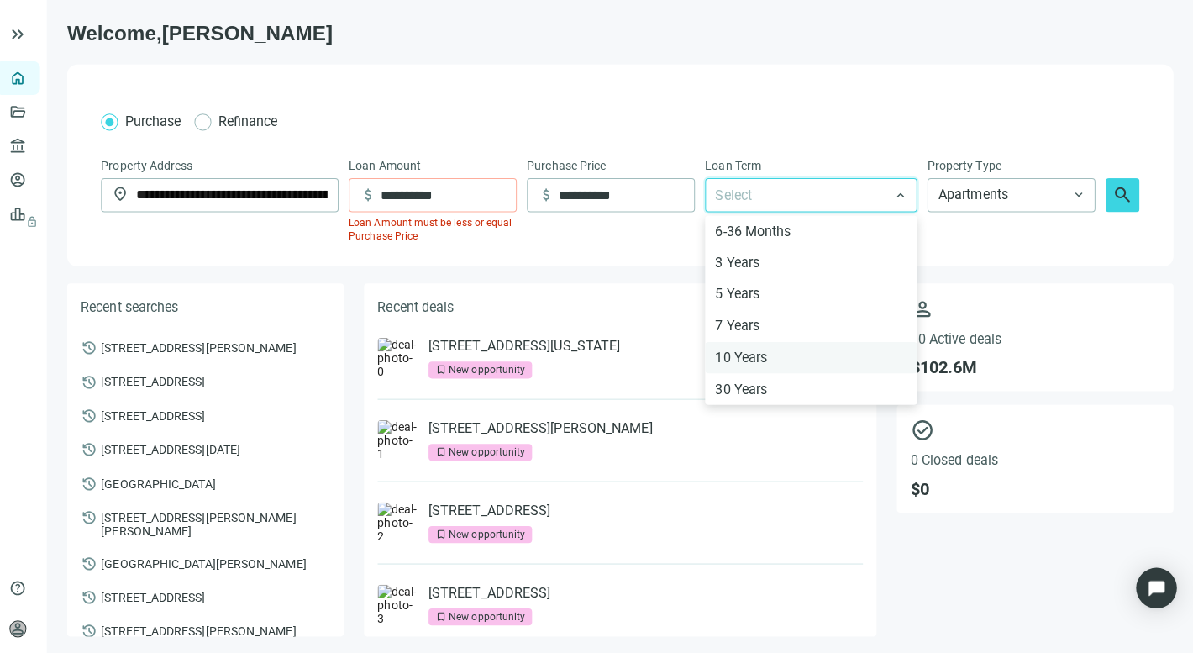
click at [724, 344] on div "10 Years" at bounding box center [814, 354] width 190 height 21
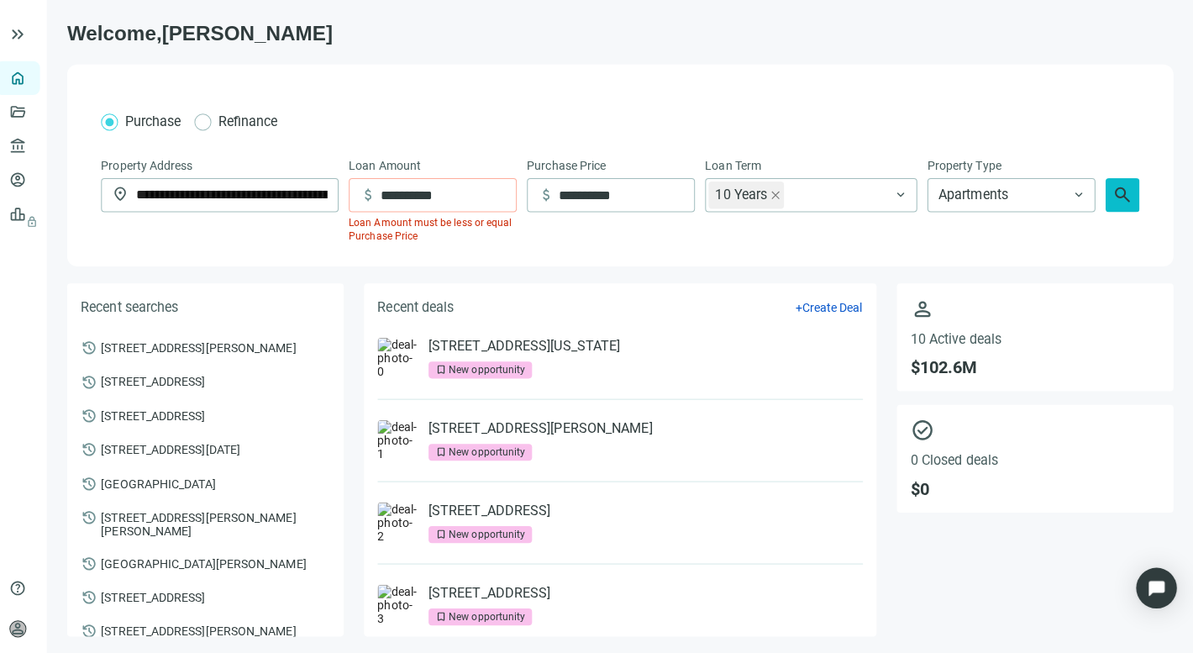
click at [1113, 183] on span "search" at bounding box center [1123, 193] width 20 height 20
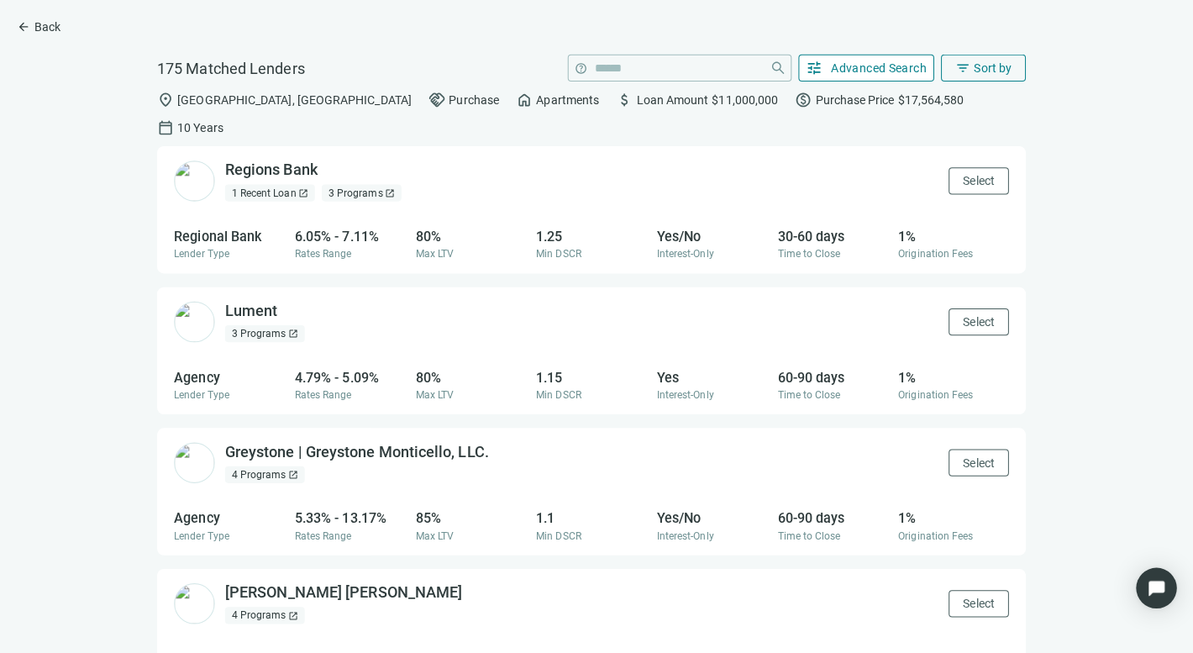
click at [862, 61] on span "Advanced Search" at bounding box center [881, 67] width 95 height 13
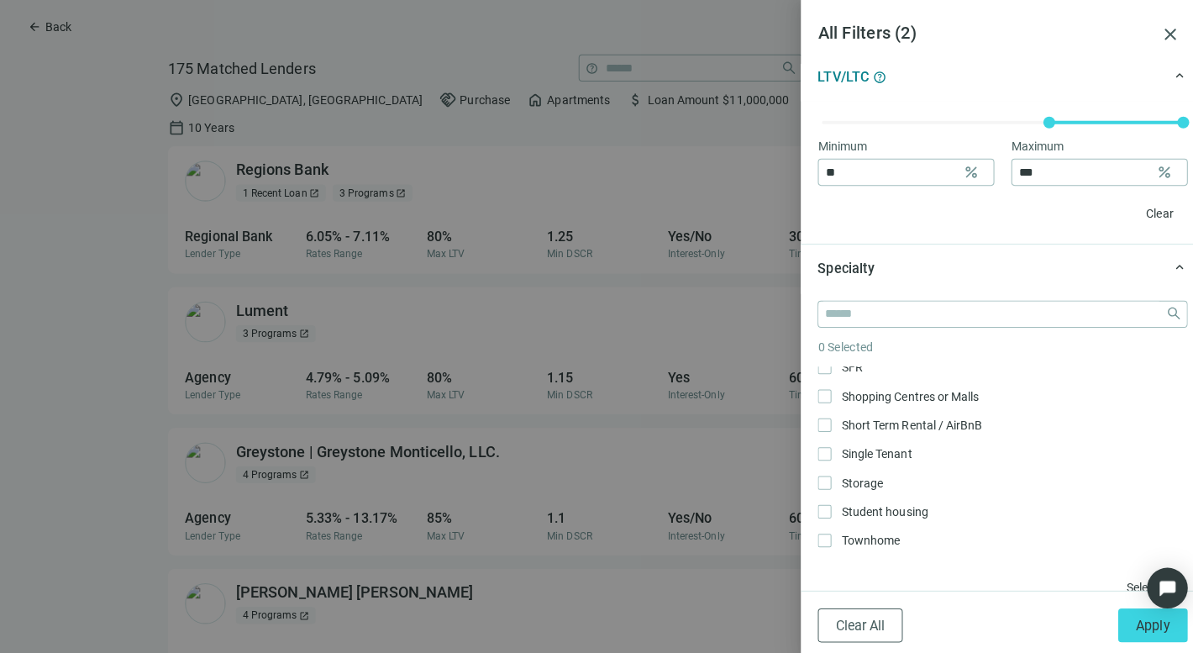
scroll to position [524, 0]
click at [1140, 619] on span "Apply" at bounding box center [1142, 620] width 34 height 16
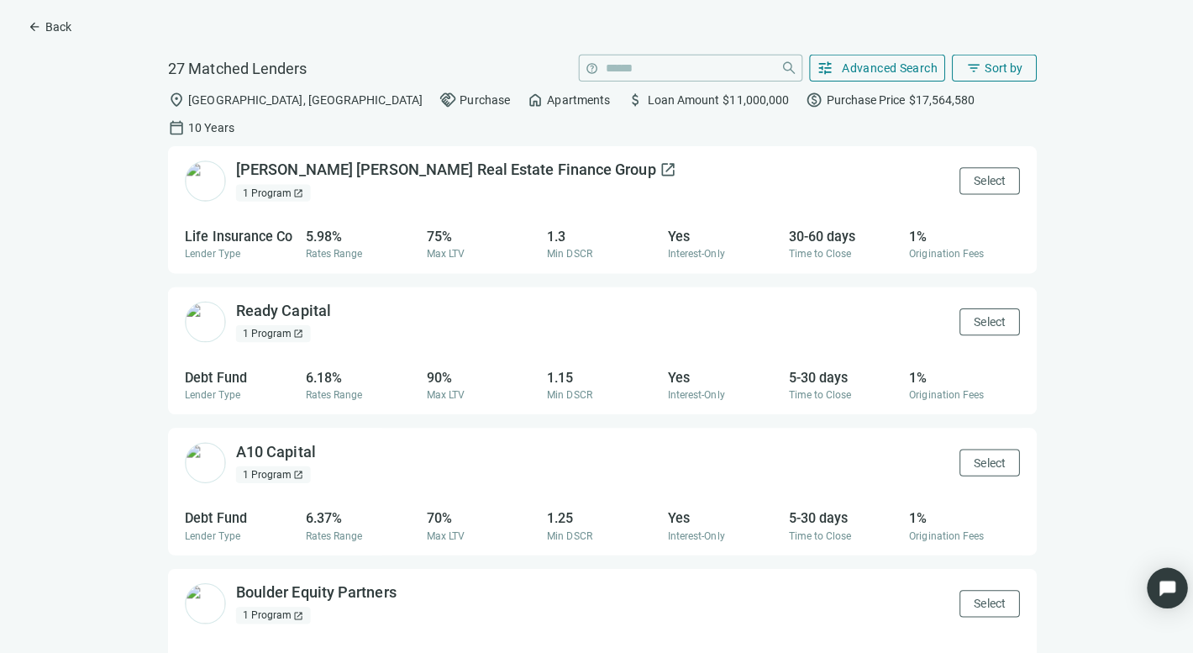
click at [653, 160] on span "open_in_new" at bounding box center [661, 168] width 17 height 17
click at [339, 299] on span "open_in_new" at bounding box center [339, 307] width 17 height 17
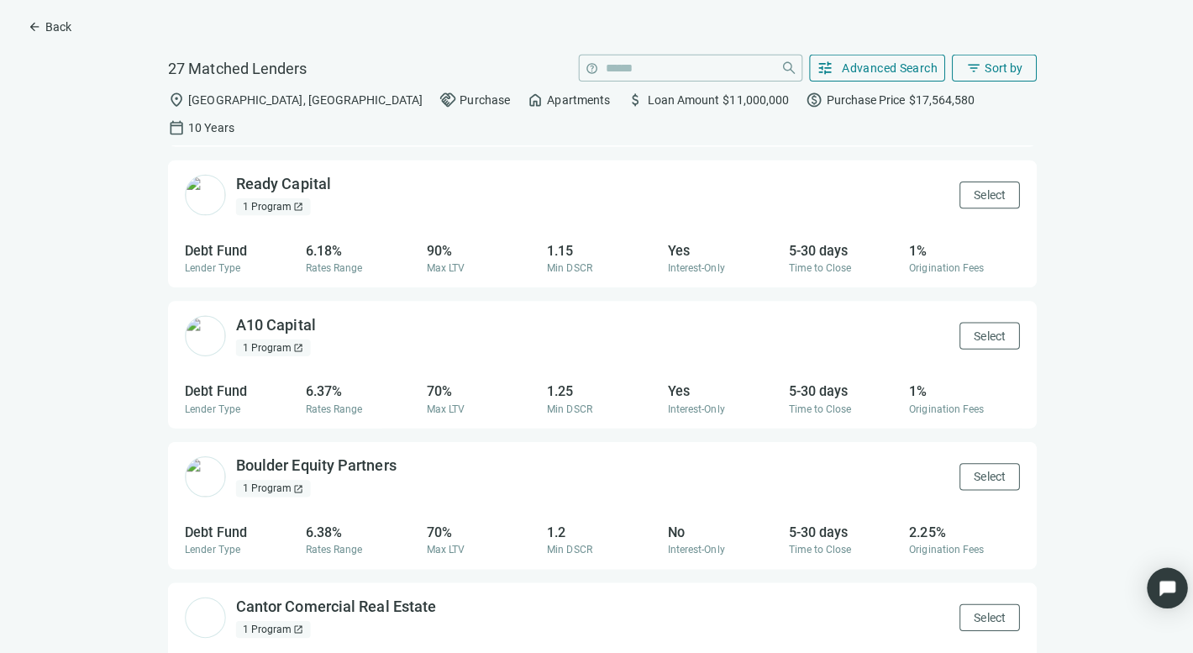
scroll to position [136, 0]
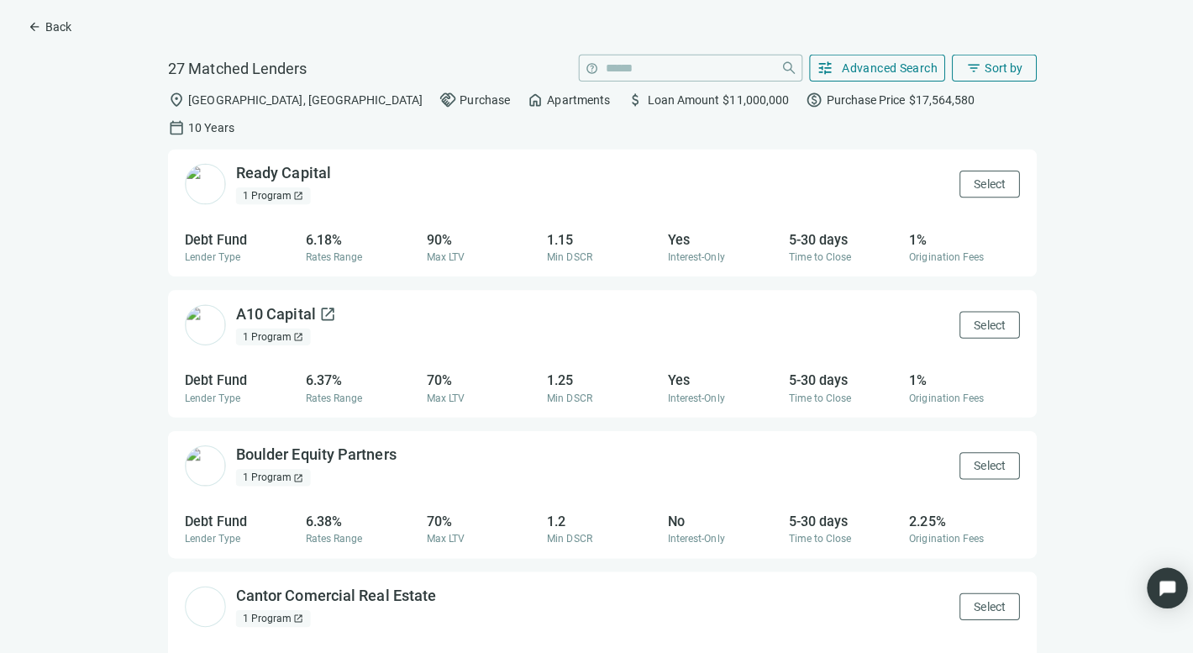
click at [323, 303] on span "open_in_new" at bounding box center [324, 311] width 17 height 17
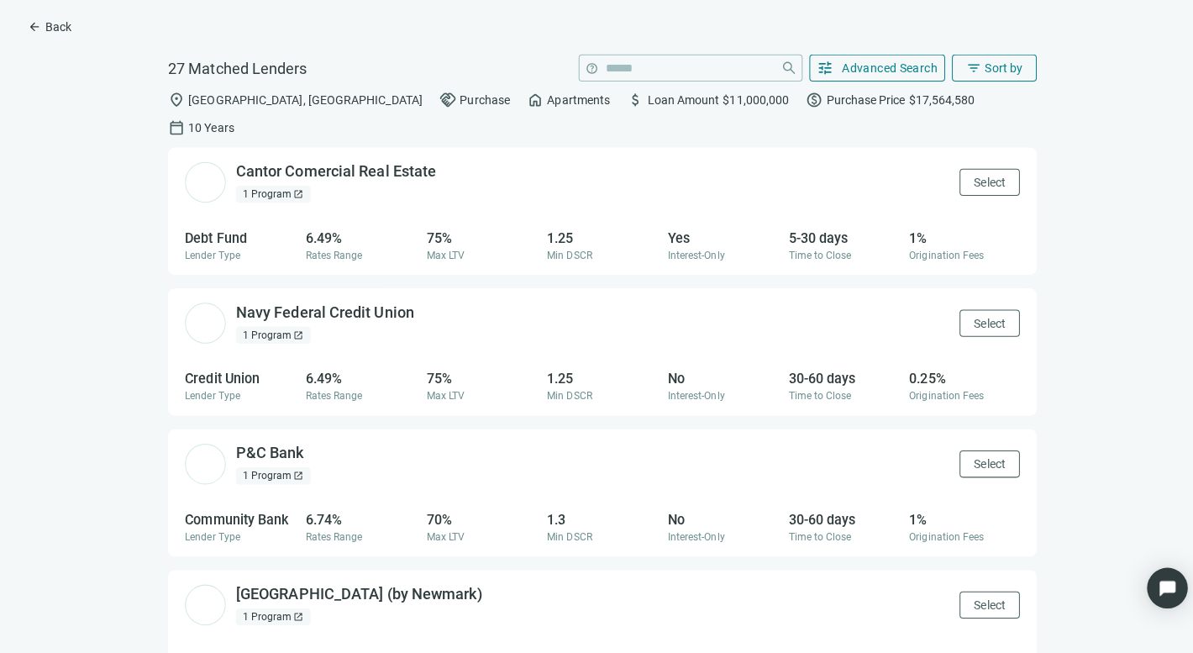
scroll to position [555, 0]
click at [418, 302] on span "open_in_new" at bounding box center [421, 310] width 17 height 17
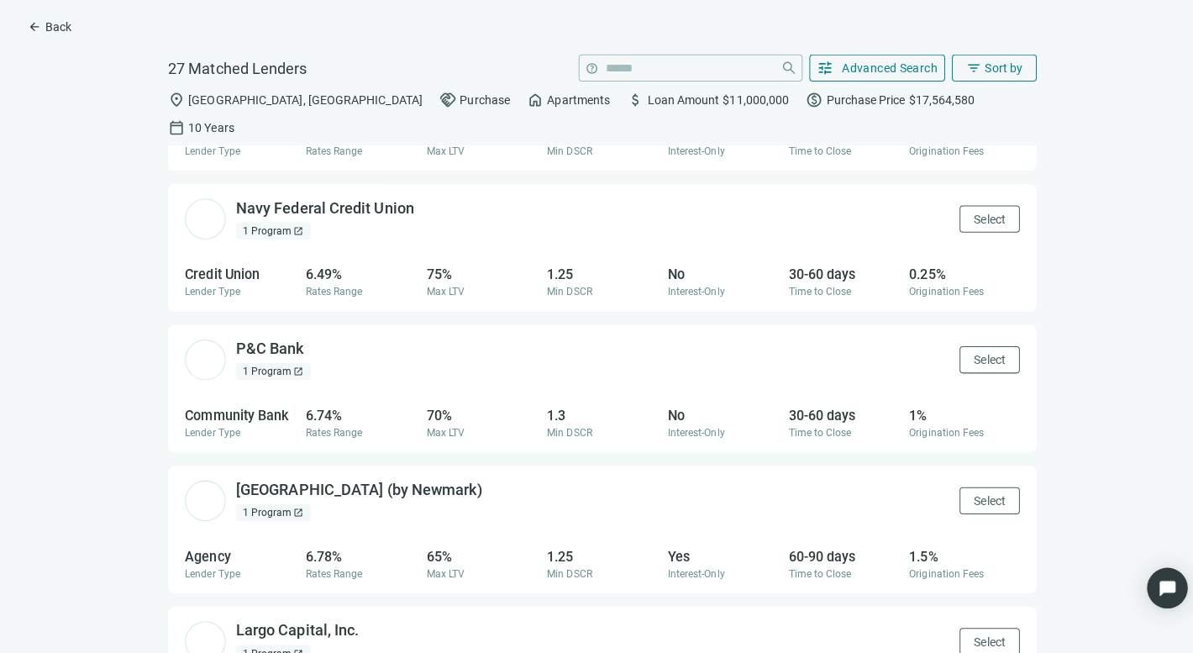
scroll to position [695, 0]
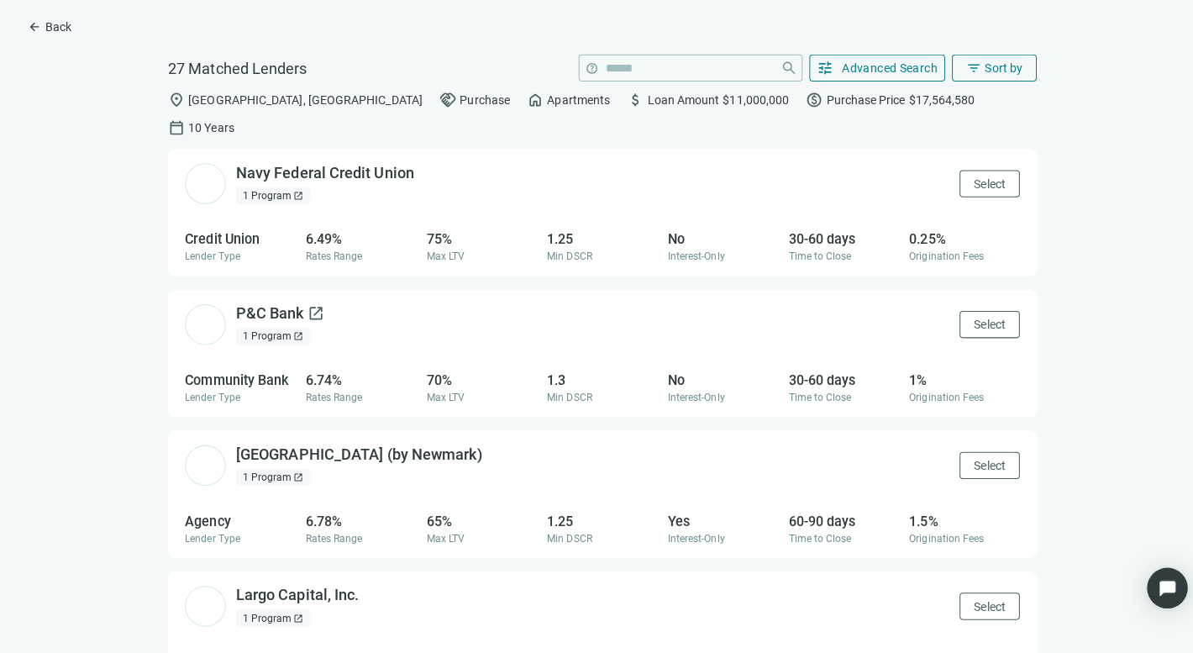
click at [314, 302] on span "open_in_new" at bounding box center [312, 310] width 17 height 17
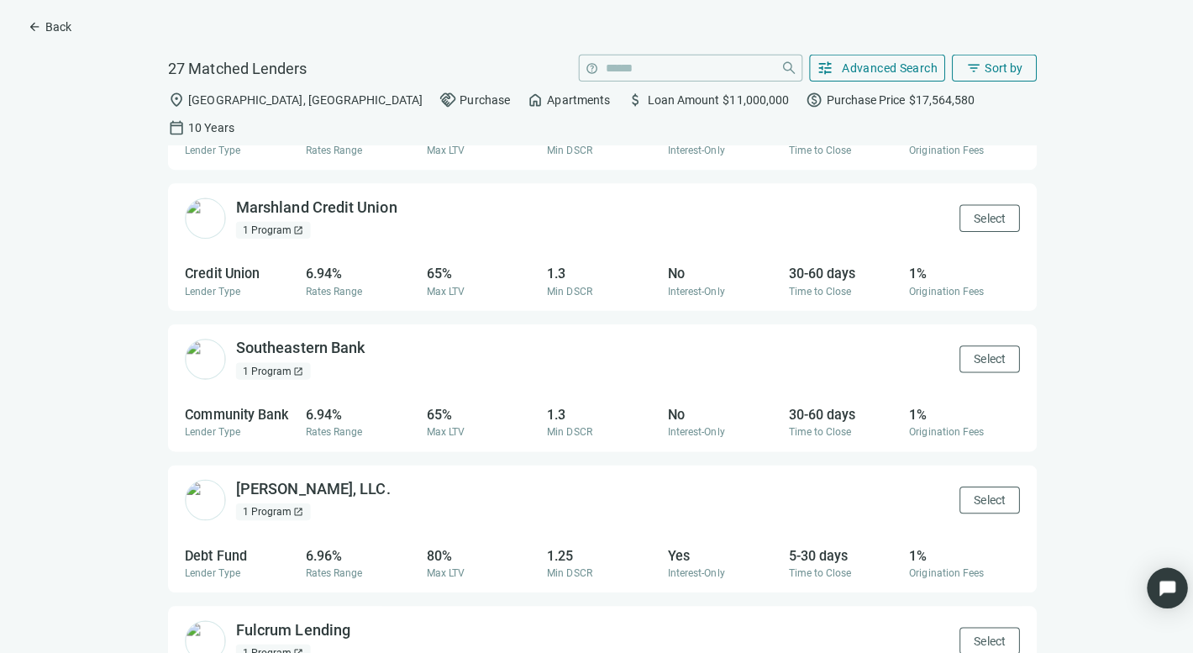
scroll to position [1368, 0]
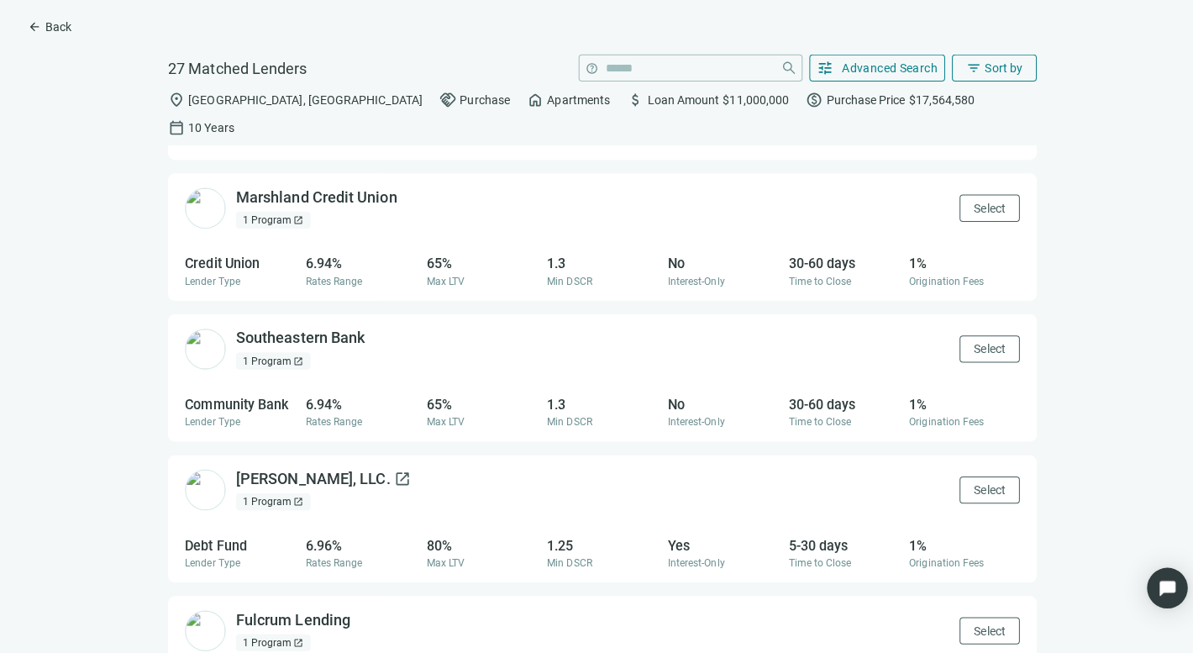
click at [390, 466] on span "open_in_new" at bounding box center [398, 474] width 17 height 17
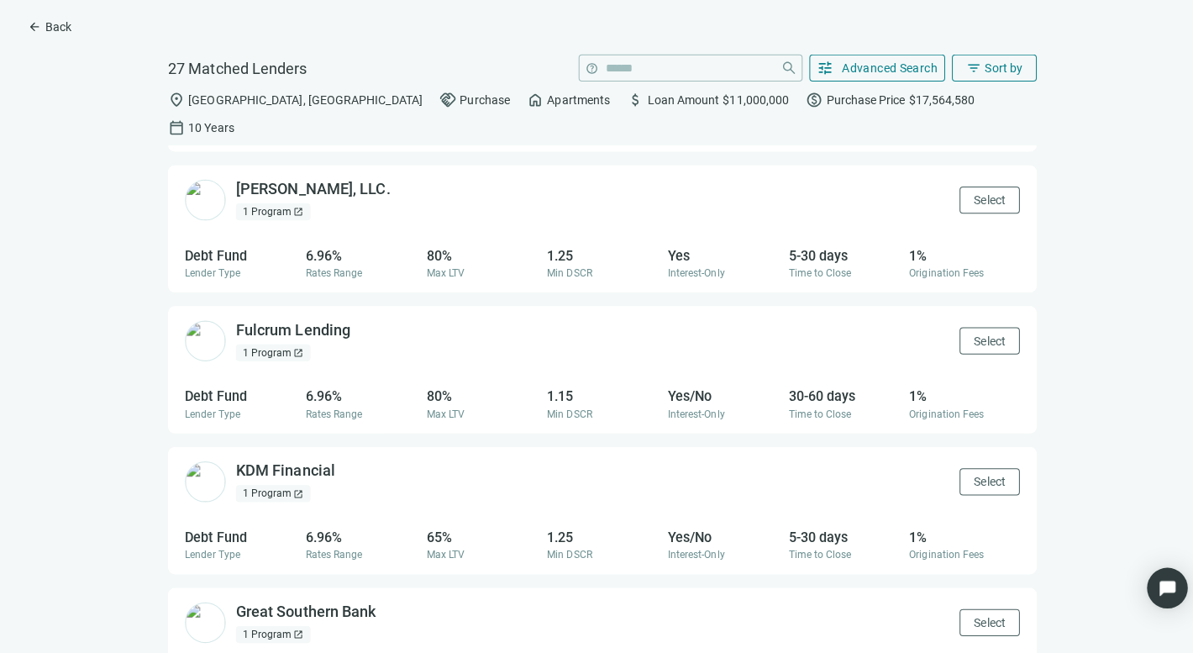
scroll to position [1660, 0]
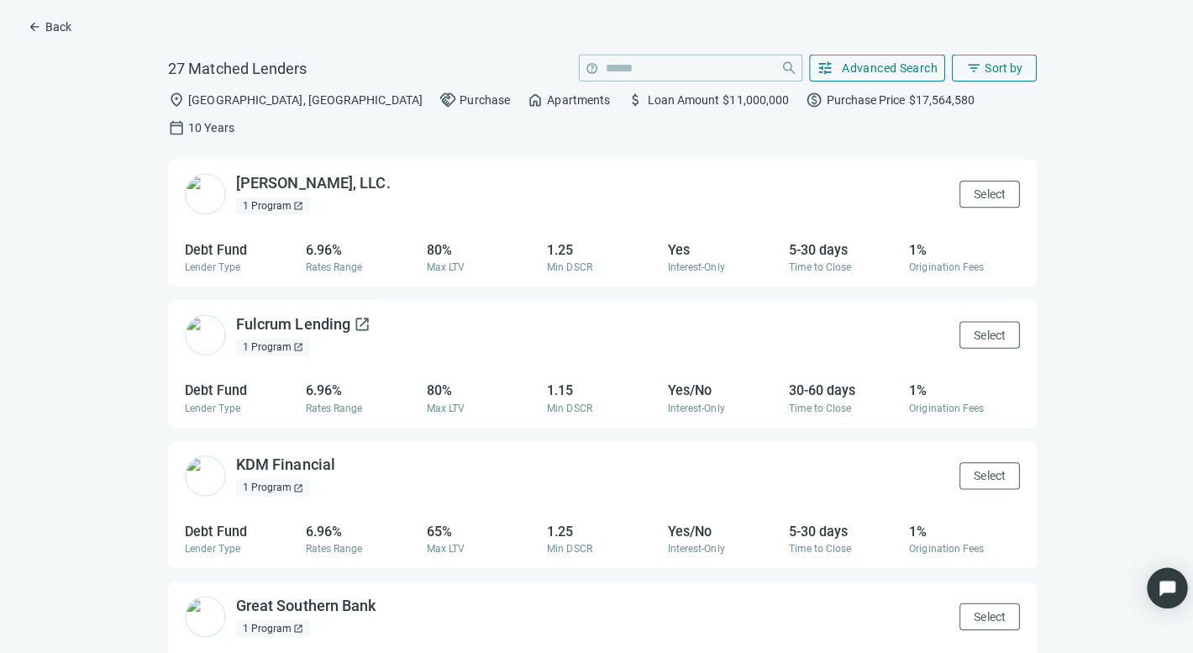
click at [355, 313] on span "open_in_new" at bounding box center [358, 321] width 17 height 17
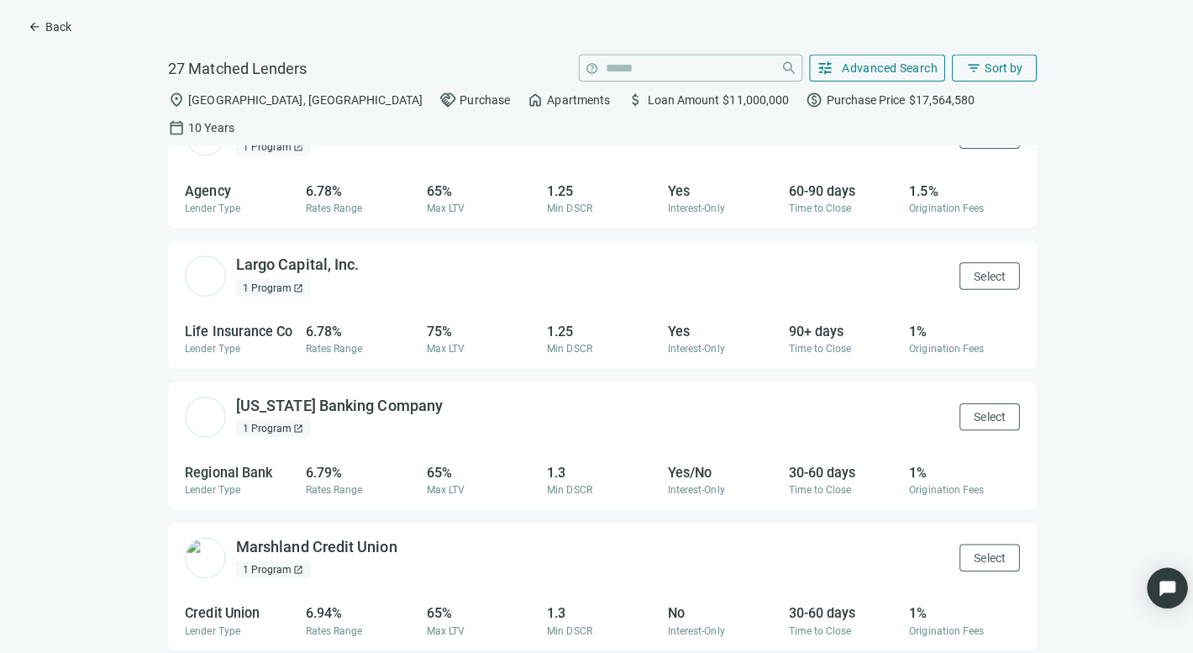
scroll to position [1025, 0]
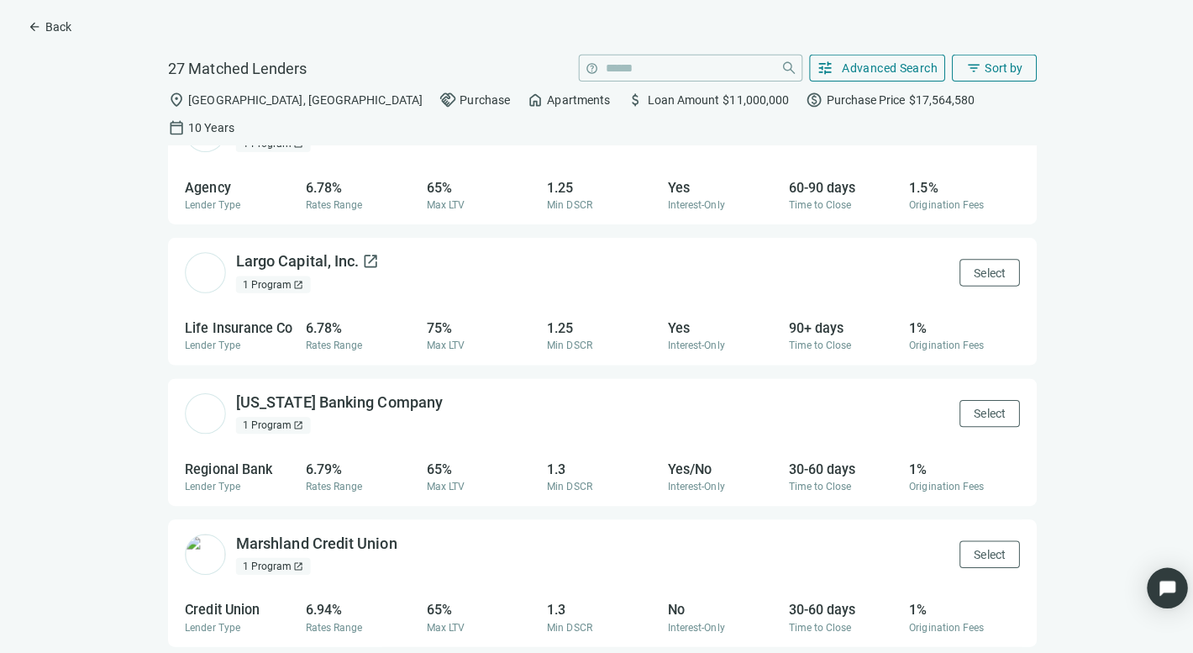
click at [364, 250] on span "open_in_new" at bounding box center [367, 258] width 17 height 17
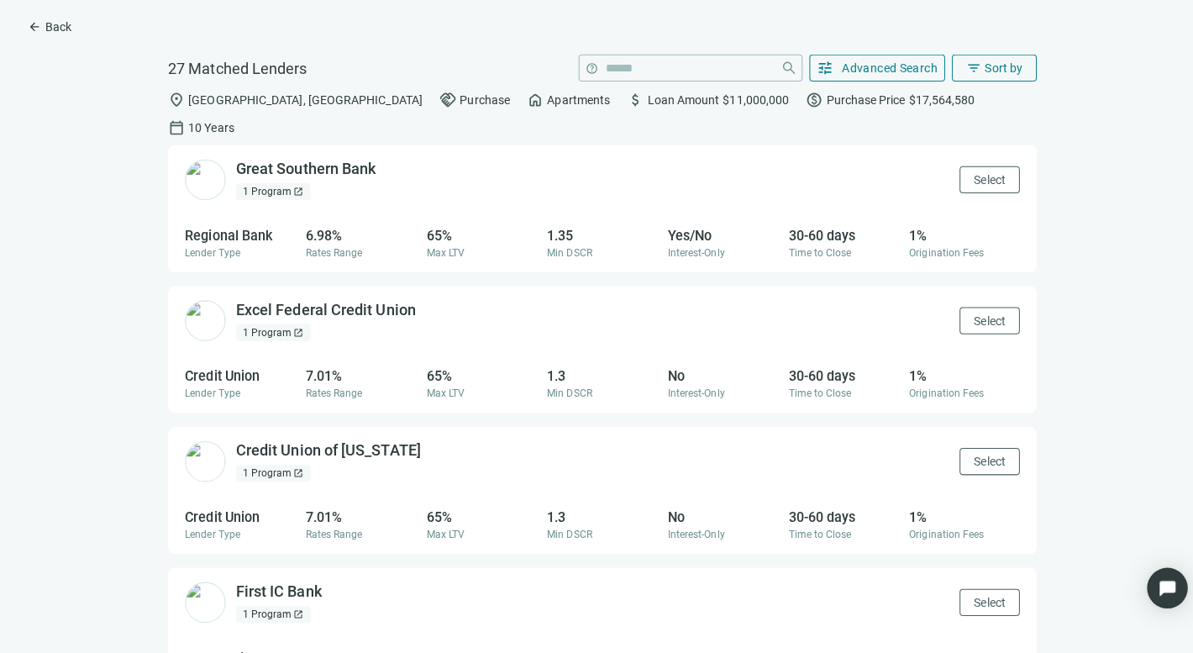
scroll to position [2097, 0]
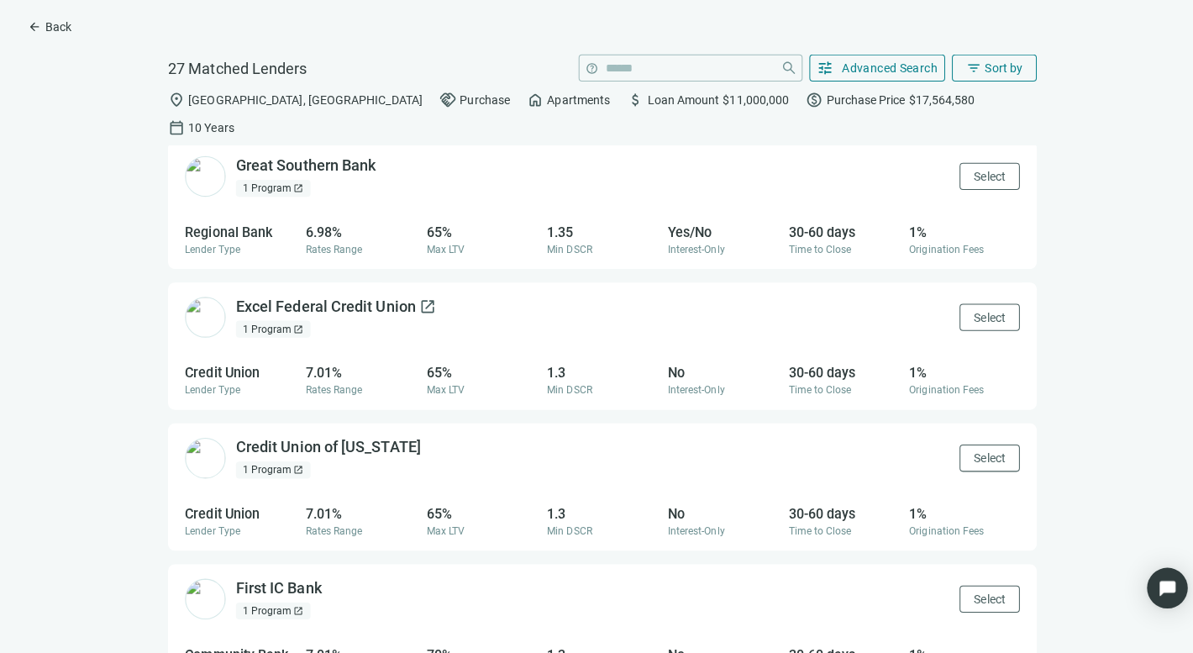
click at [422, 295] on span "open_in_new" at bounding box center [423, 303] width 17 height 17
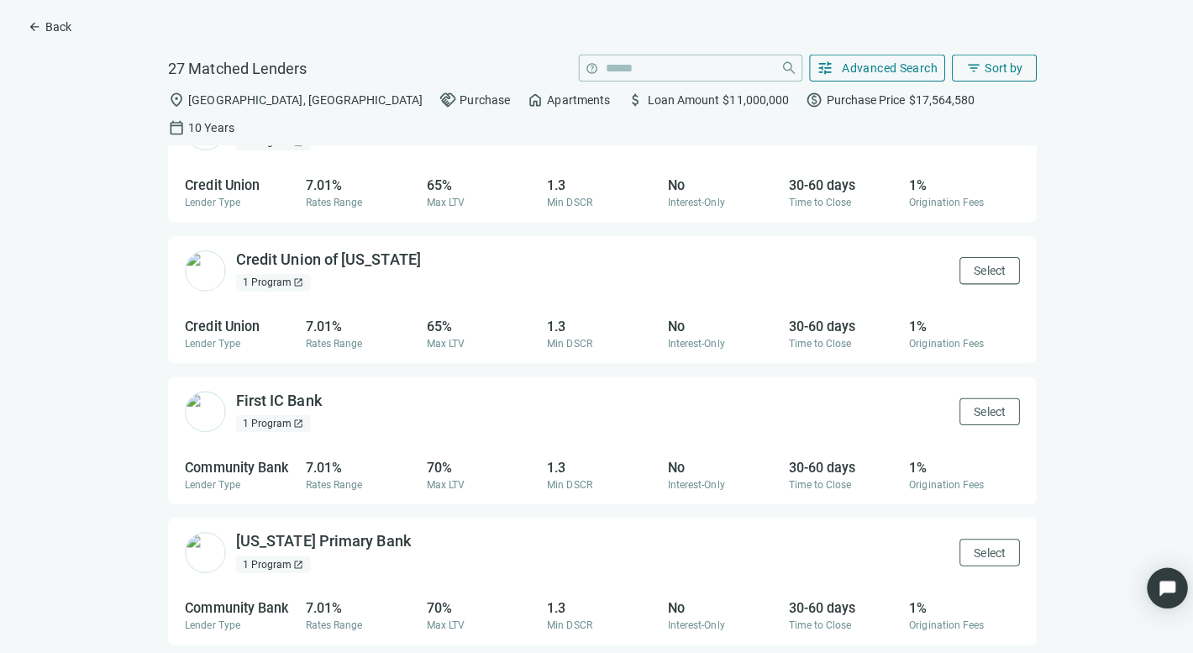
scroll to position [2283, 0]
click at [332, 387] on span "open_in_new" at bounding box center [330, 395] width 17 height 17
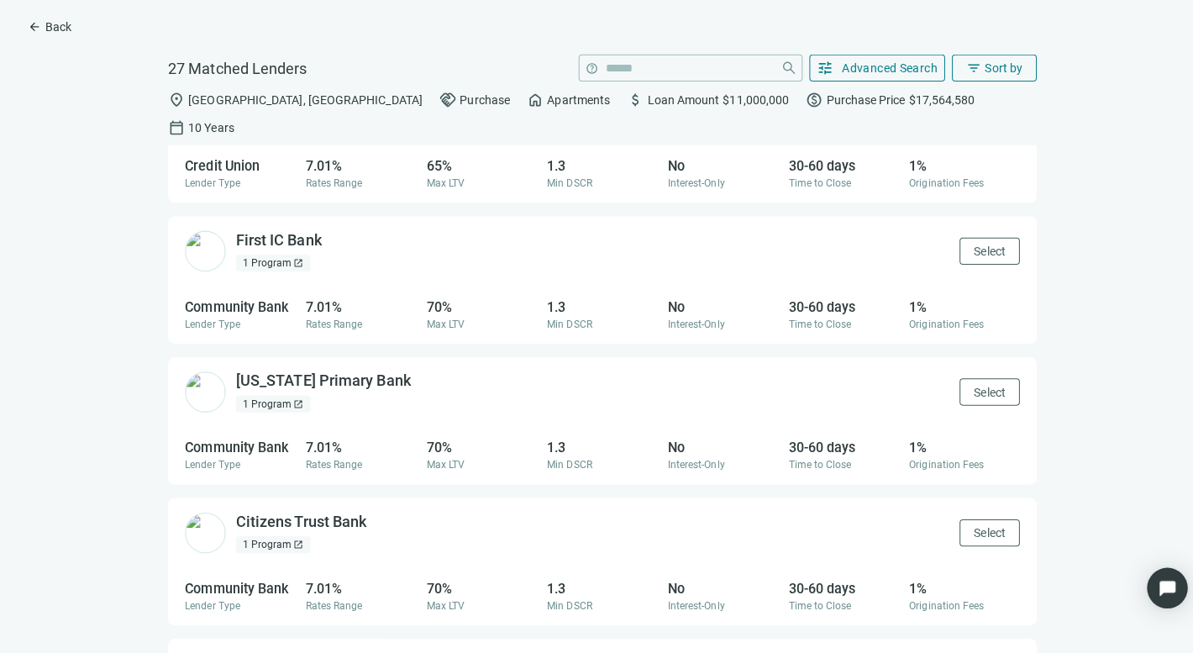
scroll to position [2442, 0]
click at [410, 368] on span "open_in_new" at bounding box center [418, 376] width 17 height 17
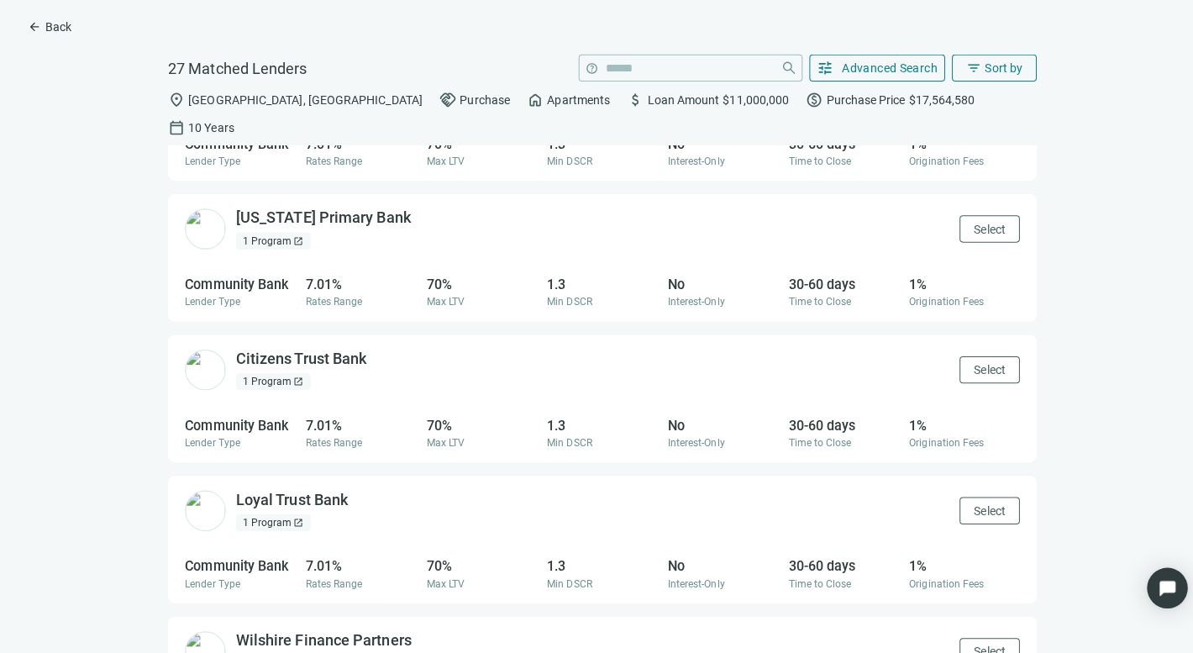
scroll to position [2606, 0]
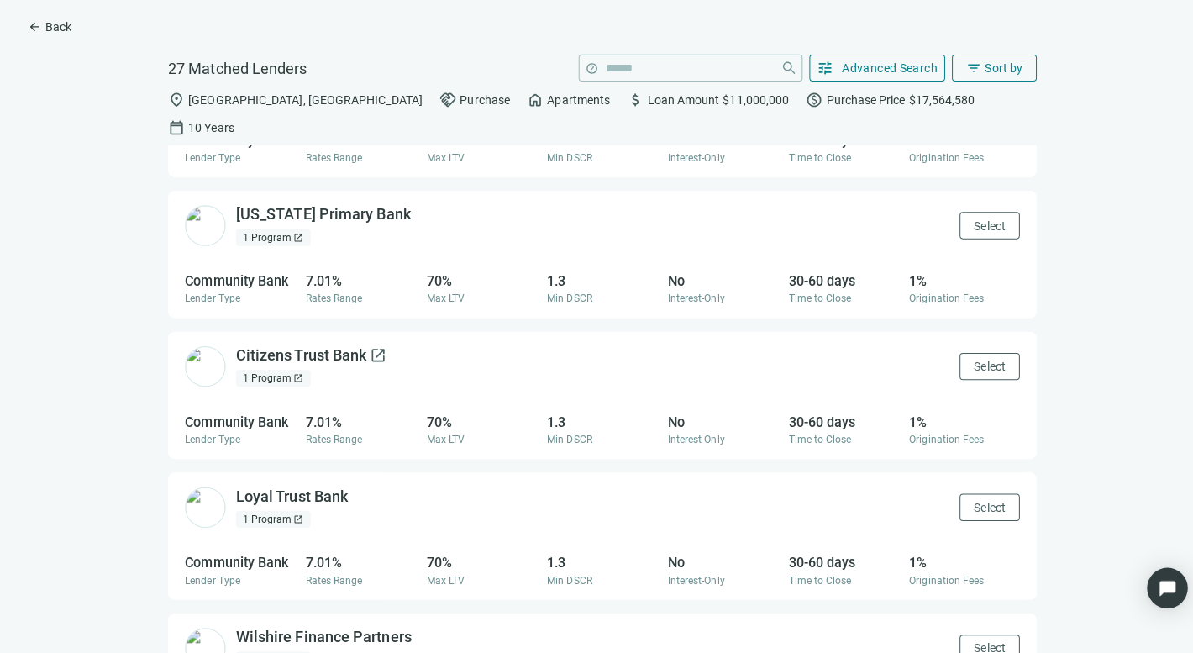
click at [373, 344] on span "open_in_new" at bounding box center [374, 352] width 17 height 17
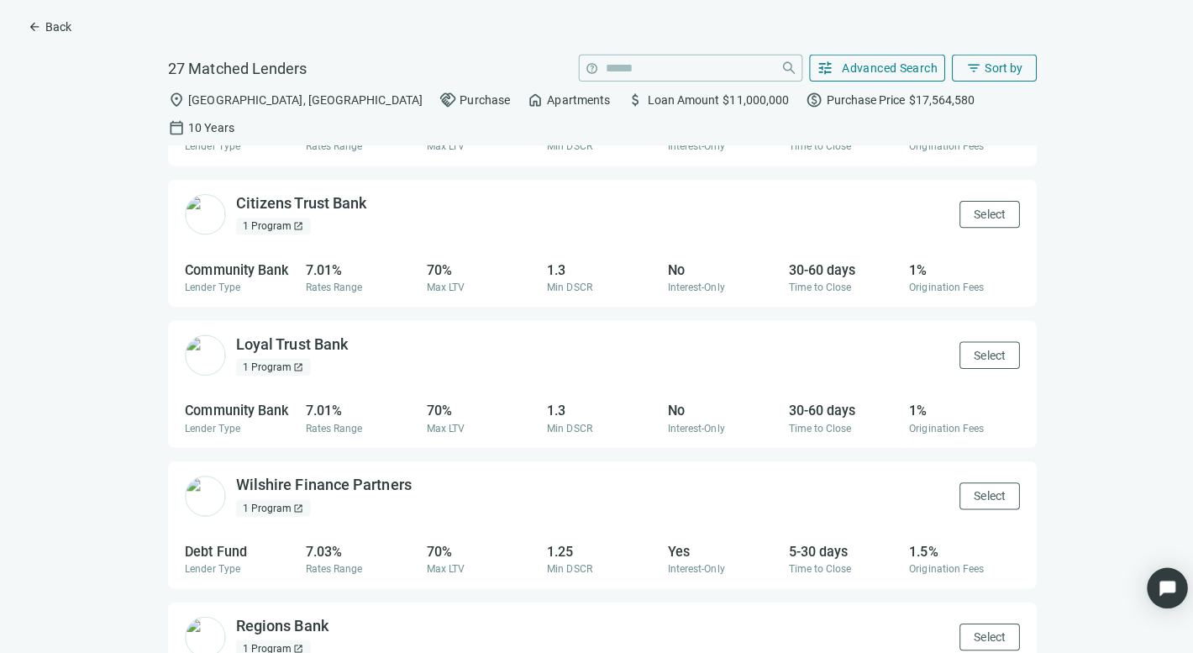
scroll to position [2764, 0]
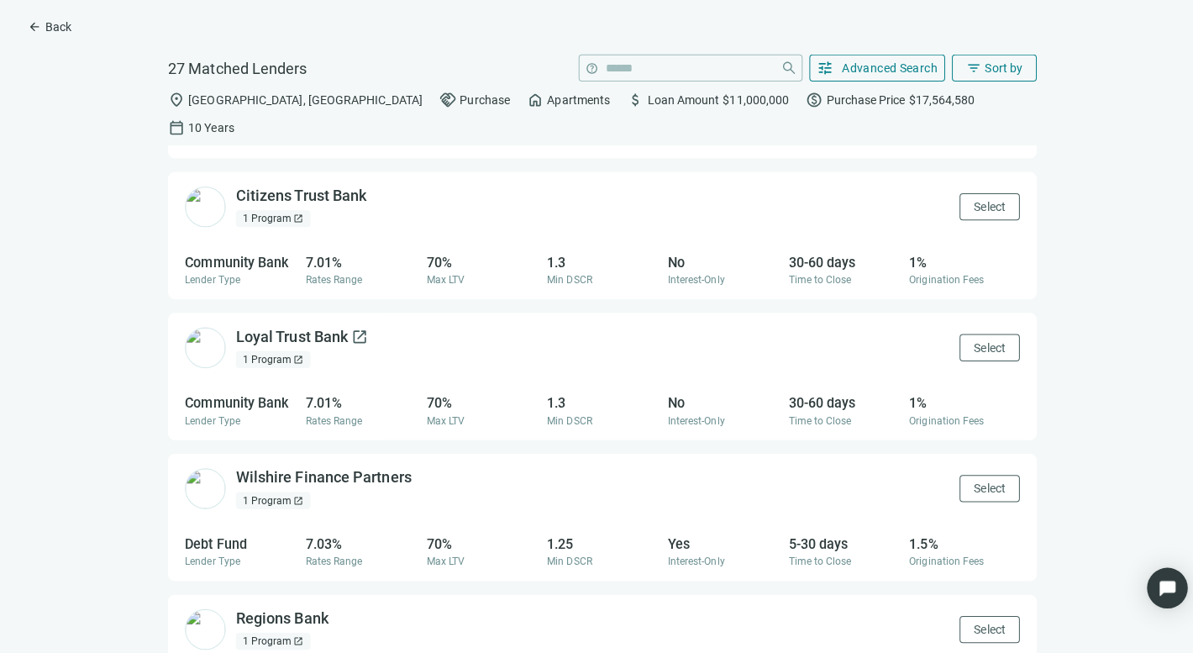
click at [355, 325] on span "open_in_new" at bounding box center [356, 333] width 17 height 17
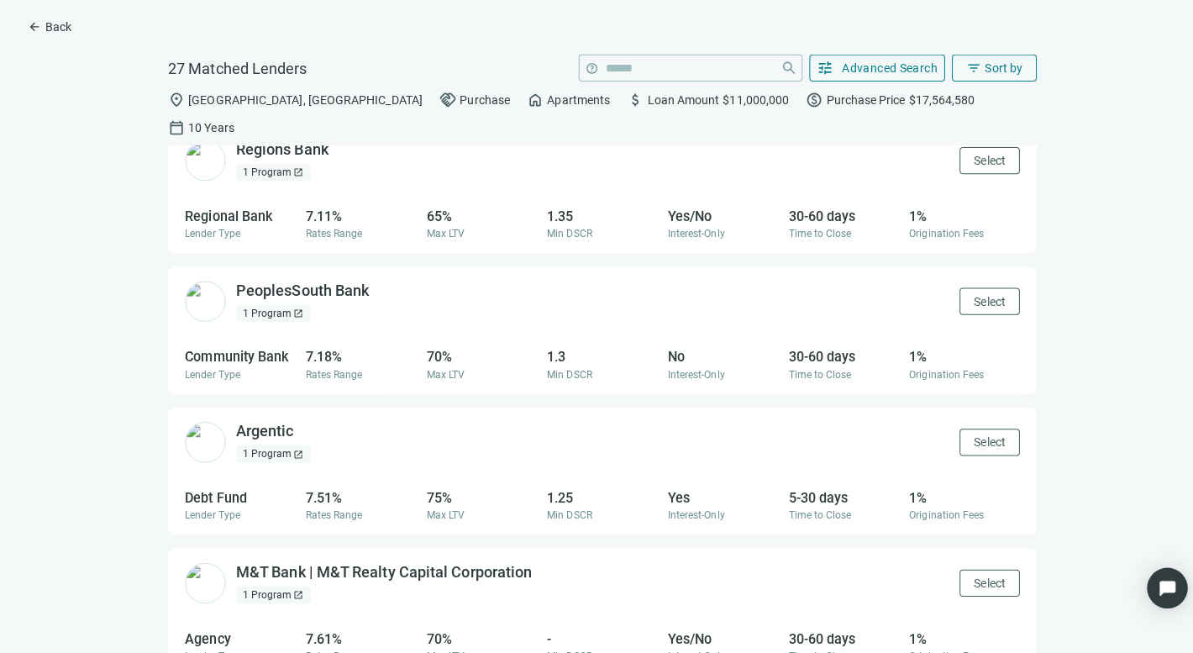
scroll to position [3228, 0]
click at [374, 280] on span "open_in_new" at bounding box center [377, 288] width 17 height 17
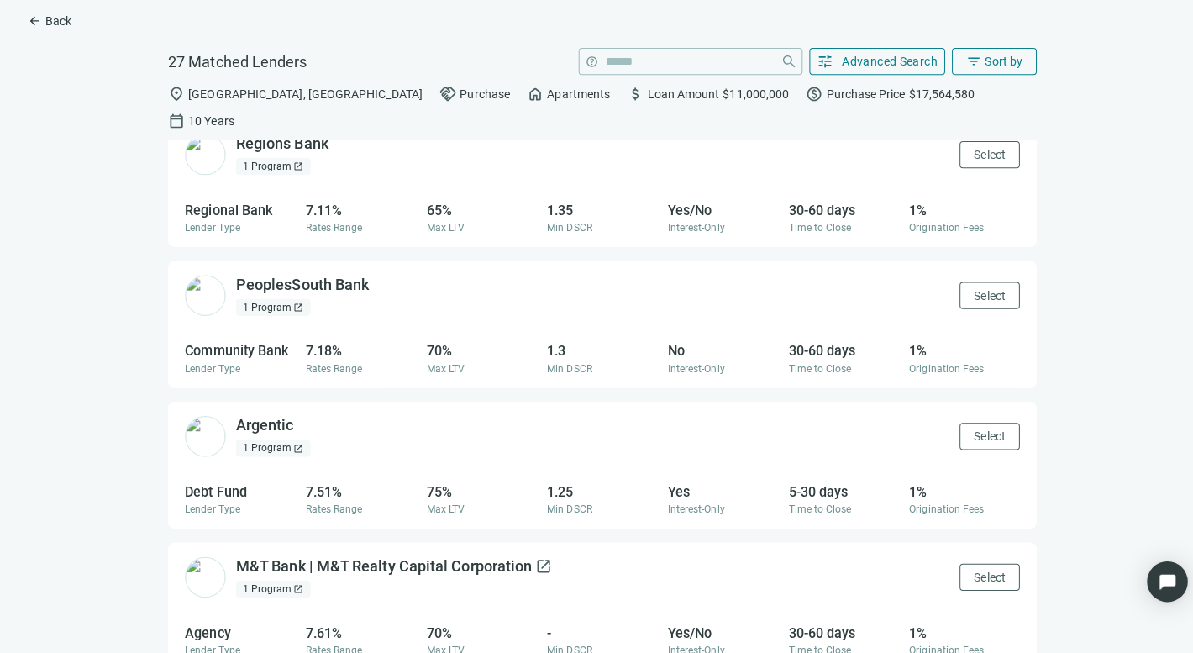
scroll to position [17, 0]
click at [301, 419] on span "open_in_new" at bounding box center [302, 427] width 17 height 17
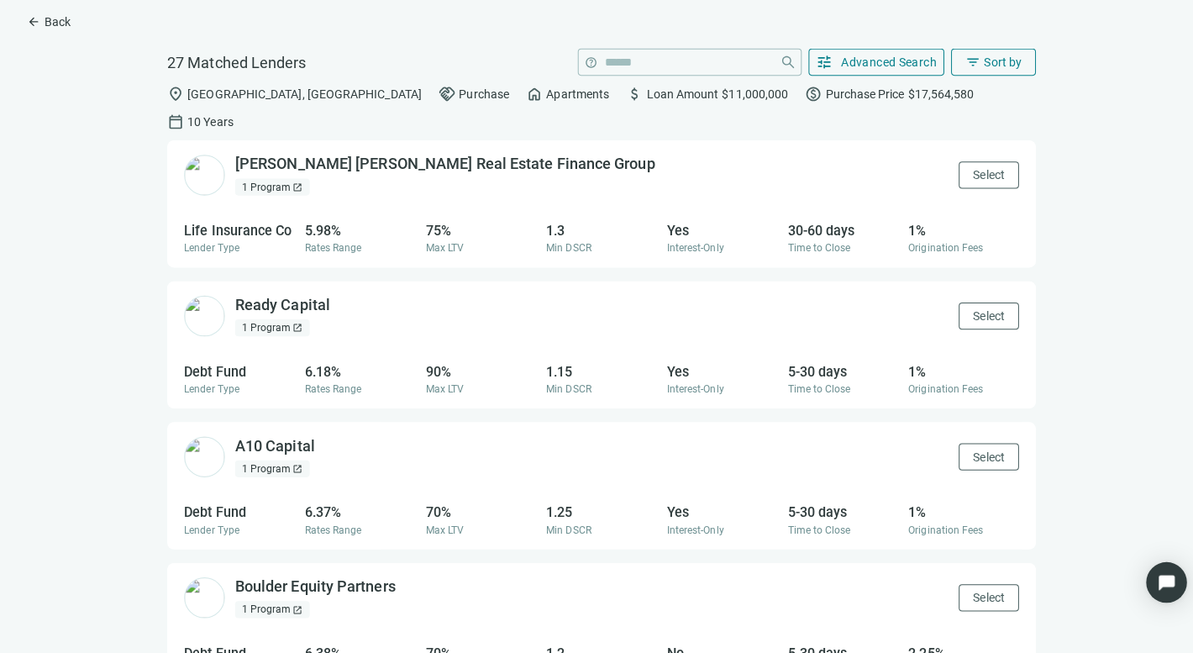
scroll to position [0, 0]
click at [862, 61] on span "Advanced Search" at bounding box center [881, 67] width 95 height 13
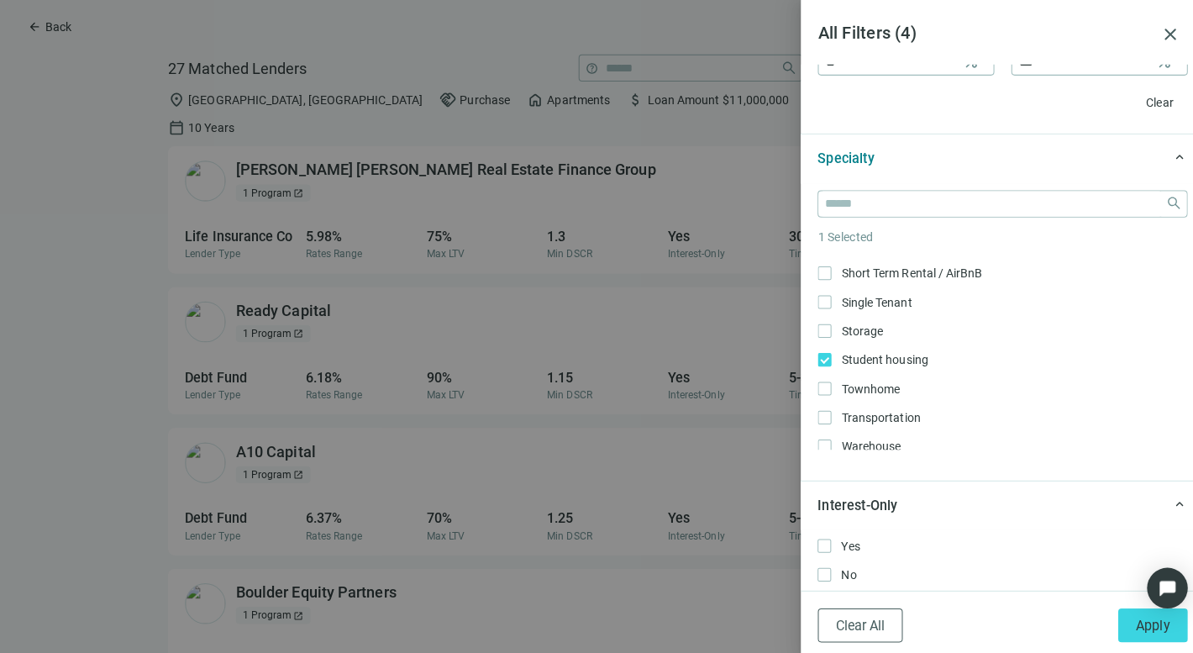
scroll to position [570, 0]
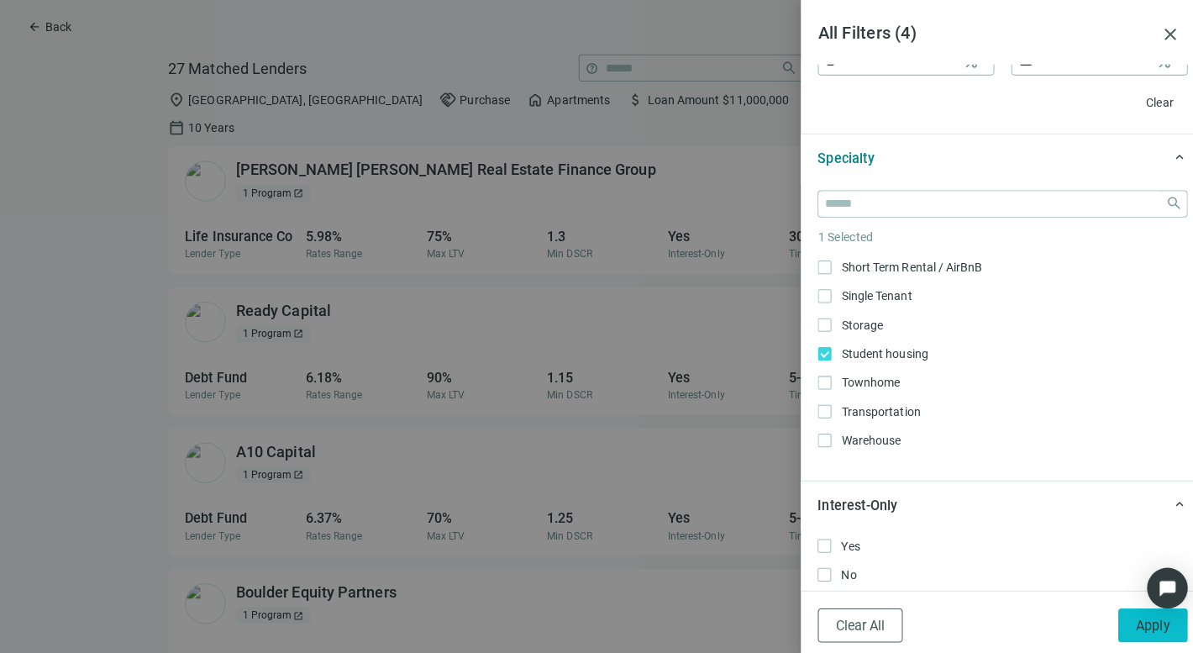
click at [1124, 609] on button "Apply" at bounding box center [1142, 620] width 69 height 34
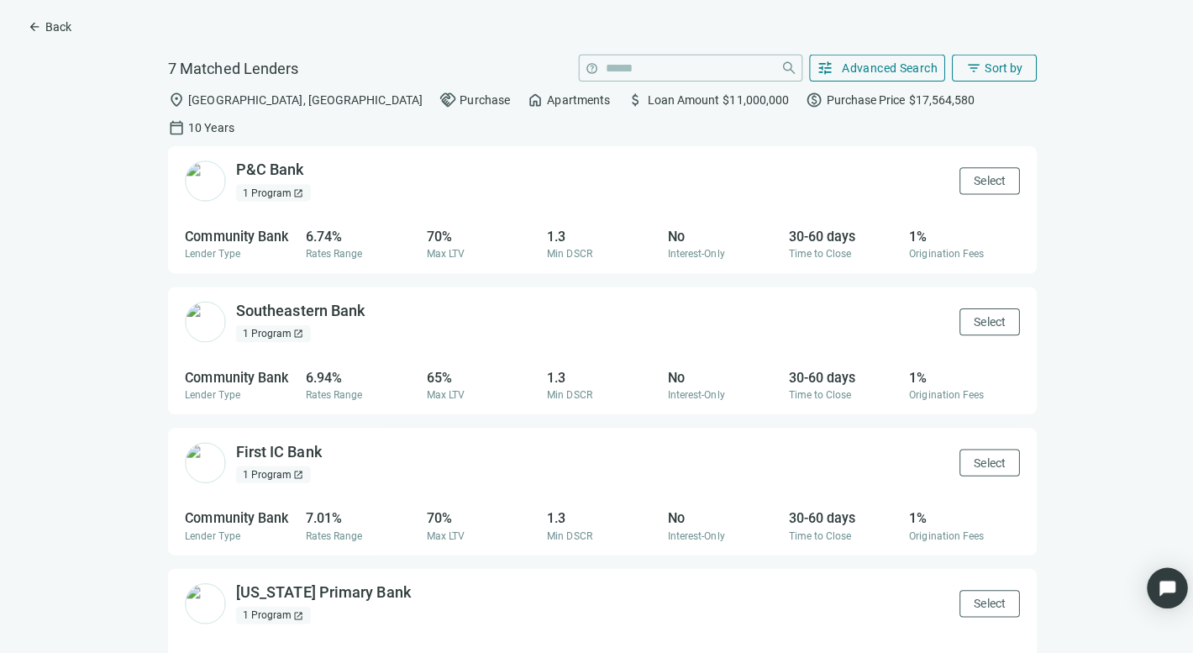
scroll to position [0, 0]
click at [310, 160] on span "open_in_new" at bounding box center [312, 168] width 17 height 17
click at [861, 64] on span "Advanced Search" at bounding box center [881, 67] width 95 height 13
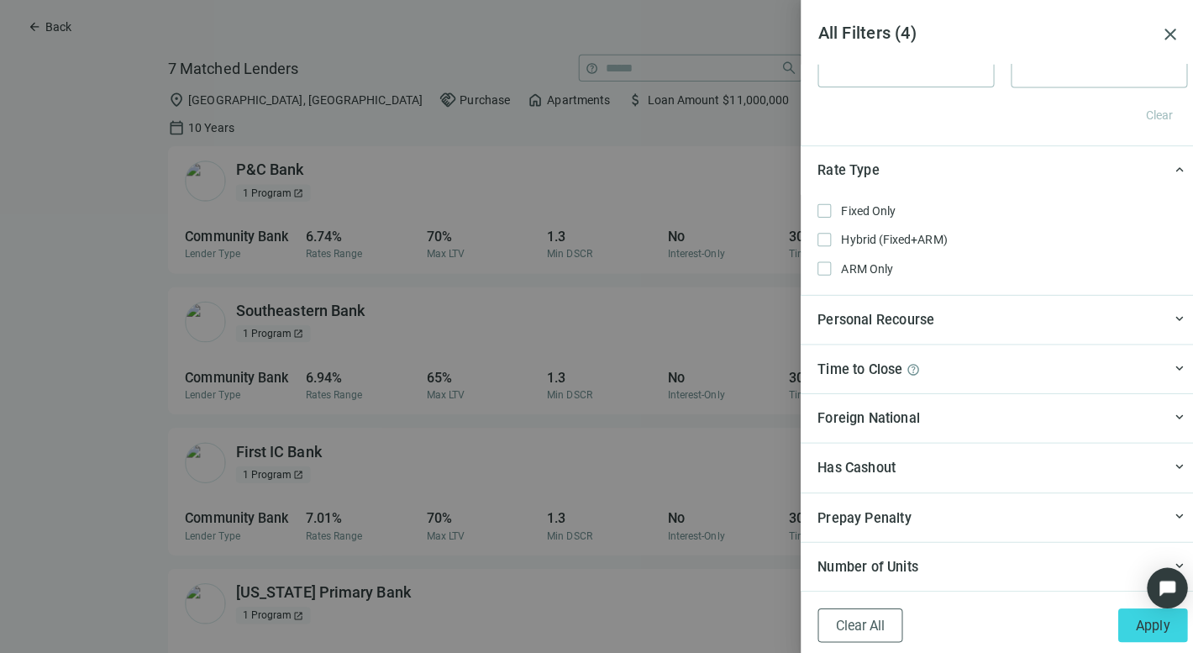
scroll to position [1380, 0]
click at [1136, 609] on button "Apply" at bounding box center [1142, 620] width 69 height 34
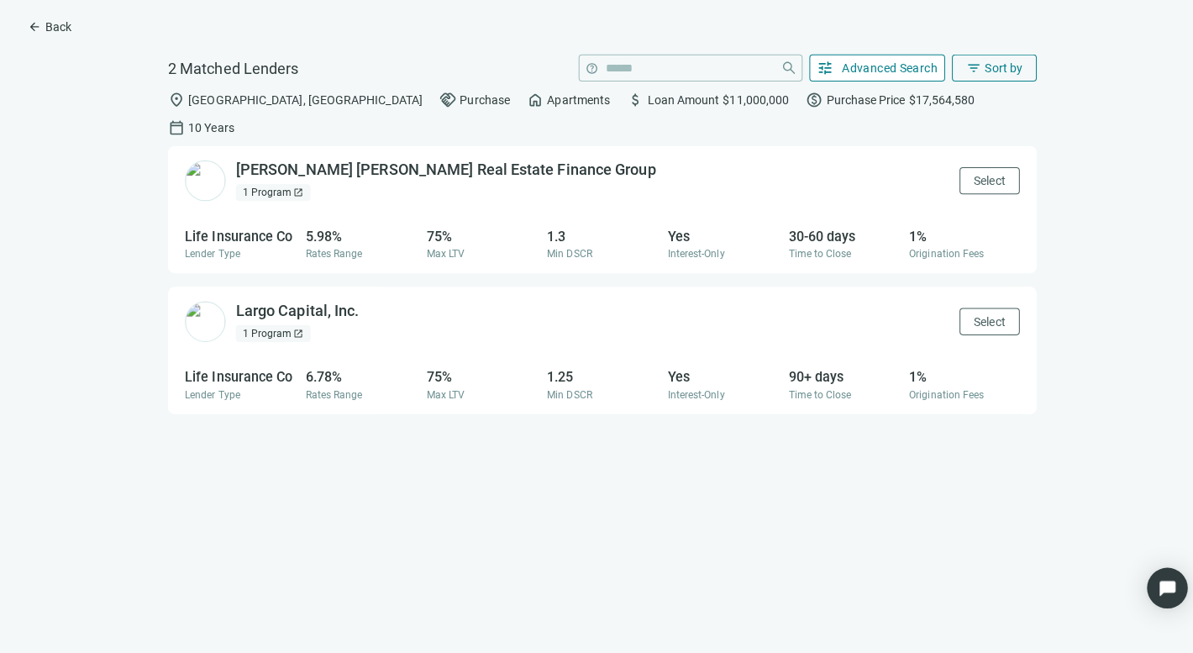
click at [868, 65] on span "Advanced Search" at bounding box center [881, 67] width 95 height 13
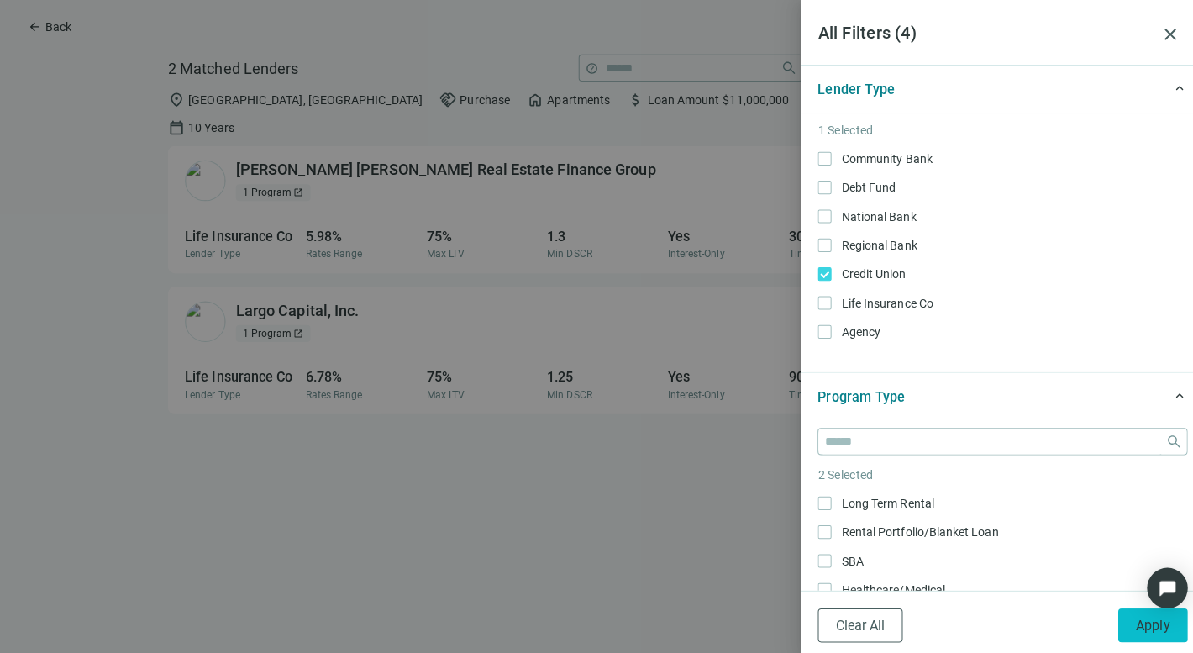
click at [1122, 613] on button "Apply" at bounding box center [1142, 620] width 69 height 34
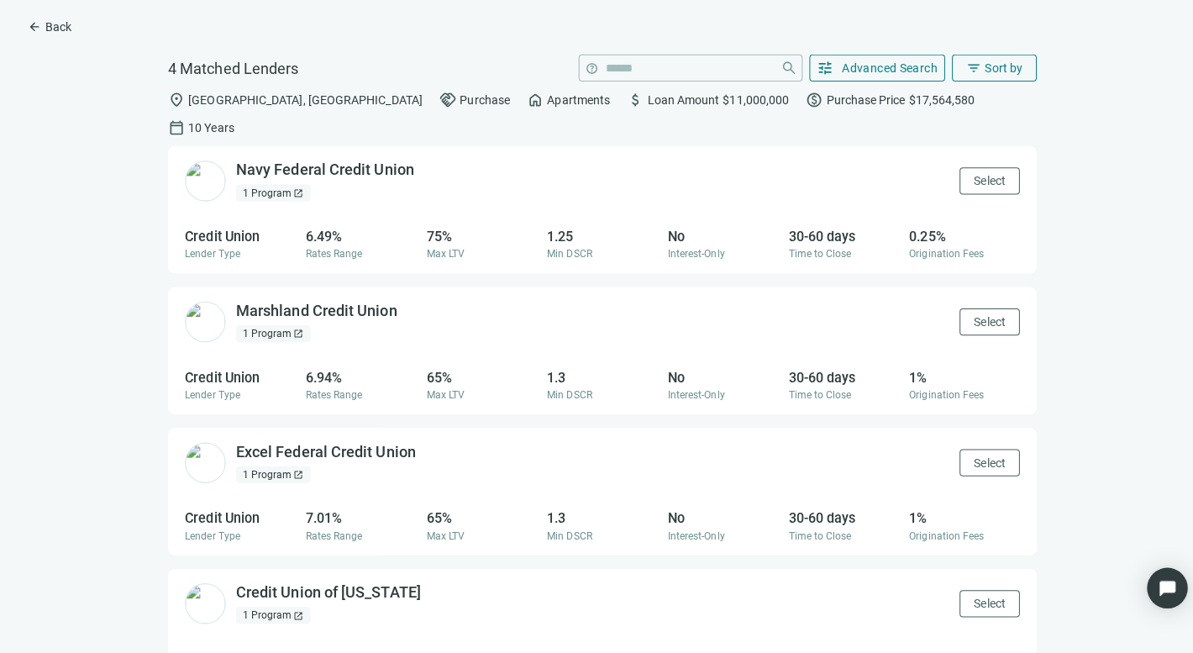
scroll to position [0, 0]
click at [874, 66] on span "Advanced Search" at bounding box center [881, 67] width 95 height 13
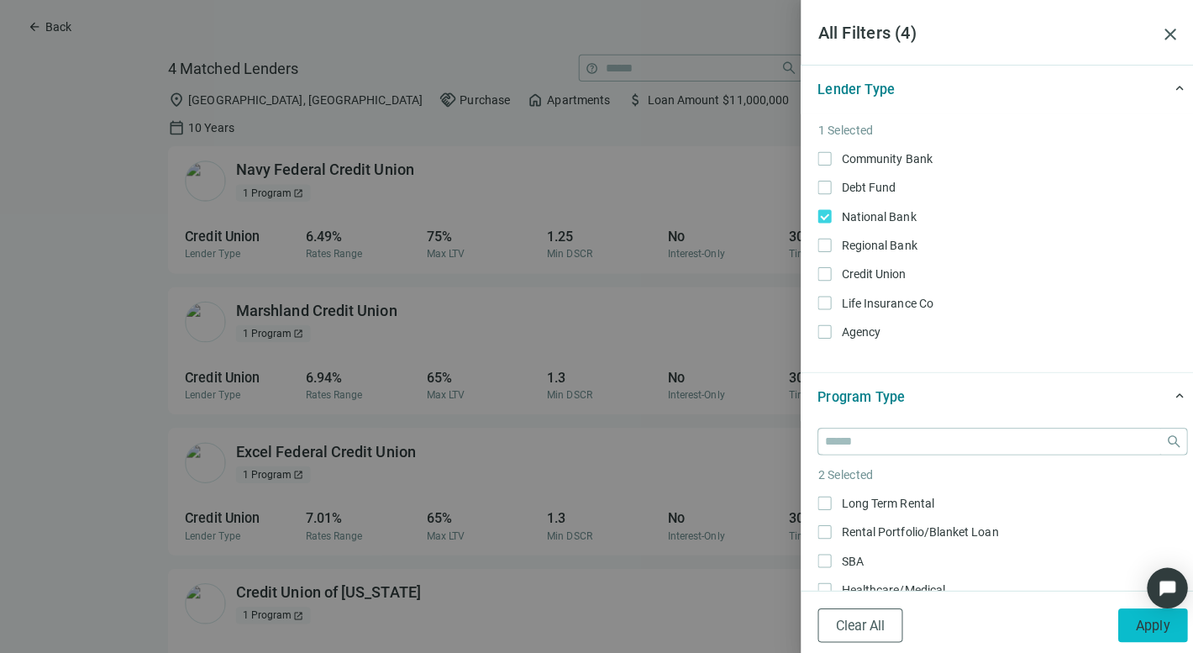
click at [1130, 621] on span "Apply" at bounding box center [1142, 620] width 34 height 16
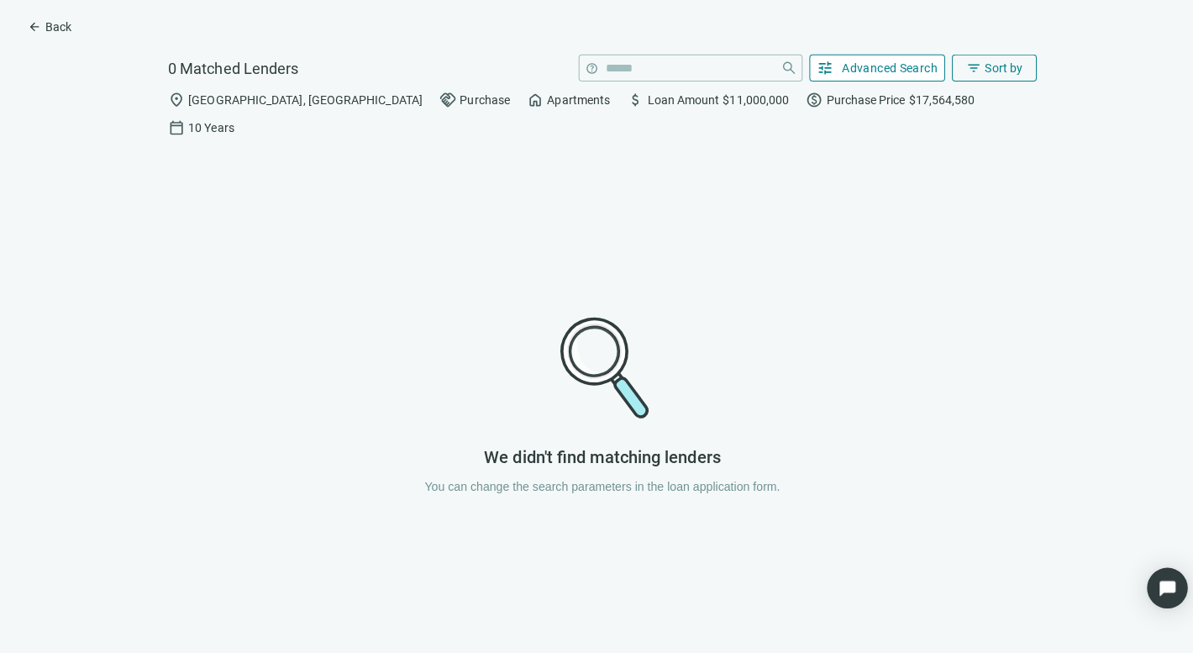
click at [872, 57] on button "tune Advanced Search" at bounding box center [869, 67] width 135 height 27
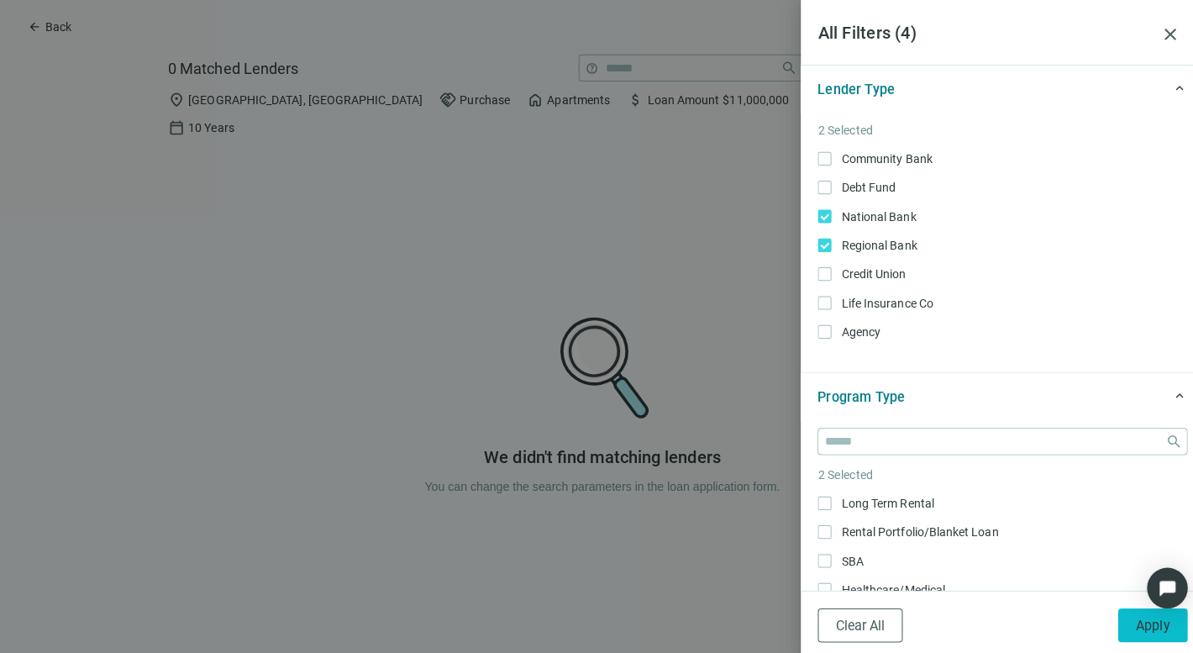
click at [1121, 620] on button "Apply" at bounding box center [1142, 620] width 69 height 34
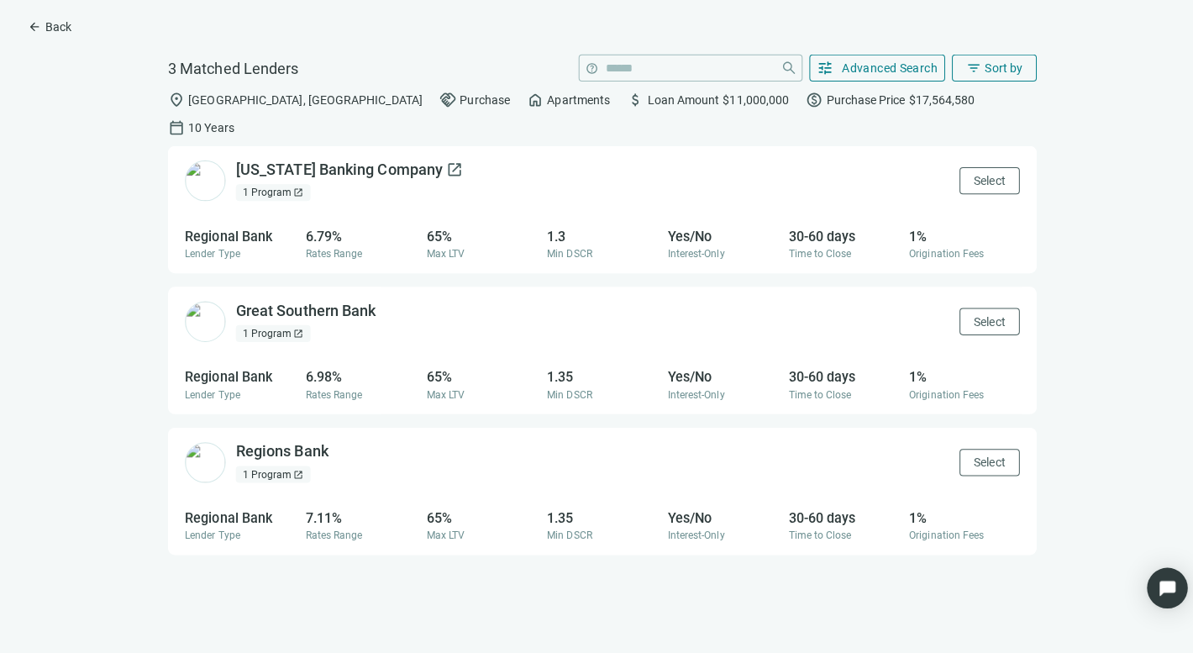
click at [442, 160] on span "open_in_new" at bounding box center [450, 168] width 17 height 17
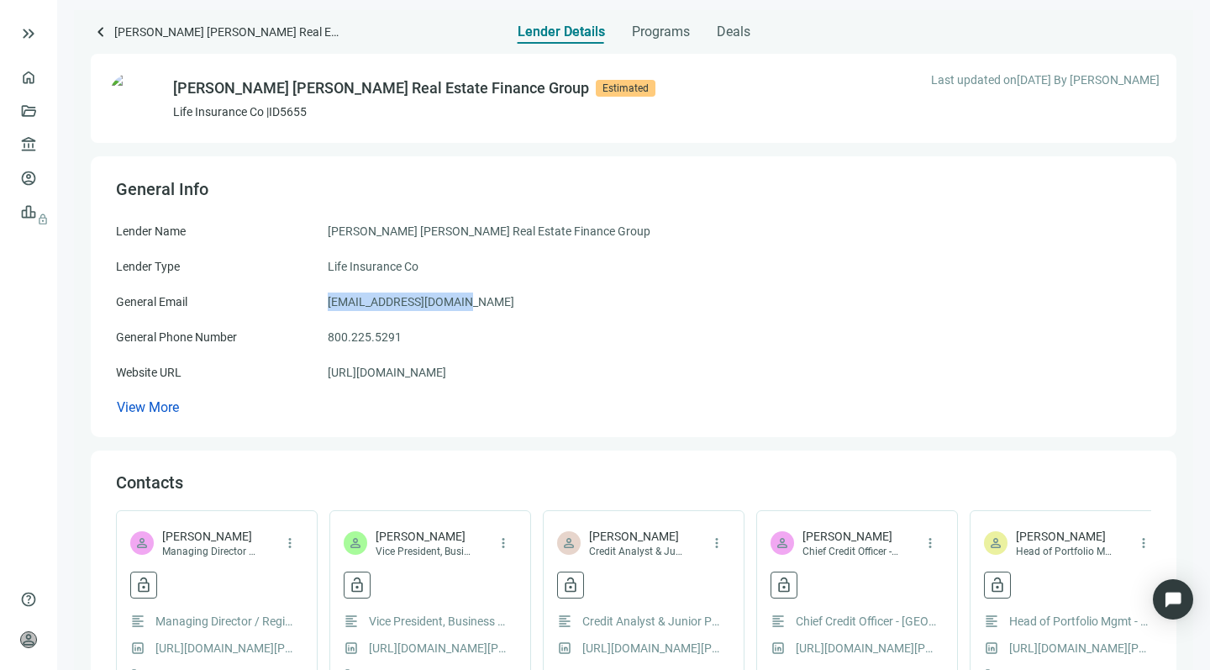
drag, startPoint x: 463, startPoint y: 298, endPoint x: 320, endPoint y: 305, distance: 143.0
click at [320, 305] on div "General Email info@jhinvestments.com" at bounding box center [633, 301] width 1035 height 18
copy div "info@jhinvestments.com"
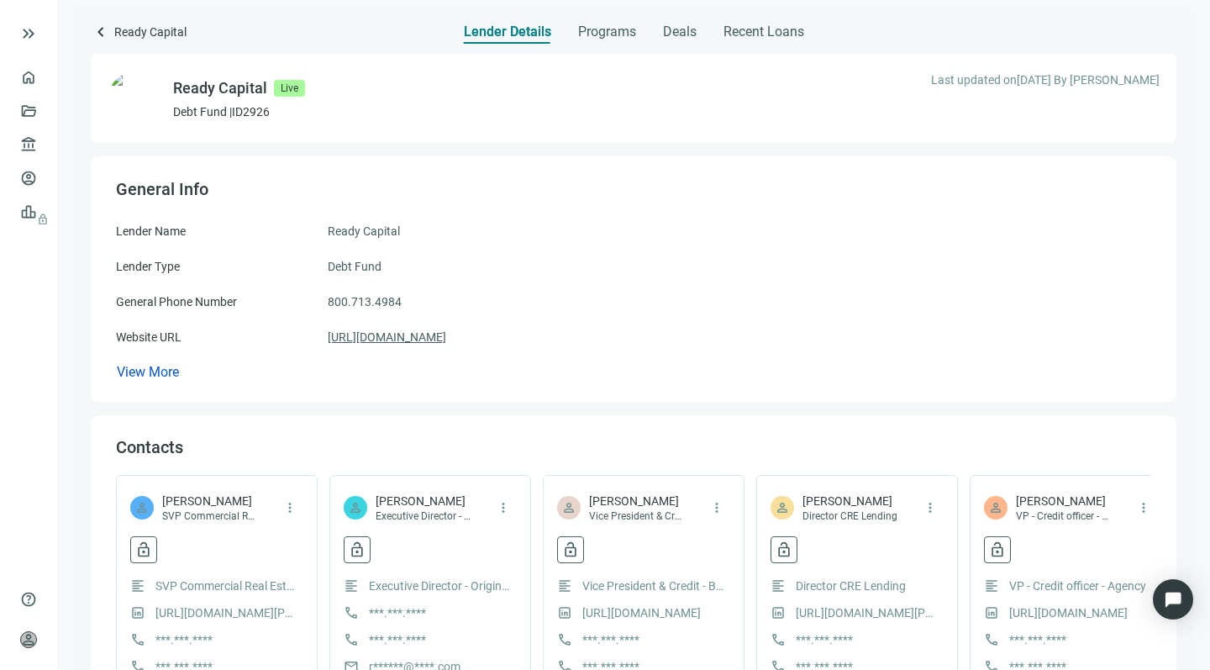
click at [403, 336] on link "[URL][DOMAIN_NAME]" at bounding box center [387, 337] width 118 height 18
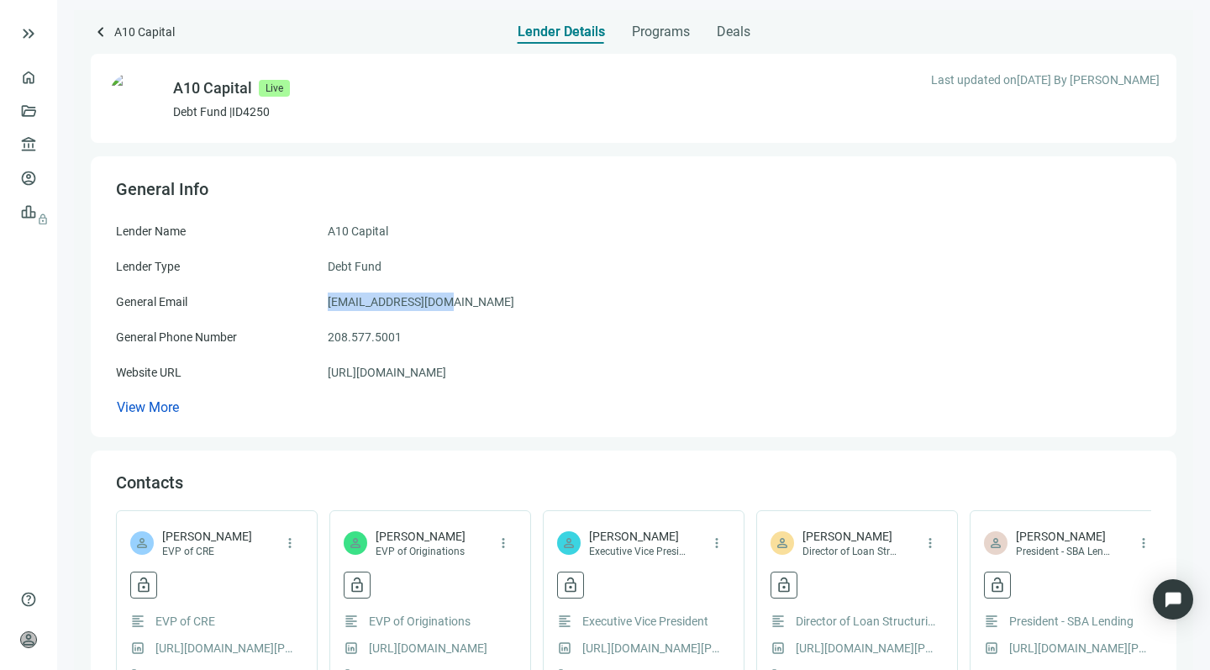
drag, startPoint x: 445, startPoint y: 302, endPoint x: 324, endPoint y: 298, distance: 120.2
click at [324, 298] on div "General Email [EMAIL_ADDRESS][DOMAIN_NAME]" at bounding box center [633, 301] width 1035 height 18
copy div "[EMAIL_ADDRESS][DOMAIN_NAME]"
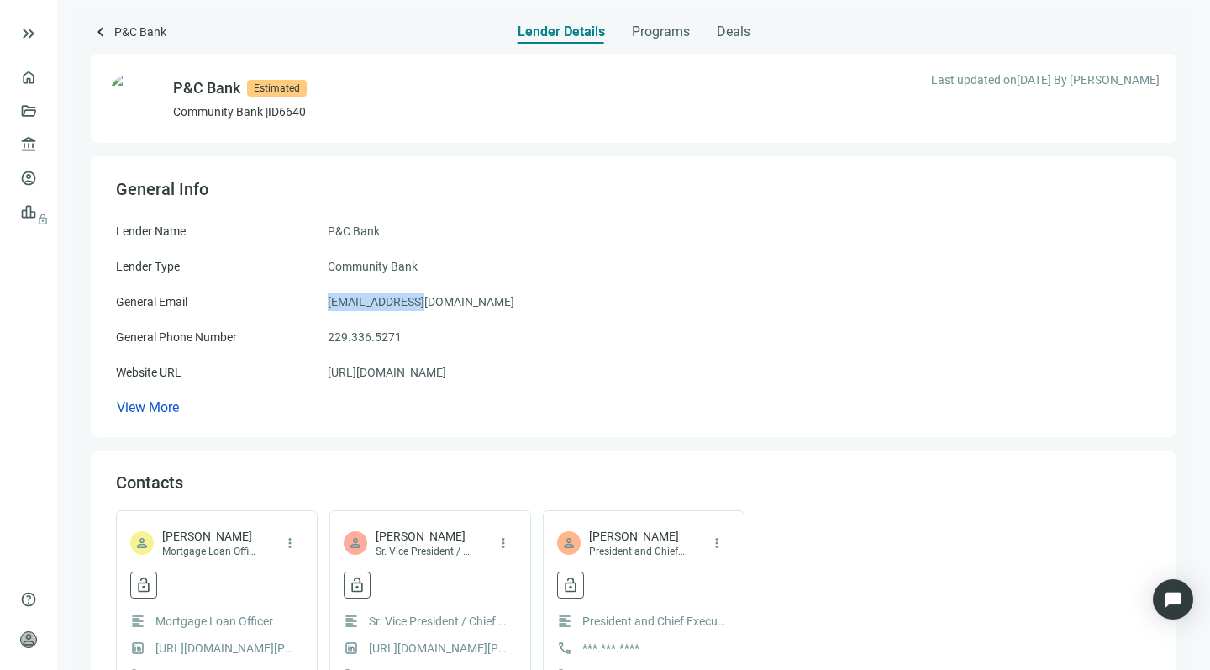
drag, startPoint x: 422, startPoint y: 299, endPoint x: 324, endPoint y: 300, distance: 97.5
click at [324, 300] on div "General Email [EMAIL_ADDRESS][DOMAIN_NAME]" at bounding box center [633, 301] width 1035 height 18
copy div "[EMAIL_ADDRESS][DOMAIN_NAME]"
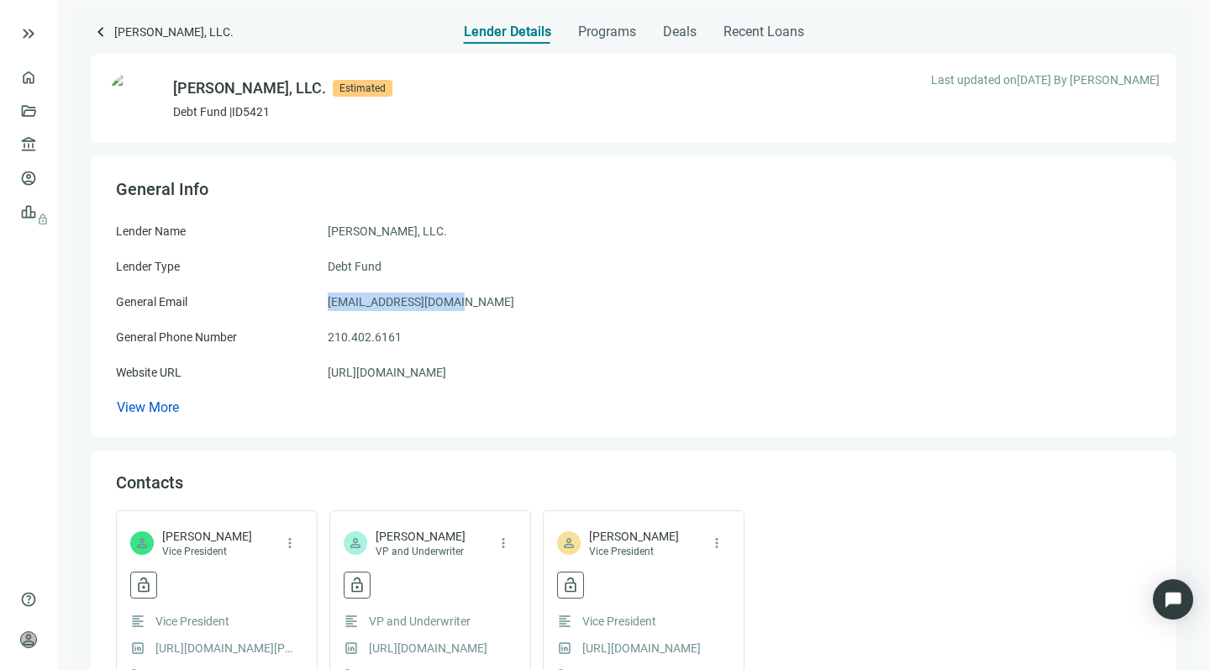
drag, startPoint x: 476, startPoint y: 305, endPoint x: 326, endPoint y: 303, distance: 149.6
click at [326, 303] on div "General Email mjc@masonjosephco.com" at bounding box center [633, 301] width 1035 height 18
copy div "mjc@masonjosephco.com"
click at [387, 371] on link "https://masonjosephco.com" at bounding box center [387, 372] width 118 height 18
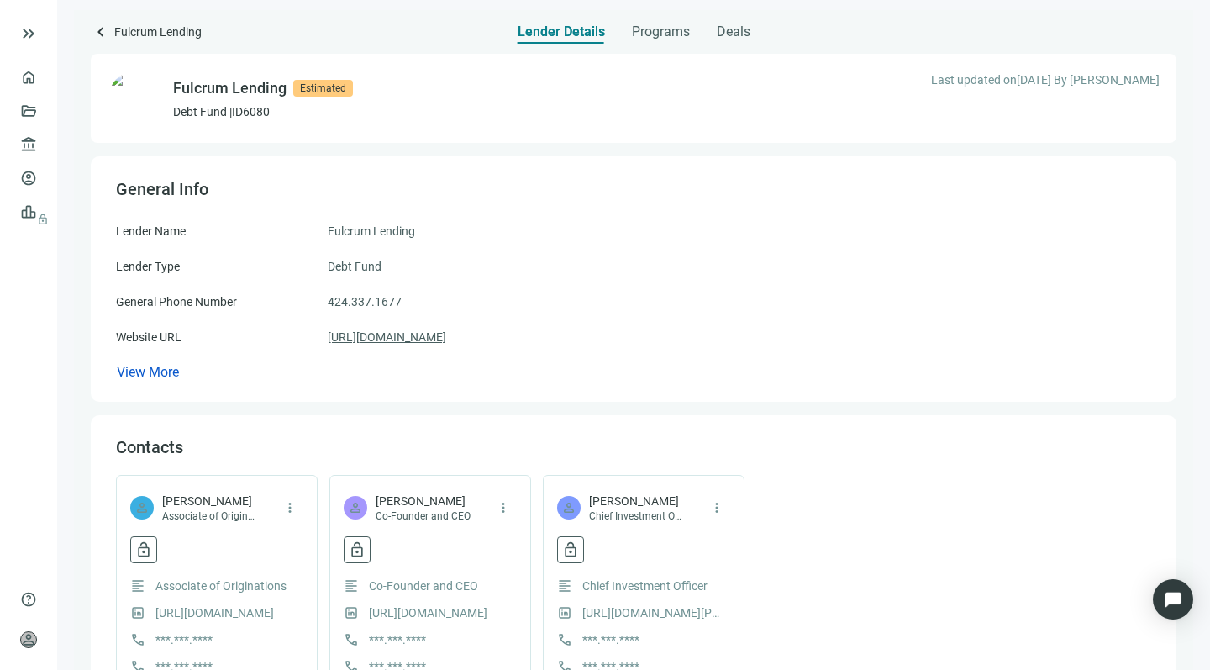
click at [409, 337] on link "[URL][DOMAIN_NAME]" at bounding box center [387, 337] width 118 height 18
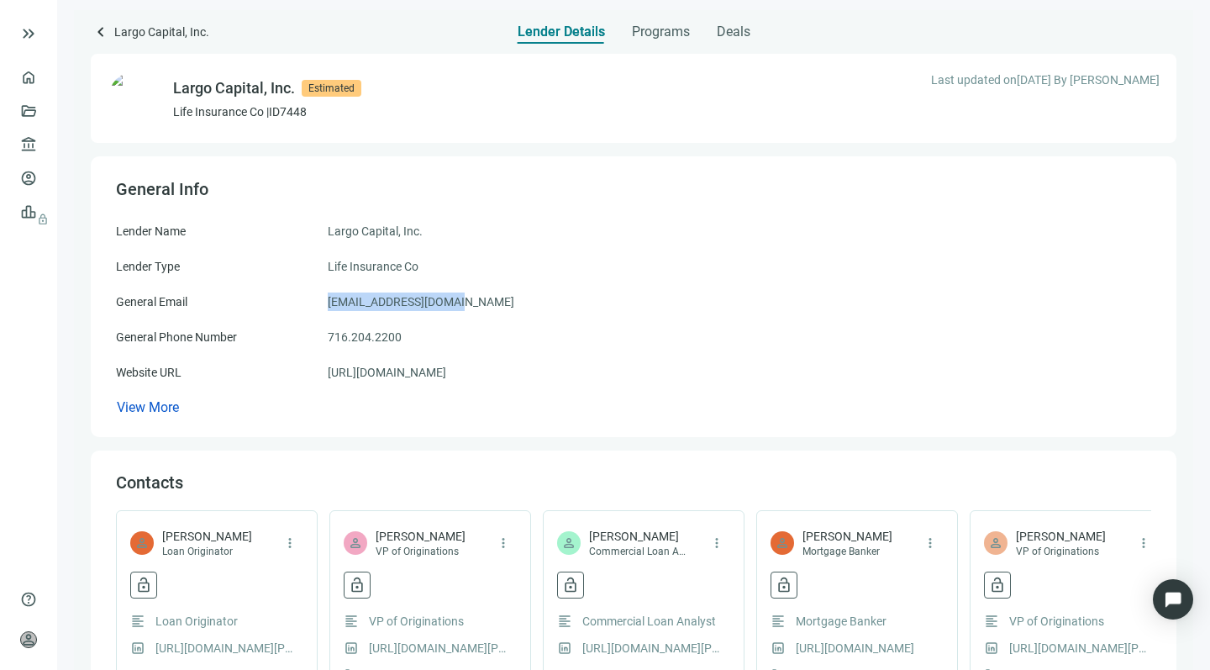
drag, startPoint x: 449, startPoint y: 303, endPoint x: 322, endPoint y: 300, distance: 126.9
click at [322, 300] on div "General Email [EMAIL_ADDRESS][DOMAIN_NAME]" at bounding box center [633, 301] width 1035 height 18
copy div "[EMAIL_ADDRESS][DOMAIN_NAME]"
click at [402, 376] on link "[URL][DOMAIN_NAME]" at bounding box center [387, 372] width 118 height 18
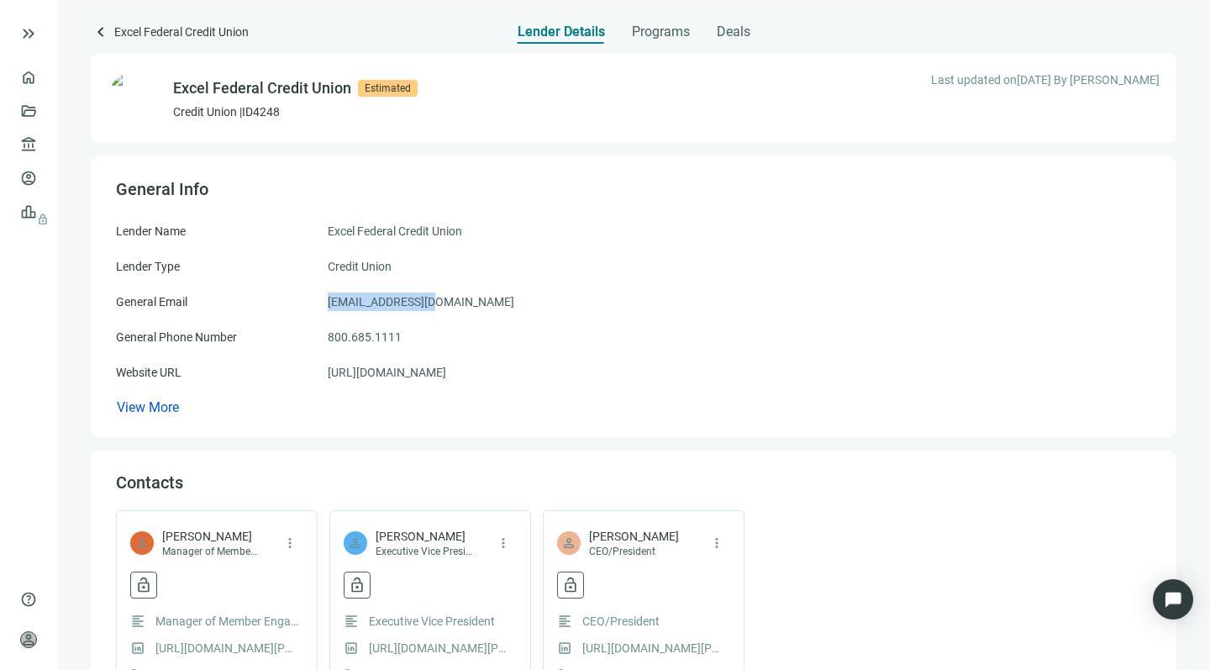
drag, startPoint x: 429, startPoint y: 301, endPoint x: 324, endPoint y: 307, distance: 106.0
click at [324, 307] on div "General Email [EMAIL_ADDRESS][DOMAIN_NAME]" at bounding box center [633, 301] width 1035 height 18
copy div "[EMAIL_ADDRESS][DOMAIN_NAME]"
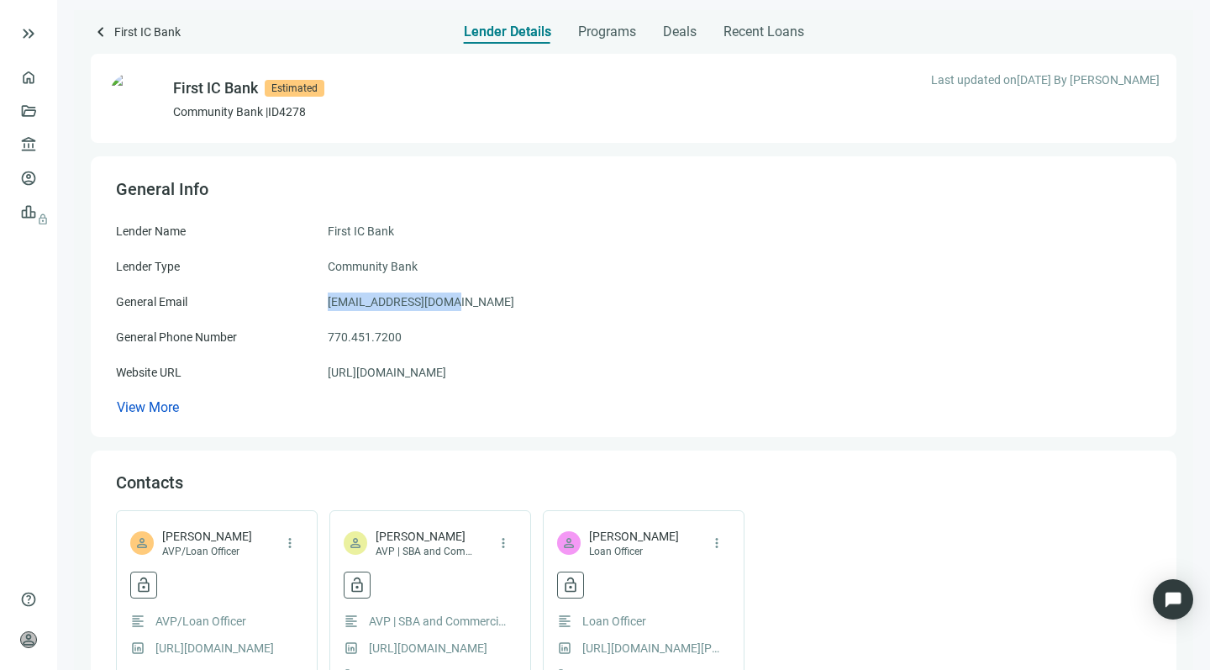
drag, startPoint x: 446, startPoint y: 302, endPoint x: 327, endPoint y: 297, distance: 119.4
click at [327, 297] on div "General Email [EMAIL_ADDRESS][DOMAIN_NAME]" at bounding box center [633, 301] width 1035 height 18
copy div "[EMAIL_ADDRESS][DOMAIN_NAME]"
click at [379, 370] on link "[URL][DOMAIN_NAME]" at bounding box center [387, 372] width 118 height 18
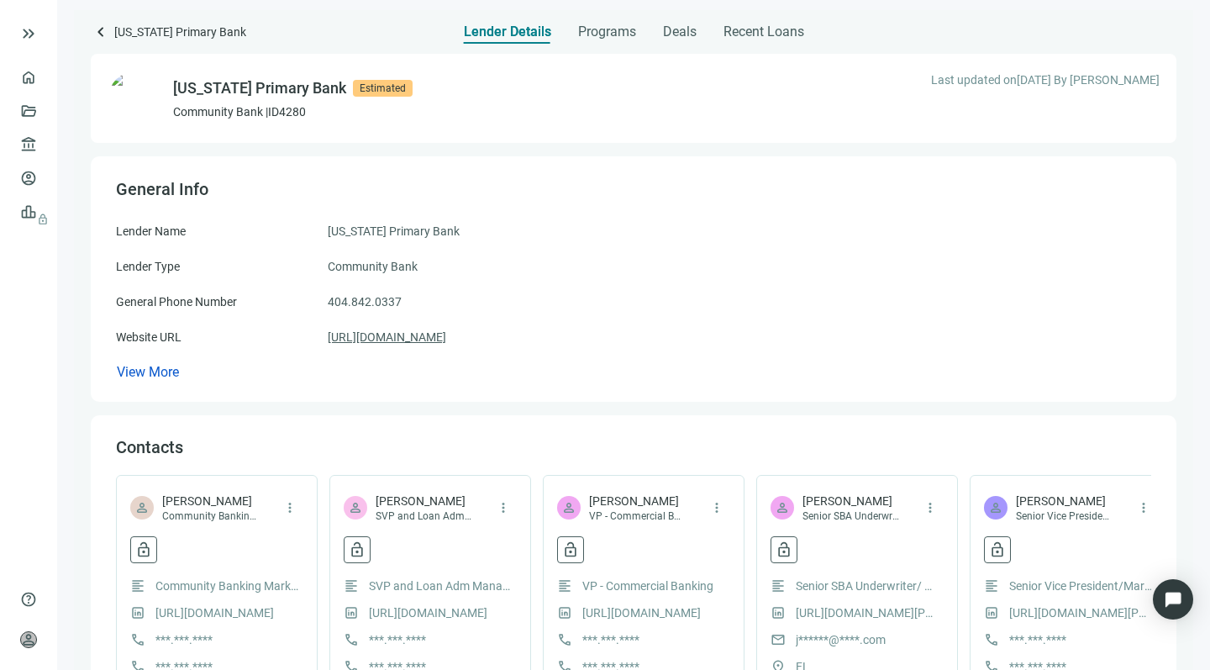
click at [394, 331] on link "https://georgiaprimarybank.com" at bounding box center [387, 337] width 118 height 18
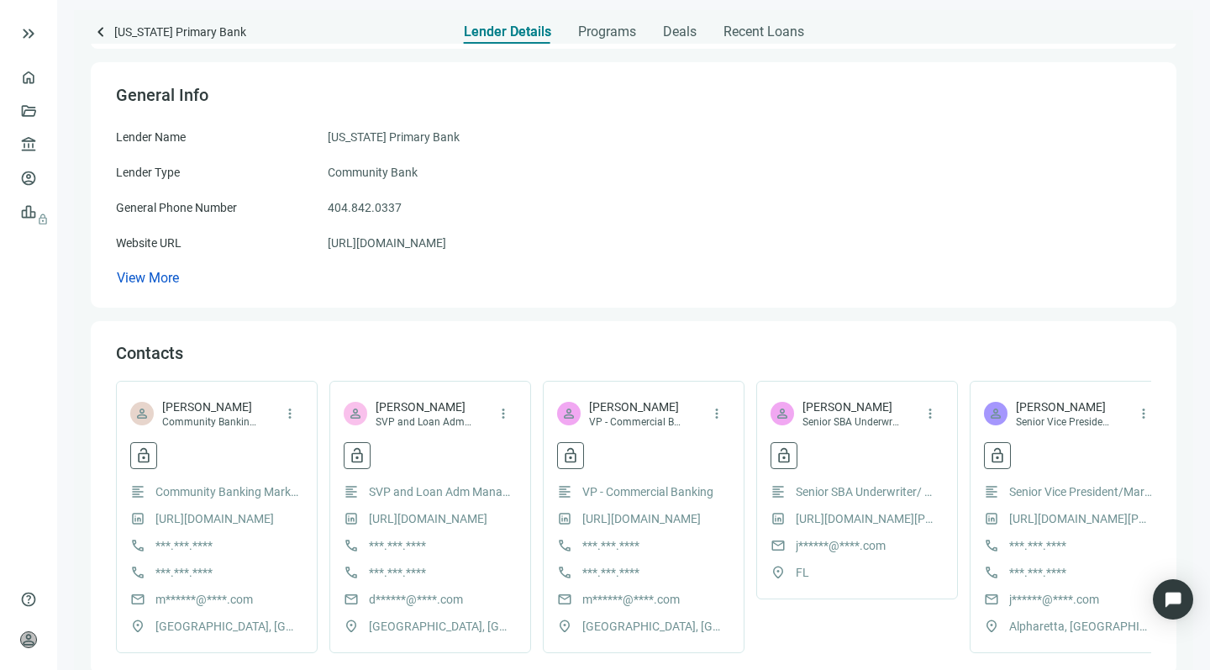
scroll to position [96, 0]
click at [411, 514] on link "https://www.linkedin.com/in/earnhartd" at bounding box center [428, 517] width 118 height 18
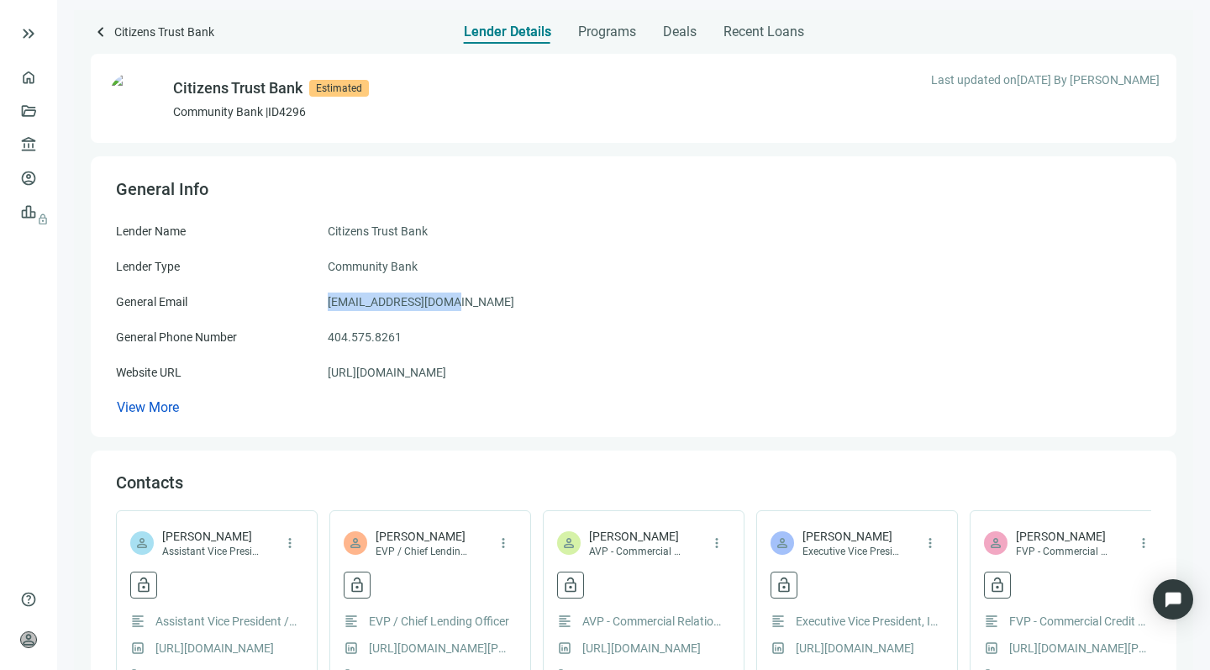
drag, startPoint x: 452, startPoint y: 299, endPoint x: 323, endPoint y: 302, distance: 129.4
click at [323, 302] on div "General Email [EMAIL_ADDRESS][DOMAIN_NAME]" at bounding box center [633, 301] width 1035 height 18
copy div "[EMAIL_ADDRESS][DOMAIN_NAME]"
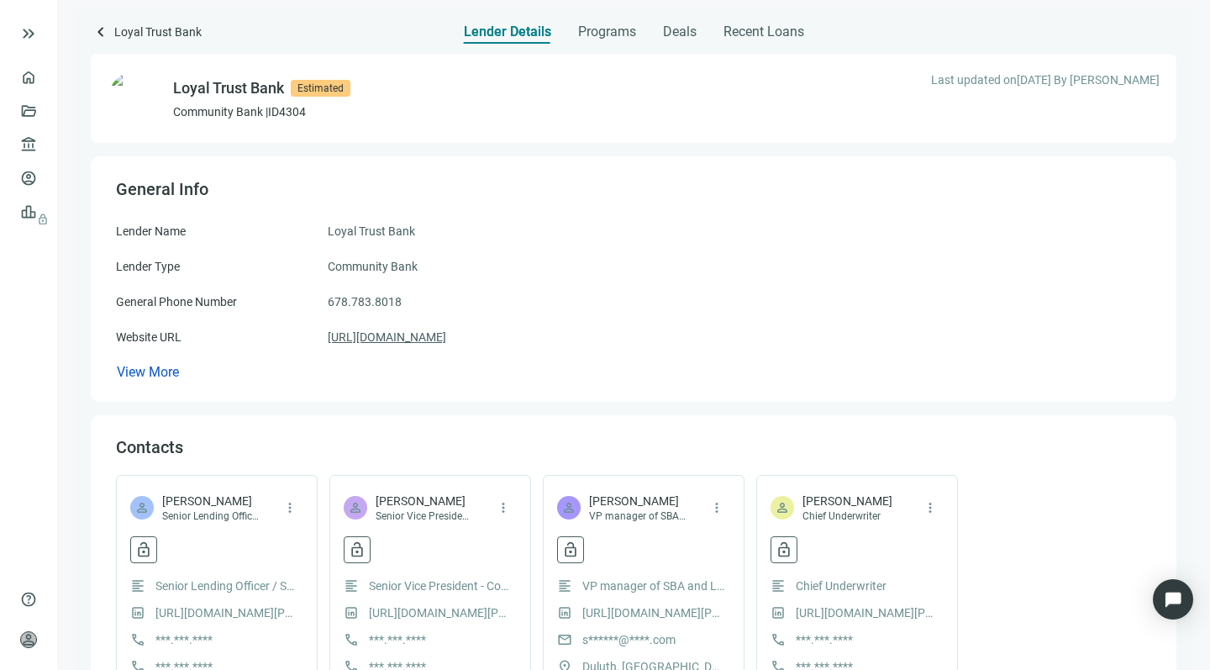
click at [385, 335] on link "[URL][DOMAIN_NAME]" at bounding box center [387, 337] width 118 height 18
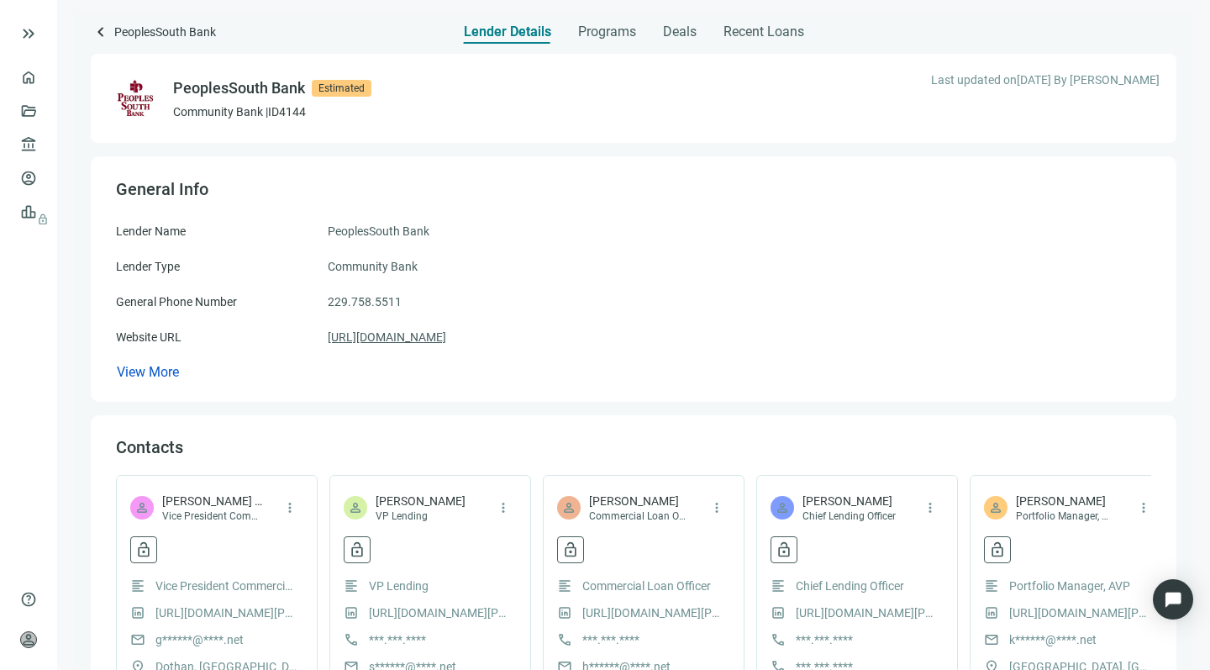
click at [382, 334] on link "[URL][DOMAIN_NAME]" at bounding box center [387, 337] width 118 height 18
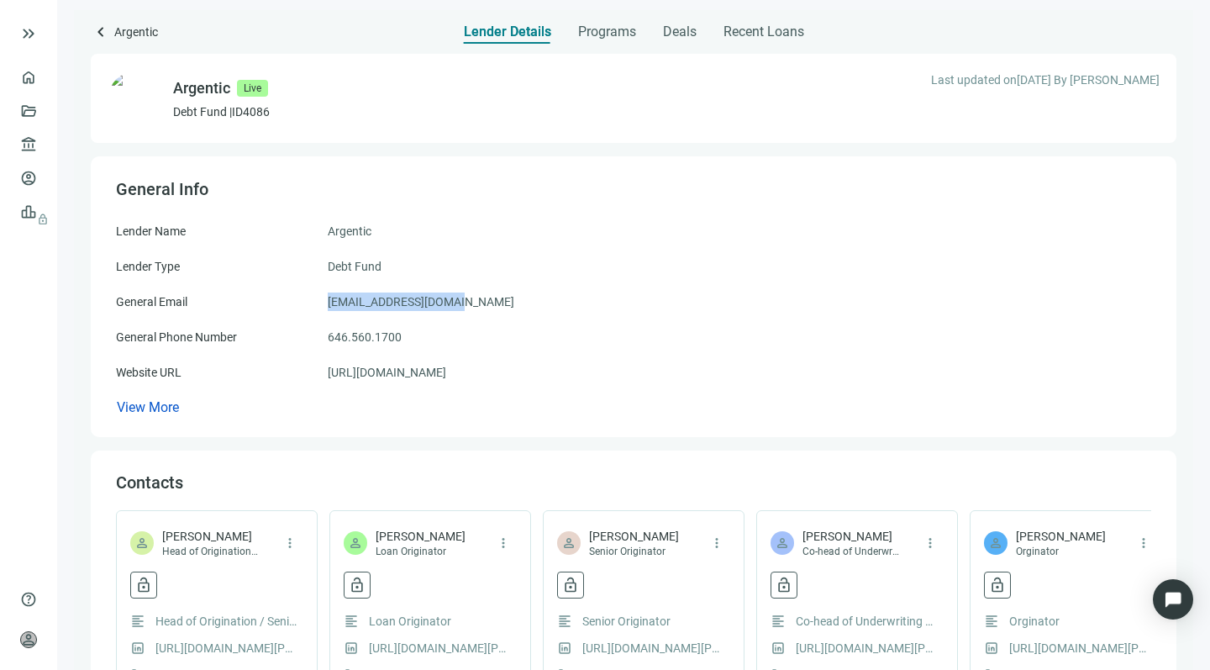
drag, startPoint x: 465, startPoint y: 300, endPoint x: 323, endPoint y: 298, distance: 142.0
click at [323, 298] on div "General Email [EMAIL_ADDRESS][DOMAIN_NAME]" at bounding box center [633, 301] width 1035 height 18
copy div "[EMAIL_ADDRESS][DOMAIN_NAME]"
click at [396, 371] on link "[URL][DOMAIN_NAME]" at bounding box center [387, 372] width 118 height 18
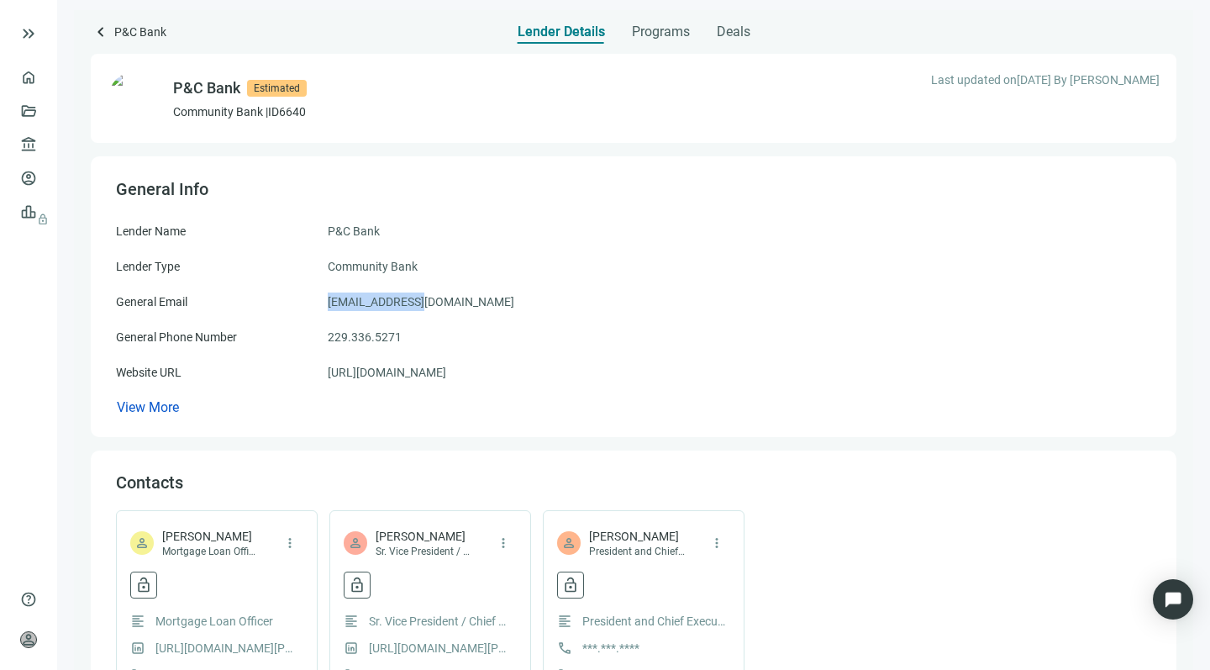
drag, startPoint x: 423, startPoint y: 301, endPoint x: 327, endPoint y: 303, distance: 95.8
click at [327, 303] on div "General Email [EMAIL_ADDRESS][DOMAIN_NAME]" at bounding box center [633, 301] width 1035 height 18
copy div "[EMAIL_ADDRESS][DOMAIN_NAME]"
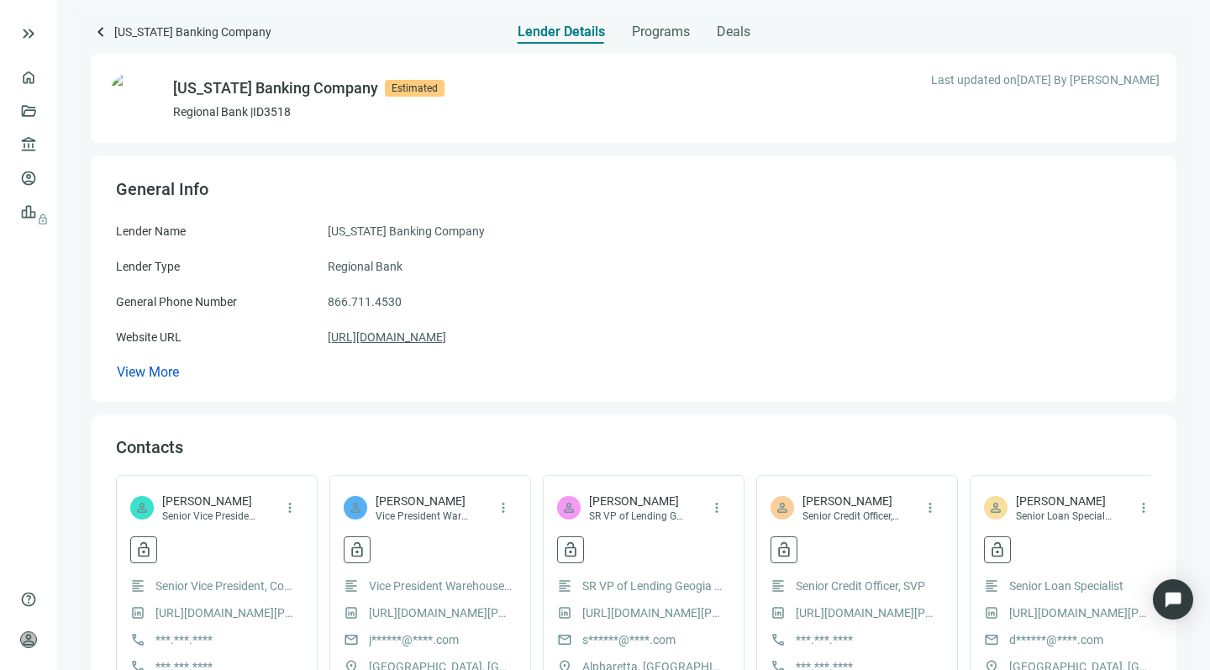
click at [391, 337] on link "[URL][DOMAIN_NAME]" at bounding box center [387, 337] width 118 height 18
